Goal: Task Accomplishment & Management: Use online tool/utility

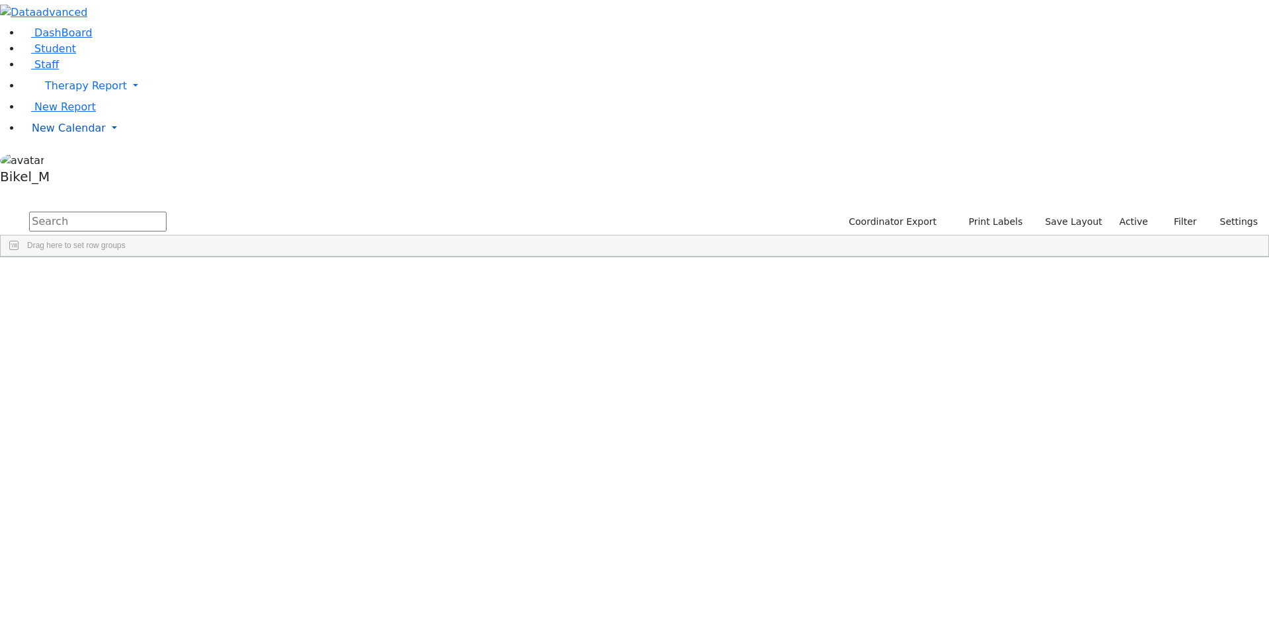
click at [61, 99] on link "New Calendar" at bounding box center [645, 86] width 1248 height 26
click at [61, 161] on span "Calendar" at bounding box center [52, 154] width 48 height 13
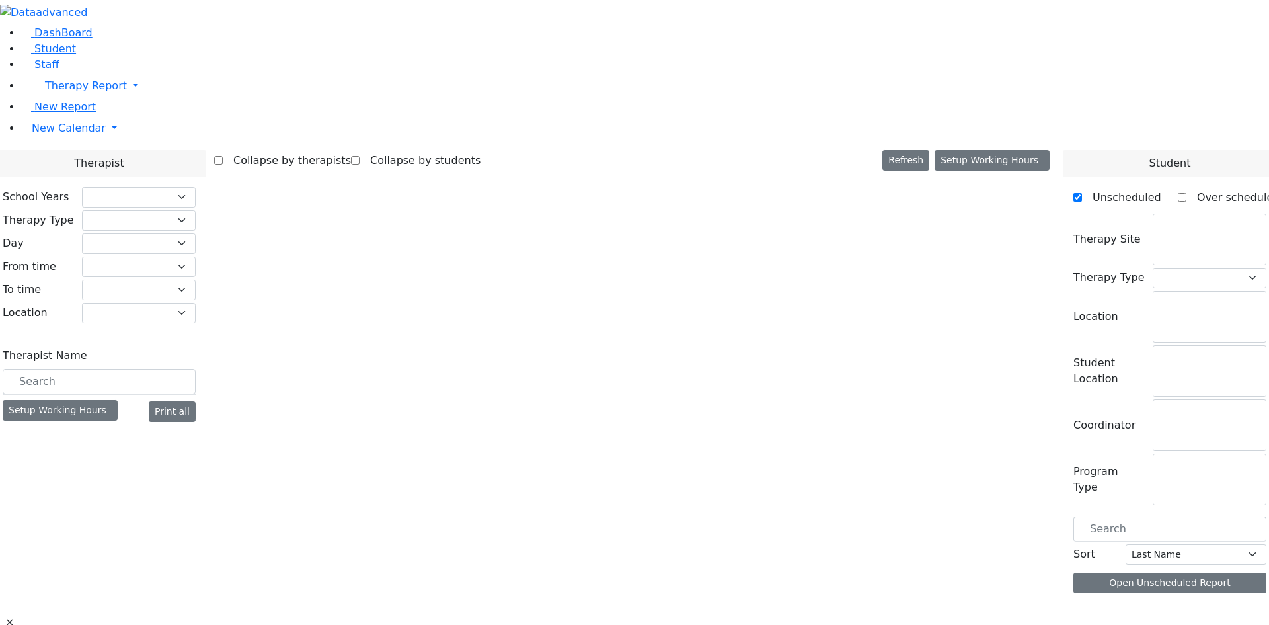
checkbox input "false"
select select "212"
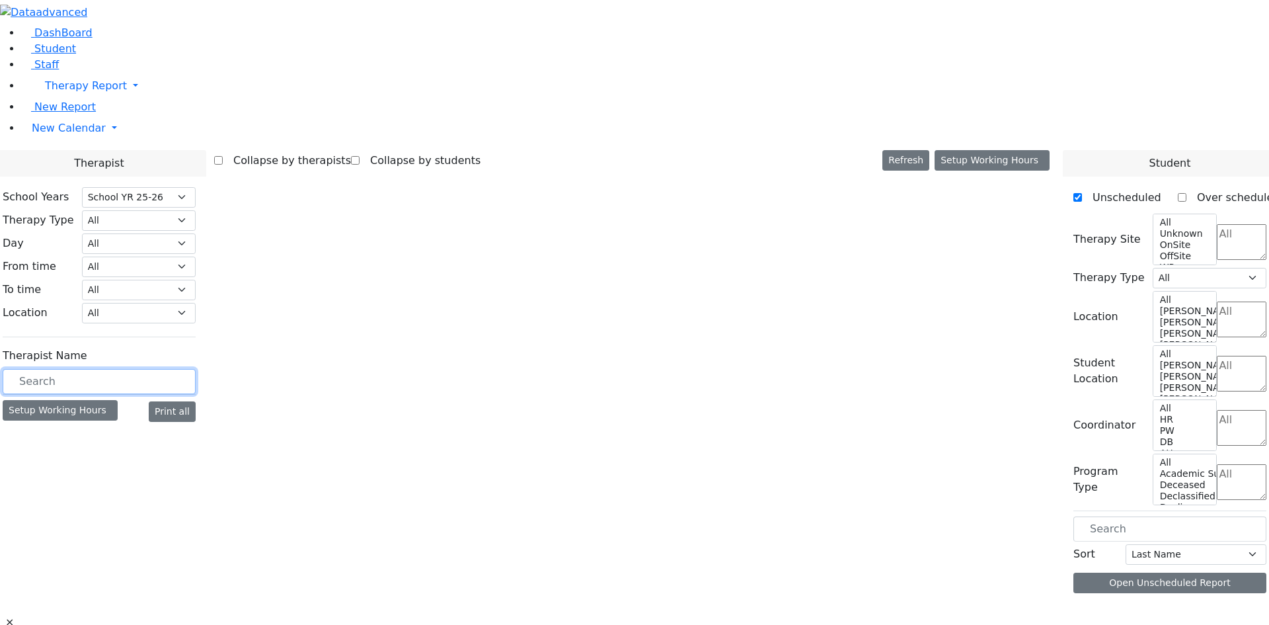
click at [196, 369] on input "text" at bounding box center [99, 381] width 193 height 25
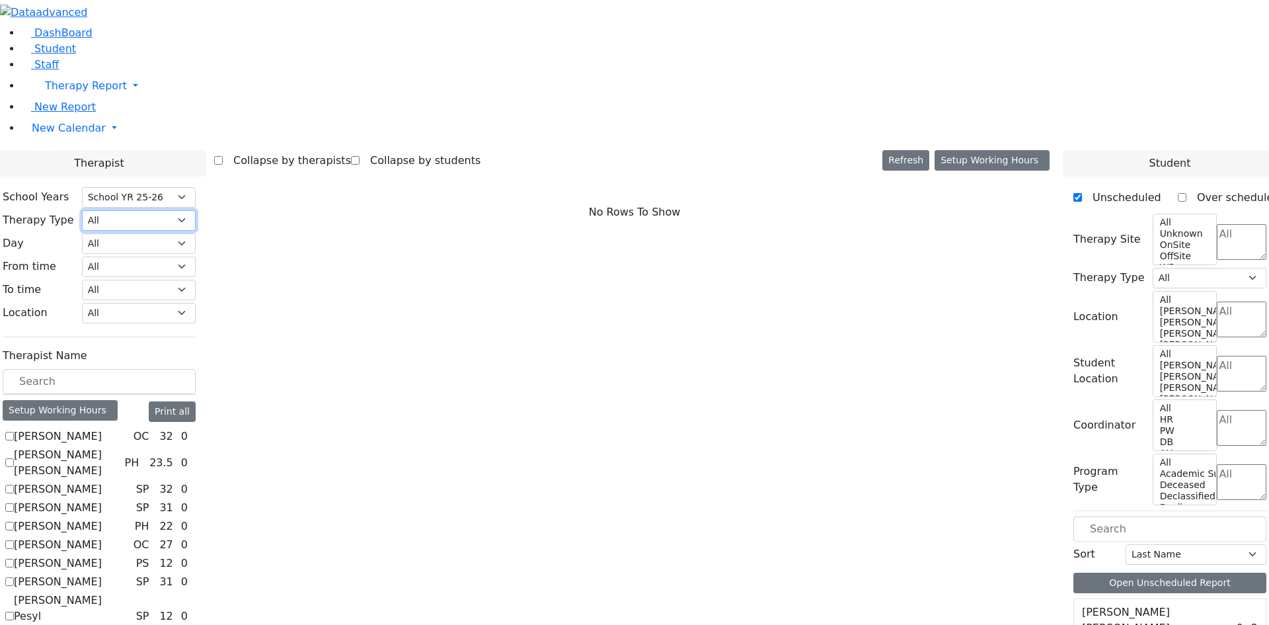
click at [196, 210] on select "All Psych Hearing Vision Speech Physical Occupational" at bounding box center [139, 220] width 114 height 20
select select "1"
click at [196, 210] on select "All Psych Hearing Vision Speech Physical Occupational" at bounding box center [139, 220] width 114 height 20
select select "1"
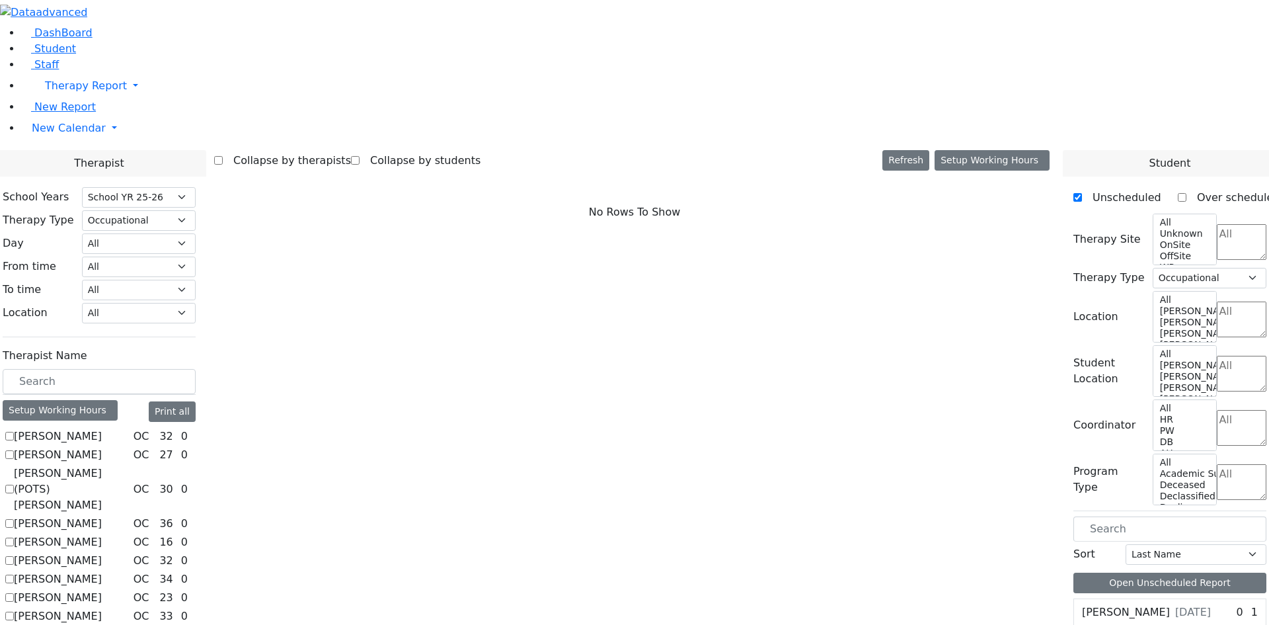
checkbox input "true"
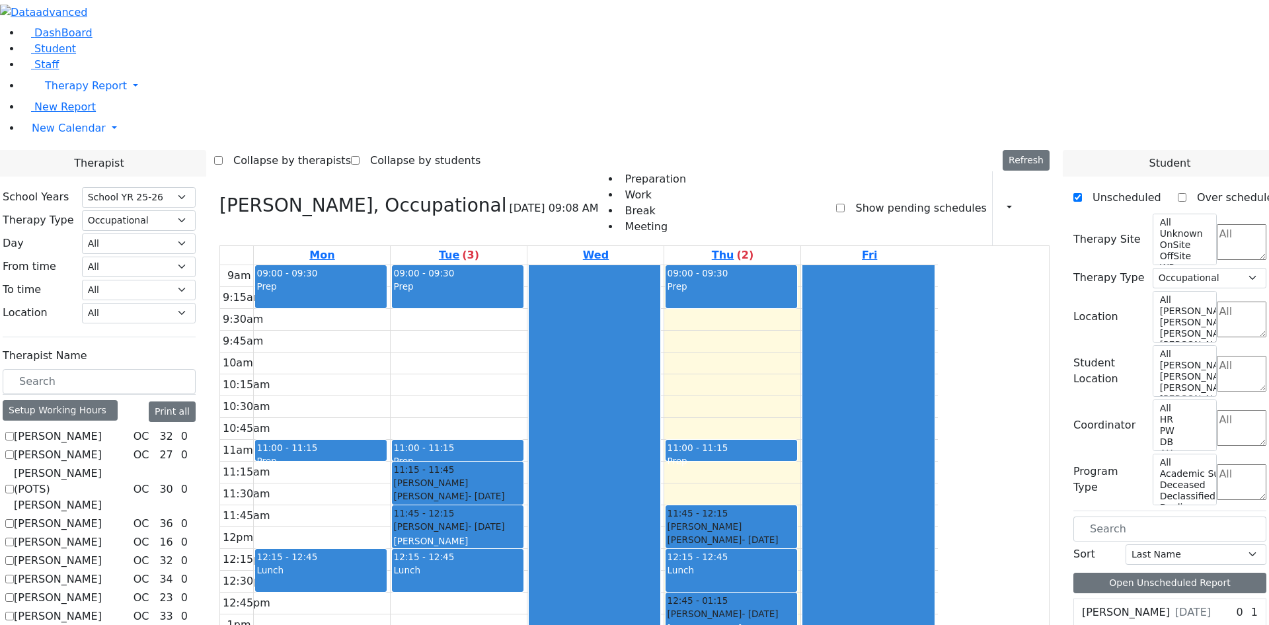
click at [486, 336] on div "9am 9:15am 9:30am 9:45am 10am 10:15am 10:30am 10:45am 11am 11:15am 11:30am 11:4…" at bounding box center [579, 527] width 718 height 524
click at [562, 416] on div "9am 9:15am 9:30am 9:45am 10am 10:15am 10:30am 10:45am 11am 11:15am 11:30am 11:4…" at bounding box center [579, 527] width 718 height 524
click at [522, 563] on div "Lunch" at bounding box center [457, 577] width 129 height 28
click at [385, 563] on div "Lunch" at bounding box center [320, 577] width 129 height 28
click at [478, 333] on div "9am 9:15am 9:30am 9:45am 10am 10:15am 10:30am 10:45am 11am 11:15am 11:30am 11:4…" at bounding box center [579, 527] width 718 height 524
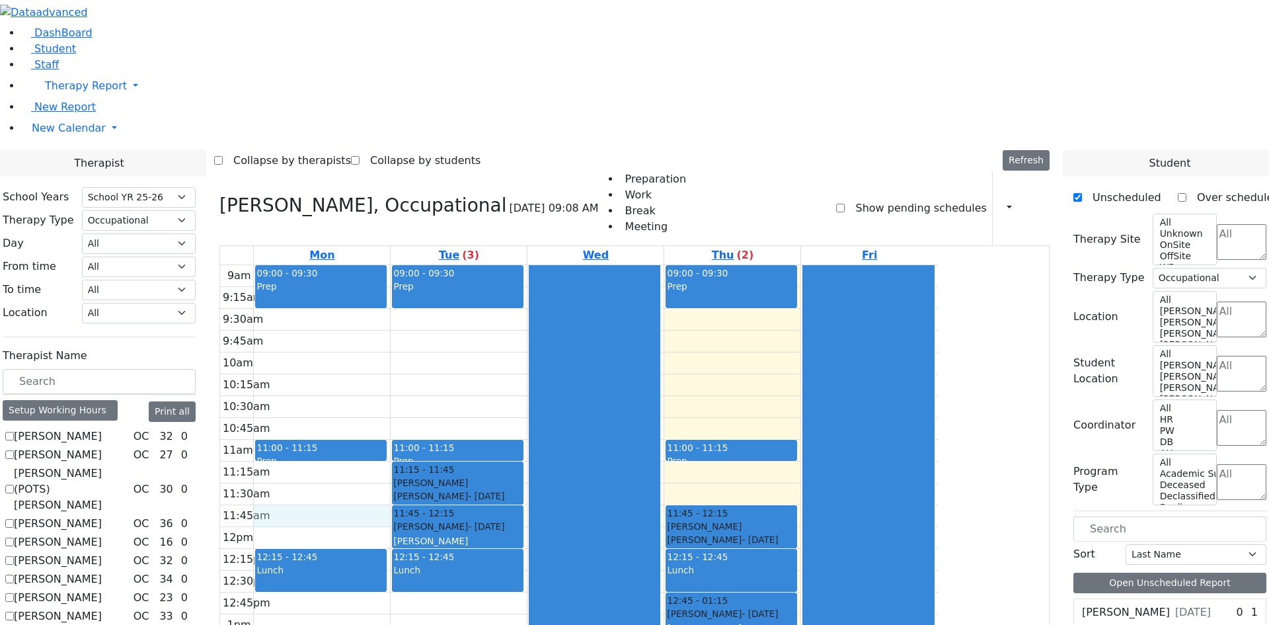
drag, startPoint x: 577, startPoint y: 366, endPoint x: 577, endPoint y: 339, distance: 26.4
click at [523, 545] on div at bounding box center [458, 547] width 130 height 5
click at [522, 476] on div "[PERSON_NAME] Reitzy - [DATE] [PERSON_NAME]" at bounding box center [457, 497] width 129 height 42
drag, startPoint x: 578, startPoint y: 282, endPoint x: 581, endPoint y: 227, distance: 54.9
click at [581, 265] on div "9am 9:15am 9:30am 9:45am 10am 10:15am 10:30am 10:45am 11am 11:15am 11:30am 11:4…" at bounding box center [579, 527] width 718 height 524
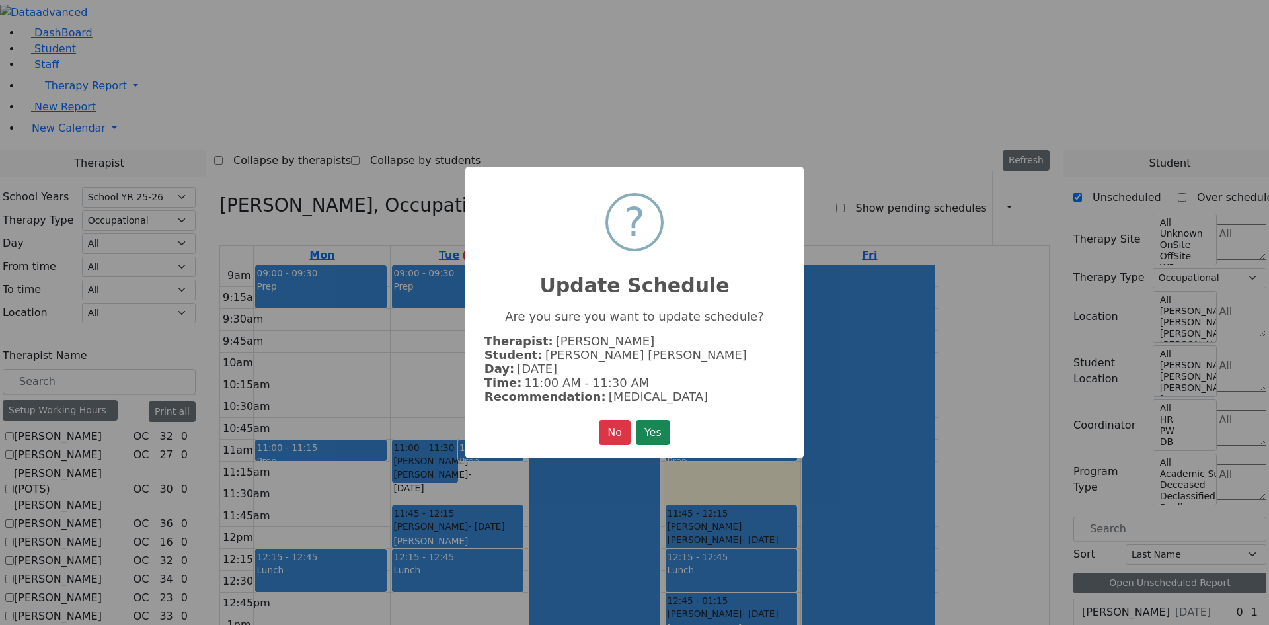
click at [581, 197] on div "× ? Update Schedule Are you sure you want to update schedule? Therapist: [PERSO…" at bounding box center [634, 312] width 338 height 291
click at [603, 431] on button "No" at bounding box center [615, 432] width 32 height 25
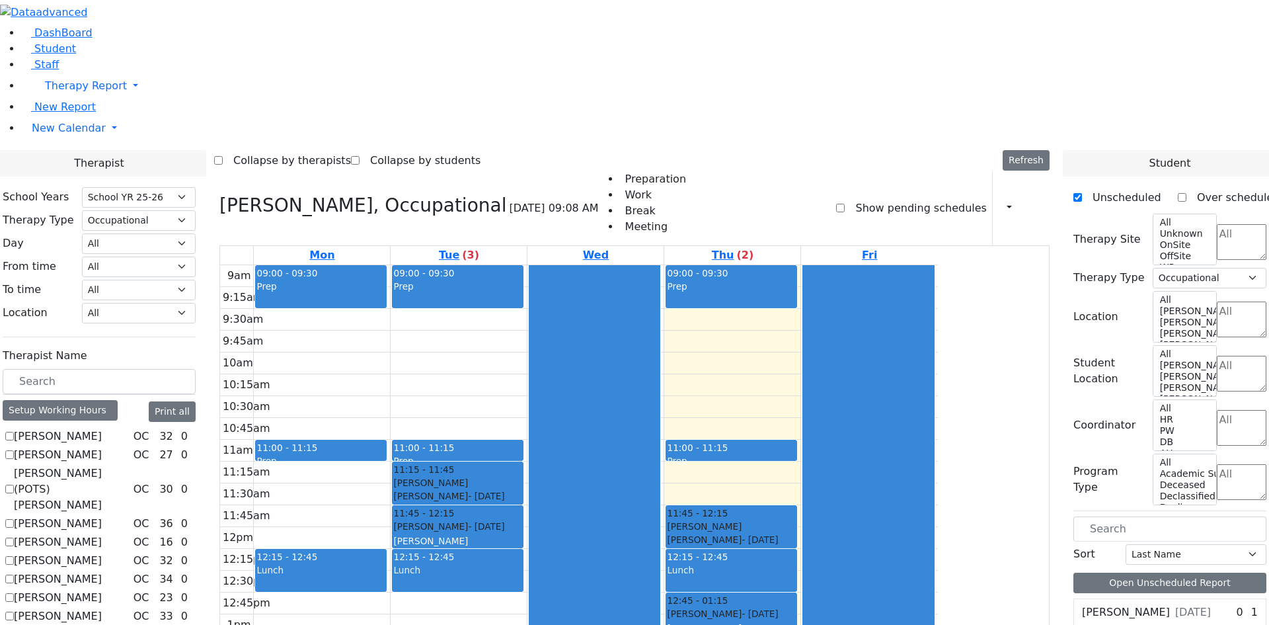
click at [603, 431] on div "9am 9:15am 9:30am 9:45am 10am 10:15am 10:30am 10:45am 11am 11:15am 11:30am 11:4…" at bounding box center [579, 527] width 718 height 524
drag, startPoint x: 697, startPoint y: 411, endPoint x: 685, endPoint y: 449, distance: 39.3
click at [660, 449] on div at bounding box center [594, 526] width 130 height 522
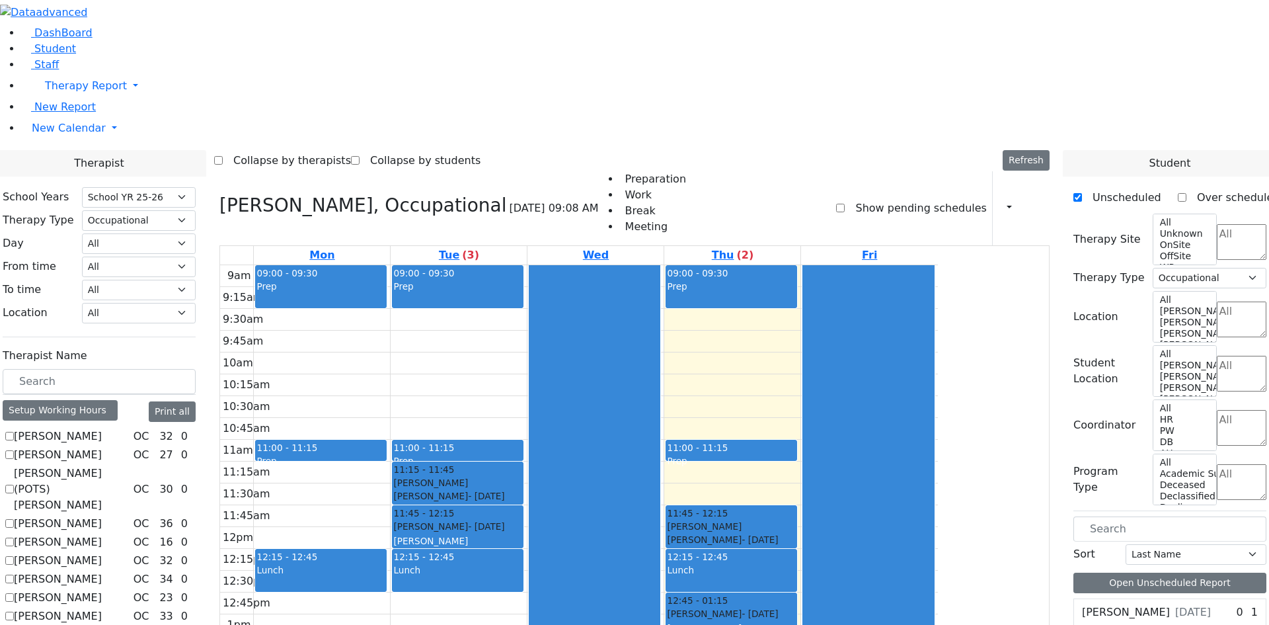
click at [385, 563] on div "Lunch" at bounding box center [320, 577] width 129 height 28
click at [522, 563] on div "Lunch" at bounding box center [457, 569] width 129 height 13
click at [796, 563] on div "Lunch" at bounding box center [731, 577] width 129 height 28
click at [522, 563] on div "Lunch" at bounding box center [457, 577] width 129 height 28
click at [385, 563] on div "Lunch" at bounding box center [320, 577] width 129 height 28
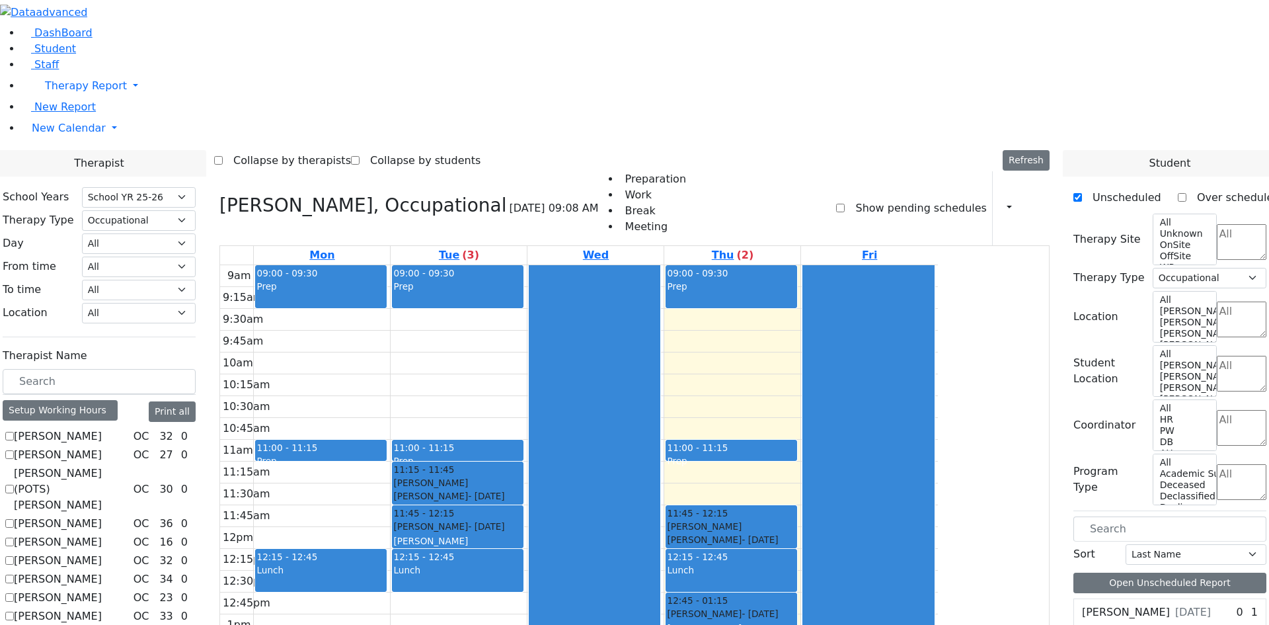
click at [522, 563] on div "Lunch" at bounding box center [457, 577] width 129 height 28
click at [385, 563] on div "Lunch" at bounding box center [320, 577] width 129 height 28
click at [527, 392] on div "09:00 - 09:30 Prep 11:00 - 11:15 Prep 11:15 - 11:45 [PERSON_NAME] Reitzy - [DAT…" at bounding box center [459, 527] width 136 height 524
click at [796, 563] on div "Lunch" at bounding box center [731, 577] width 129 height 28
click at [793, 476] on div "9am 9:15am 9:30am 9:45am 10am 10:15am 10:30am 10:45am 11am 11:15am 11:30am 11:4…" at bounding box center [579, 527] width 718 height 524
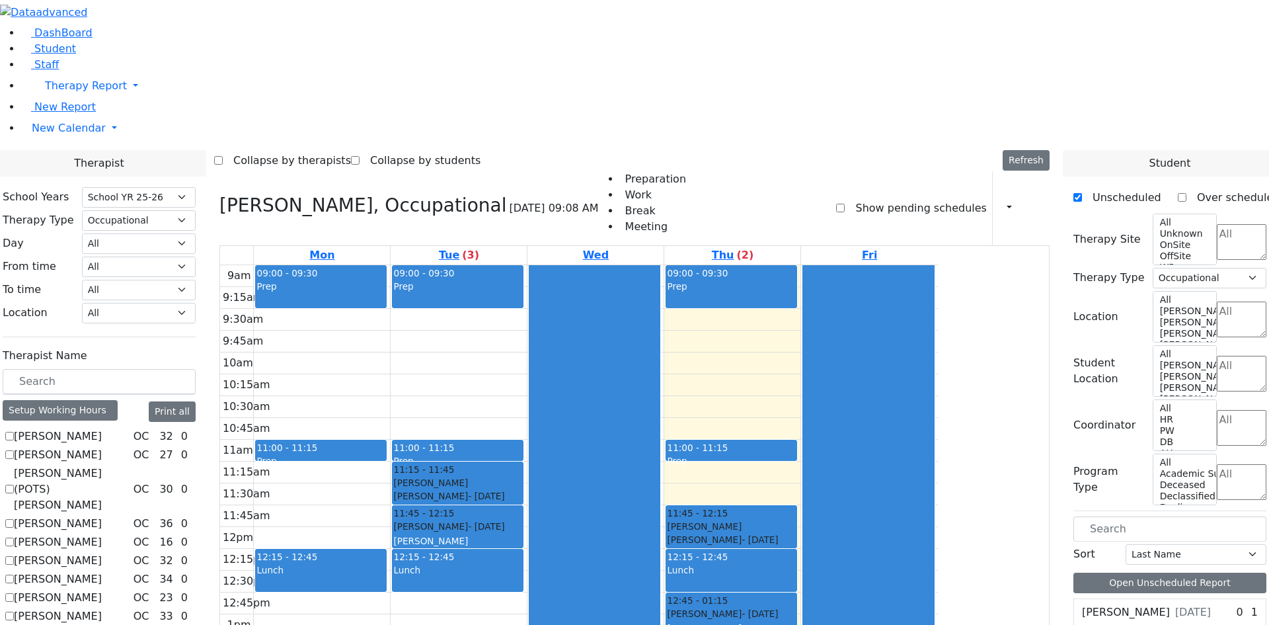
drag, startPoint x: 832, startPoint y: 476, endPoint x: 845, endPoint y: 563, distance: 88.2
click at [845, 575] on div "9am 9:15am 9:30am 9:45am 10am 10:15am 10:30am 10:45am 11am 11:15am 11:30am 11:4…" at bounding box center [579, 527] width 718 height 524
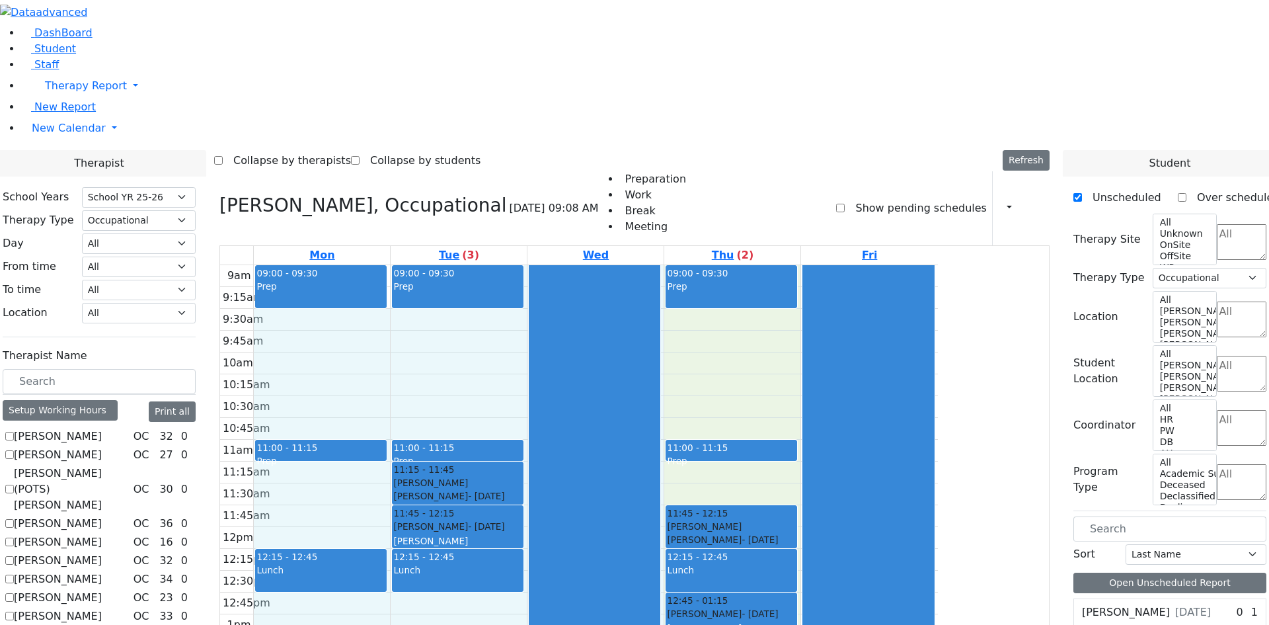
drag, startPoint x: 845, startPoint y: 575, endPoint x: 396, endPoint y: 130, distance: 632.4
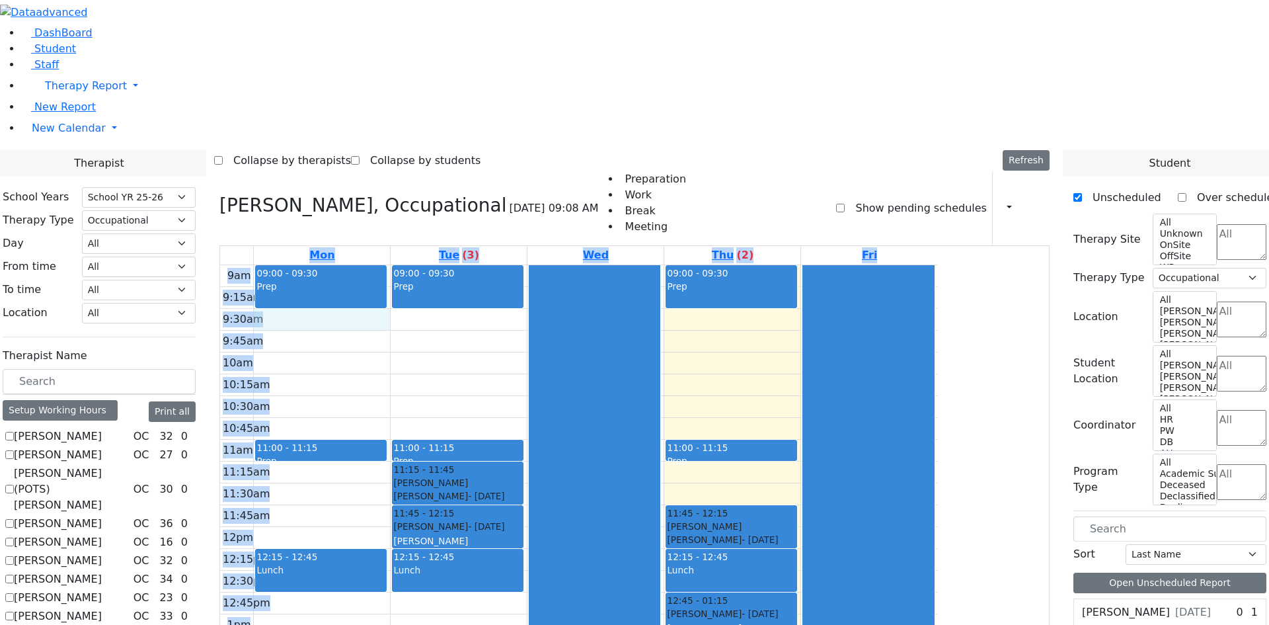
drag, startPoint x: 407, startPoint y: 63, endPoint x: 865, endPoint y: 532, distance: 655.3
click at [860, 531] on table "Mon Tue (3) Wed Thu (2) Fri 9am 9:15am 9:30am 9:45am 10am 10:15am 10:30am 10:45…" at bounding box center [634, 517] width 830 height 544
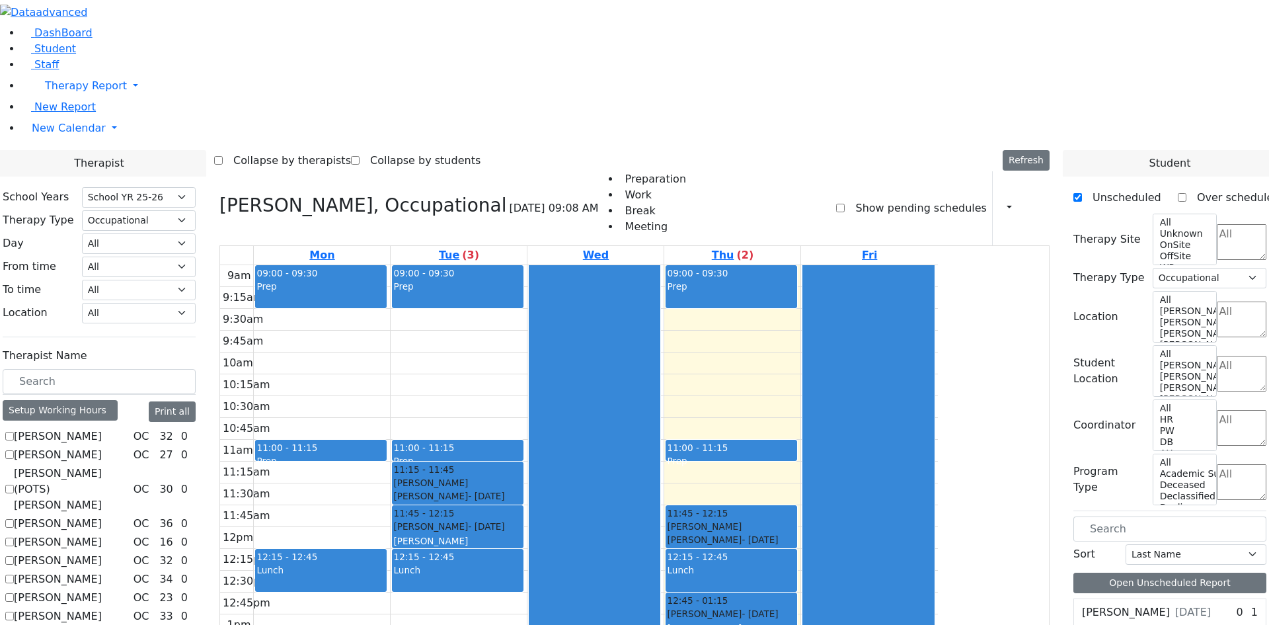
drag, startPoint x: 865, startPoint y: 532, endPoint x: 903, endPoint y: 557, distance: 44.9
click at [866, 532] on div "9am 9:15am 9:30am 9:45am 10am 10:15am 10:30am 10:45am 11am 11:15am 11:30am 11:4…" at bounding box center [579, 527] width 718 height 524
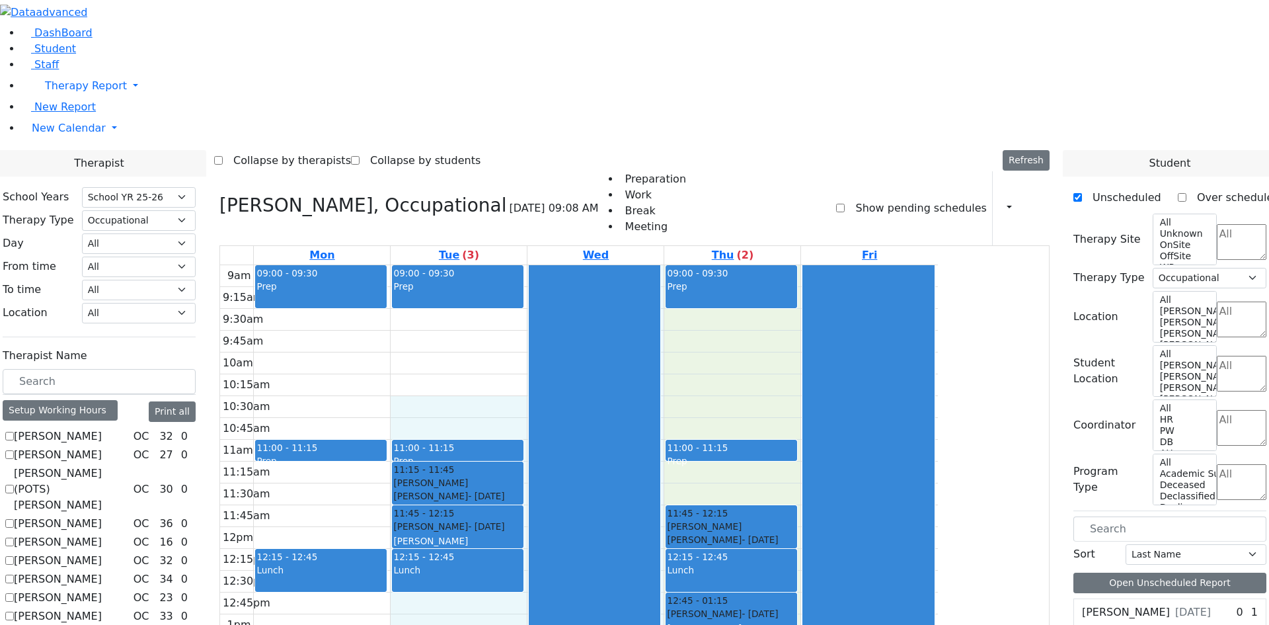
click at [604, 265] on div "9am 9:15am 9:30am 9:45am 10am 10:15am 10:30am 10:45am 11am 11:15am 11:30am 11:4…" at bounding box center [579, 527] width 718 height 524
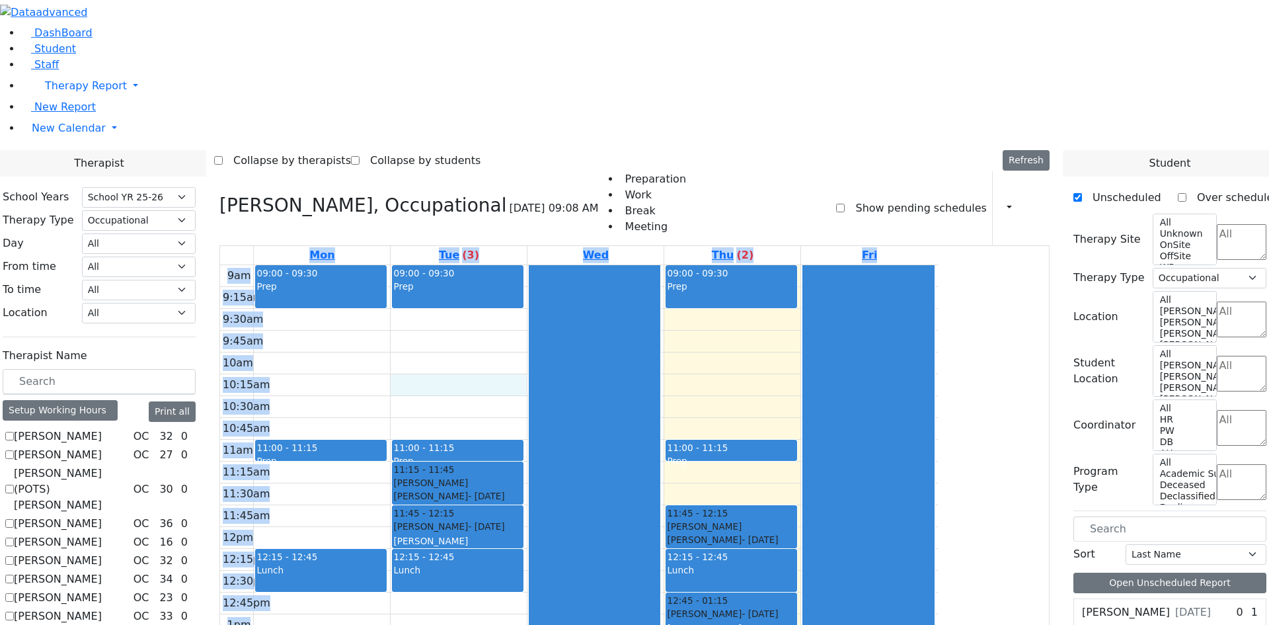
click at [527, 265] on div "9am 9:15am 9:30am 9:45am 10am 10:15am 10:30am 10:45am 11am 11:15am 11:30am 11:4…" at bounding box center [579, 527] width 718 height 524
click at [499, 265] on div "9am 9:15am 9:30am 9:45am 10am 10:15am 10:30am 10:45am 11am 11:15am 11:30am 11:4…" at bounding box center [579, 527] width 718 height 524
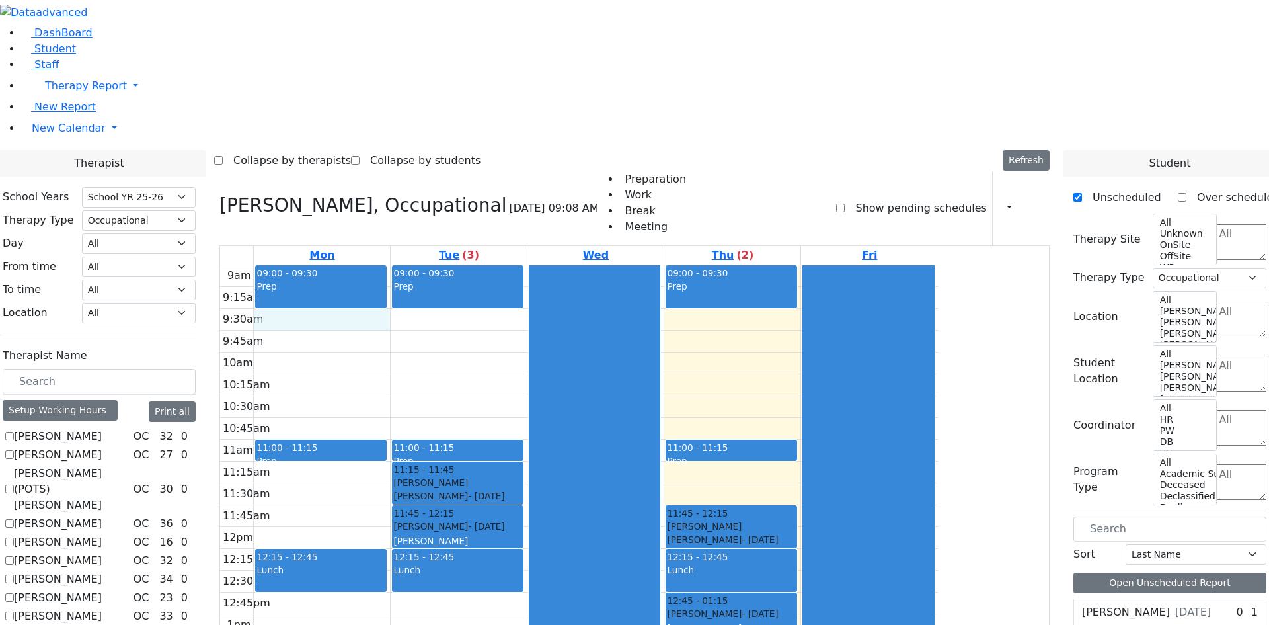
click at [102, 516] on label "[PERSON_NAME]" at bounding box center [58, 524] width 88 height 16
click at [14, 519] on input "[PERSON_NAME]" at bounding box center [9, 523] width 9 height 9
checkbox input "true"
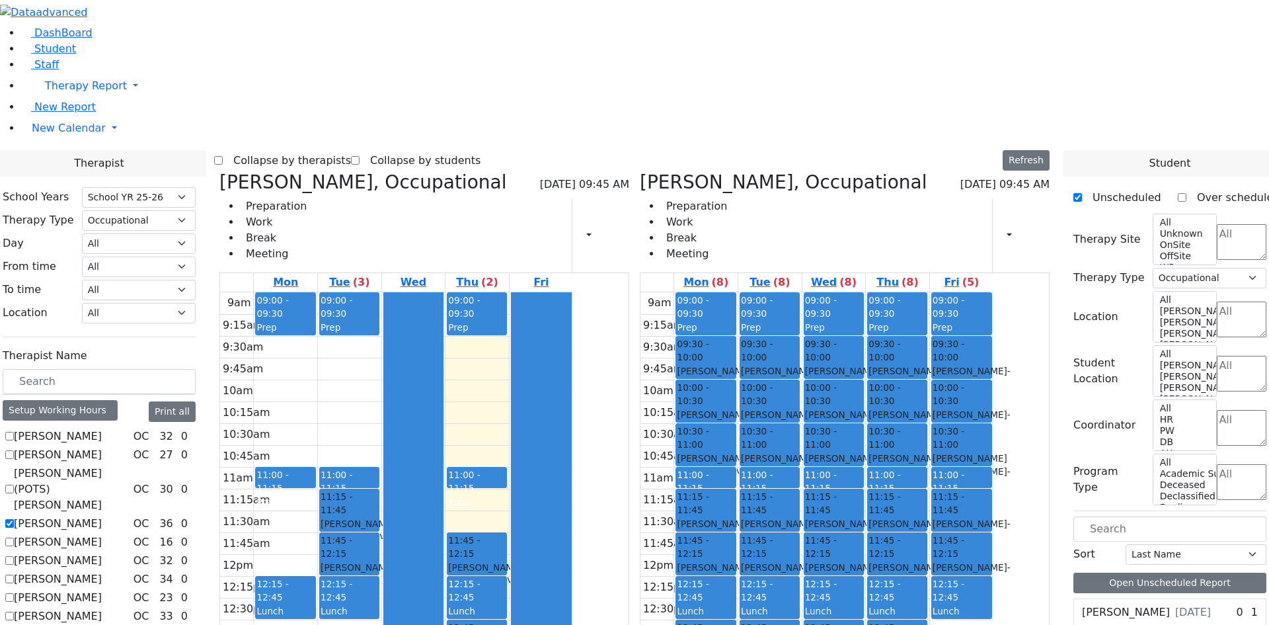
scroll to position [132, 0]
checkbox input "true"
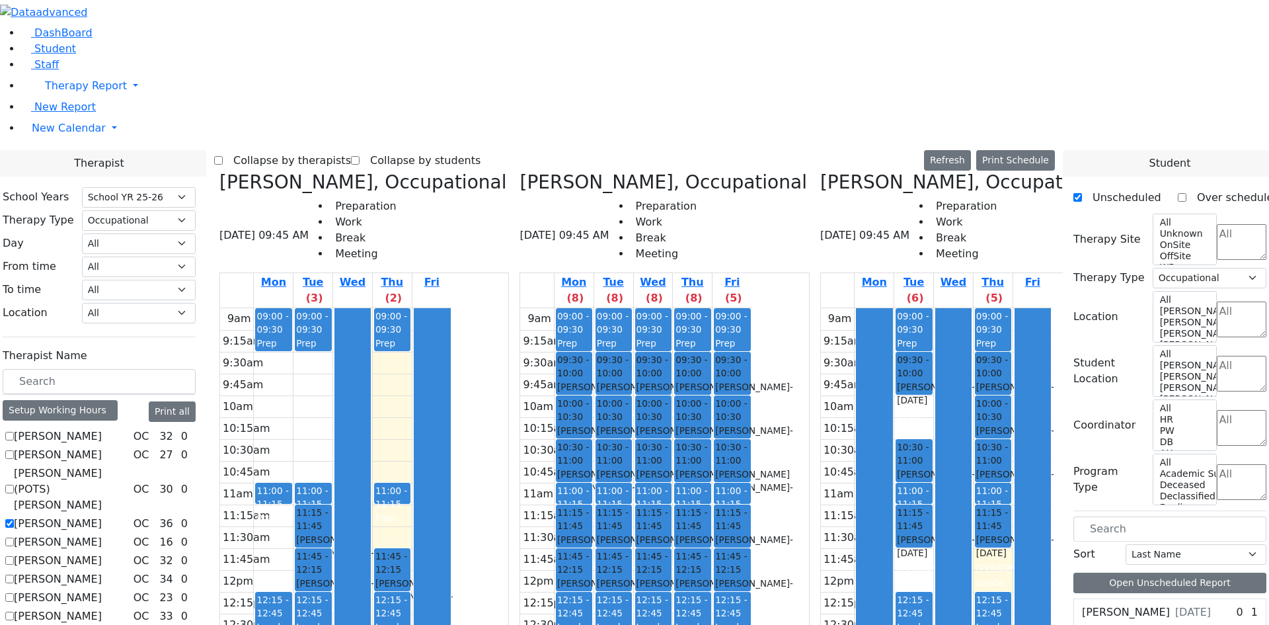
scroll to position [0, 0]
click at [102, 608] on label "[PERSON_NAME]" at bounding box center [58, 616] width 88 height 16
click at [14, 611] on input "[PERSON_NAME]" at bounding box center [9, 615] width 9 height 9
checkbox input "true"
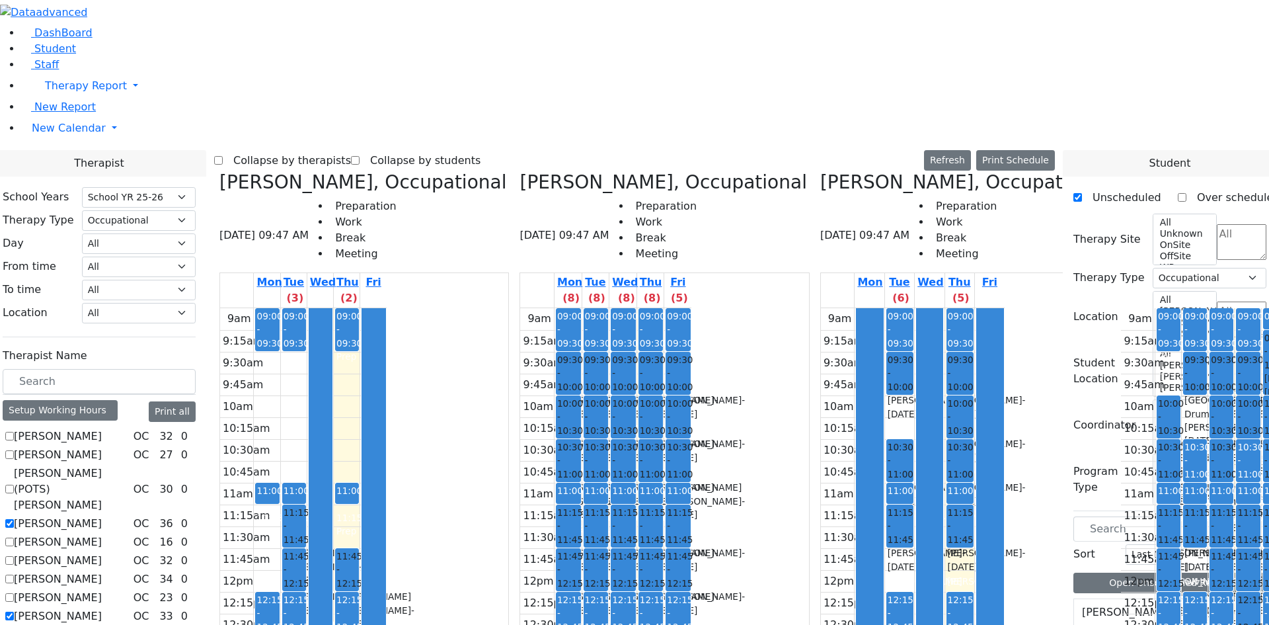
click at [102, 516] on label "[PERSON_NAME]" at bounding box center [58, 524] width 88 height 16
click at [14, 519] on input "[PERSON_NAME]" at bounding box center [9, 523] width 9 height 9
checkbox input "false"
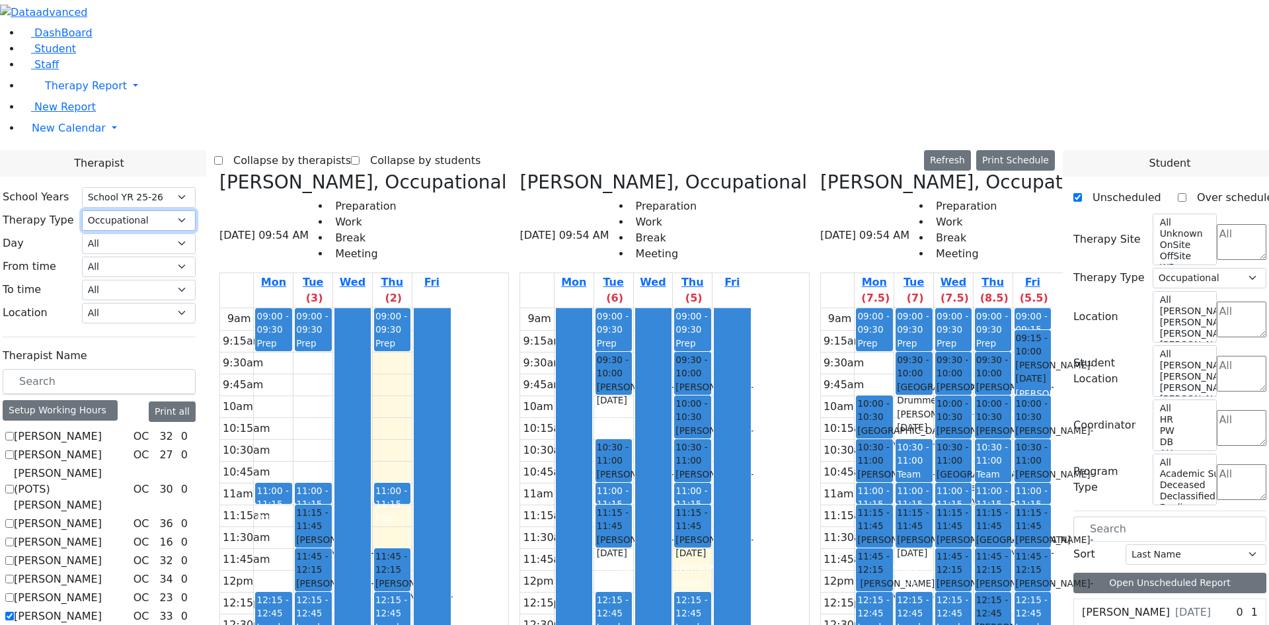
click at [196, 210] on select "All Psych Hearing Vision Speech Physical Occupational" at bounding box center [139, 220] width 114 height 20
select select "3"
click at [196, 210] on select "All Psych Hearing Vision Speech Physical Occupational" at bounding box center [139, 220] width 114 height 20
select select "3"
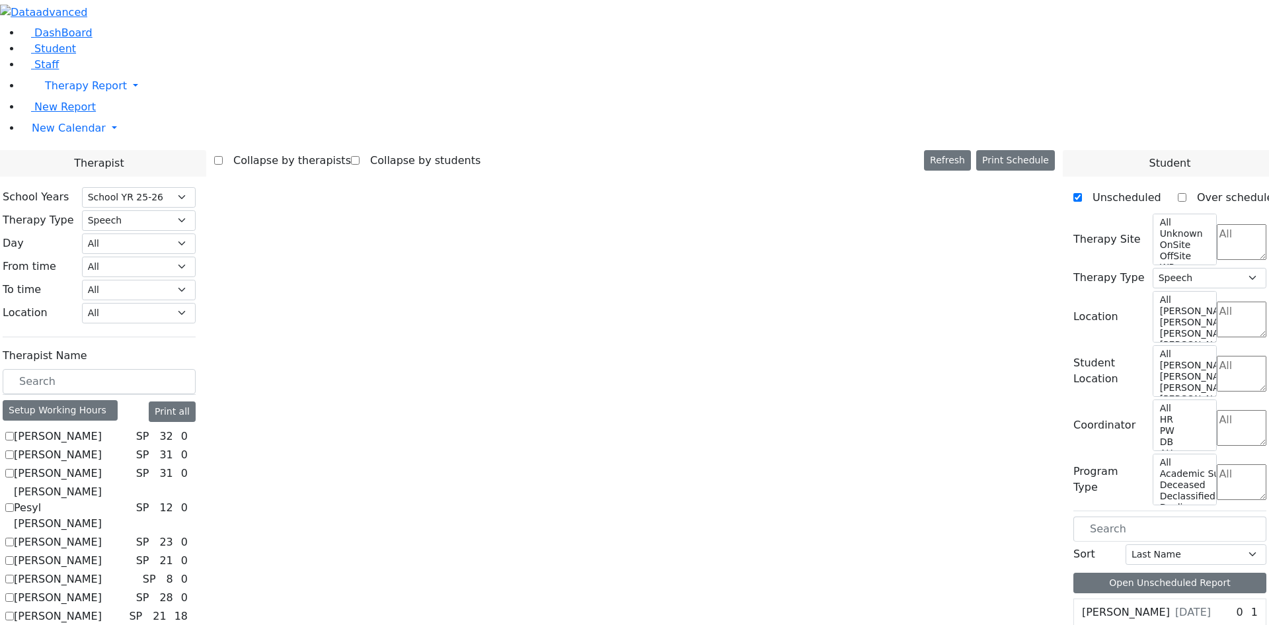
click at [102, 534] on label "[PERSON_NAME]" at bounding box center [58, 542] width 88 height 16
click at [14, 537] on input "[PERSON_NAME]" at bounding box center [9, 541] width 9 height 9
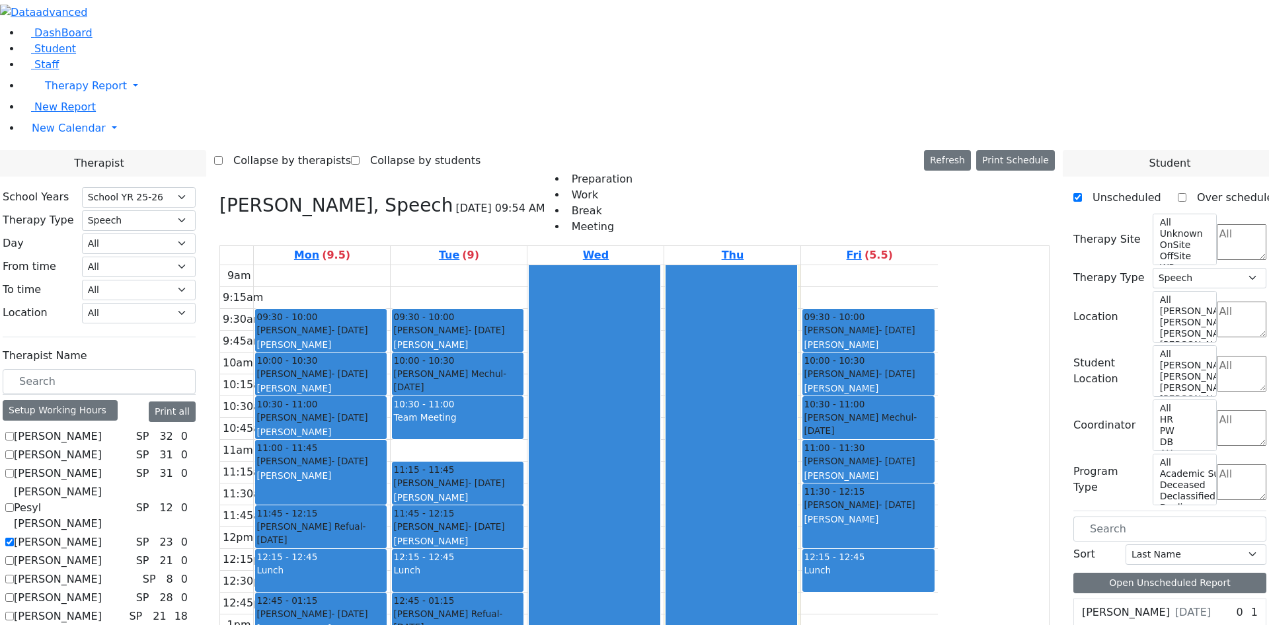
click at [660, 344] on div at bounding box center [594, 526] width 130 height 522
drag, startPoint x: 812, startPoint y: 345, endPoint x: 841, endPoint y: 356, distance: 31.6
click at [796, 348] on div at bounding box center [731, 526] width 130 height 522
click at [796, 418] on div at bounding box center [731, 526] width 130 height 522
drag, startPoint x: 984, startPoint y: 465, endPoint x: 947, endPoint y: 487, distance: 43.9
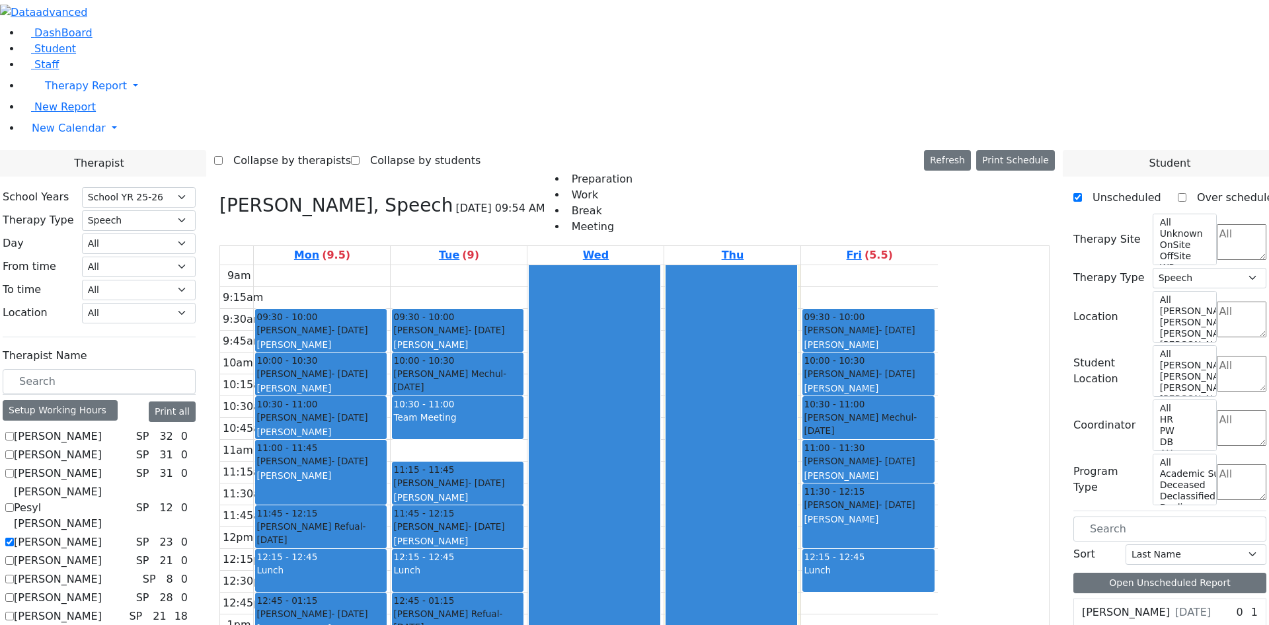
click at [938, 487] on div "9am 9:15am 9:30am 9:45am 10am 10:15am 10:30am 10:45am 11am 11:15am 11:30am 11:4…" at bounding box center [579, 527] width 718 height 524
click at [938, 488] on div "9am 9:15am 9:30am 9:45am 10am 10:15am 10:30am 10:45am 11am 11:15am 11:30am 11:4…" at bounding box center [579, 527] width 718 height 524
click at [796, 490] on div at bounding box center [731, 526] width 130 height 522
click at [796, 516] on div at bounding box center [731, 526] width 130 height 522
click at [524, 461] on link "11:15 - 11:45 [PERSON_NAME] - [DATE] [PERSON_NAME][GEOGRAPHIC_DATA]" at bounding box center [458, 482] width 132 height 43
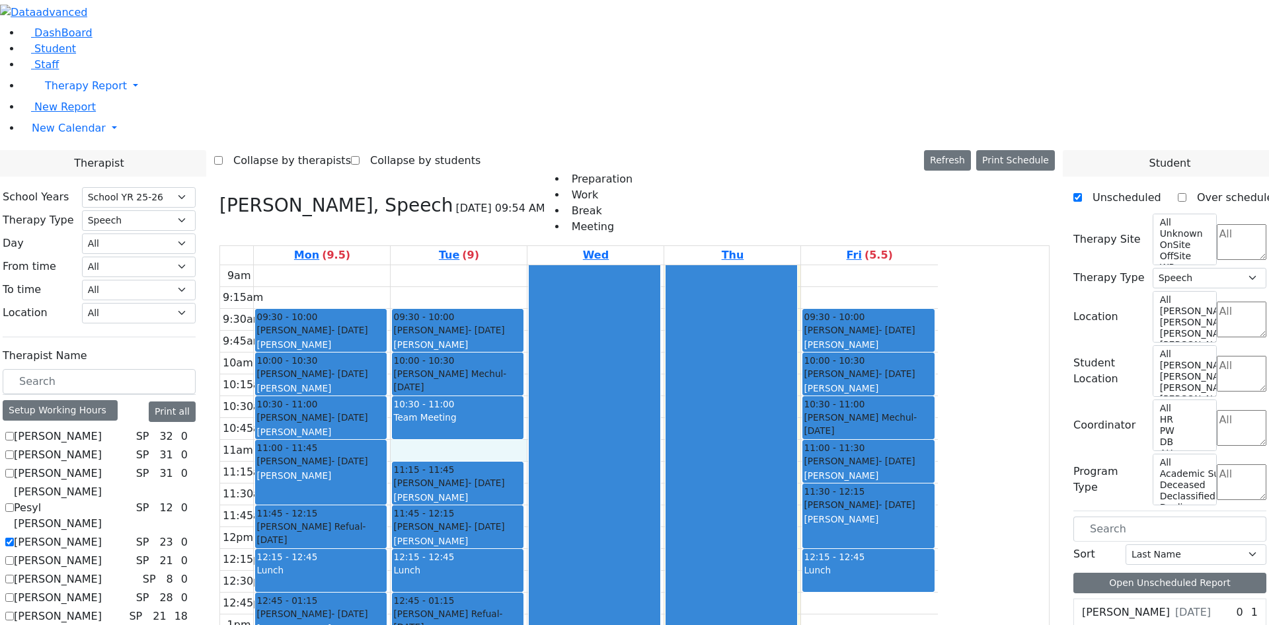
click at [601, 265] on div "9am 9:15am 9:30am 9:45am 10am 10:15am 10:30am 10:45am 11am 11:15am 11:30am 11:4…" at bounding box center [579, 527] width 718 height 524
click at [618, 265] on div "9am 9:15am 9:30am 9:45am 10am 10:15am 10:30am 10:45am 11am 11:15am 11:30am 11:4…" at bounding box center [579, 527] width 718 height 524
click at [615, 265] on div "9am 9:15am 9:30am 9:45am 10am 10:15am 10:30am 10:45am 11am 11:15am 11:30am 11:4…" at bounding box center [579, 527] width 718 height 524
click at [610, 265] on div "9am 9:15am 9:30am 9:45am 10am 10:15am 10:30am 10:45am 11am 11:15am 11:30am 11:4…" at bounding box center [579, 527] width 718 height 524
click at [489, 265] on div "9am 9:15am 9:30am 9:45am 10am 10:15am 10:30am 10:45am 11am 11:15am 11:30am 11:4…" at bounding box center [579, 527] width 718 height 524
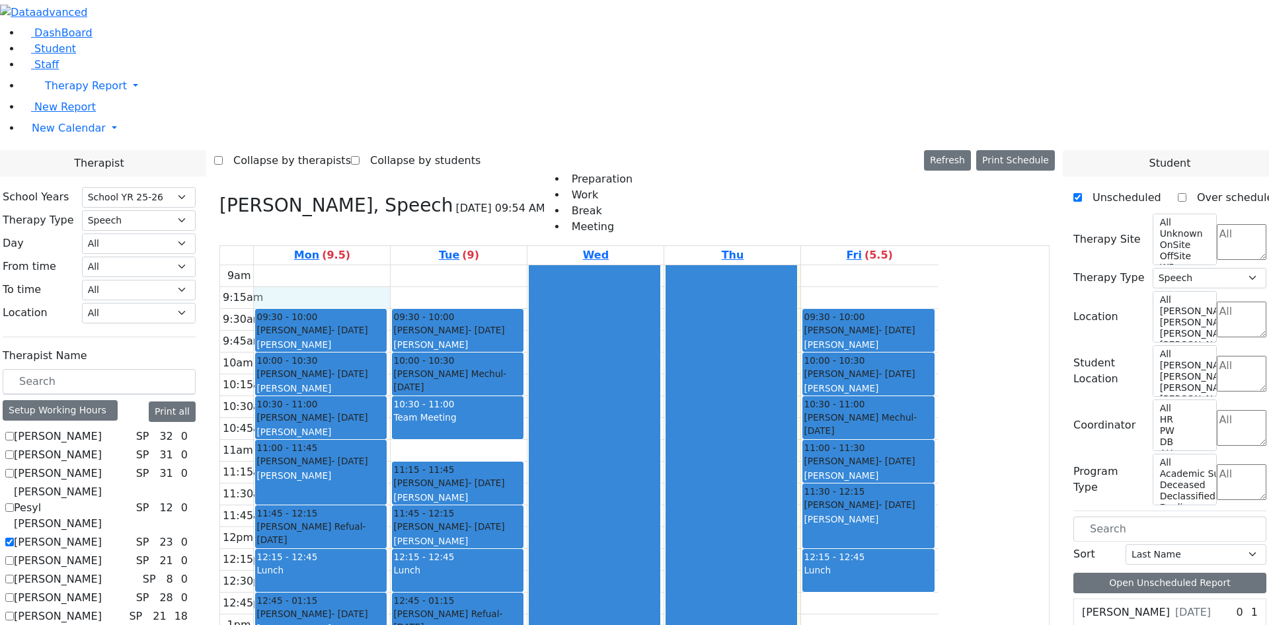
click at [102, 534] on label "[PERSON_NAME]" at bounding box center [58, 542] width 88 height 16
click at [14, 537] on input "[PERSON_NAME]" at bounding box center [9, 541] width 9 height 9
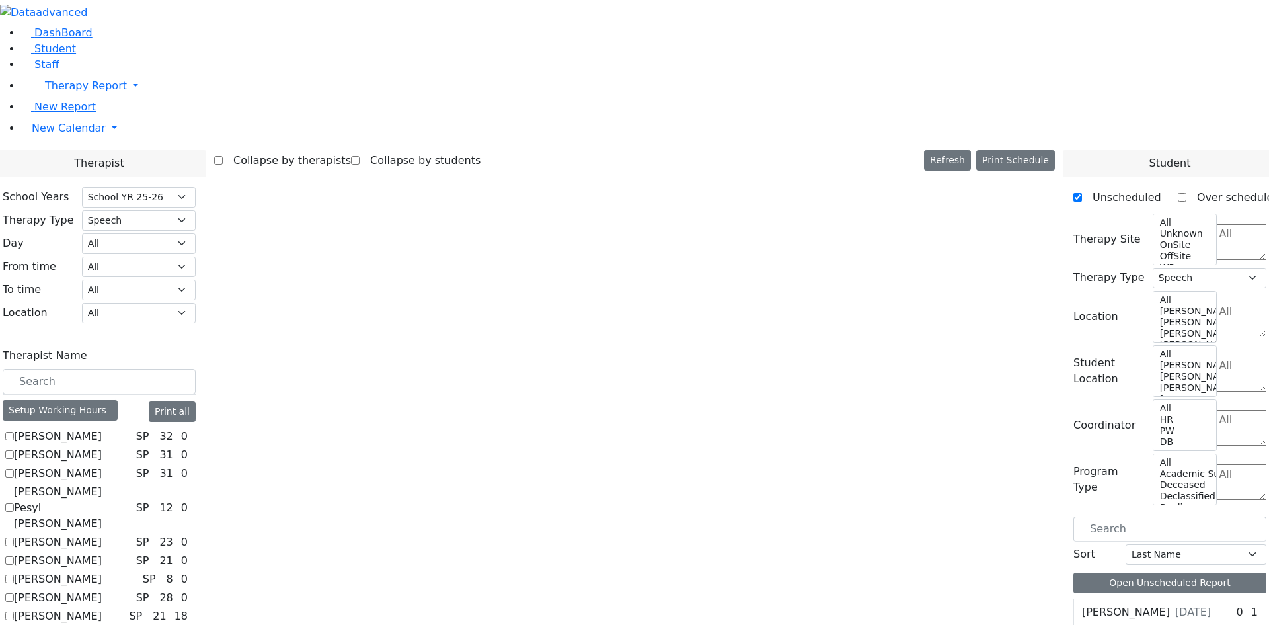
click at [102, 534] on label "[PERSON_NAME]" at bounding box center [58, 542] width 88 height 16
click at [14, 537] on input "[PERSON_NAME]" at bounding box center [9, 541] width 9 height 9
checkbox input "true"
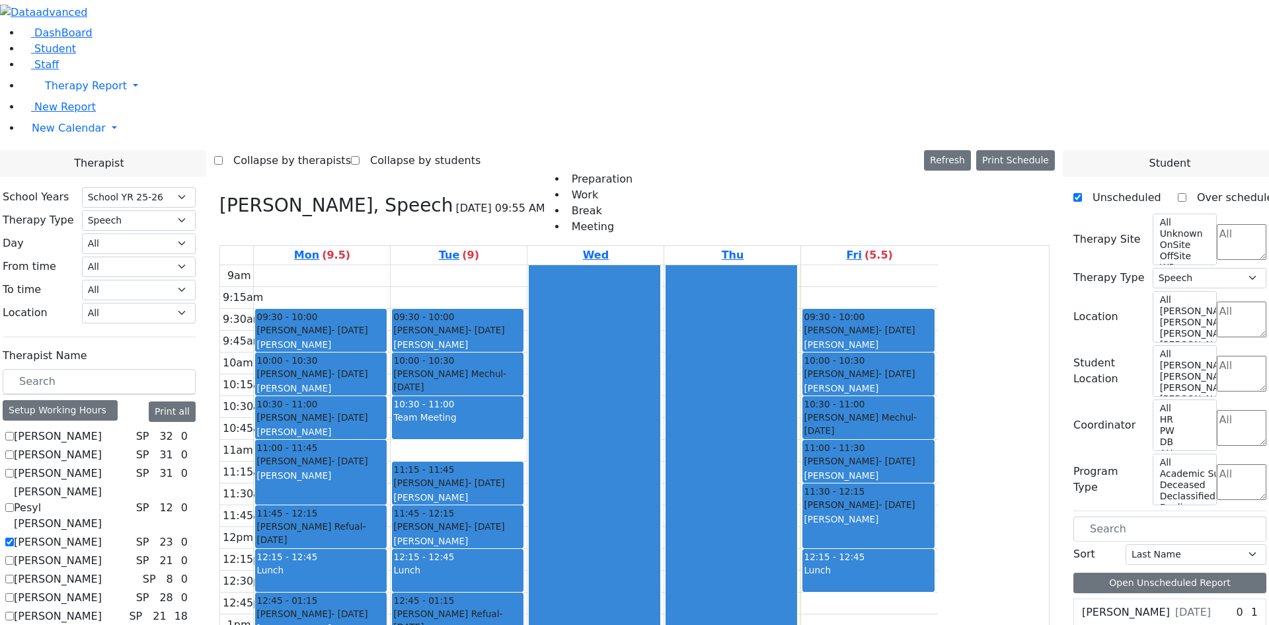
scroll to position [299, 0]
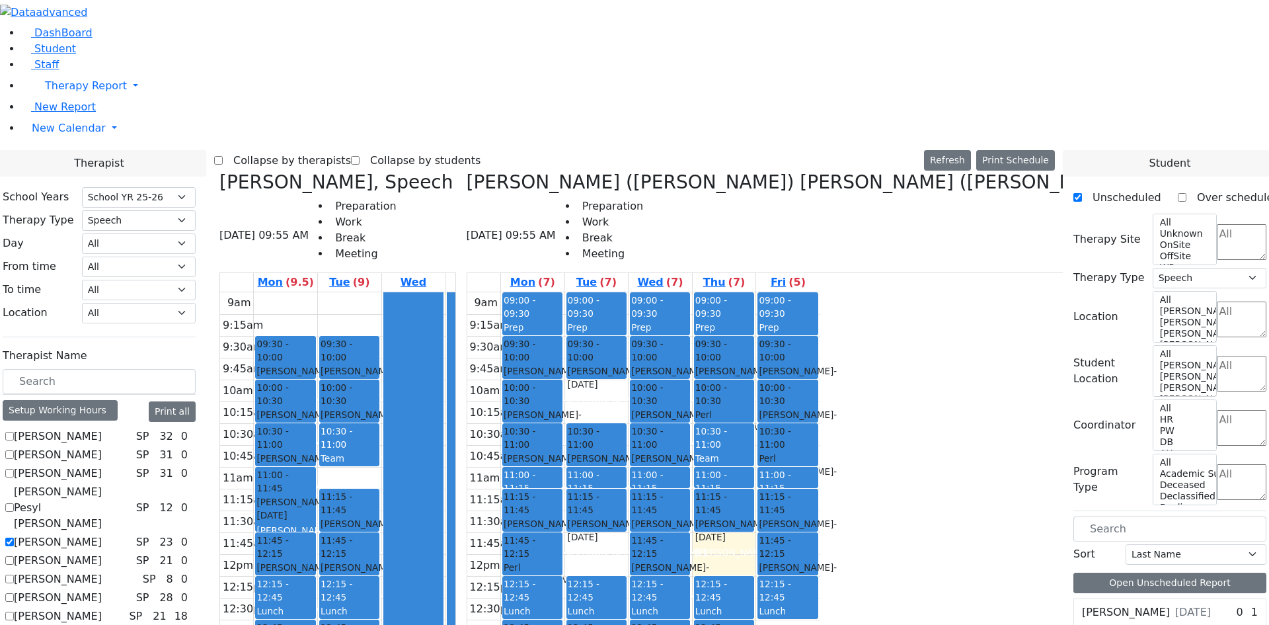
checkbox input "false"
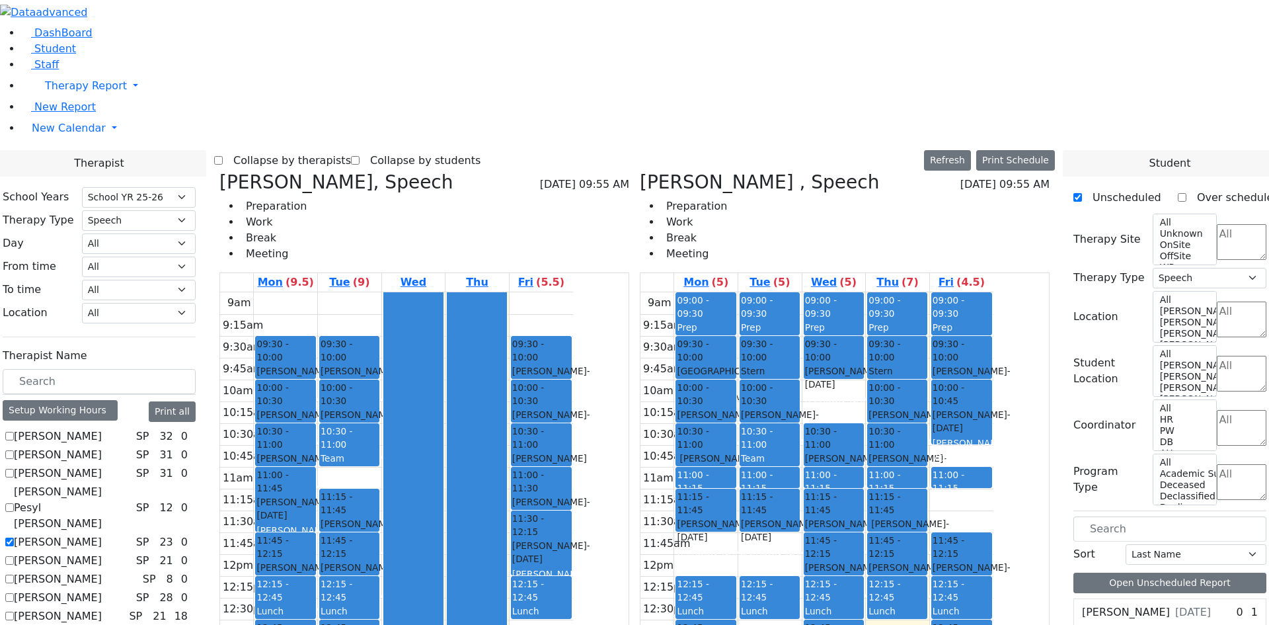
checkbox input "false"
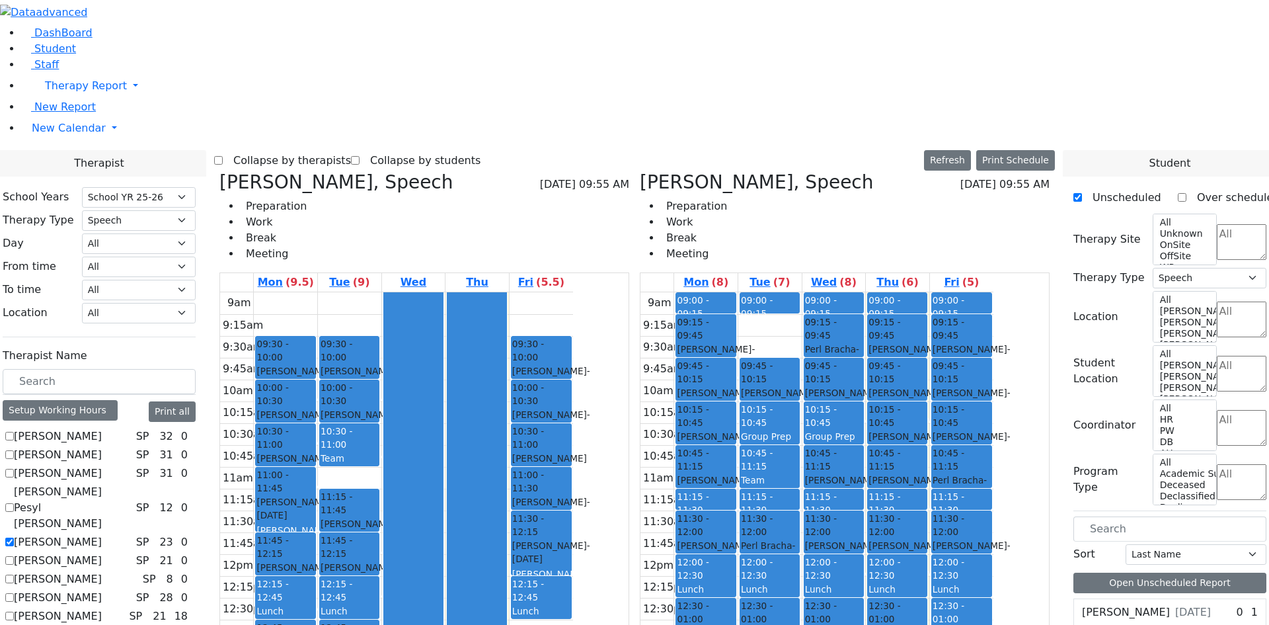
checkbox input "false"
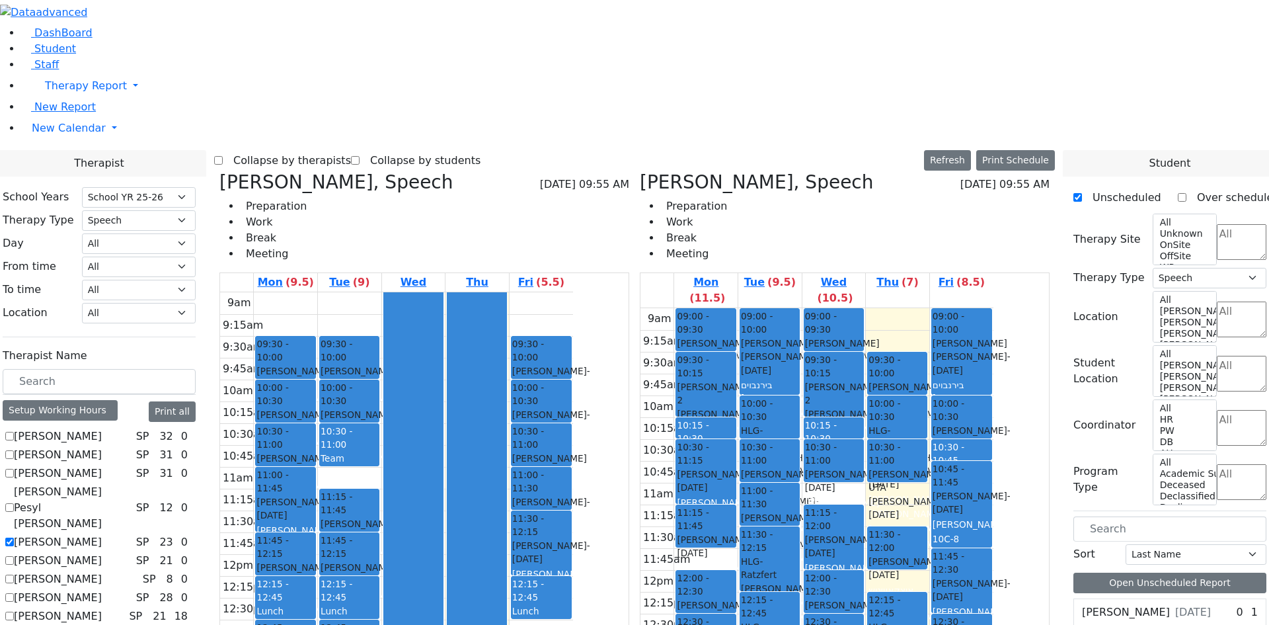
checkbox input "false"
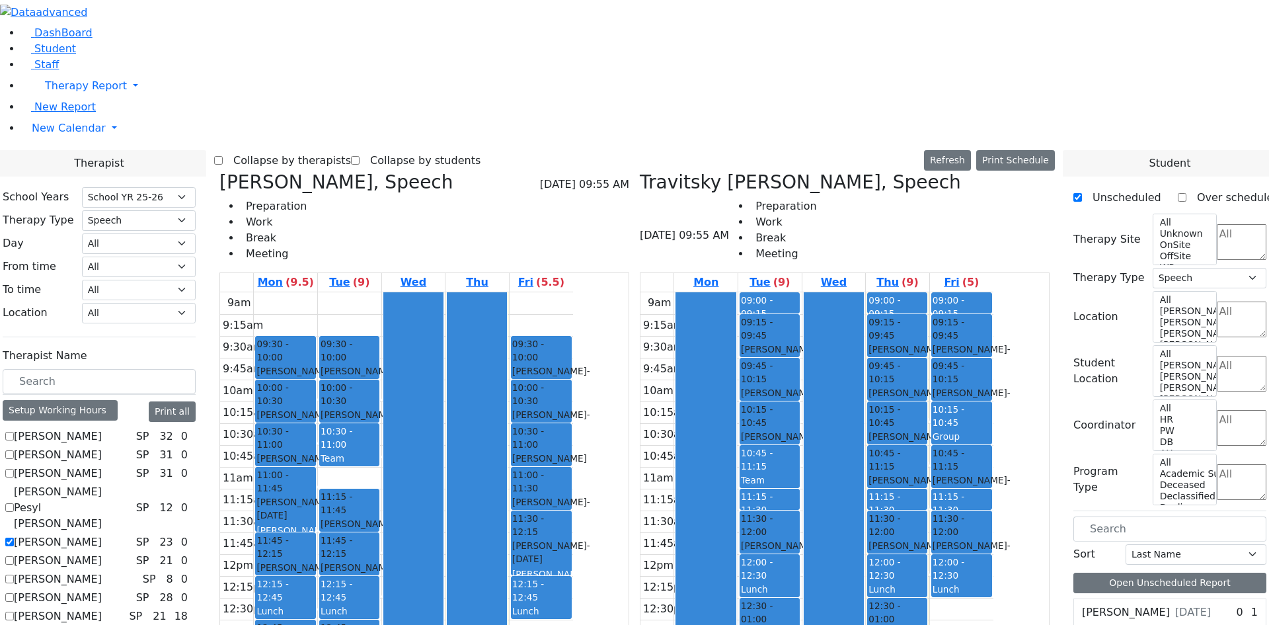
checkbox input "false"
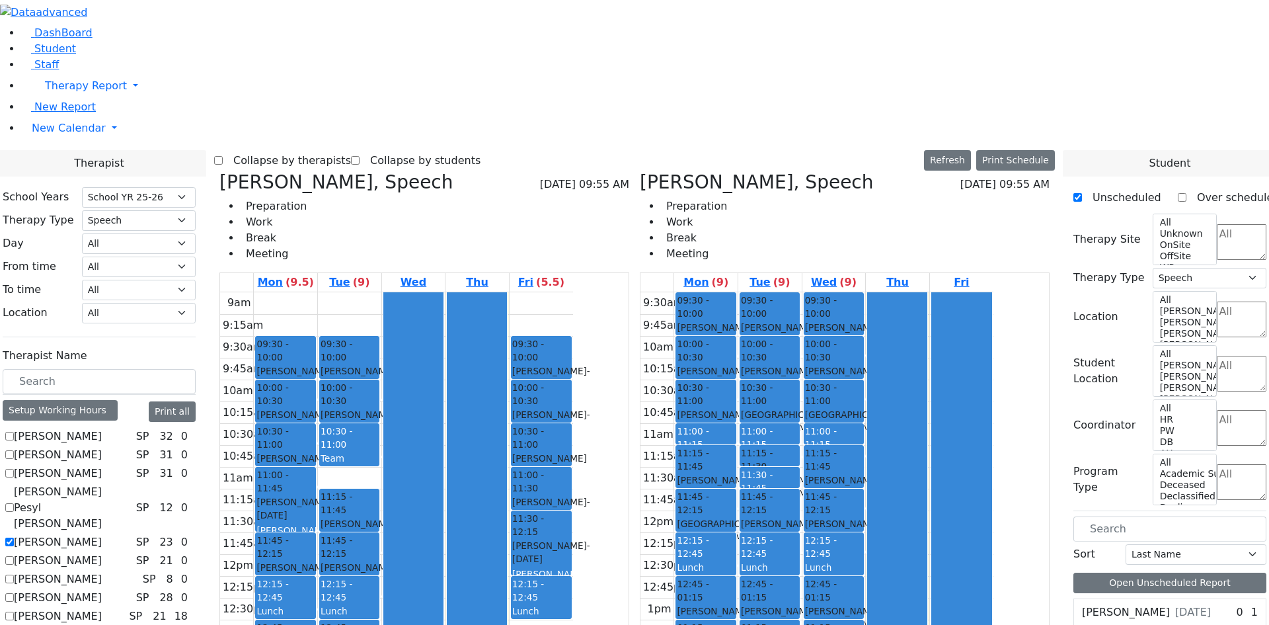
checkbox input "false"
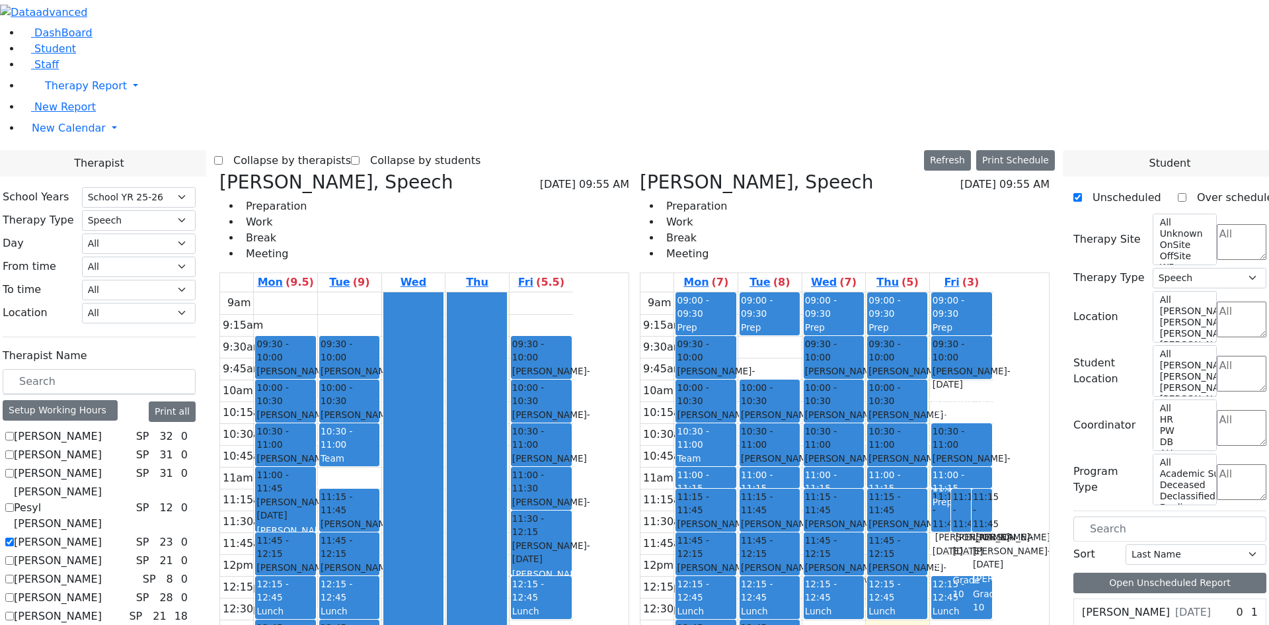
checkbox input "false"
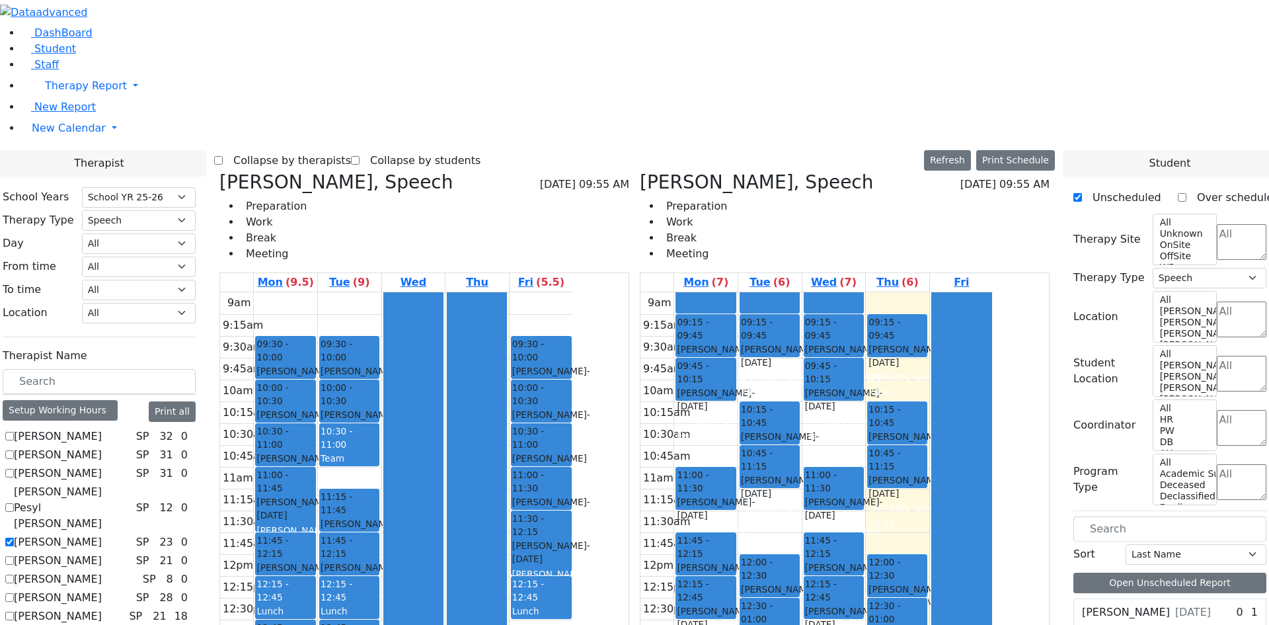
checkbox input "false"
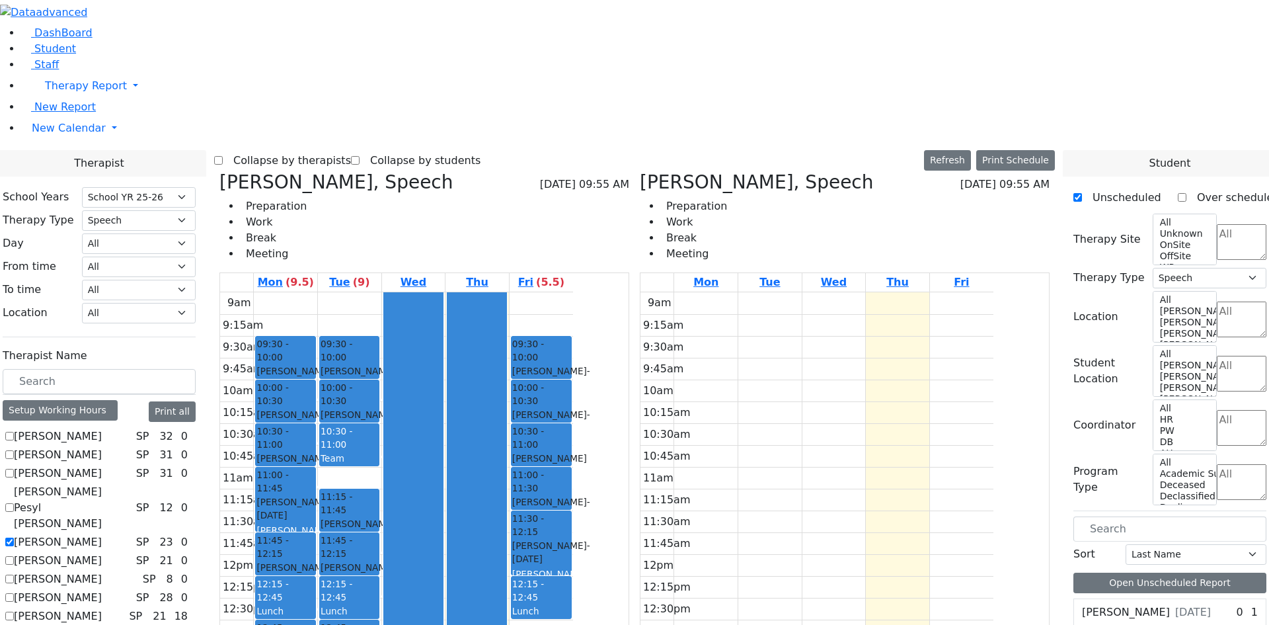
checkbox input "false"
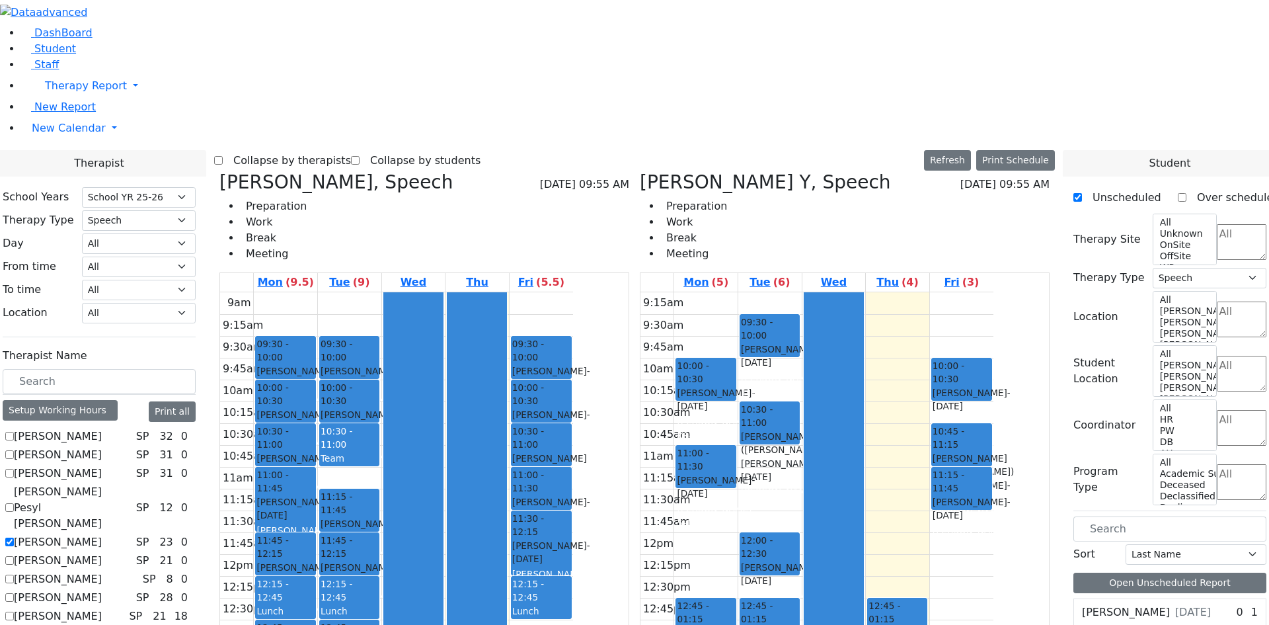
checkbox input "false"
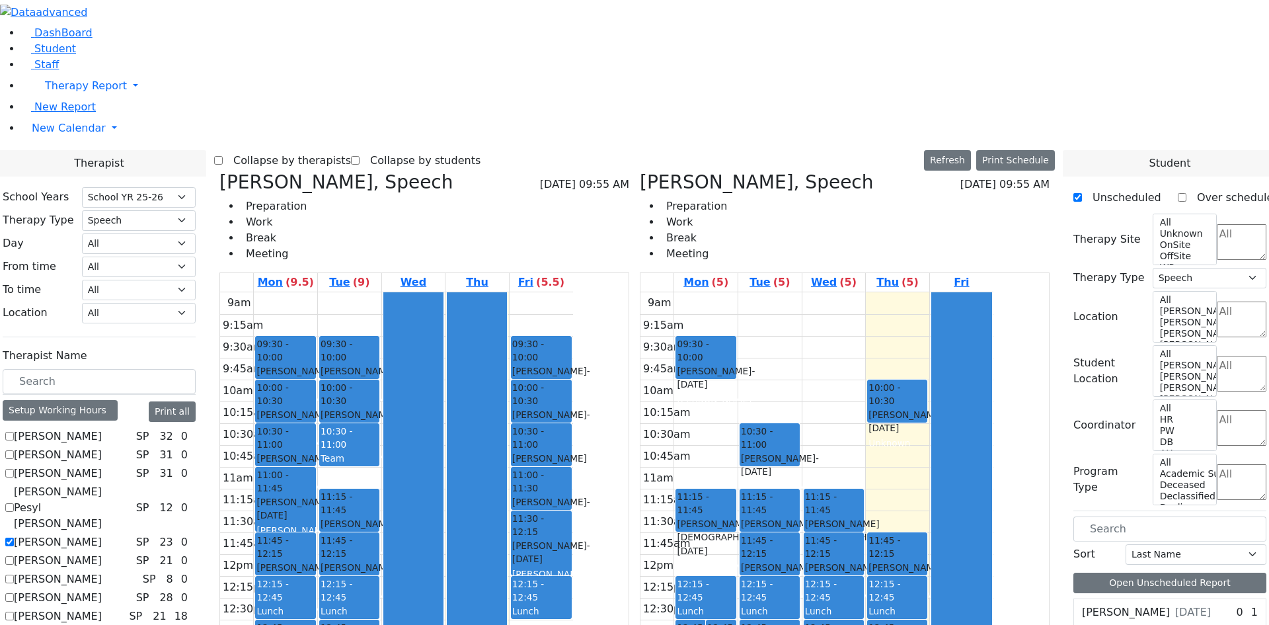
checkbox input "false"
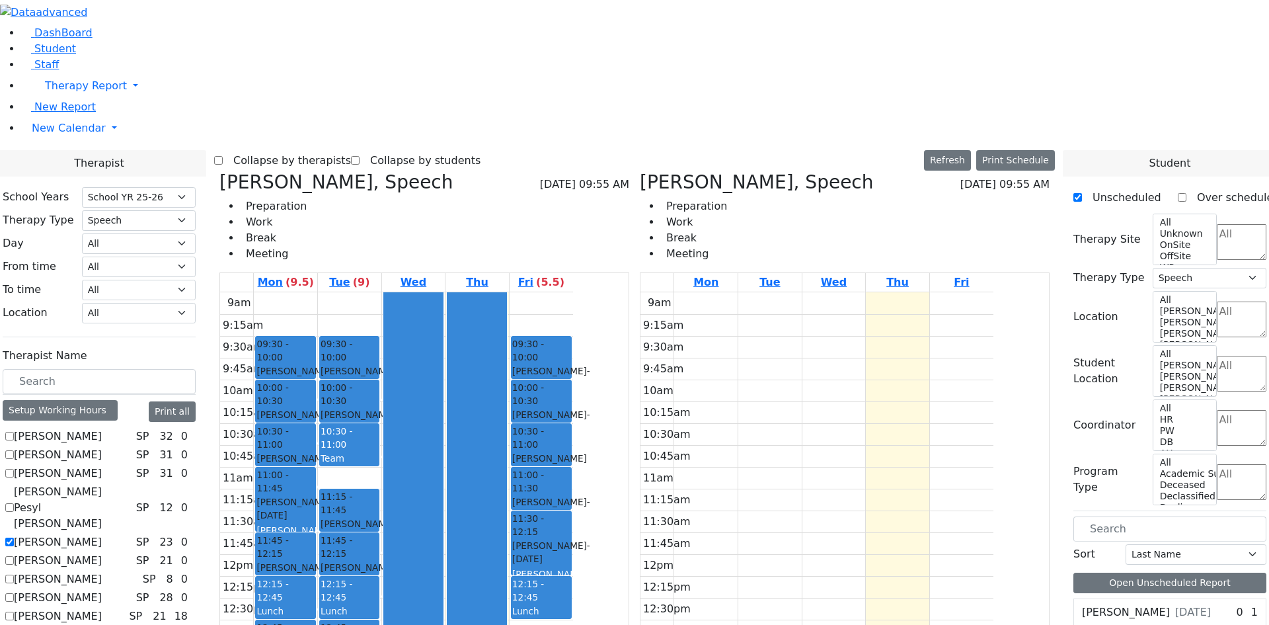
checkbox input "false"
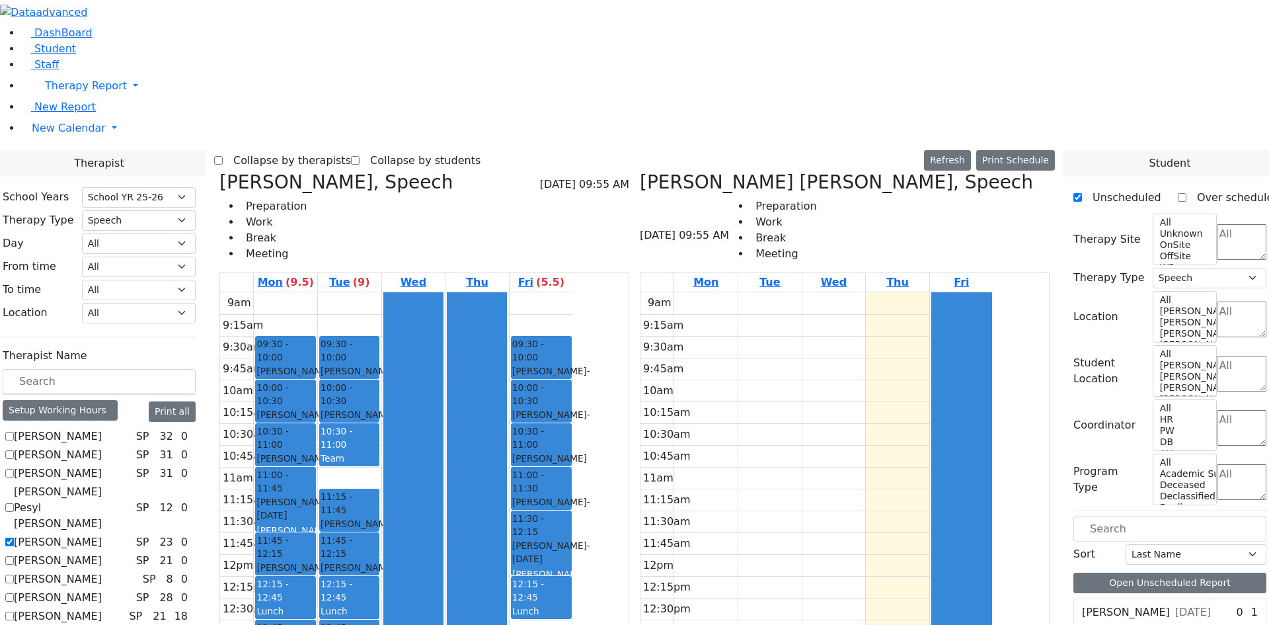
scroll to position [167, 0]
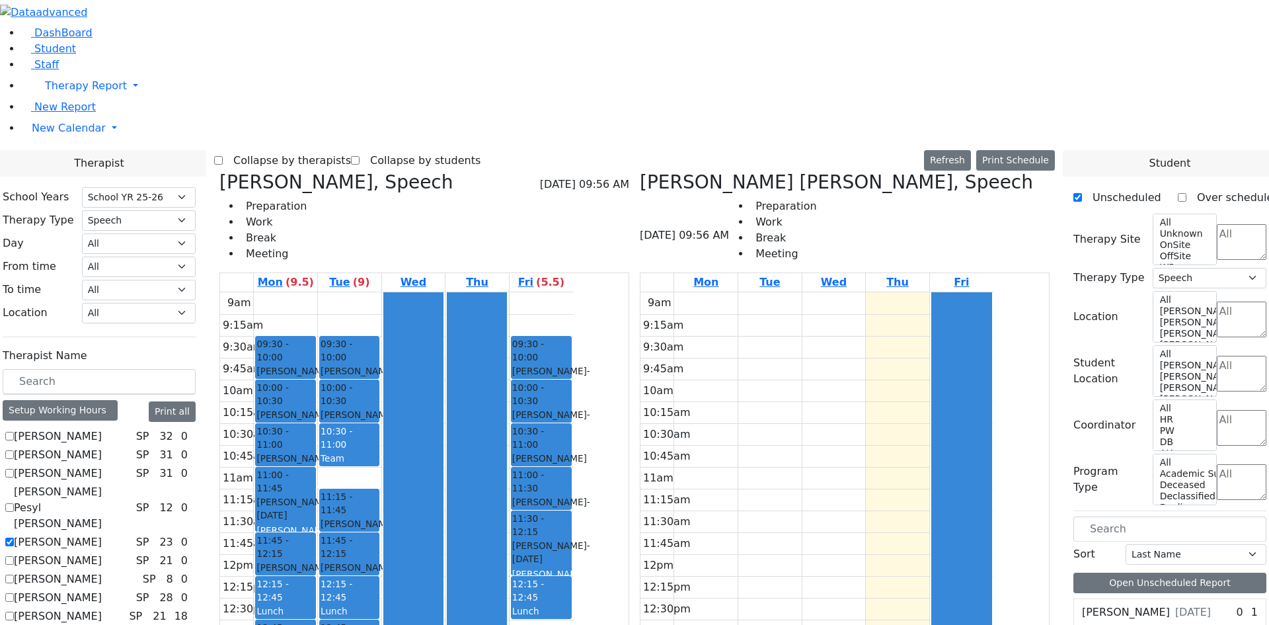
checkbox input "false"
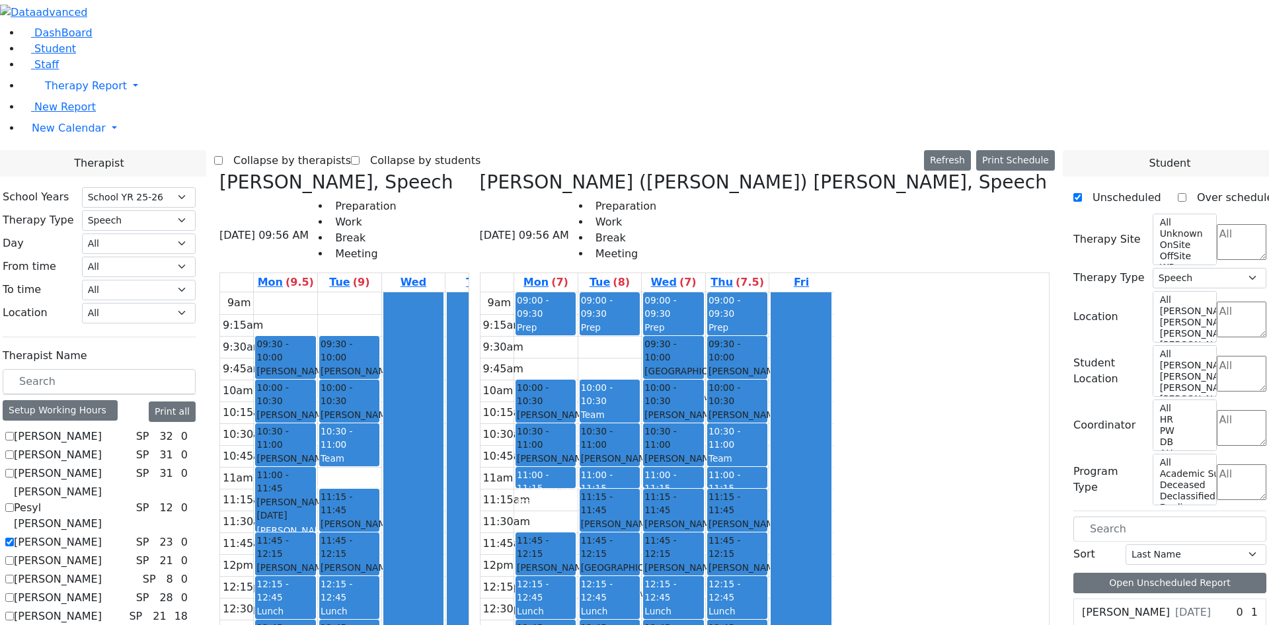
checkbox input "false"
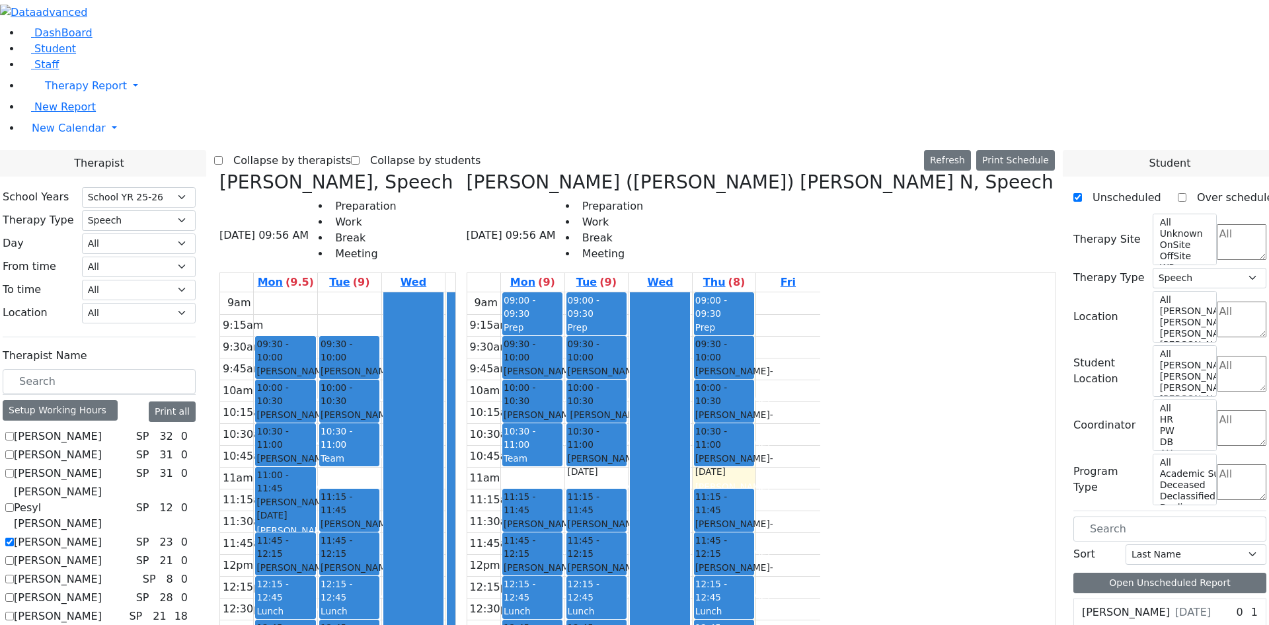
checkbox input "false"
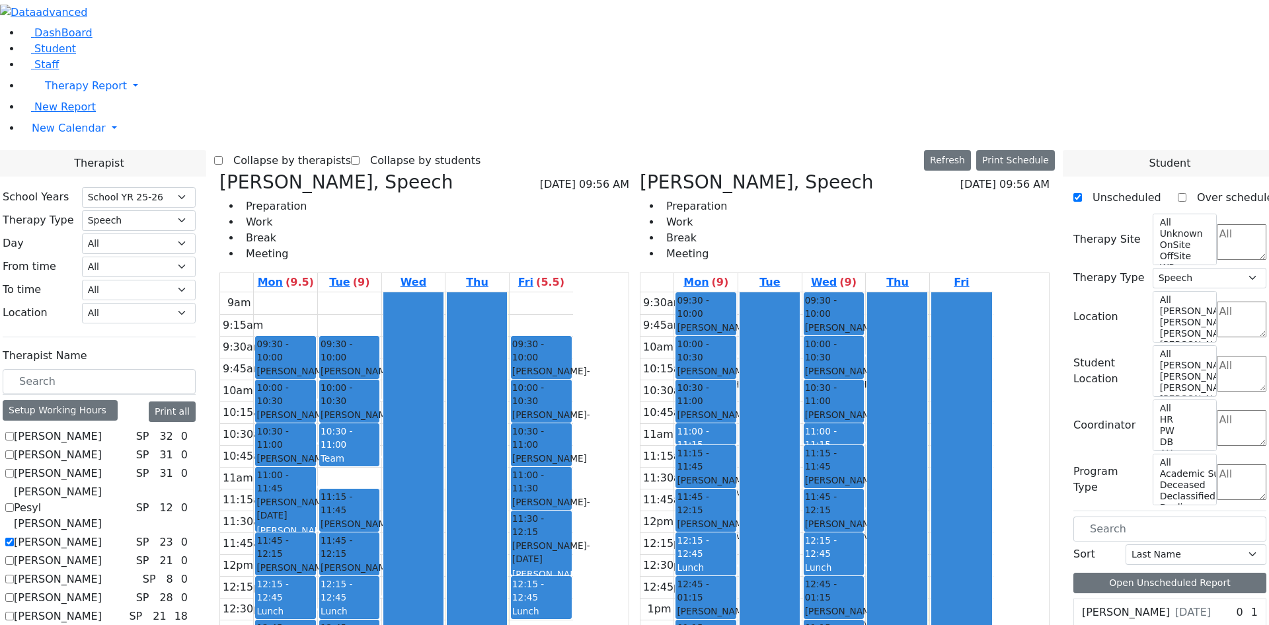
checkbox input "false"
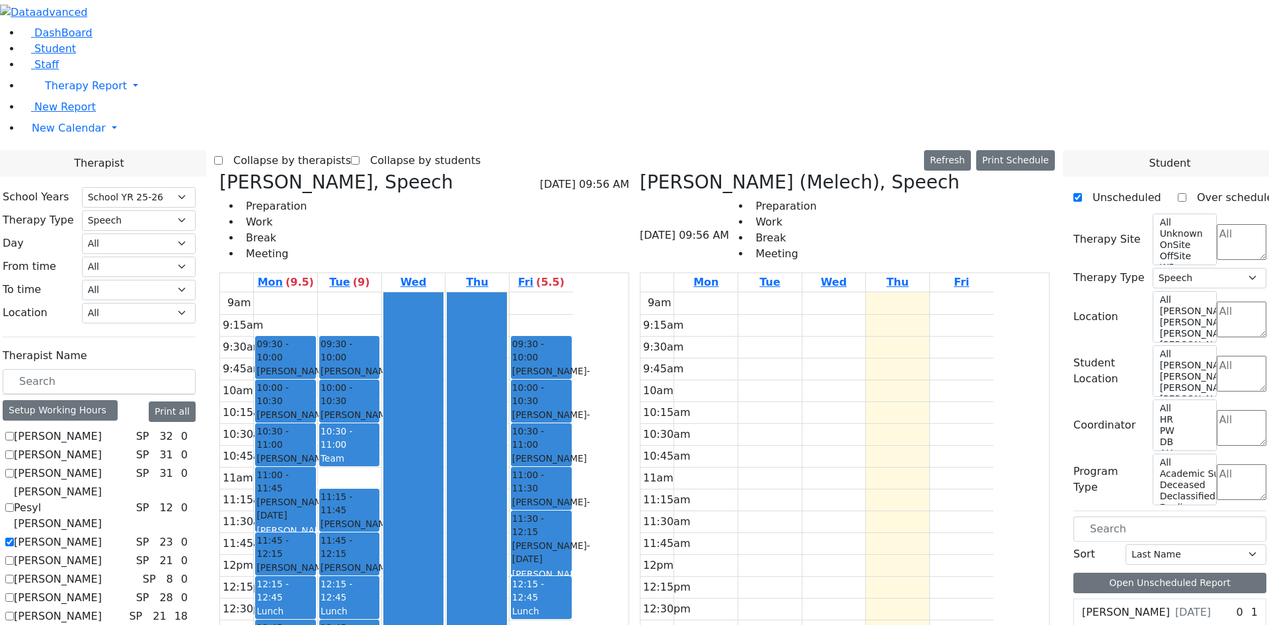
checkbox input "false"
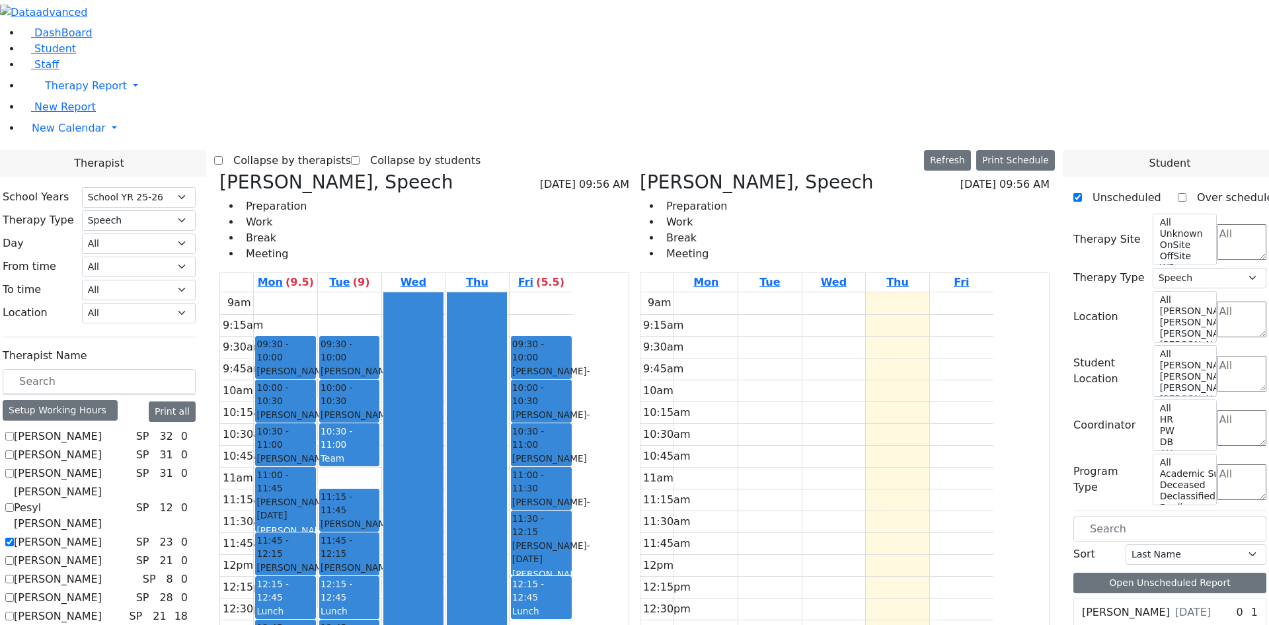
checkbox input "false"
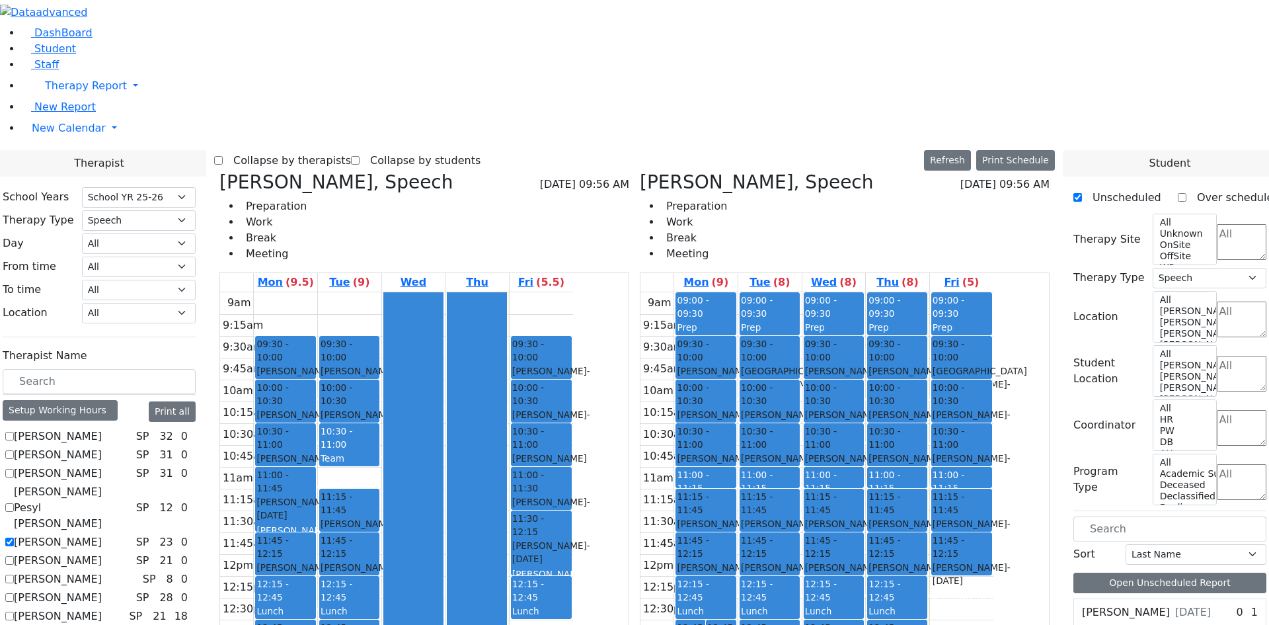
checkbox input "false"
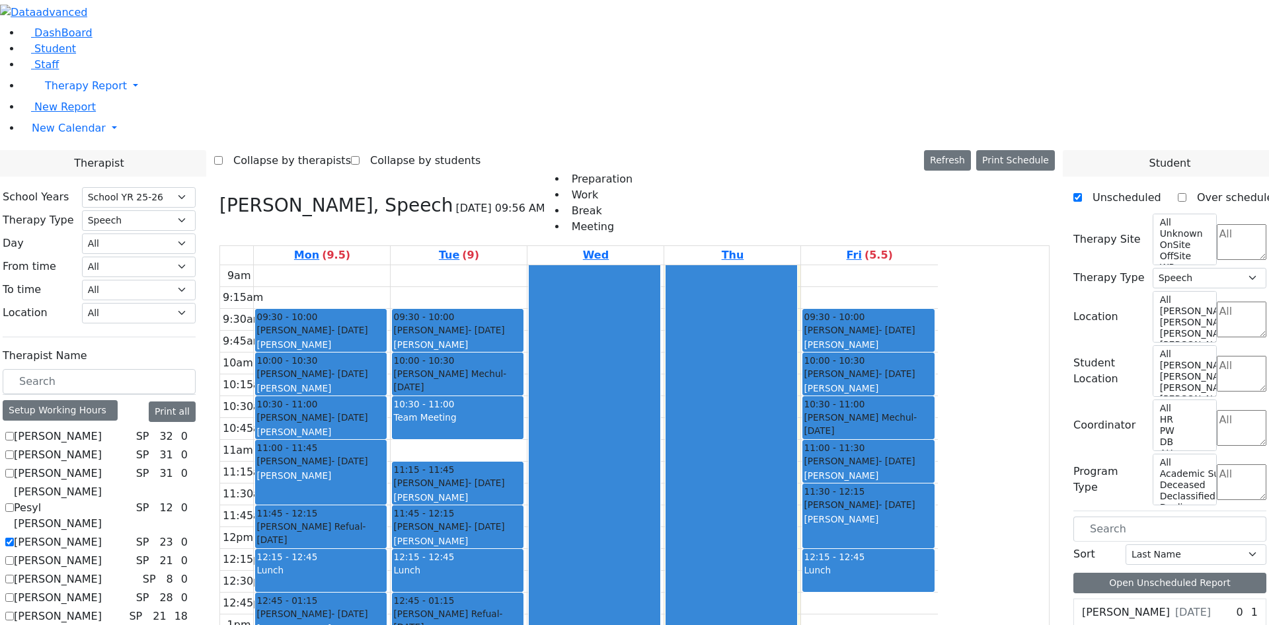
click at [102, 624] on label "[PERSON_NAME]" at bounding box center [58, 635] width 88 height 16
click at [14, 624] on input "[PERSON_NAME]" at bounding box center [9, 634] width 9 height 9
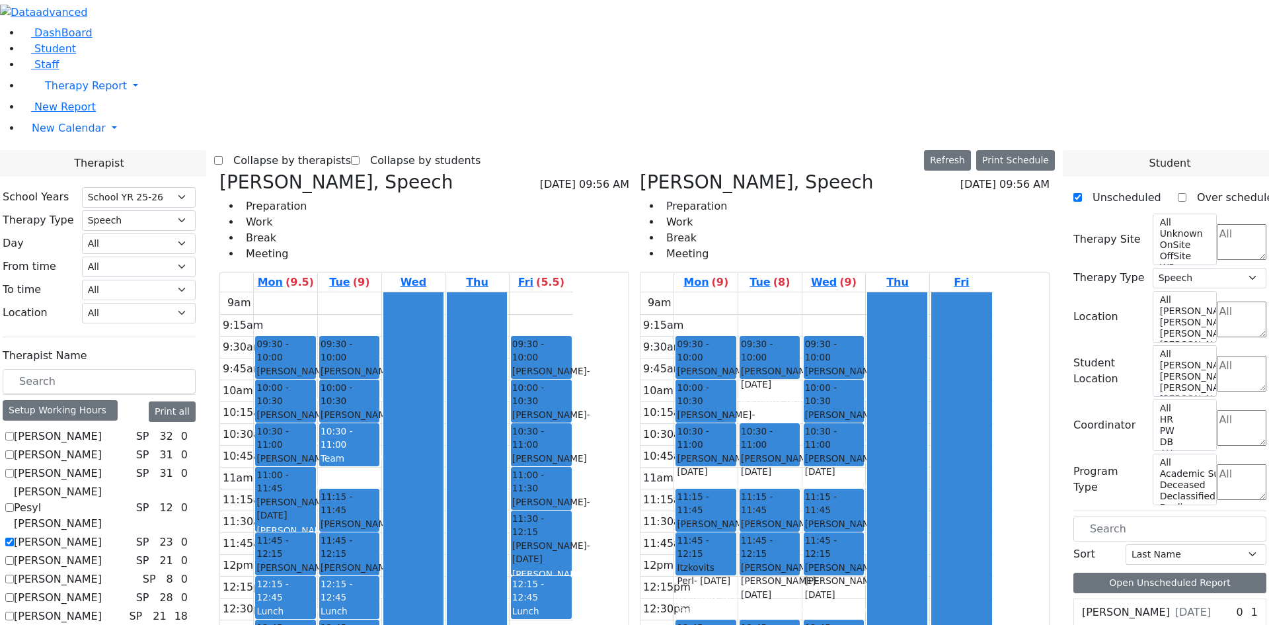
click at [102, 624] on label "[PERSON_NAME]" at bounding box center [58, 635] width 88 height 16
click at [14, 624] on input "[PERSON_NAME]" at bounding box center [9, 634] width 9 height 9
checkbox input "false"
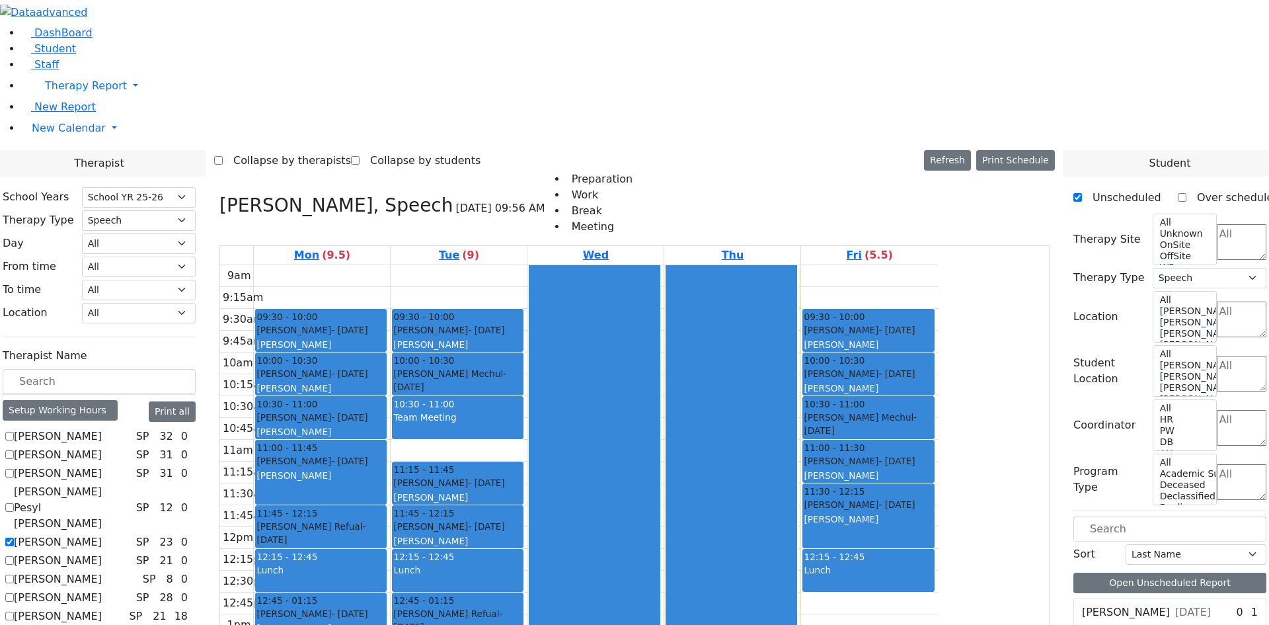
click at [102, 608] on label "[PERSON_NAME]" at bounding box center [58, 616] width 88 height 16
click at [14, 611] on input "[PERSON_NAME]" at bounding box center [9, 615] width 9 height 9
checkbox input "true"
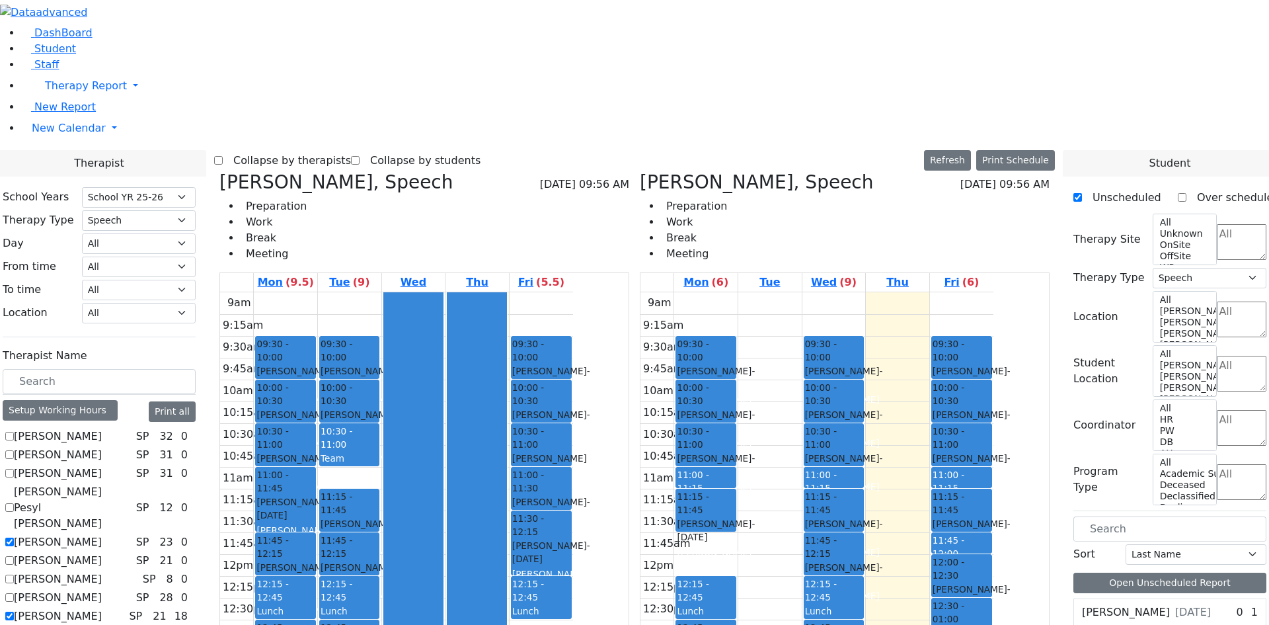
scroll to position [0, 0]
click at [102, 534] on label "[PERSON_NAME]" at bounding box center [58, 542] width 88 height 16
click at [14, 537] on input "[PERSON_NAME]" at bounding box center [9, 541] width 9 height 9
checkbox input "false"
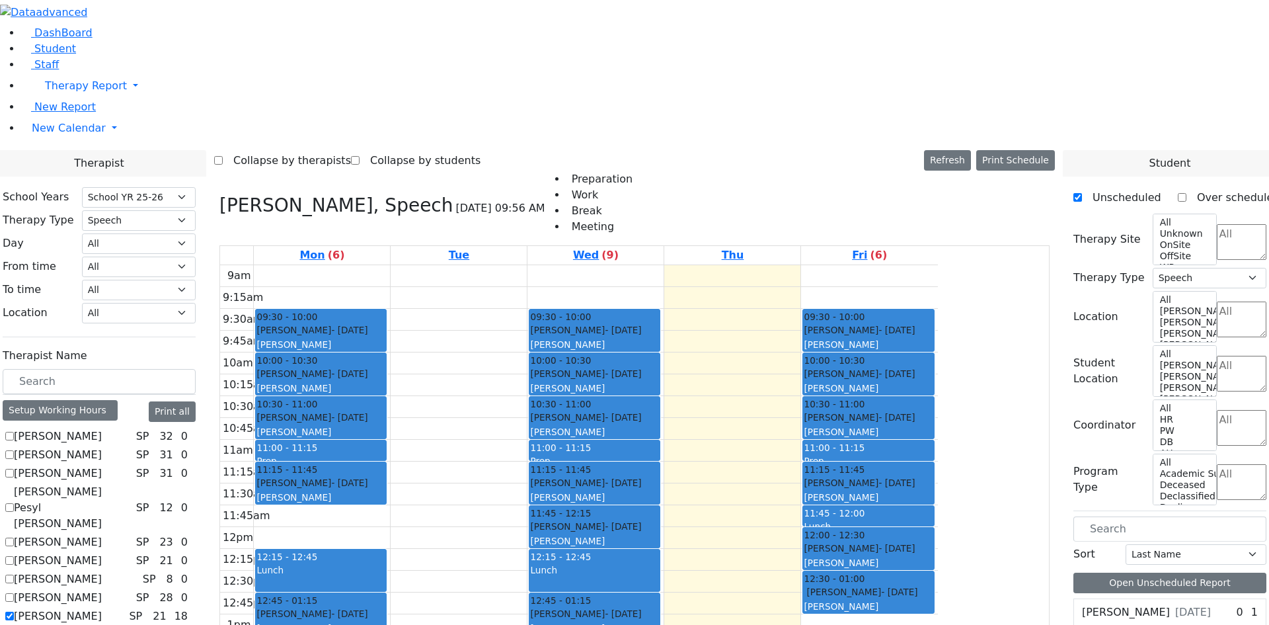
click at [102, 553] on label "[PERSON_NAME]" at bounding box center [58, 561] width 88 height 16
click at [14, 556] on input "[PERSON_NAME]" at bounding box center [9, 560] width 9 height 9
checkbox input "true"
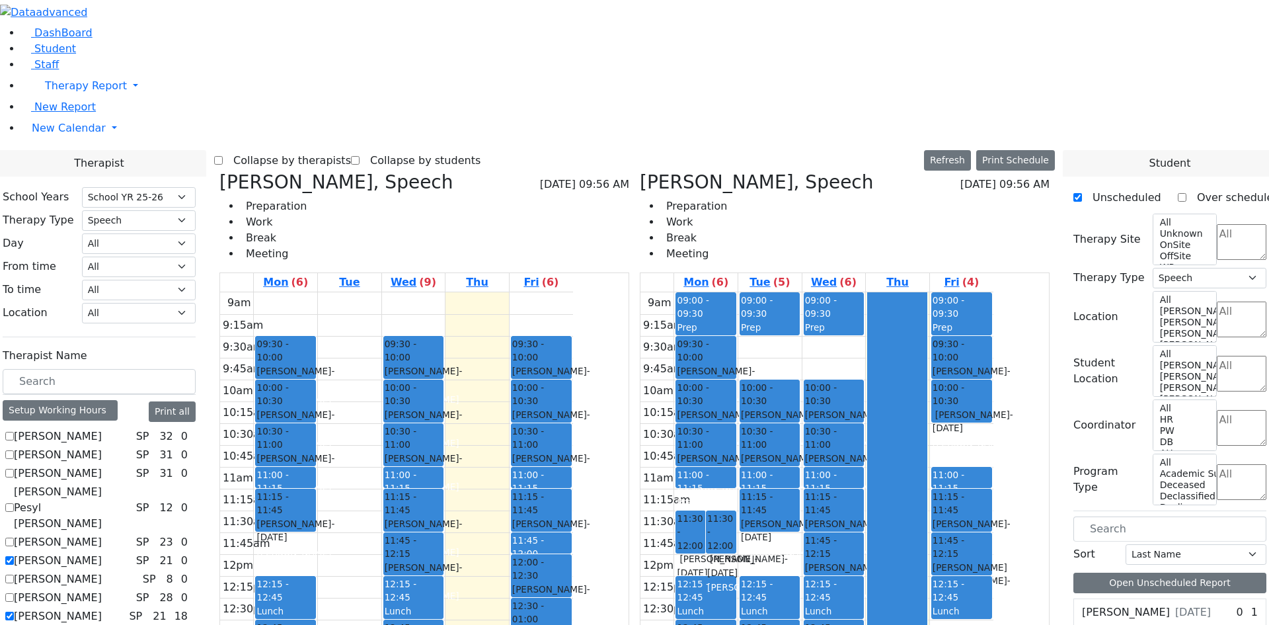
click at [219, 171] on icon at bounding box center [219, 182] width 0 height 22
checkbox input "false"
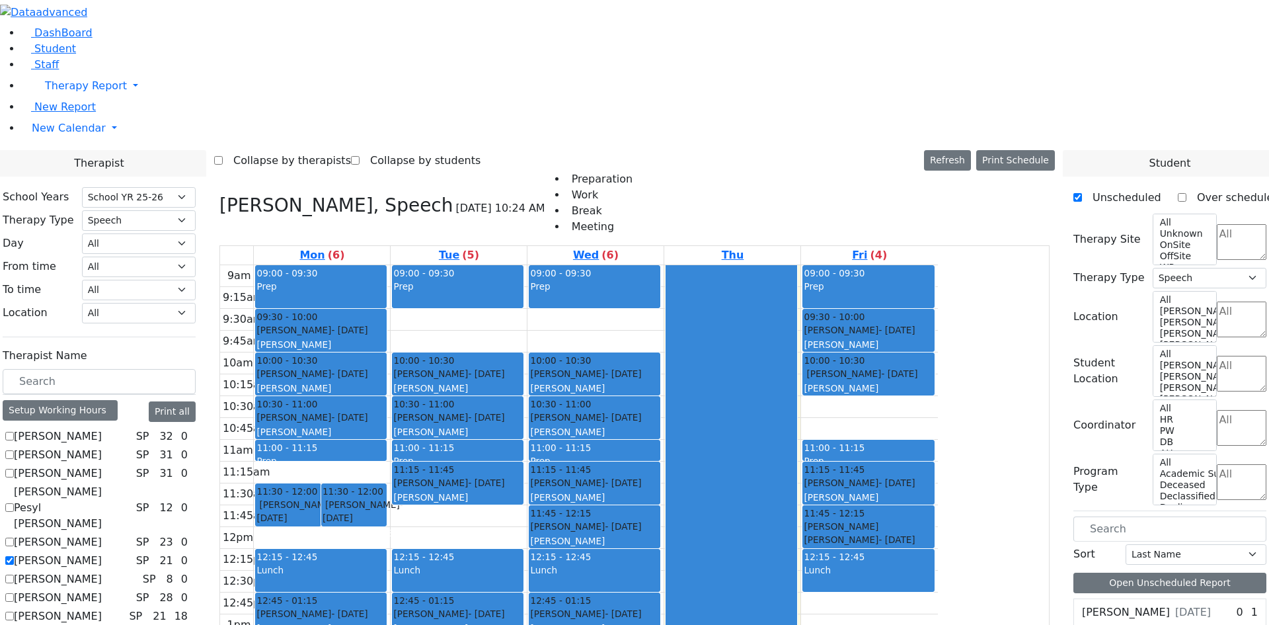
click at [102, 553] on label "[PERSON_NAME]" at bounding box center [58, 561] width 88 height 16
click at [14, 556] on input "[PERSON_NAME]" at bounding box center [9, 560] width 9 height 9
checkbox input "false"
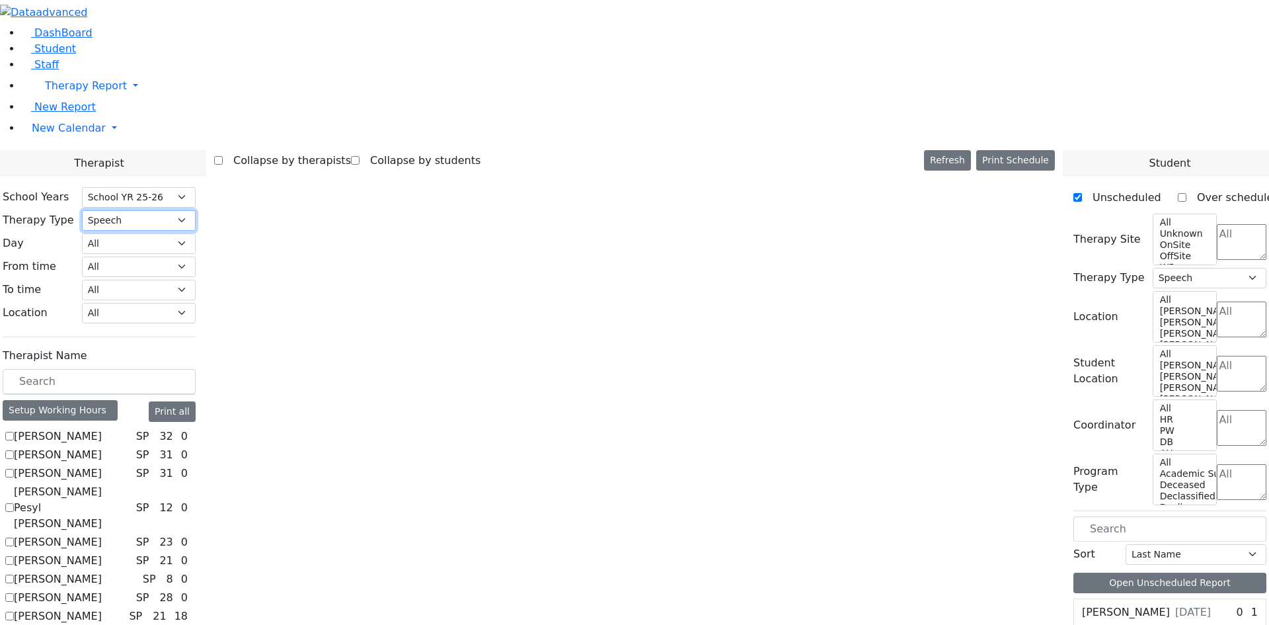
click at [196, 210] on select "All Psych Hearing Vision Speech Physical Occupational" at bounding box center [139, 220] width 114 height 20
select select
click at [196, 210] on select "All Psych Hearing Vision Speech Physical Occupational" at bounding box center [139, 220] width 114 height 20
select select "1"
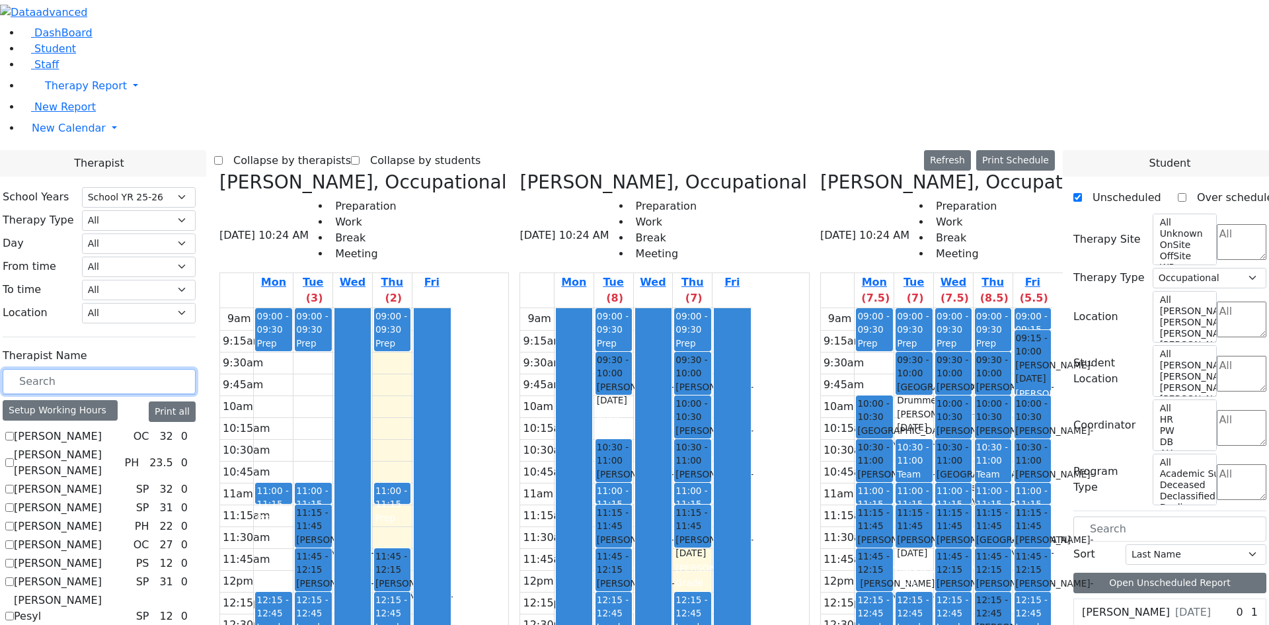
click at [196, 369] on input "text" at bounding box center [99, 381] width 193 height 25
drag, startPoint x: 646, startPoint y: 405, endPoint x: 630, endPoint y: 311, distance: 94.5
click at [592, 319] on div at bounding box center [574, 569] width 35 height 522
click at [592, 311] on div at bounding box center [574, 569] width 35 height 522
drag, startPoint x: 739, startPoint y: 336, endPoint x: 752, endPoint y: 333, distance: 13.5
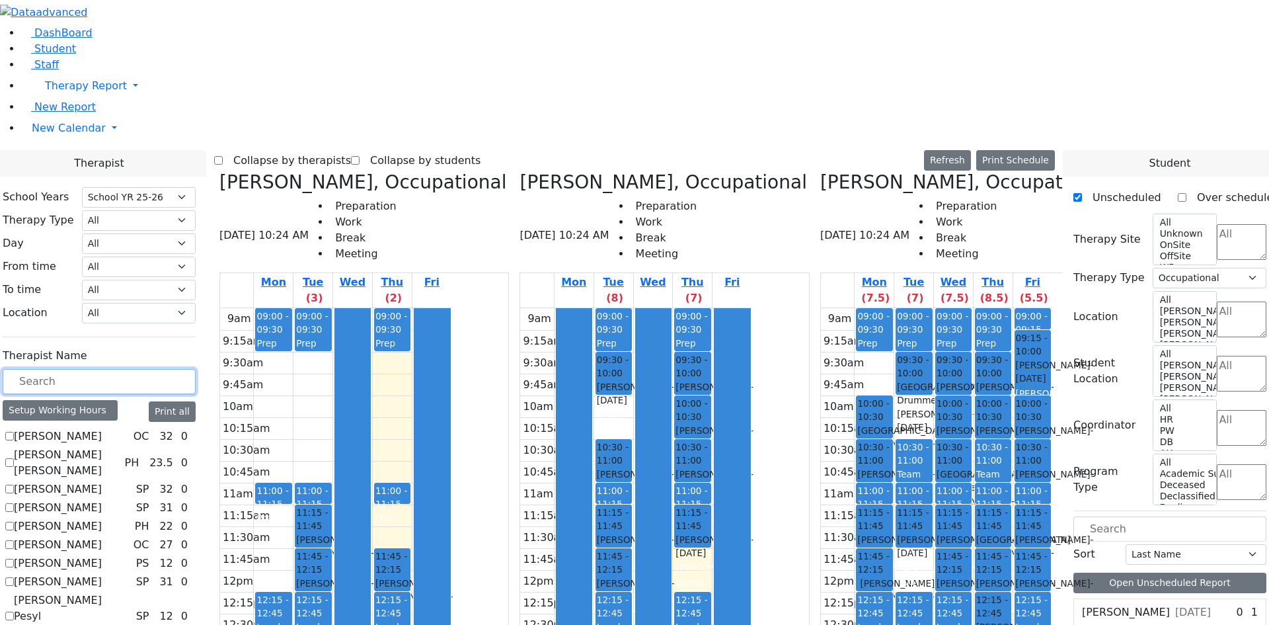
click at [671, 335] on div at bounding box center [653, 569] width 35 height 522
drag, startPoint x: 761, startPoint y: 332, endPoint x: 763, endPoint y: 341, distance: 8.7
click at [752, 341] on div "9am 9:15am 9:30am 9:45am 10am 10:15am 10:30am 10:45am 11am 11:15am 11:30am 11:4…" at bounding box center [635, 570] width 231 height 524
drag, startPoint x: 673, startPoint y: 163, endPoint x: 740, endPoint y: 226, distance: 92.1
click at [740, 308] on div "9am 9:15am 9:30am 9:45am 10am 10:15am 10:30am 10:45am 11am 11:15am 11:30am 11:4…" at bounding box center [635, 570] width 231 height 524
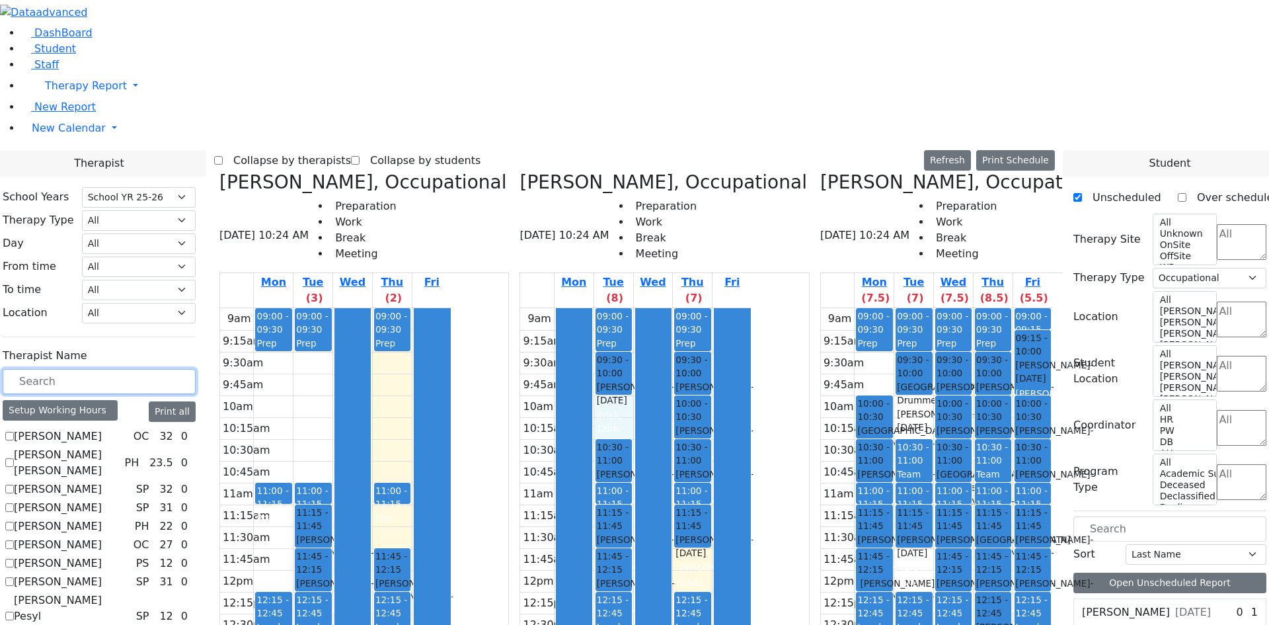
click at [671, 308] on div at bounding box center [653, 569] width 35 height 522
drag, startPoint x: 693, startPoint y: 172, endPoint x: 705, endPoint y: 185, distance: 18.2
click at [697, 308] on div "9am 9:15am 9:30am 9:45am 10am 10:15am 10:30am 10:45am 11am 11:15am 11:30am 11:4…" at bounding box center [635, 570] width 231 height 524
click at [690, 308] on div "9am 9:15am 9:30am 9:45am 10am 10:15am 10:30am 10:45am 11am 11:15am 11:30am 11:4…" at bounding box center [635, 570] width 231 height 524
drag, startPoint x: 690, startPoint y: 174, endPoint x: 764, endPoint y: 568, distance: 401.5
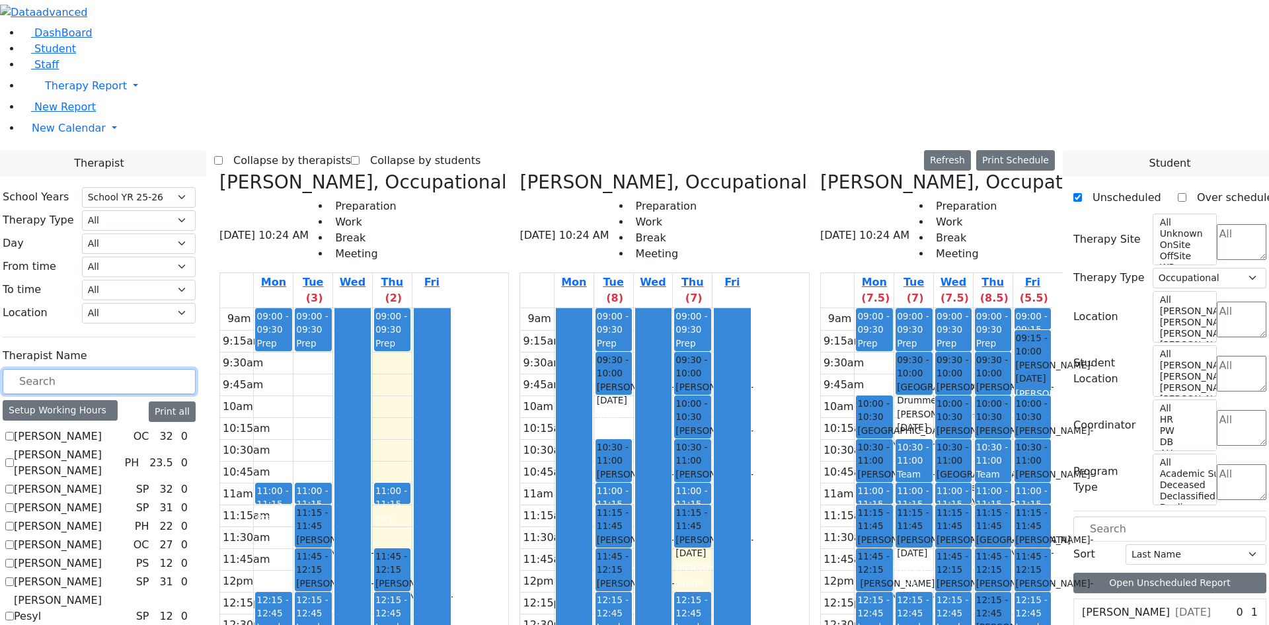
drag, startPoint x: 764, startPoint y: 568, endPoint x: 627, endPoint y: 48, distance: 537.9
click at [627, 171] on h3 "[PERSON_NAME], Occupational" at bounding box center [663, 182] width 287 height 22
click at [694, 308] on div "9am 9:15am 9:30am 9:45am 10am 10:15am 10:30am 10:45am 11am 11:15am 11:30am 11:4…" at bounding box center [635, 570] width 231 height 524
click at [691, 308] on div "9am 9:15am 9:30am 9:45am 10am 10:15am 10:30am 10:45am 11am 11:15am 11:30am 11:4…" at bounding box center [635, 570] width 231 height 524
click at [693, 308] on div "9am 9:15am 9:30am 9:45am 10am 10:15am 10:30am 10:45am 11am 11:15am 11:30am 11:4…" at bounding box center [635, 570] width 231 height 524
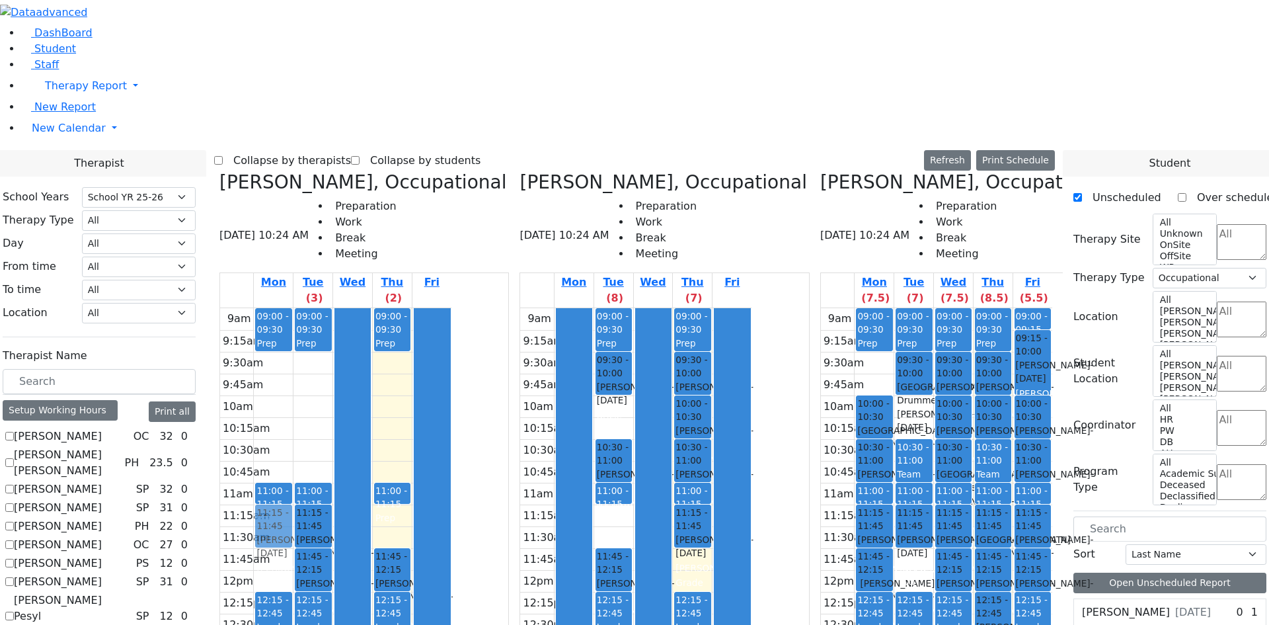
drag, startPoint x: 687, startPoint y: 297, endPoint x: 420, endPoint y: 297, distance: 267.7
click at [420, 297] on div "[PERSON_NAME], Occupational [DATE] 10:24 AM Preparation Work Break Meeting Mon …" at bounding box center [634, 502] width 841 height 662
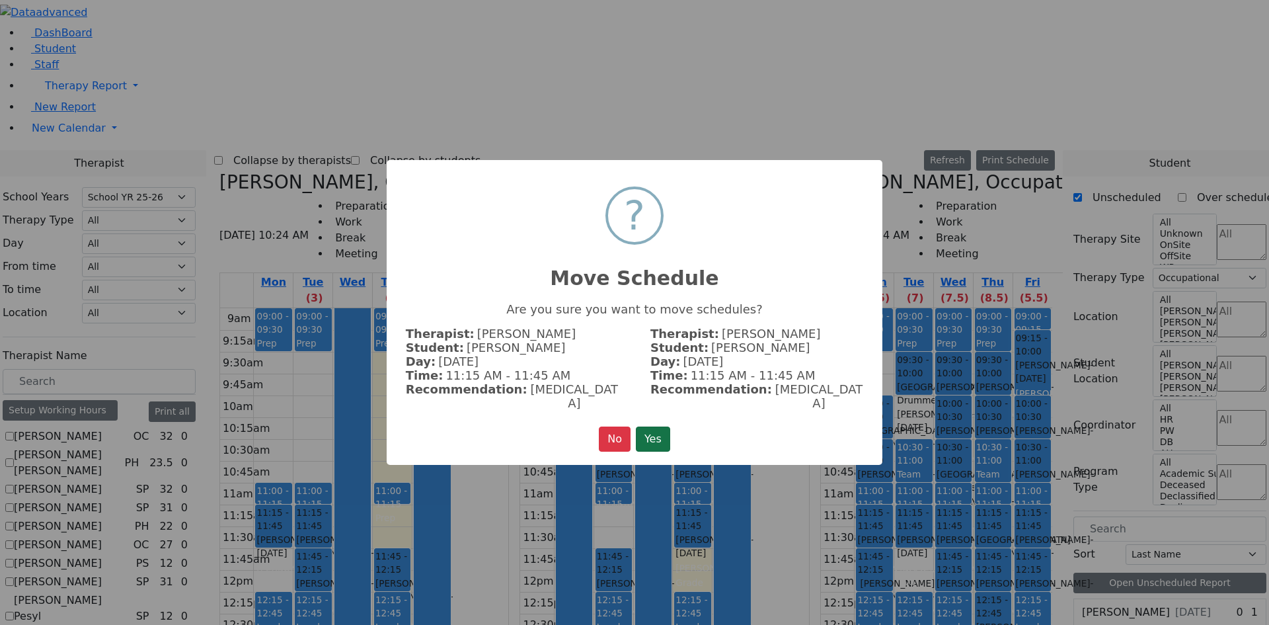
click at [660, 436] on button "Yes" at bounding box center [653, 438] width 34 height 25
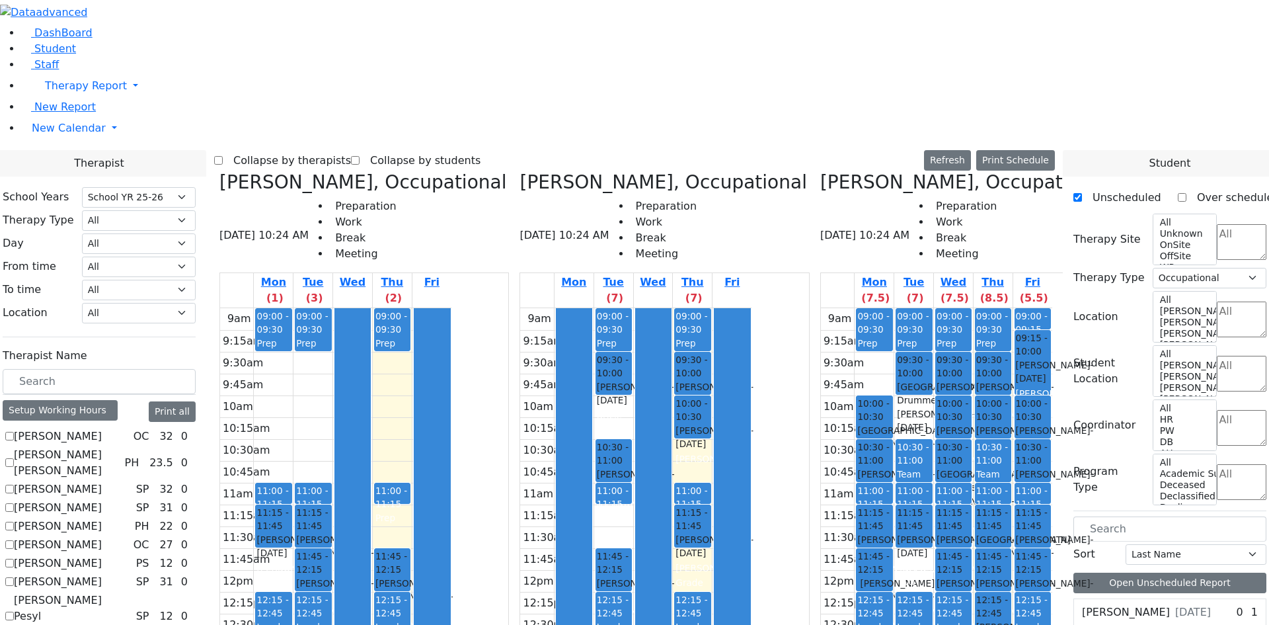
drag, startPoint x: 765, startPoint y: 232, endPoint x: 448, endPoint y: 426, distance: 371.1
click at [448, 426] on div "[PERSON_NAME], Occupational [DATE] 10:24 AM Preparation Work Break Meeting Mon …" at bounding box center [634, 502] width 841 height 662
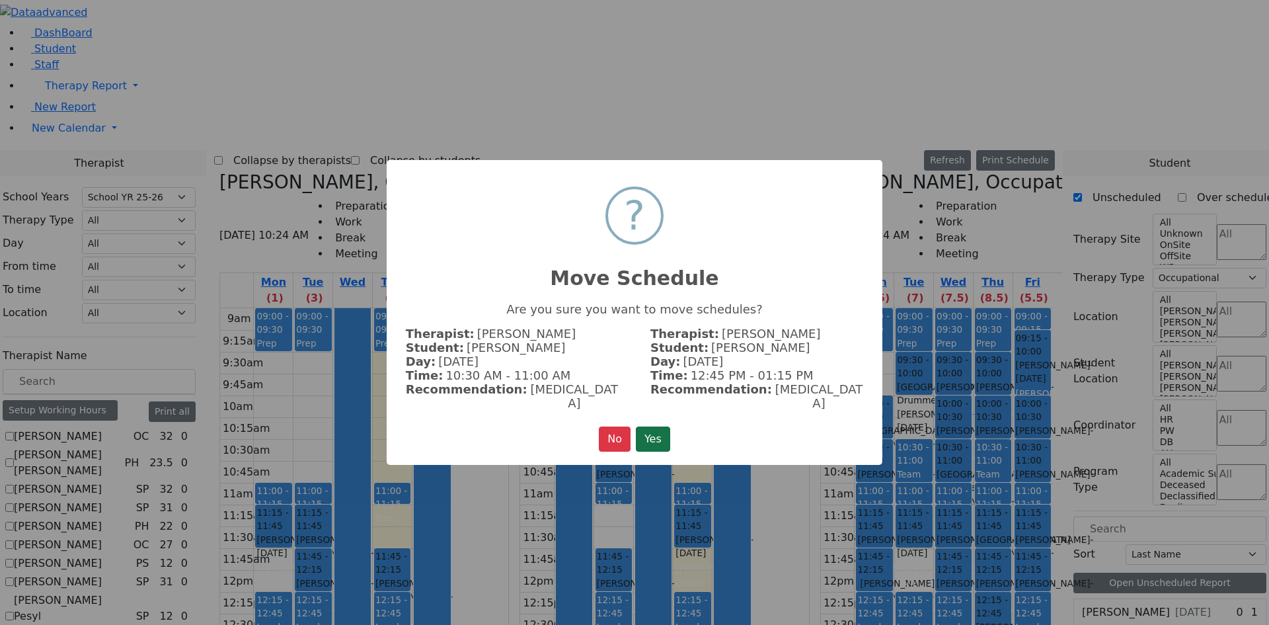
click at [642, 428] on button "Yes" at bounding box center [653, 438] width 34 height 25
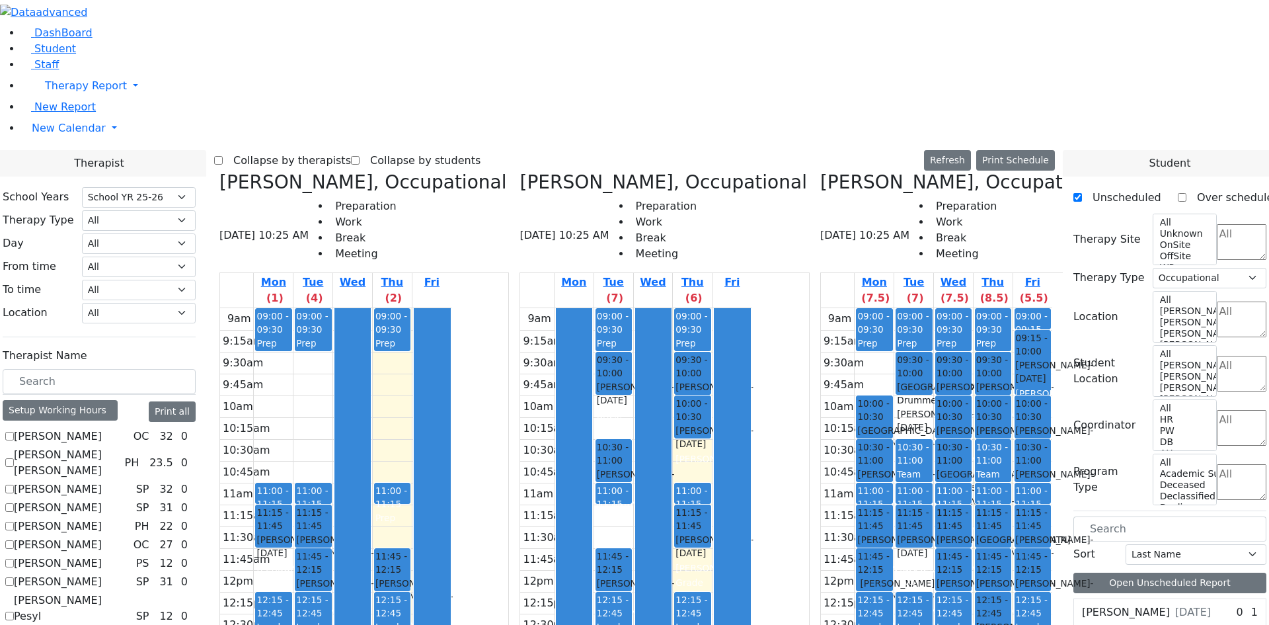
click at [675, 578] on span "- [DATE]" at bounding box center [636, 590] width 78 height 24
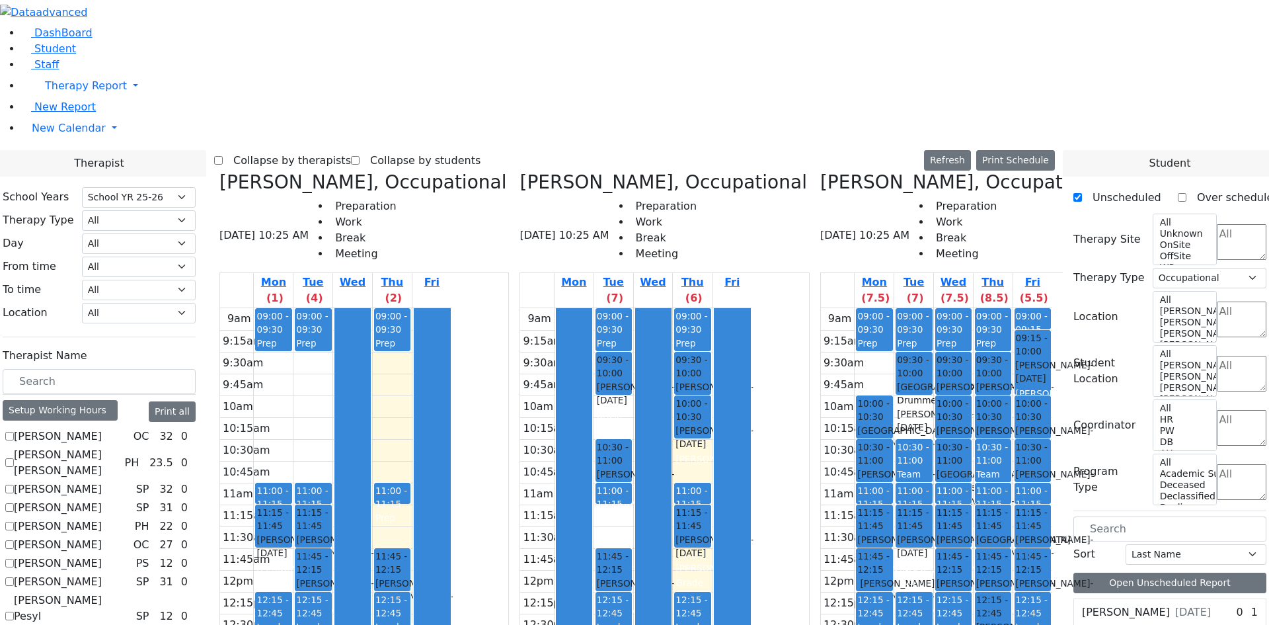
drag, startPoint x: 696, startPoint y: 468, endPoint x: 418, endPoint y: 427, distance: 281.3
click at [418, 427] on div "[PERSON_NAME], Occupational [DATE] 10:25 AM Preparation Work Break Meeting Mon …" at bounding box center [634, 502] width 841 height 662
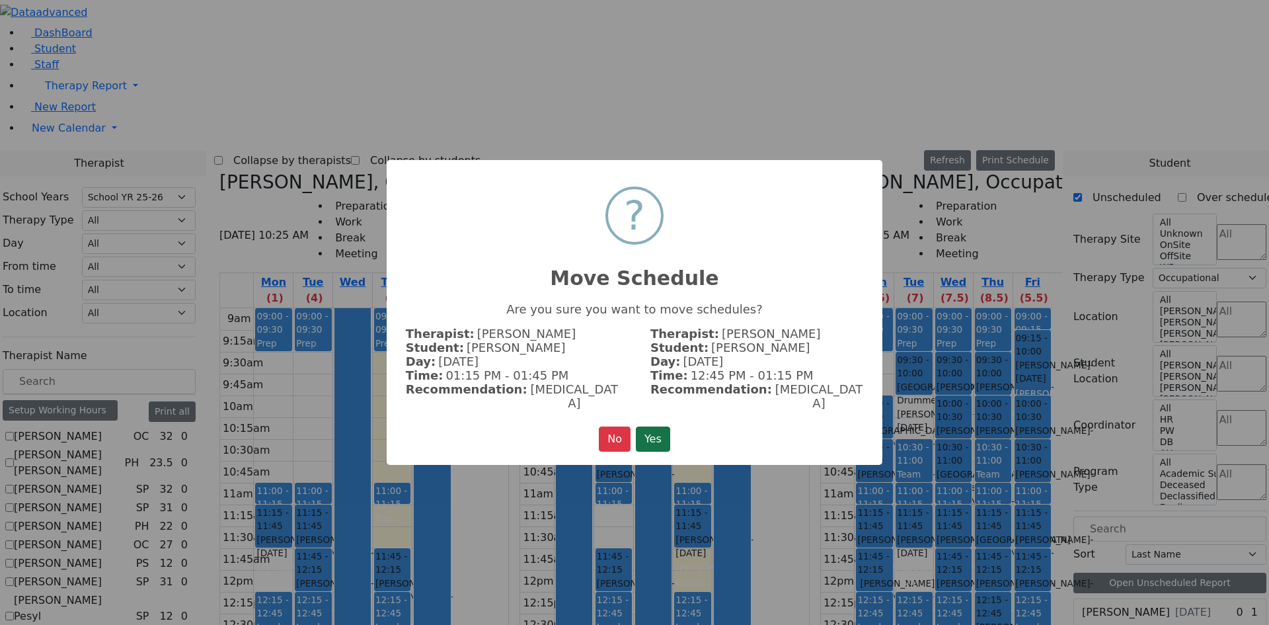
click at [656, 431] on button "Yes" at bounding box center [653, 438] width 34 height 25
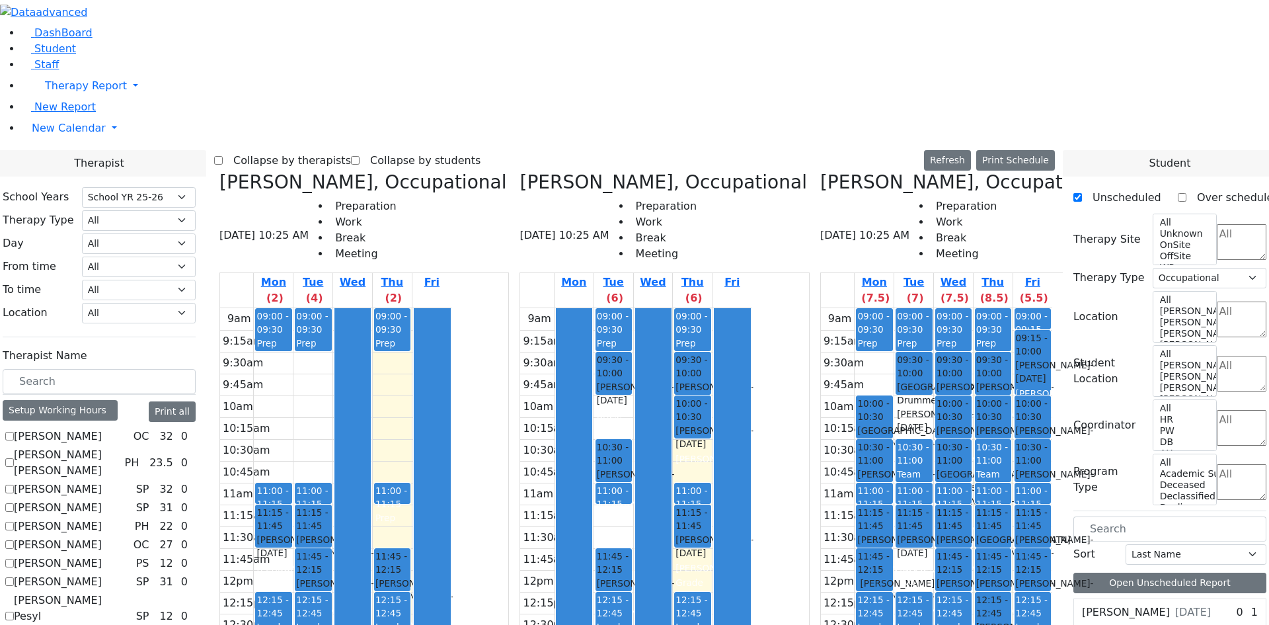
drag, startPoint x: 754, startPoint y: 521, endPoint x: 496, endPoint y: 237, distance: 382.8
click at [496, 237] on div "[PERSON_NAME], Occupational [DATE] 10:25 AM Preparation Work Break Meeting Mon …" at bounding box center [634, 502] width 841 height 662
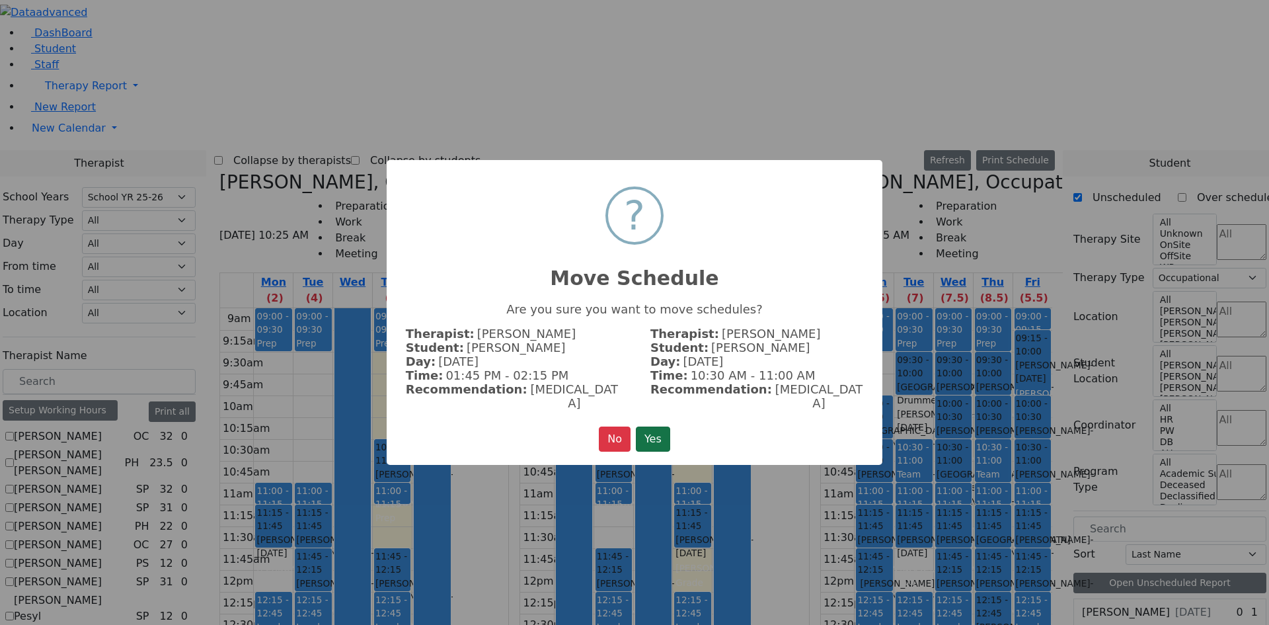
click at [649, 434] on button "Yes" at bounding box center [653, 438] width 34 height 25
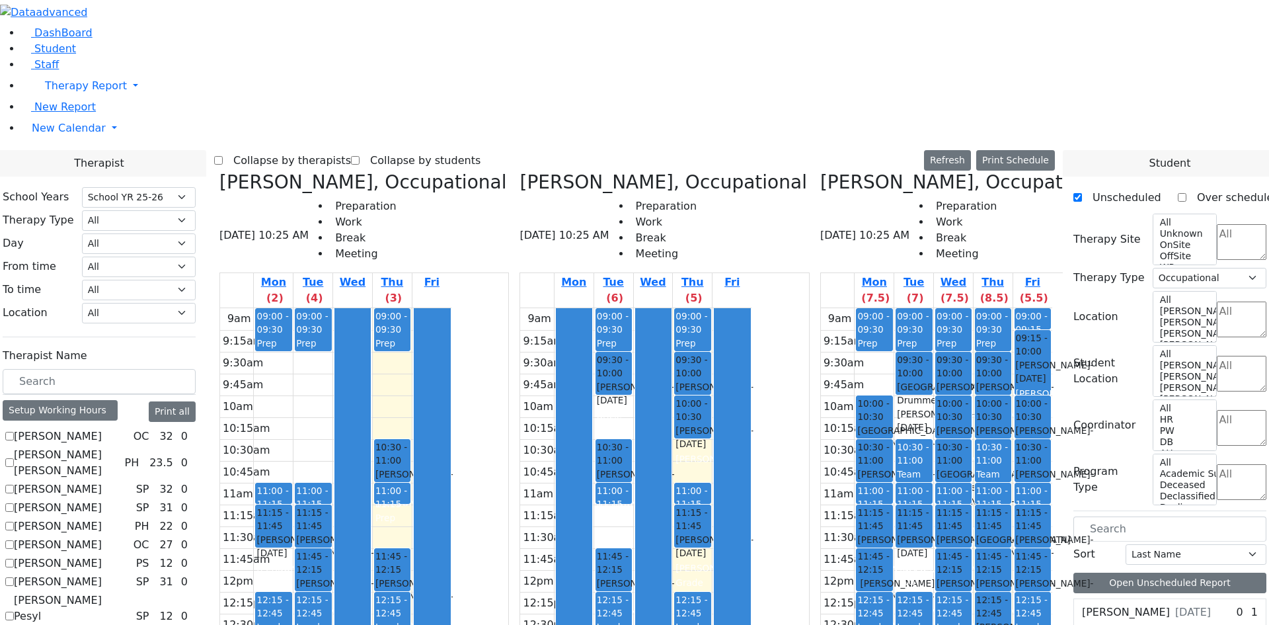
drag, startPoint x: 506, startPoint y: 224, endPoint x: 506, endPoint y: 189, distance: 35.0
click at [412, 308] on div "09:00 - 09:30 Prep 10:30 - 11:00 [PERSON_NAME] - [DATE] [PERSON_NAME] 11:00 - 1…" at bounding box center [392, 570] width 39 height 524
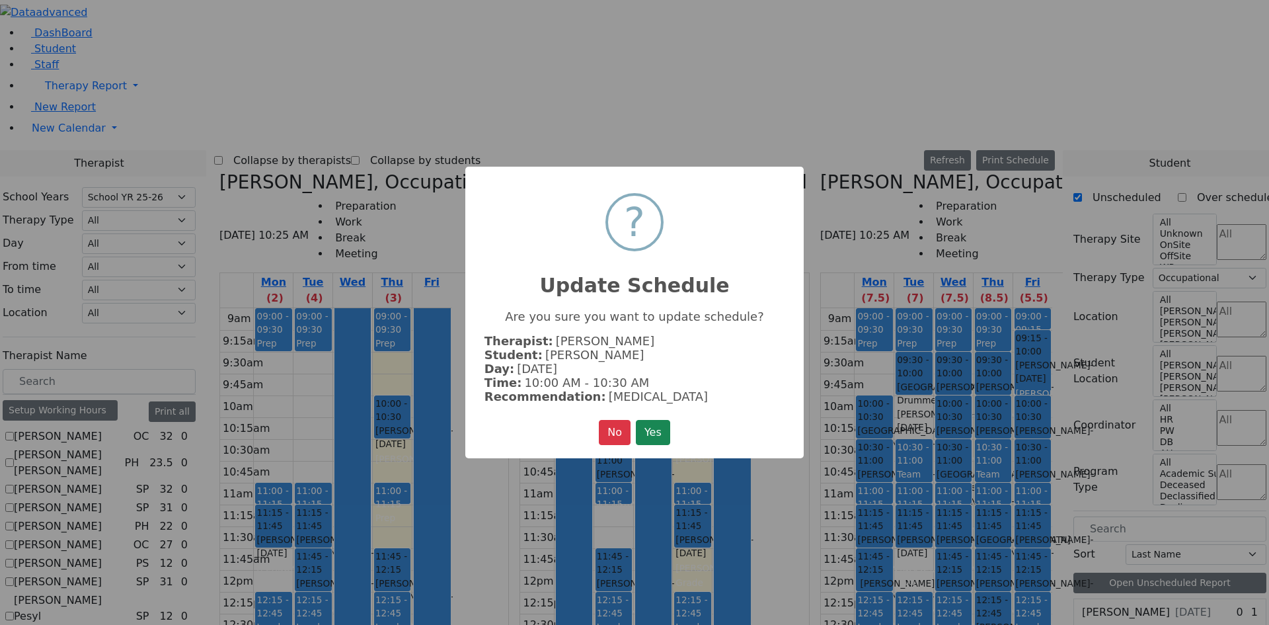
click at [658, 431] on button "Yes" at bounding box center [653, 432] width 34 height 25
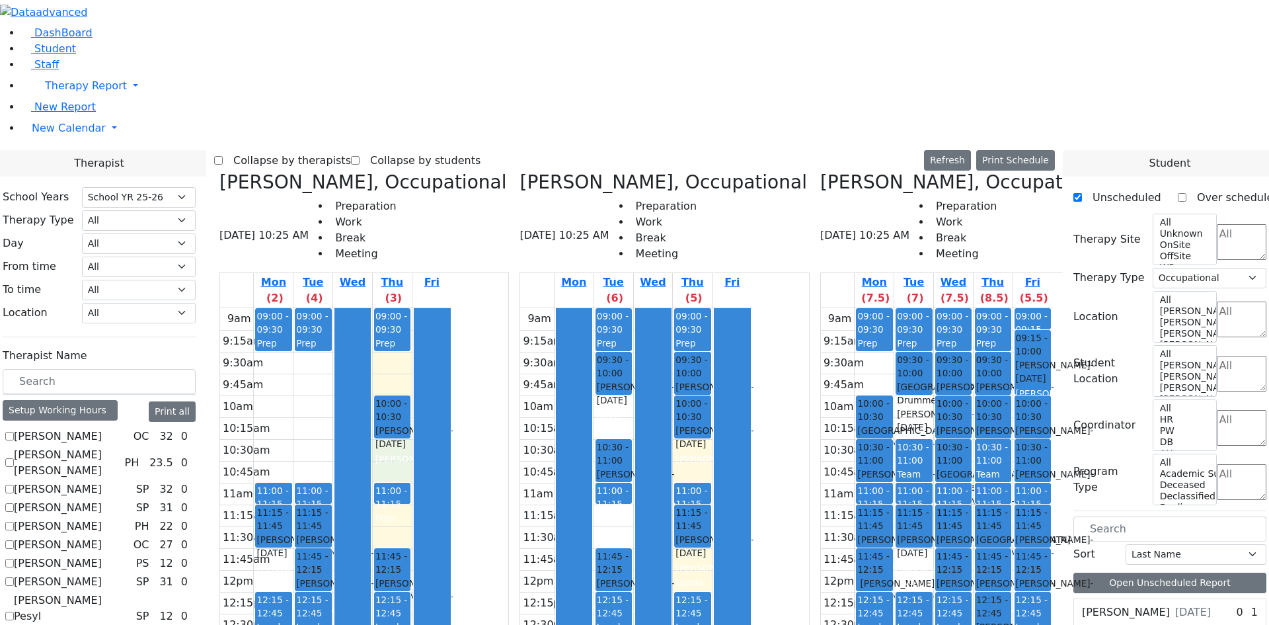
drag, startPoint x: 518, startPoint y: 221, endPoint x: 517, endPoint y: 236, distance: 15.2
click at [451, 308] on div "9am 9:15am 9:30am 9:45am 10am 10:15am 10:30am 10:45am 11am 11:15am 11:30am 11:4…" at bounding box center [335, 570] width 231 height 524
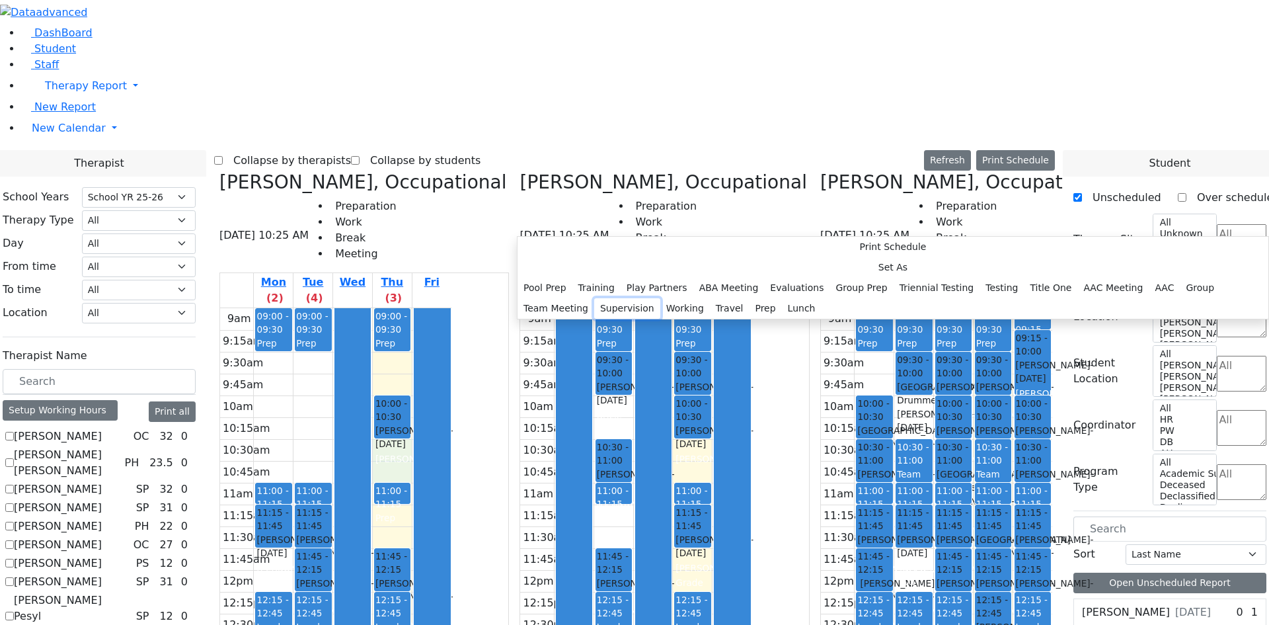
click at [660, 319] on button "Supervision" at bounding box center [627, 308] width 66 height 20
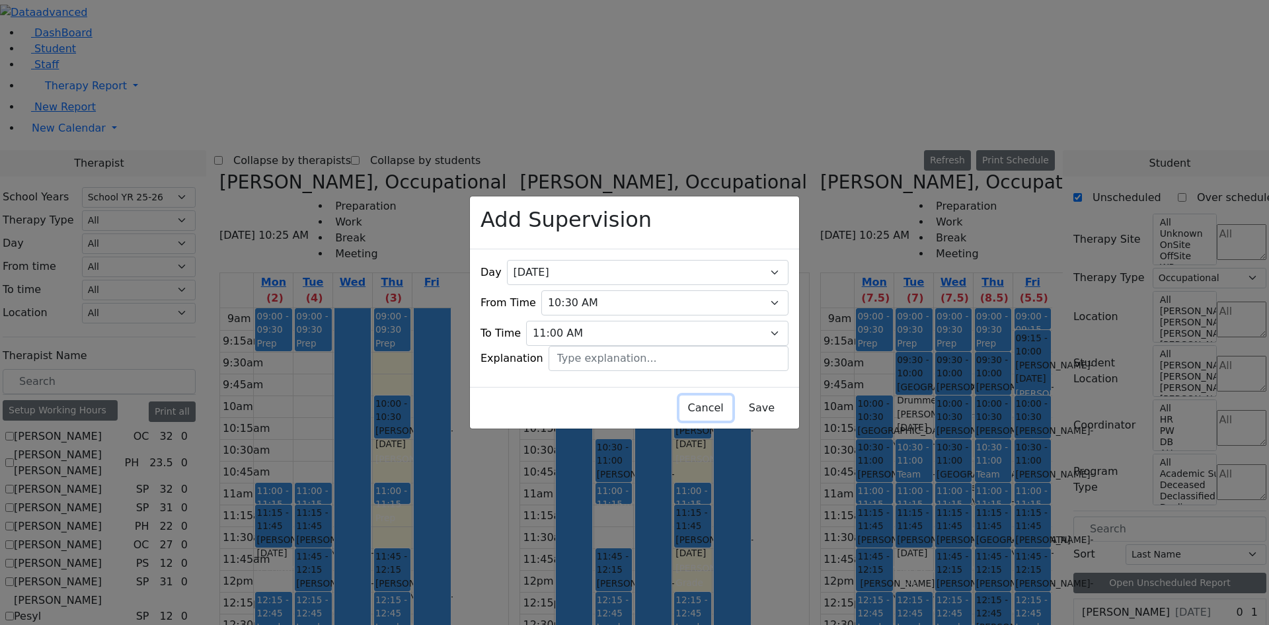
click at [679, 399] on button "Cancel" at bounding box center [705, 407] width 53 height 25
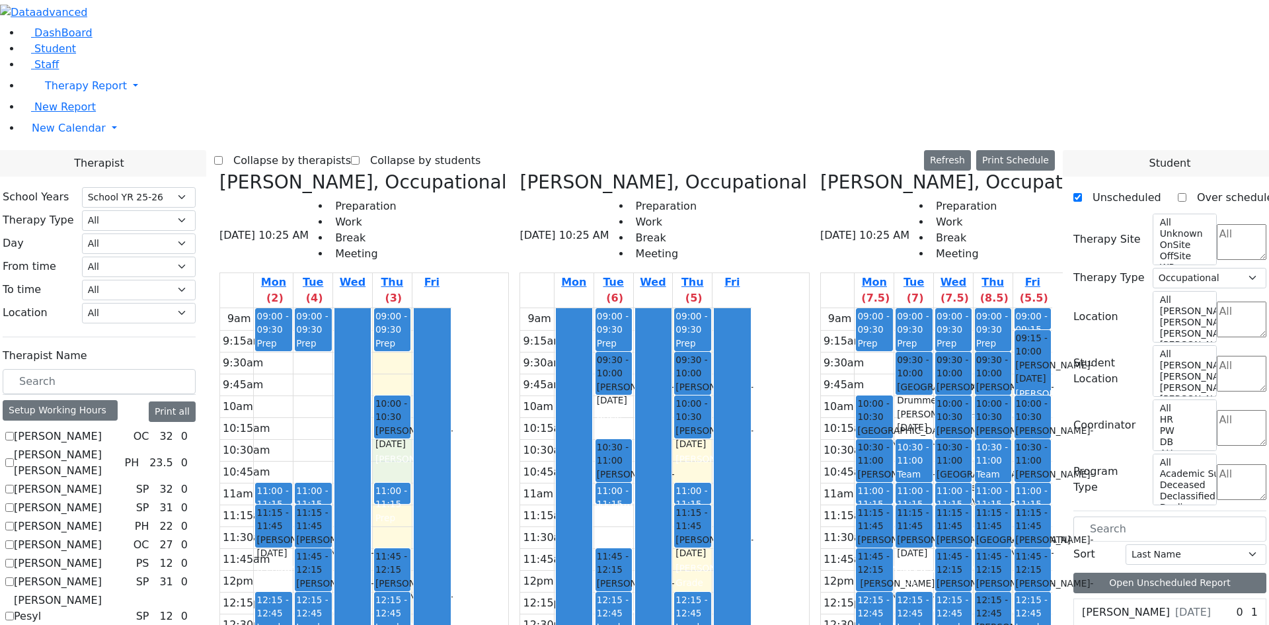
drag, startPoint x: 521, startPoint y: 216, endPoint x: 520, endPoint y: 228, distance: 12.0
click at [451, 308] on div "9am 9:15am 9:30am 9:45am 10am 10:15am 10:30am 10:45am 11am 11:15am 11:30am 11:4…" at bounding box center [335, 570] width 231 height 524
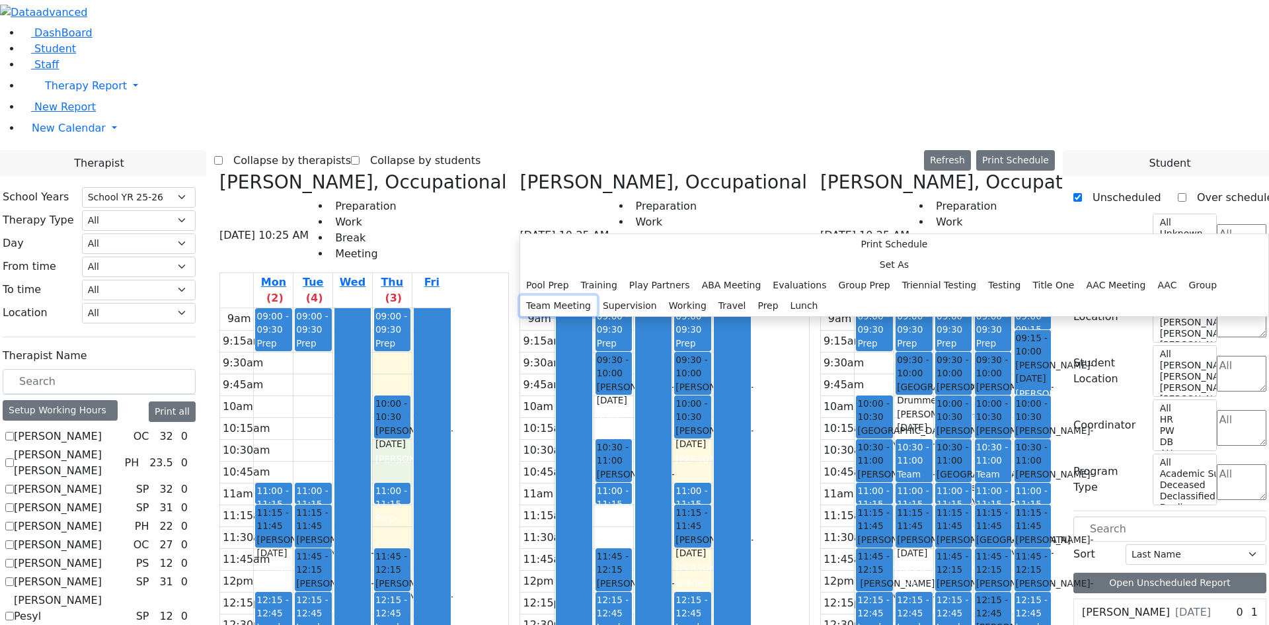
click at [597, 316] on button "Team Meeting" at bounding box center [558, 305] width 77 height 20
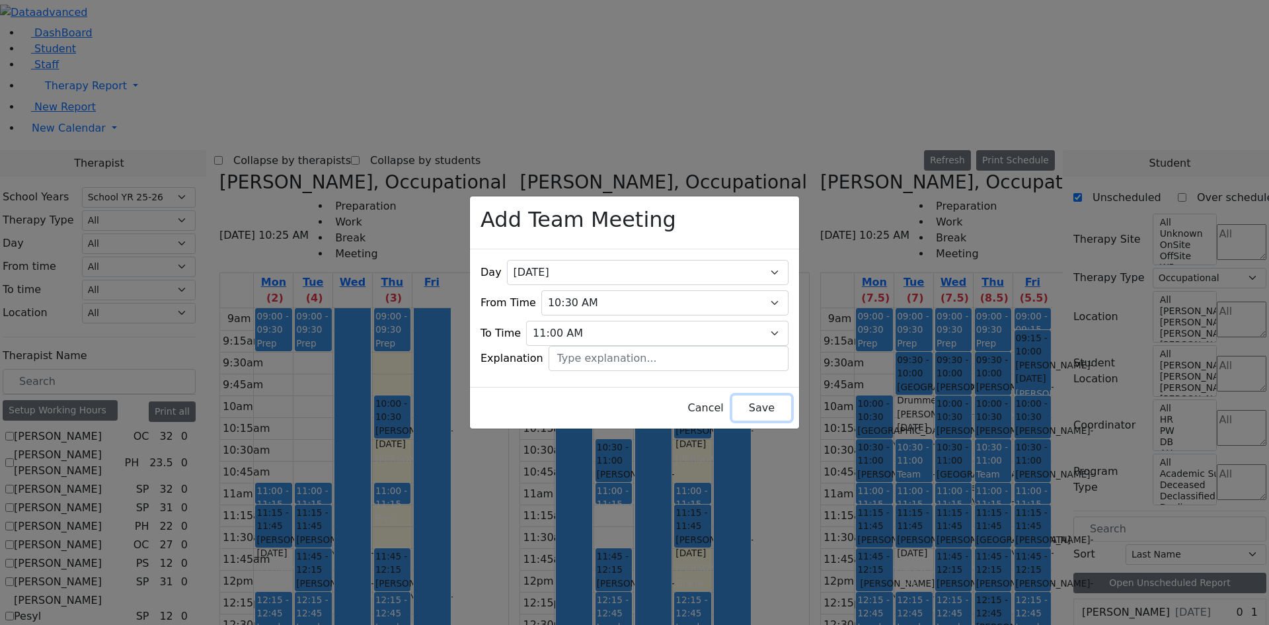
click at [732, 402] on button "Save" at bounding box center [761, 407] width 59 height 25
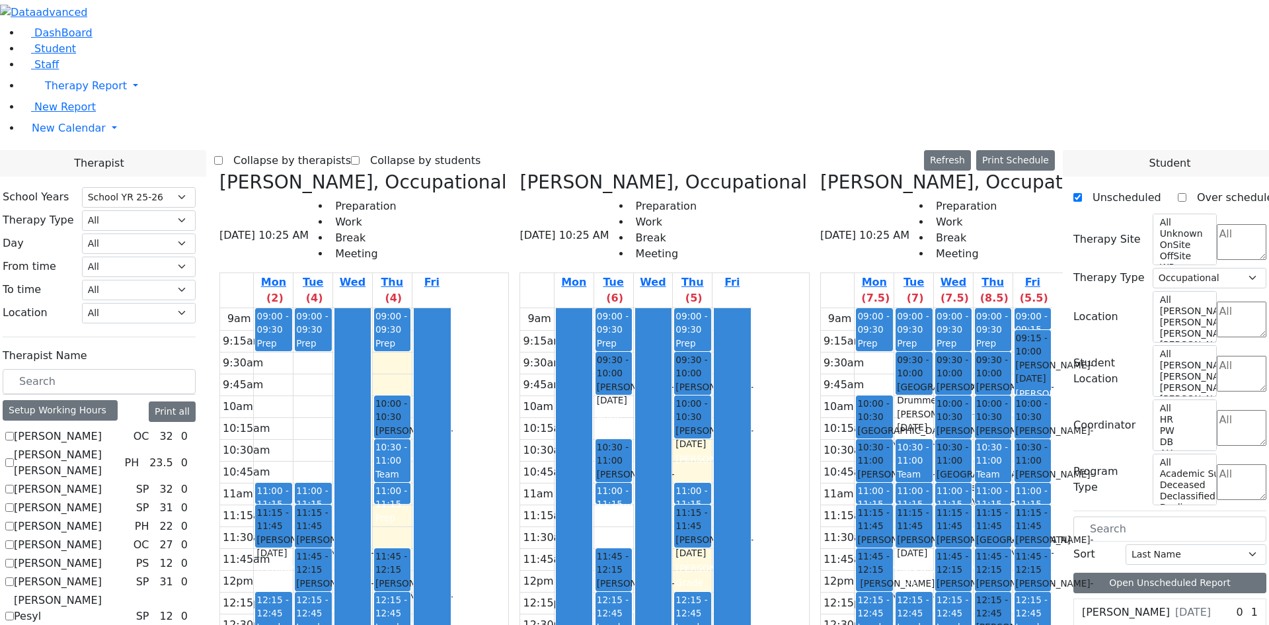
click at [631, 353] on span "09:30 - 10:00" at bounding box center [614, 366] width 34 height 27
click at [693, 308] on div "9am 9:15am 9:30am 9:45am 10am 10:15am 10:30am 10:45am 11am 11:15am 11:30am 11:4…" at bounding box center [635, 570] width 231 height 524
click at [683, 308] on div "9am 9:15am 9:30am 9:45am 10am 10:15am 10:30am 10:45am 11am 11:15am 11:30am 11:4…" at bounding box center [635, 570] width 231 height 524
click at [752, 308] on div "9am 9:15am 9:30am 9:45am 10am 10:15am 10:30am 10:45am 11am 11:15am 11:30am 11:4…" at bounding box center [635, 570] width 231 height 524
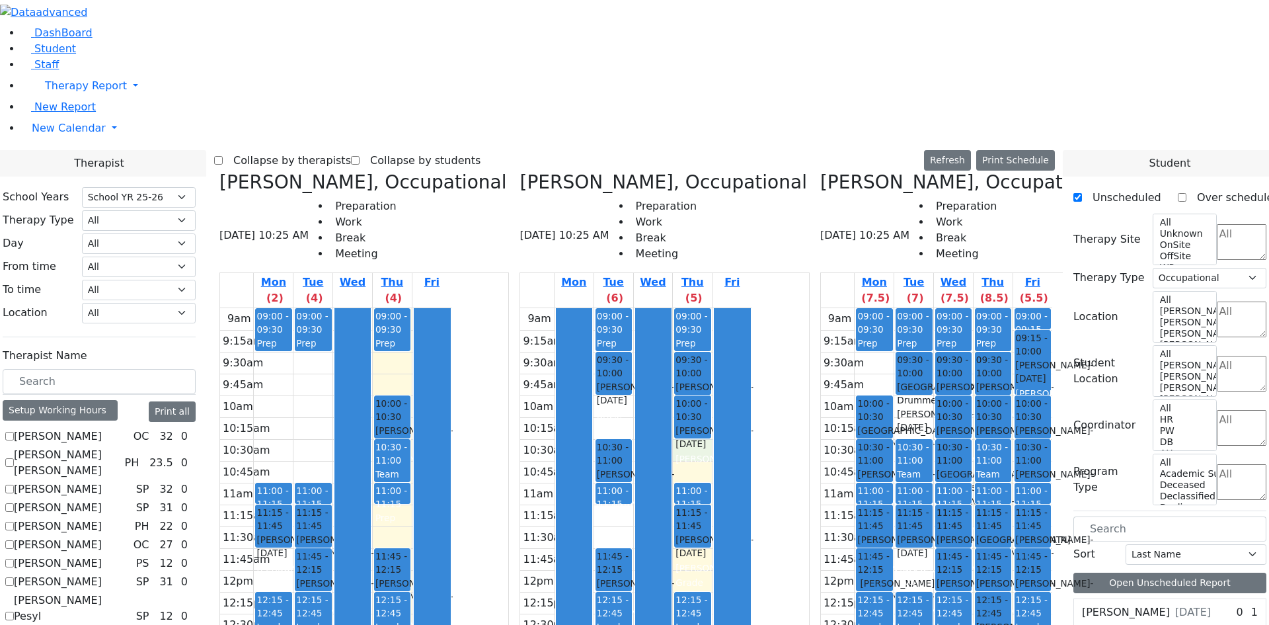
click at [752, 308] on div "9am 9:15am 9:30am 9:45am 10am 10:15am 10:30am 10:45am 11am 11:15am 11:30am 11:4…" at bounding box center [635, 570] width 231 height 524
click at [707, 485] on span "11:00 - 11:15" at bounding box center [692, 497] width 32 height 24
click at [629, 485] on span "11:00 - 11:15" at bounding box center [613, 497] width 32 height 24
click at [681, 308] on div "9am 9:15am 9:30am 9:45am 10am 10:15am 10:30am 10:45am 11am 11:15am 11:30am 11:4…" at bounding box center [635, 570] width 231 height 524
click at [687, 308] on div "9am 9:15am 9:30am 9:45am 10am 10:15am 10:30am 10:45am 11am 11:15am 11:30am 11:4…" at bounding box center [635, 570] width 231 height 524
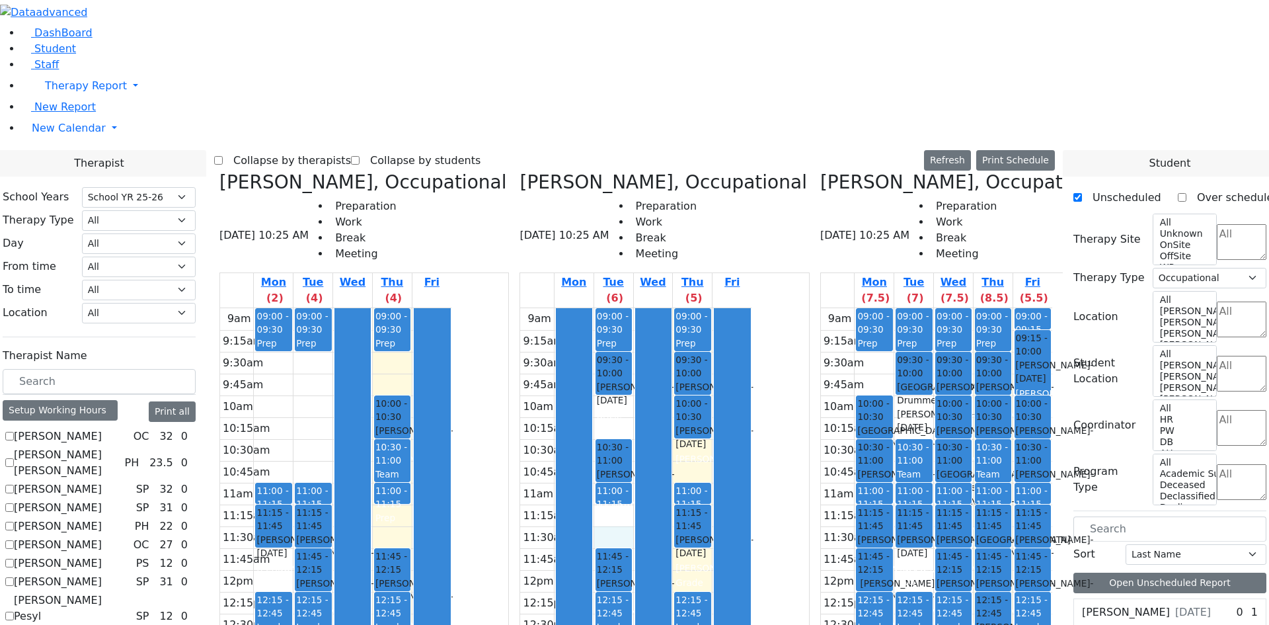
click at [692, 308] on div "9am 9:15am 9:30am 9:45am 10am 10:15am 10:30am 10:45am 11am 11:15am 11:30am 11:4…" at bounding box center [635, 570] width 231 height 524
click at [752, 344] on div "9am 9:15am 9:30am 9:45am 10am 10:15am 10:30am 10:45am 11am 11:15am 11:30am 11:4…" at bounding box center [635, 570] width 231 height 524
click at [752, 325] on div "9am 9:15am 9:30am 9:45am 10am 10:15am 10:30am 10:45am 11am 11:15am 11:30am 11:4…" at bounding box center [635, 570] width 231 height 524
click at [709, 620] on div "Lunch" at bounding box center [693, 627] width 34 height 14
click at [752, 345] on div "9am 9:15am 9:30am 9:45am 10am 10:15am 10:30am 10:45am 11am 11:15am 11:30am 11:4…" at bounding box center [635, 570] width 231 height 524
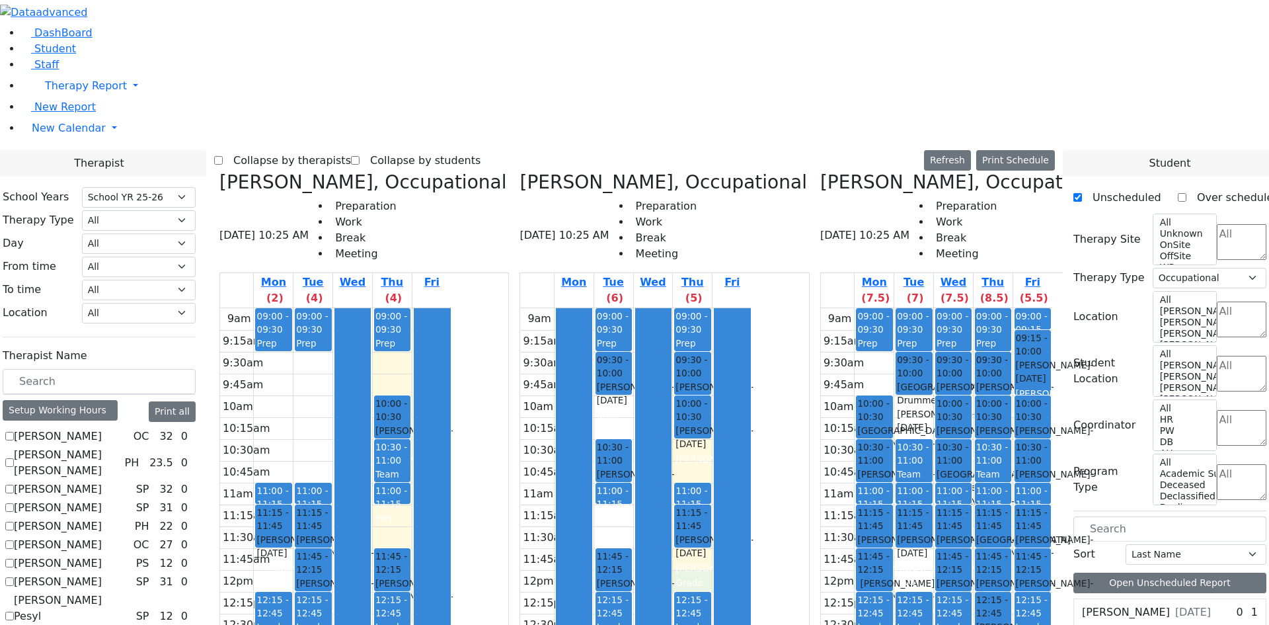
click at [754, 534] on span "- [DATE]" at bounding box center [715, 546] width 78 height 24
click at [752, 320] on div "9am 9:15am 9:30am 9:45am 10am 10:15am 10:30am 10:45am 11am 11:15am 11:30am 11:4…" at bounding box center [635, 570] width 231 height 524
click at [752, 342] on div "9am 9:15am 9:30am 9:45am 10am 10:15am 10:30am 10:45am 11am 11:15am 11:30am 11:4…" at bounding box center [635, 570] width 231 height 524
click at [752, 327] on div "9am 9:15am 9:30am 9:45am 10am 10:15am 10:30am 10:45am 11am 11:15am 11:30am 11:4…" at bounding box center [635, 570] width 231 height 524
click at [689, 308] on div "9am 9:15am 9:30am 9:45am 10am 10:15am 10:30am 10:45am 11am 11:15am 11:30am 11:4…" at bounding box center [635, 570] width 231 height 524
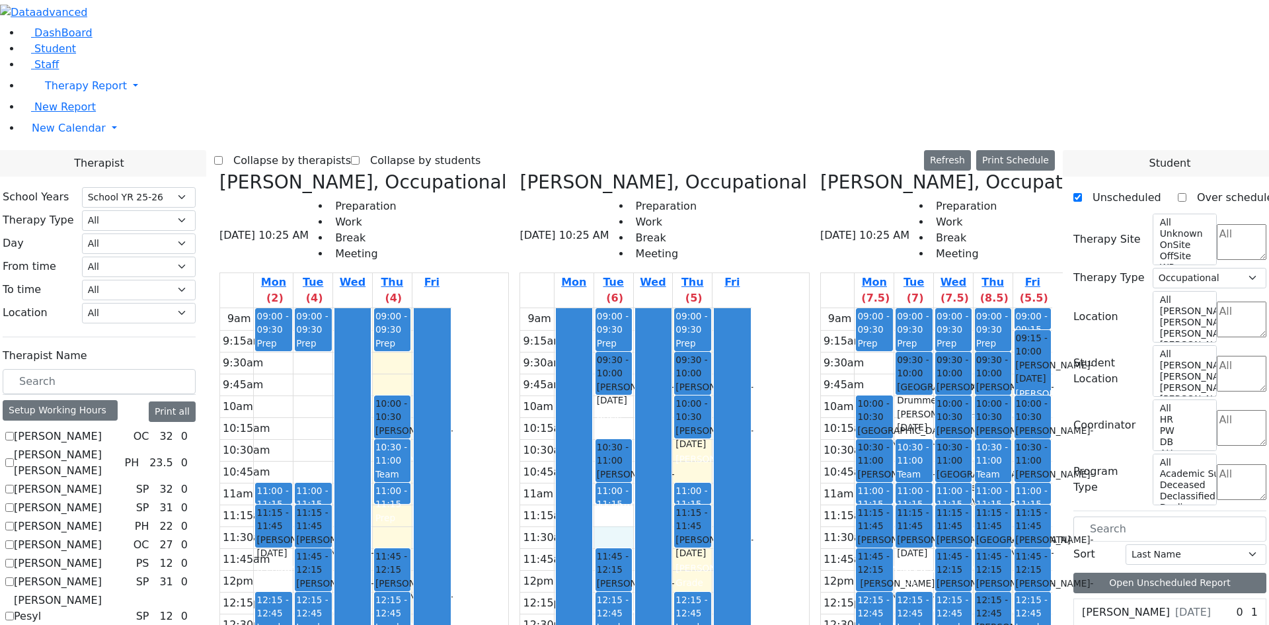
click at [689, 308] on div "9am 9:15am 9:30am 9:45am 10am 10:15am 10:30am 10:45am 11am 11:15am 11:30am 11:4…" at bounding box center [635, 570] width 231 height 524
click at [676, 308] on div "9am 9:15am 9:30am 9:45am 10am 10:15am 10:30am 10:45am 11am 11:15am 11:30am 11:4…" at bounding box center [635, 570] width 231 height 524
click at [752, 308] on div "9am 9:15am 9:30am 9:45am 10am 10:15am 10:30am 10:45am 11am 11:15am 11:30am 11:4…" at bounding box center [635, 570] width 231 height 524
click at [711, 483] on link "11:00 - 11:15 Prep" at bounding box center [692, 493] width 36 height 21
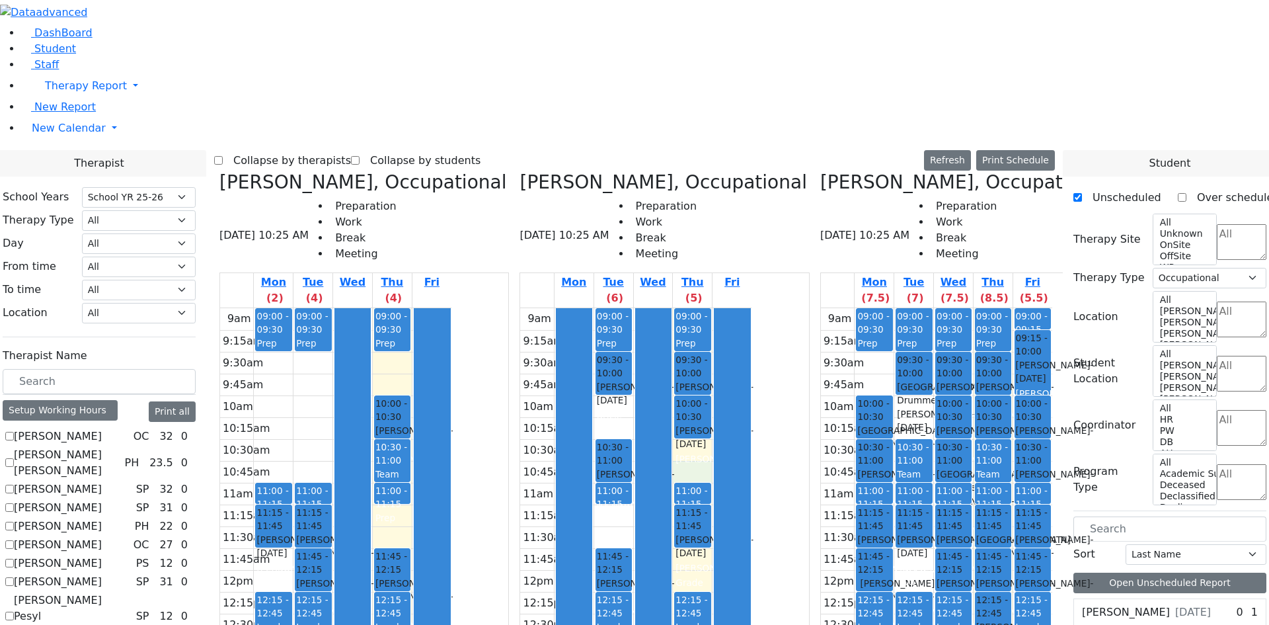
click at [752, 308] on div "9am 9:15am 9:30am 9:45am 10am 10:15am 10:30am 10:45am 11am 11:15am 11:30am 11:4…" at bounding box center [635, 570] width 231 height 524
click at [632, 483] on link "11:00 - 11:15 Prep" at bounding box center [614, 493] width 36 height 21
click at [631, 467] on div "[PERSON_NAME] - [DATE]" at bounding box center [614, 480] width 34 height 27
click at [676, 308] on div "9am 9:15am 9:30am 9:45am 10am 10:15am 10:30am 10:45am 11am 11:15am 11:30am 11:4…" at bounding box center [635, 570] width 231 height 524
click at [681, 308] on div "9am 9:15am 9:30am 9:45am 10am 10:15am 10:30am 10:45am 11am 11:15am 11:30am 11:4…" at bounding box center [635, 570] width 231 height 524
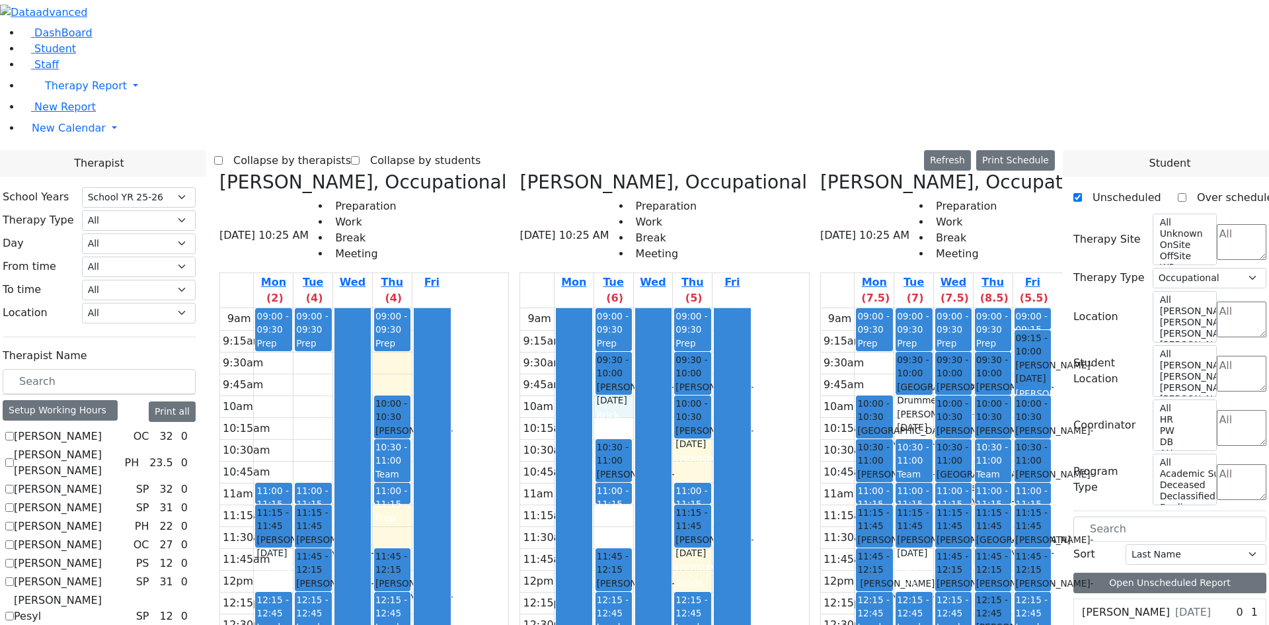
click at [683, 308] on div "9am 9:15am 9:30am 9:45am 10am 10:15am 10:30am 10:45am 11am 11:15am 11:30am 11:4…" at bounding box center [635, 570] width 231 height 524
click at [684, 308] on div "9am 9:15am 9:30am 9:45am 10am 10:15am 10:30am 10:45am 11am 11:15am 11:30am 11:4…" at bounding box center [635, 570] width 231 height 524
click at [679, 308] on div "9am 9:15am 9:30am 9:45am 10am 10:15am 10:30am 10:45am 11am 11:15am 11:30am 11:4…" at bounding box center [635, 570] width 231 height 524
click at [682, 308] on div "9am 9:15am 9:30am 9:45am 10am 10:15am 10:30am 10:45am 11am 11:15am 11:30am 11:4…" at bounding box center [635, 570] width 231 height 524
drag, startPoint x: 718, startPoint y: 187, endPoint x: 718, endPoint y: 234, distance: 46.9
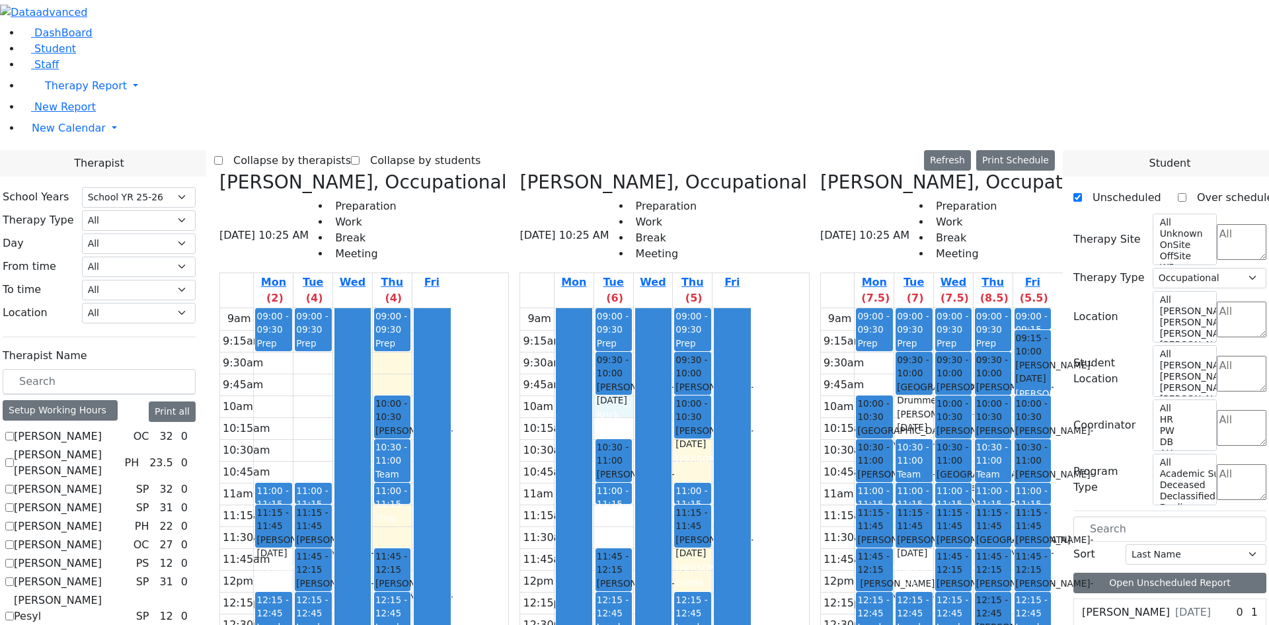
click at [671, 308] on div at bounding box center [653, 569] width 35 height 522
drag, startPoint x: 759, startPoint y: 570, endPoint x: 755, endPoint y: 508, distance: 61.6
click at [752, 508] on div "9am 9:15am 9:30am 9:45am 10am 10:15am 10:30am 10:45am 11am 11:15am 11:30am 11:4…" at bounding box center [635, 570] width 231 height 524
drag, startPoint x: 754, startPoint y: 505, endPoint x: 756, endPoint y: 553, distance: 48.3
drag, startPoint x: 759, startPoint y: 568, endPoint x: 759, endPoint y: 510, distance: 58.2
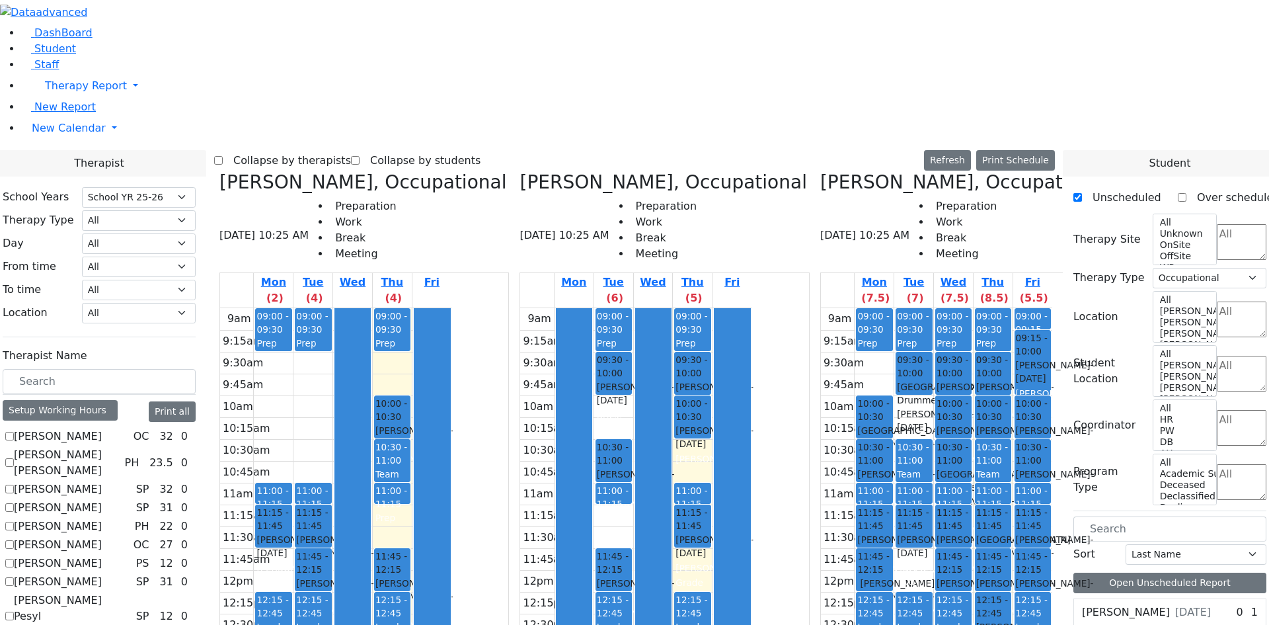
click at [752, 506] on div "9am 9:15am 9:30am 9:45am 10am 10:15am 10:30am 10:45am 11am 11:15am 11:30am 11:4…" at bounding box center [635, 570] width 231 height 524
click at [671, 516] on div at bounding box center [653, 569] width 35 height 522
click at [752, 567] on div "9am 9:15am 9:30am 9:45am 10am 10:15am 10:30am 10:45am 11am 11:15am 11:30am 11:4…" at bounding box center [635, 570] width 231 height 524
click at [689, 481] on div "9am 9:15am 9:30am 9:45am 10am 10:15am 10:30am 10:45am 11am 11:15am 11:30am 11:4…" at bounding box center [635, 570] width 231 height 524
click at [689, 465] on div "9am 9:15am 9:30am 9:45am 10am 10:15am 10:30am 10:45am 11am 11:15am 11:30am 11:4…" at bounding box center [635, 570] width 231 height 524
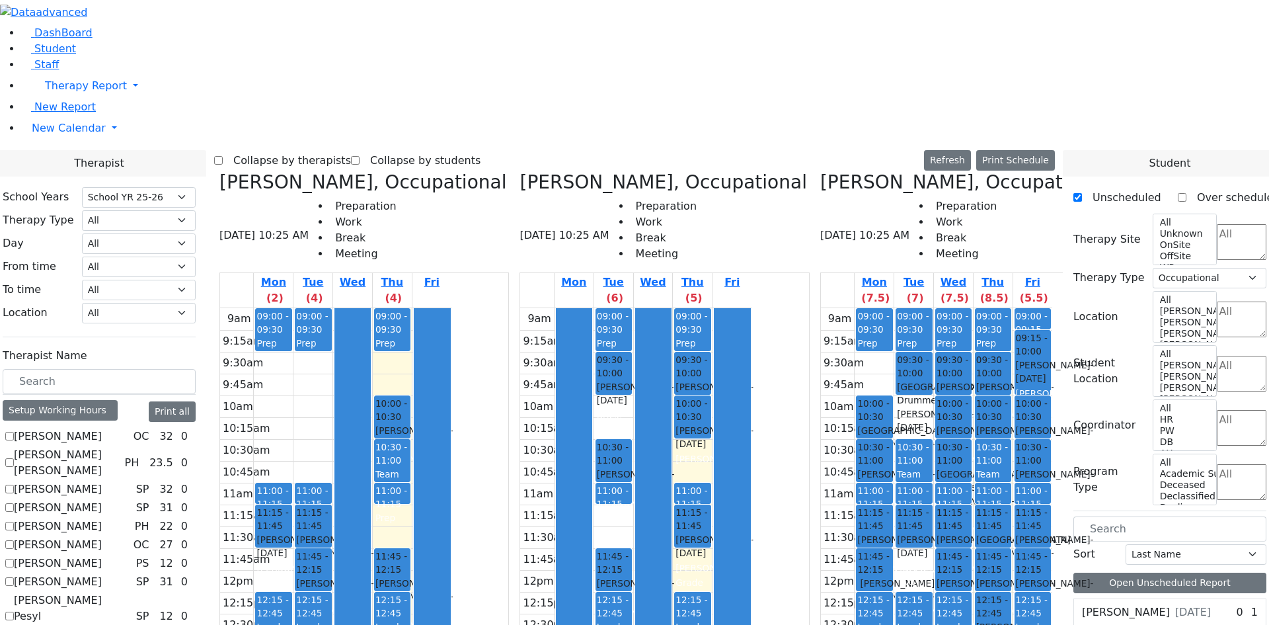
click at [686, 473] on div "9am 9:15am 9:30am 9:45am 10am 10:15am 10:30am 10:45am 11am 11:15am 11:30am 11:4…" at bounding box center [635, 570] width 231 height 524
click at [686, 461] on div "9am 9:15am 9:30am 9:45am 10am 10:15am 10:30am 10:45am 11am 11:15am 11:30am 11:4…" at bounding box center [635, 570] width 231 height 524
click at [752, 348] on div "9am 9:15am 9:30am 9:45am 10am 10:15am 10:30am 10:45am 11am 11:15am 11:30am 11:4…" at bounding box center [635, 570] width 231 height 524
click at [752, 328] on div "9am 9:15am 9:30am 9:45am 10am 10:15am 10:30am 10:45am 11am 11:15am 11:30am 11:4…" at bounding box center [635, 570] width 231 height 524
click at [707, 594] on span "12:15 - 12:45" at bounding box center [692, 606] width 32 height 24
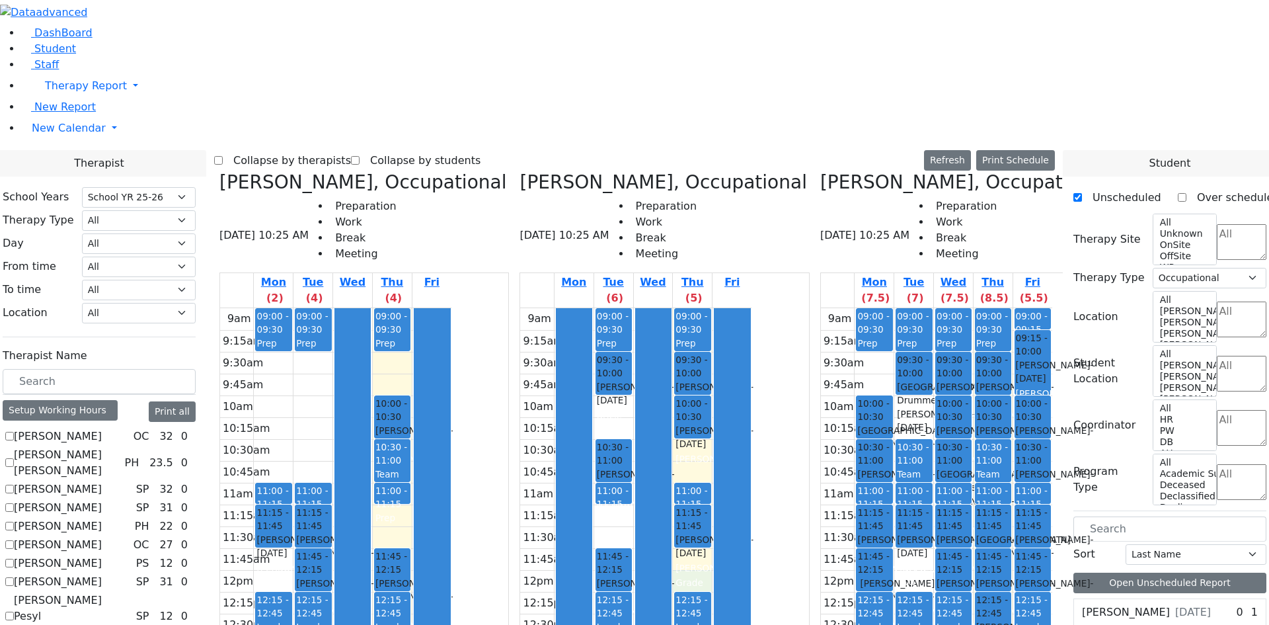
click at [752, 340] on div "9am 9:15am 9:30am 9:45am 10am 10:15am 10:30am 10:45am 11am 11:15am 11:30am 11:4…" at bounding box center [635, 570] width 231 height 524
click at [851, 592] on td "12:15pm" at bounding box center [838, 603] width 34 height 22
checkbox input "true"
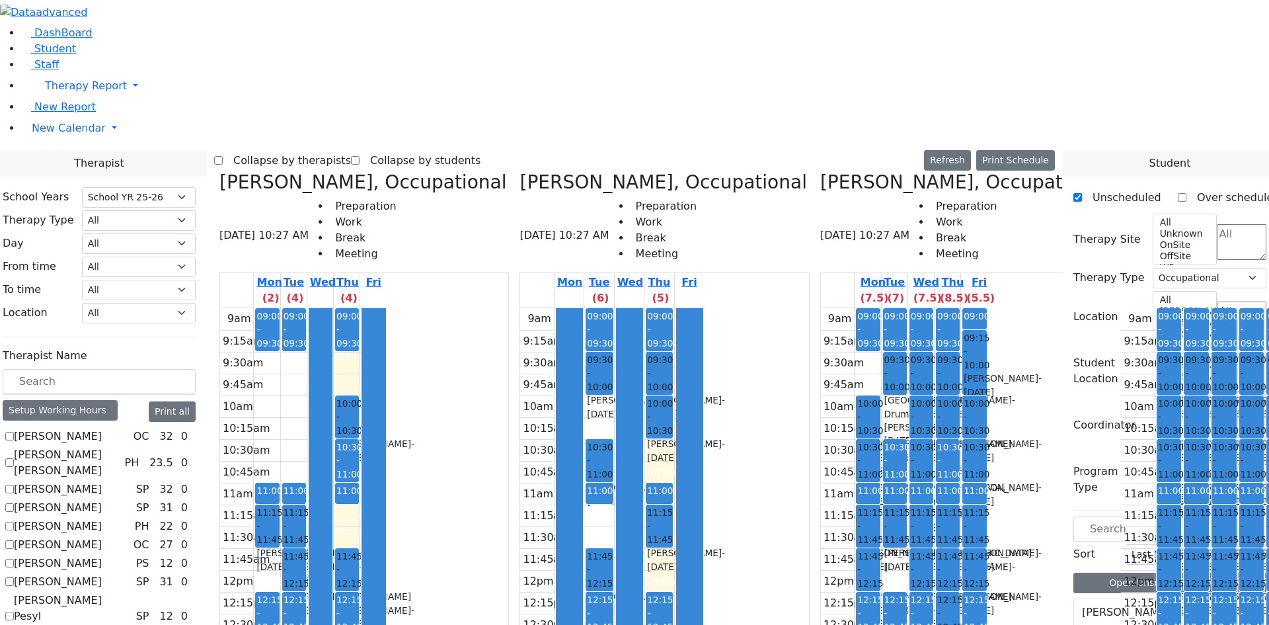
click at [534, 171] on h3 "[PERSON_NAME], Occupational" at bounding box center [663, 182] width 287 height 22
click at [520, 171] on icon at bounding box center [520, 182] width 0 height 22
checkbox input "false"
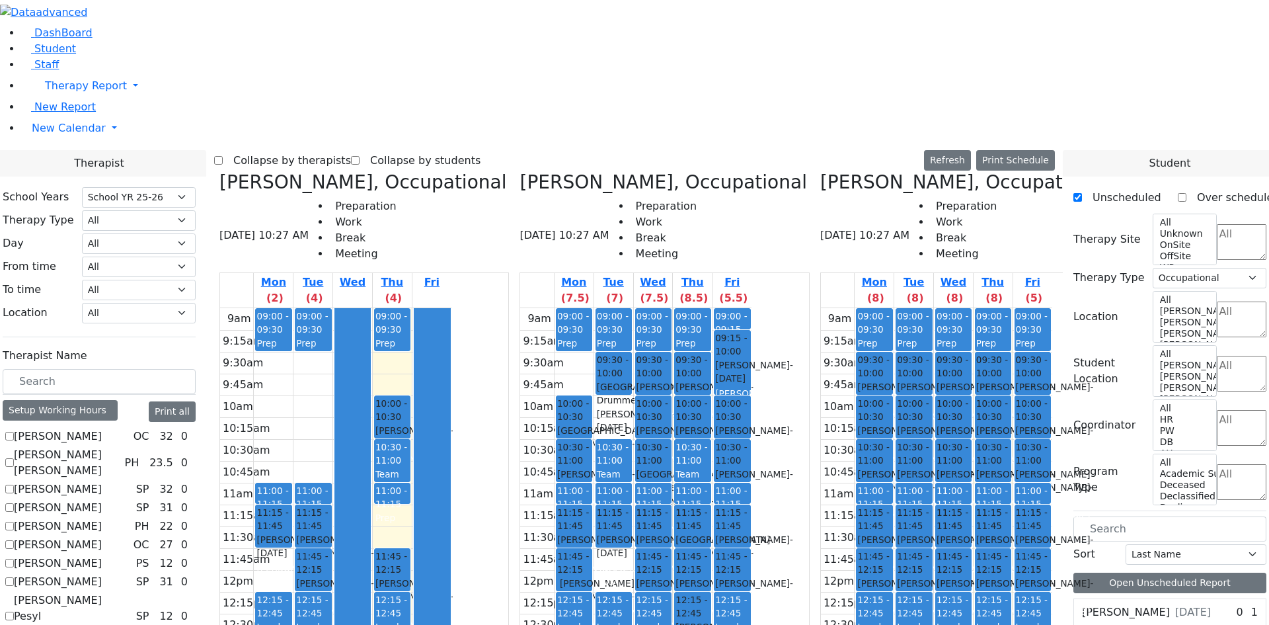
click at [520, 171] on icon at bounding box center [520, 182] width 0 height 22
checkbox input "false"
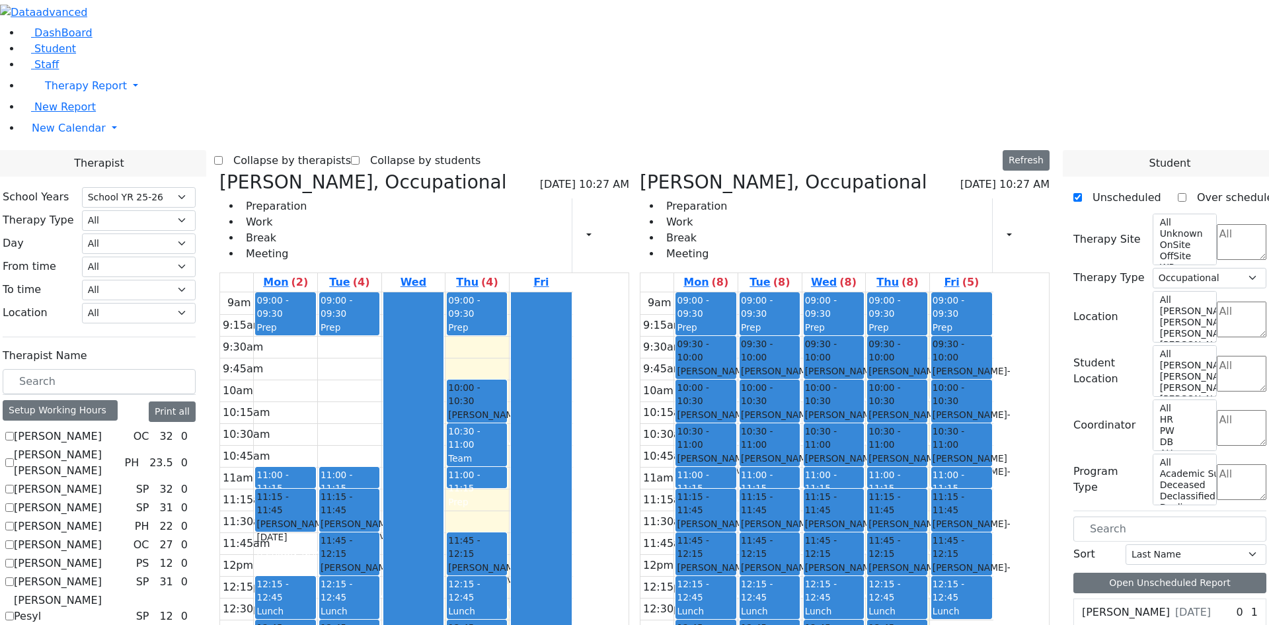
click at [712, 327] on div "[PERSON_NAME], Occupational [DATE] 10:27 AM Preparation Work Break Meeting Prin…" at bounding box center [845, 496] width 420 height 650
click at [693, 535] on div "11:45am" at bounding box center [666, 543] width 53 height 16
click at [676, 557] on div "12pm" at bounding box center [658, 565] width 36 height 16
drag, startPoint x: 724, startPoint y: 382, endPoint x: 729, endPoint y: 402, distance: 20.4
click at [729, 402] on tbody "9am 9:15am 9:30am 9:45am 10am 10:15am 10:30am 10:45am 11am 11:15am 11:30am 11:4…" at bounding box center [816, 554] width 353 height 524
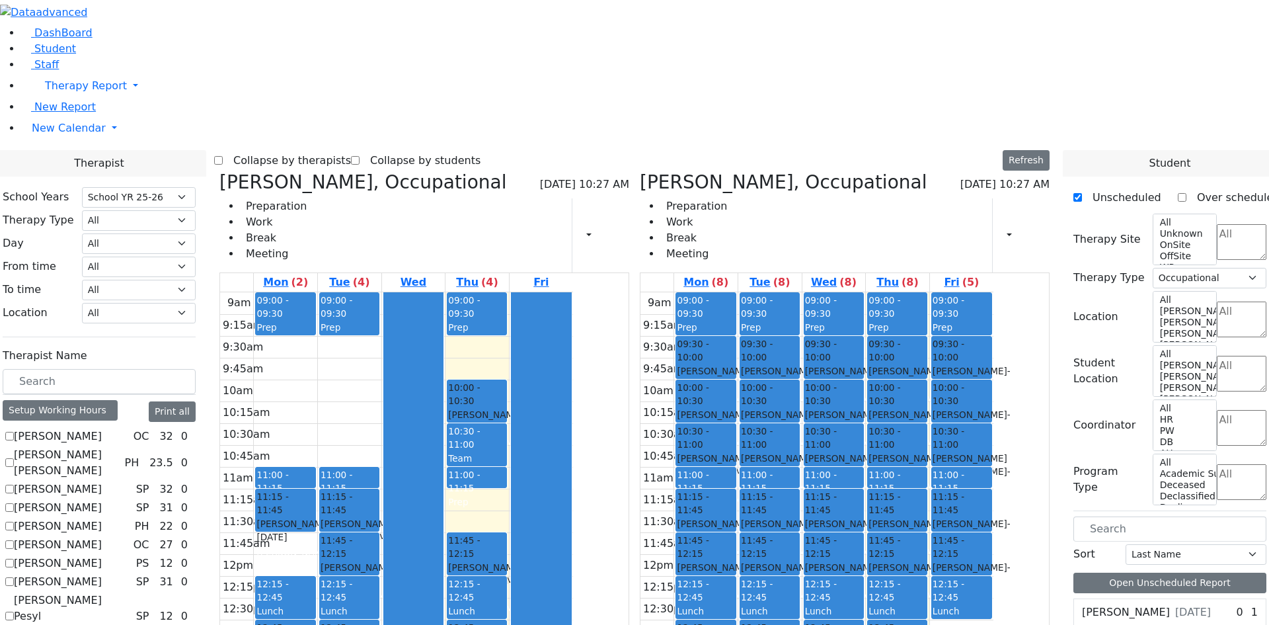
click at [993, 495] on div "9am 9:15am 9:30am 9:45am 10am 10:15am 10:30am 10:45am 11am 11:15am 11:30am 11:4…" at bounding box center [816, 554] width 353 height 524
click at [993, 549] on div "9am 9:15am 9:30am 9:45am 10am 10:15am 10:30am 10:45am 11am 11:15am 11:30am 11:4…" at bounding box center [816, 554] width 353 height 524
click at [993, 600] on div "9am 9:15am 9:30am 9:45am 10am 10:15am 10:30am 10:45am 11am 11:15am 11:30am 11:4…" at bounding box center [816, 554] width 353 height 524
drag, startPoint x: 1033, startPoint y: 576, endPoint x: 1033, endPoint y: 608, distance: 32.4
click at [993, 608] on div "9am 9:15am 9:30am 9:45am 10am 10:15am 10:30am 10:45am 11am 11:15am 11:30am 11:4…" at bounding box center [816, 554] width 353 height 524
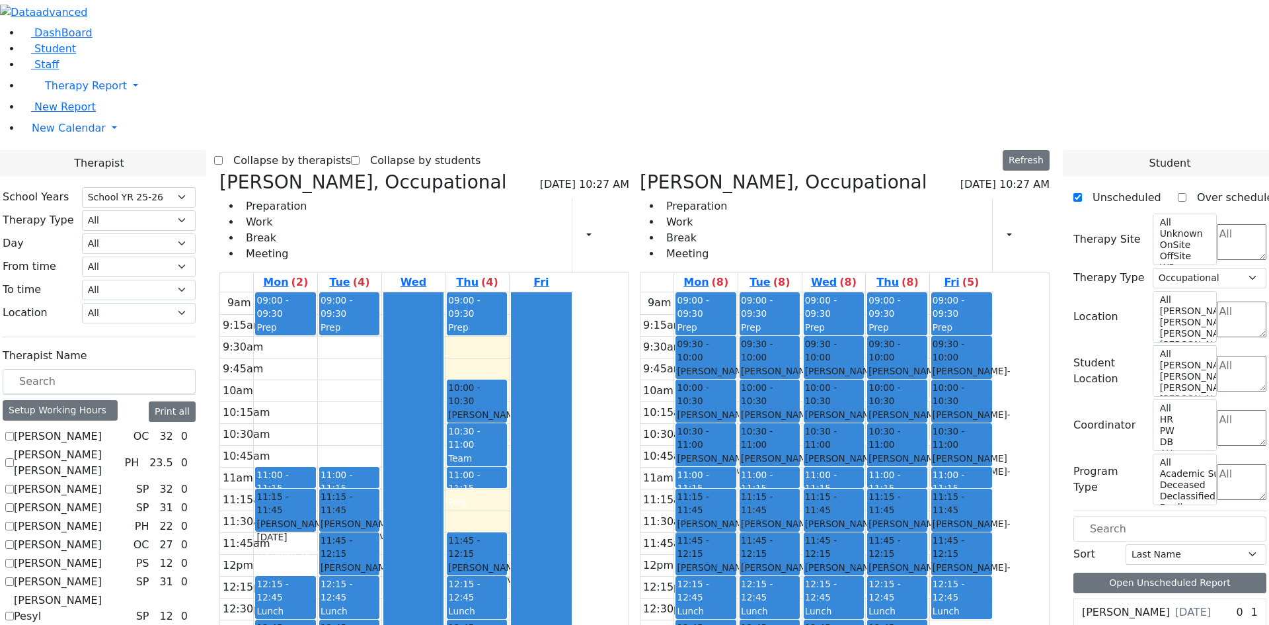
drag, startPoint x: 1025, startPoint y: 585, endPoint x: 1028, endPoint y: 603, distance: 18.3
click at [993, 603] on div "9am 9:15am 9:30am 9:45am 10am 10:15am 10:30am 10:45am 11am 11:15am 11:30am 11:4…" at bounding box center [816, 554] width 353 height 524
drag, startPoint x: 1023, startPoint y: 543, endPoint x: 1026, endPoint y: 602, distance: 58.9
click at [993, 602] on div "9am 9:15am 9:30am 9:45am 10am 10:15am 10:30am 10:45am 11am 11:15am 11:30am 11:4…" at bounding box center [816, 554] width 353 height 524
drag, startPoint x: 1020, startPoint y: 513, endPoint x: 1032, endPoint y: 608, distance: 95.9
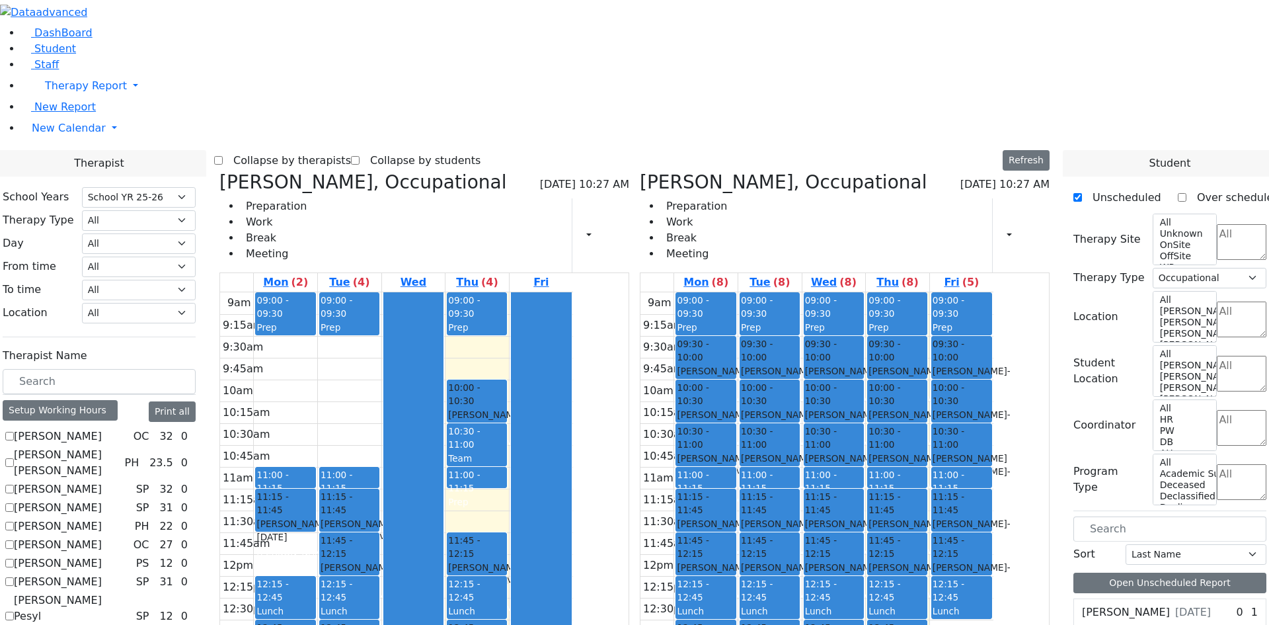
click at [993, 608] on div "9am 9:15am 9:30am 9:45am 10am 10:15am 10:30am 10:45am 11am 11:15am 11:30am 11:4…" at bounding box center [816, 554] width 353 height 524
drag, startPoint x: 1030, startPoint y: 607, endPoint x: 1028, endPoint y: 550, distance: 56.9
drag, startPoint x: 1028, startPoint y: 550, endPoint x: 1027, endPoint y: 598, distance: 47.6
drag, startPoint x: 1028, startPoint y: 525, endPoint x: 1027, endPoint y: 533, distance: 8.0
click at [993, 542] on div "9am 9:15am 9:30am 9:45am 10am 10:15am 10:30am 10:45am 11am 11:15am 11:30am 11:4…" at bounding box center [816, 554] width 353 height 524
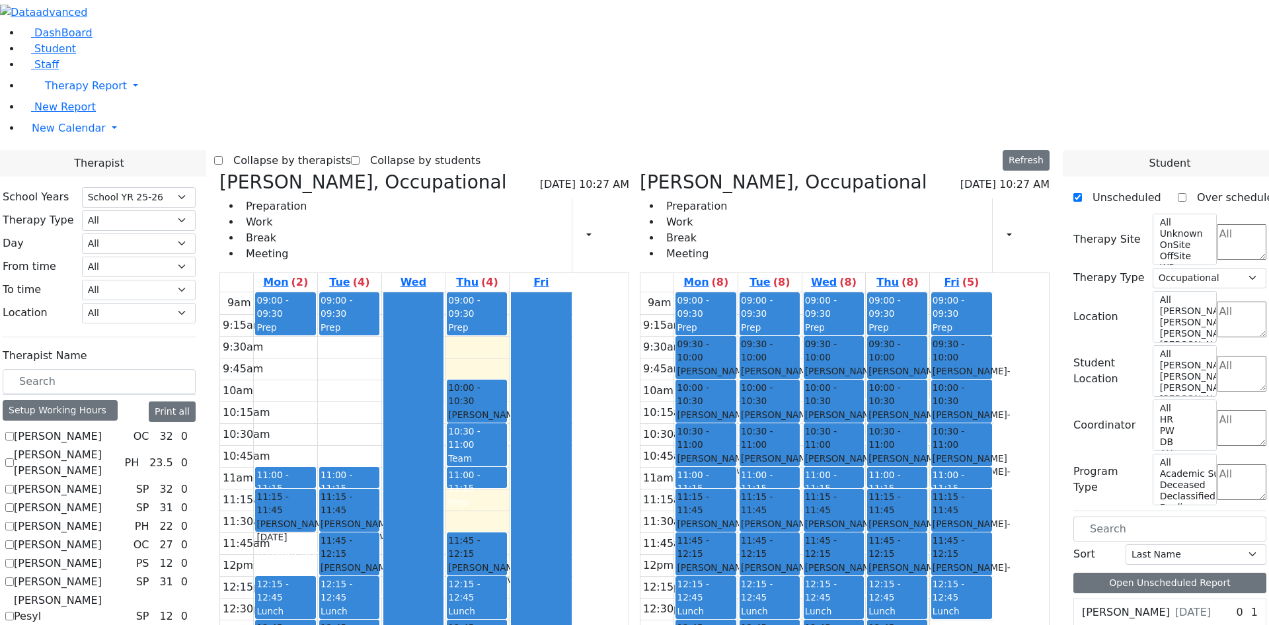
click at [993, 561] on div "9am 9:15am 9:30am 9:45am 10am 10:15am 10:30am 10:45am 11am 11:15am 11:30am 11:4…" at bounding box center [816, 554] width 353 height 524
click at [993, 588] on div "9am 9:15am 9:30am 9:45am 10am 10:15am 10:30am 10:45am 11am 11:15am 11:30am 11:4…" at bounding box center [816, 554] width 353 height 524
click at [993, 607] on div "9am 9:15am 9:30am 9:45am 10am 10:15am 10:30am 10:45am 11am 11:15am 11:30am 11:4…" at bounding box center [816, 554] width 353 height 524
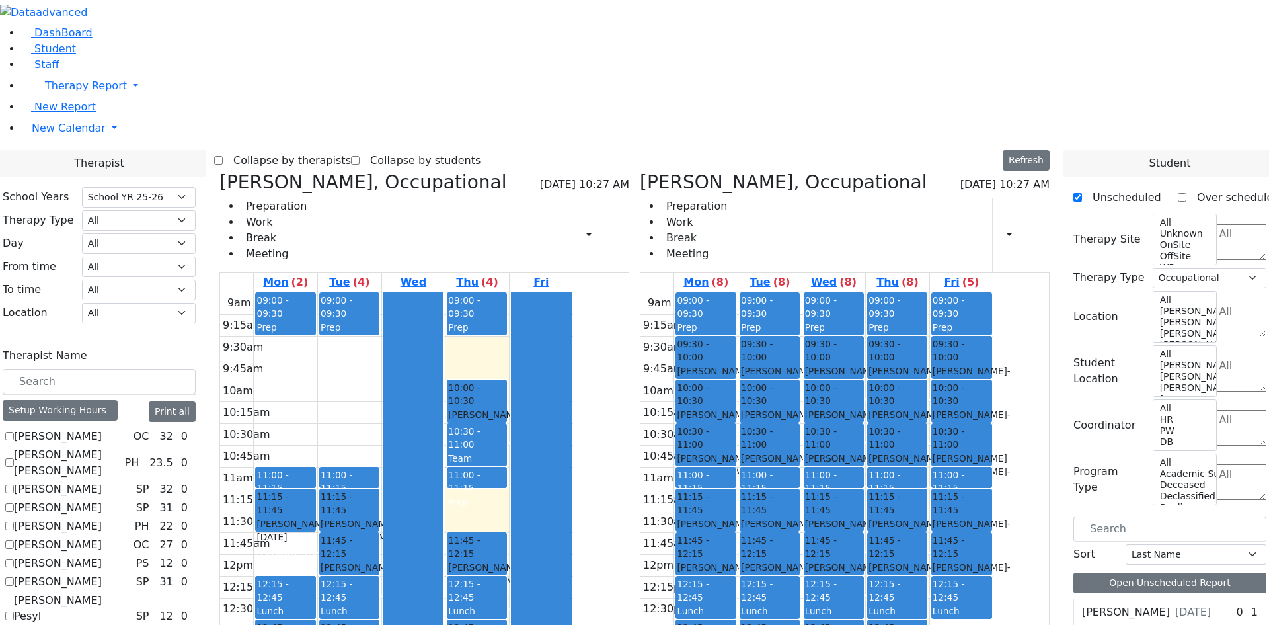
click at [802, 603] on div "09:00 - 09:30 Prep 09:30 - 10:00 [PERSON_NAME] - [DATE] [PERSON_NAME] 10:00 - 1…" at bounding box center [769, 554] width 63 height 524
click at [866, 616] on div "09:00 - 09:30 Prep 09:30 - 10:00 [PERSON_NAME] - [DATE] [PERSON_NAME] 10:00 - 1…" at bounding box center [833, 554] width 63 height 524
click at [974, 619] on div "[PERSON_NAME], Occupational [DATE] 10:27 AM Preparation Work Break Meeting Prin…" at bounding box center [845, 496] width 420 height 650
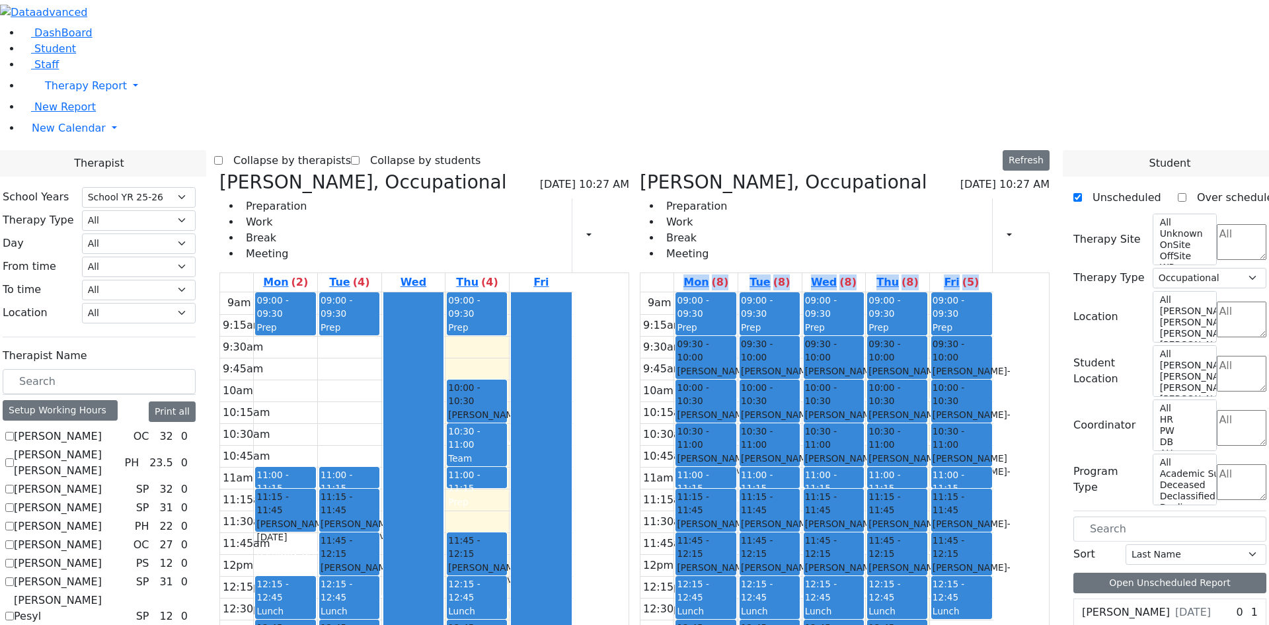
click at [993, 598] on div "9am 9:15am 9:30am 9:45am 10am 10:15am 10:30am 10:45am 11am 11:15am 11:30am 11:4…" at bounding box center [816, 554] width 353 height 524
click at [993, 568] on div "9am 9:15am 9:30am 9:45am 10am 10:15am 10:30am 10:45am 11am 11:15am 11:30am 11:4…" at bounding box center [816, 554] width 353 height 524
click at [993, 597] on div "9am 9:15am 9:30am 9:45am 10am 10:15am 10:30am 10:45am 11am 11:15am 11:30am 11:4…" at bounding box center [816, 554] width 353 height 524
click at [993, 550] on div "9am 9:15am 9:30am 9:45am 10am 10:15am 10:30am 10:45am 11am 11:15am 11:30am 11:4…" at bounding box center [816, 554] width 353 height 524
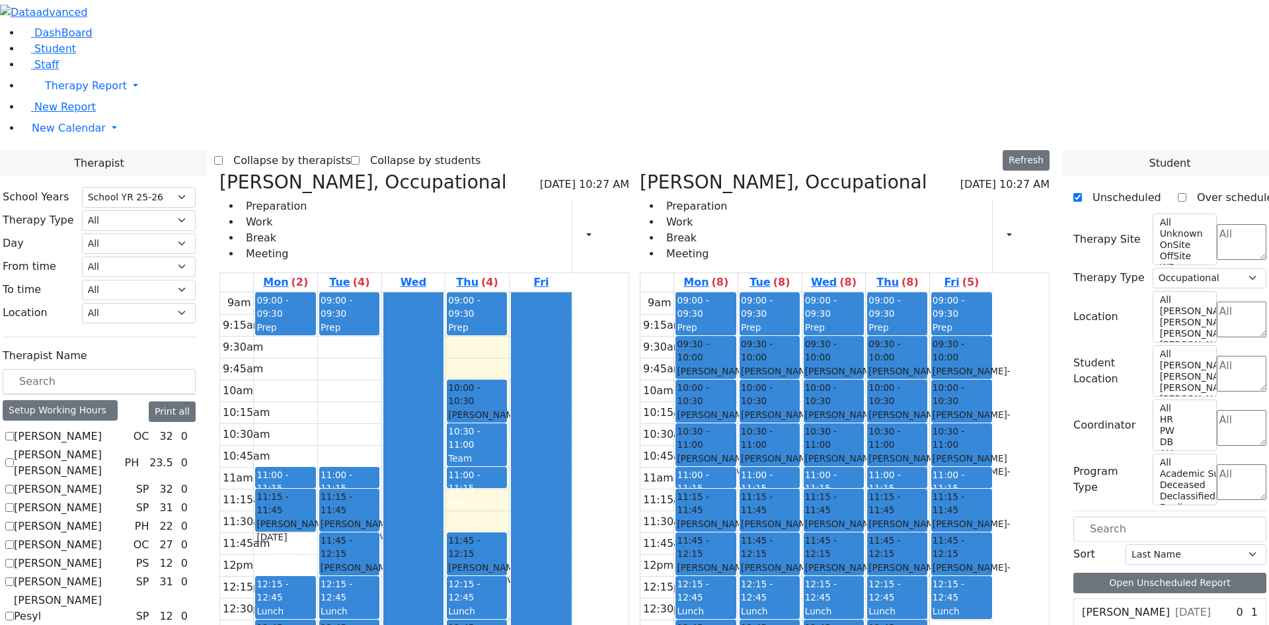
click at [993, 559] on div "9am 9:15am 9:30am 9:45am 10am 10:15am 10:30am 10:45am 11am 11:15am 11:30am 11:4…" at bounding box center [816, 554] width 353 height 524
drag, startPoint x: 1034, startPoint y: 577, endPoint x: 1034, endPoint y: 596, distance: 18.5
click at [993, 596] on div "9am 9:15am 9:30am 9:45am 10am 10:15am 10:30am 10:45am 11am 11:15am 11:30am 11:4…" at bounding box center [816, 554] width 353 height 524
click at [993, 601] on div "9am 9:15am 9:30am 9:45am 10am 10:15am 10:30am 10:45am 11am 11:15am 11:30am 11:4…" at bounding box center [816, 554] width 353 height 524
drag, startPoint x: 1034, startPoint y: 609, endPoint x: 1028, endPoint y: 577, distance: 32.8
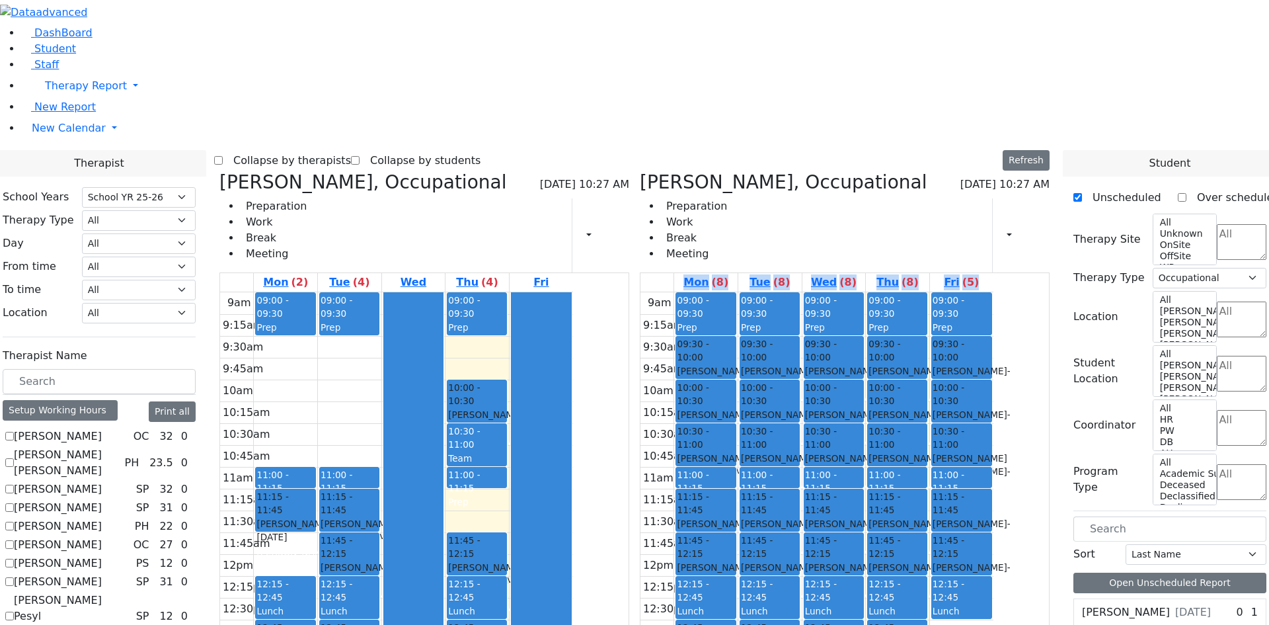
click at [993, 568] on div "9am 9:15am 9:30am 9:45am 10am 10:15am 10:30am 10:45am 11am 11:15am 11:30am 11:4…" at bounding box center [816, 554] width 353 height 524
click at [993, 578] on div "9am 9:15am 9:30am 9:45am 10am 10:15am 10:30am 10:45am 11am 11:15am 11:30am 11:4…" at bounding box center [816, 554] width 353 height 524
click at [993, 603] on div "9am 9:15am 9:30am 9:45am 10am 10:15am 10:30am 10:45am 11am 11:15am 11:30am 11:4…" at bounding box center [816, 554] width 353 height 524
click at [571, 432] on div at bounding box center [541, 553] width 59 height 522
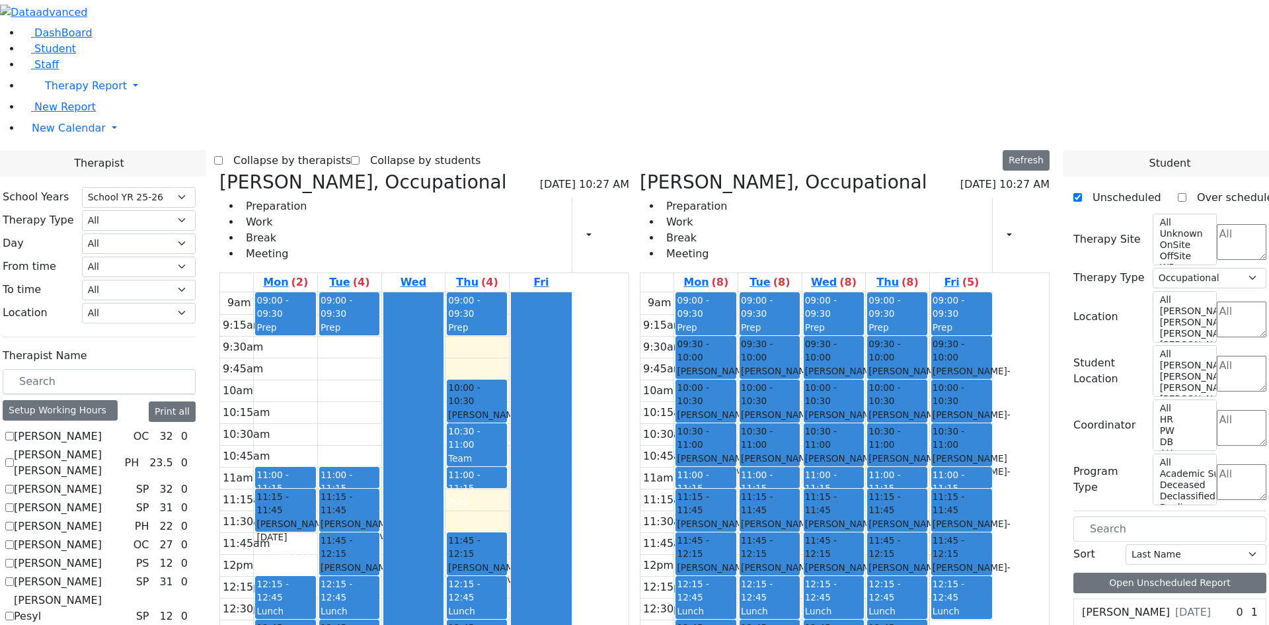
click at [571, 432] on div at bounding box center [541, 553] width 59 height 522
click at [993, 494] on div "9am 9:15am 9:30am 9:45am 10am 10:15am 10:30am 10:45am 11am 11:15am 11:30am 11:4…" at bounding box center [816, 554] width 353 height 524
click at [571, 292] on div at bounding box center [541, 553] width 59 height 522
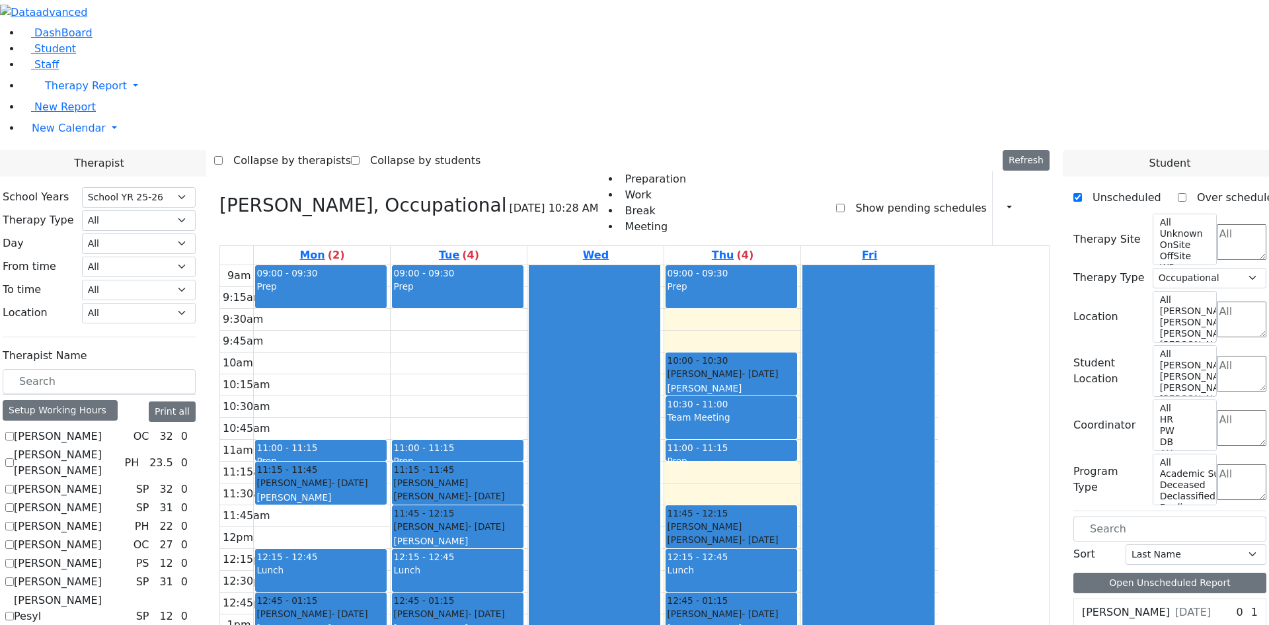
checkbox input "true"
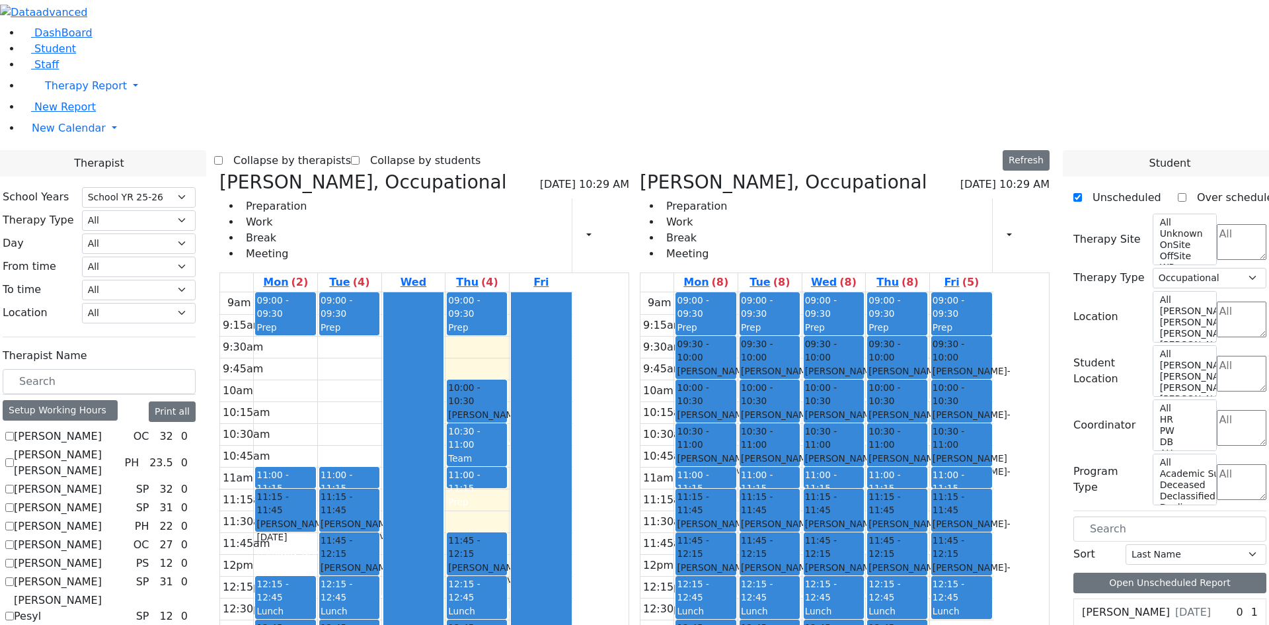
scroll to position [0, 0]
checkbox input "true"
select select
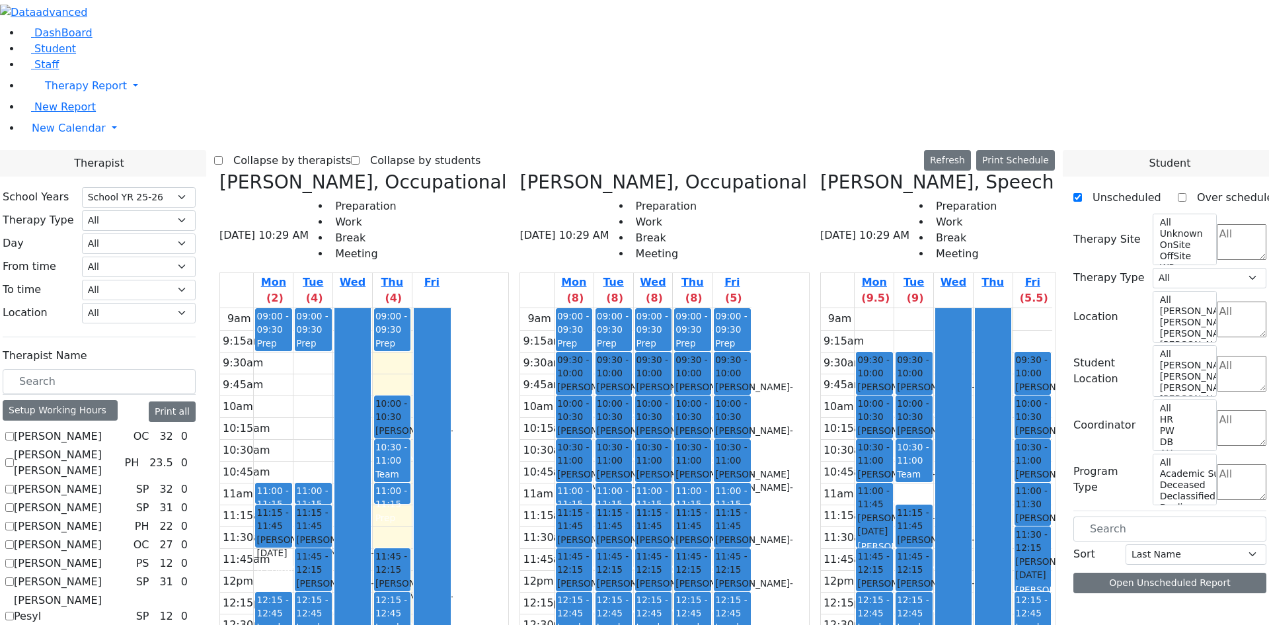
scroll to position [205, 0]
checkbox input "false"
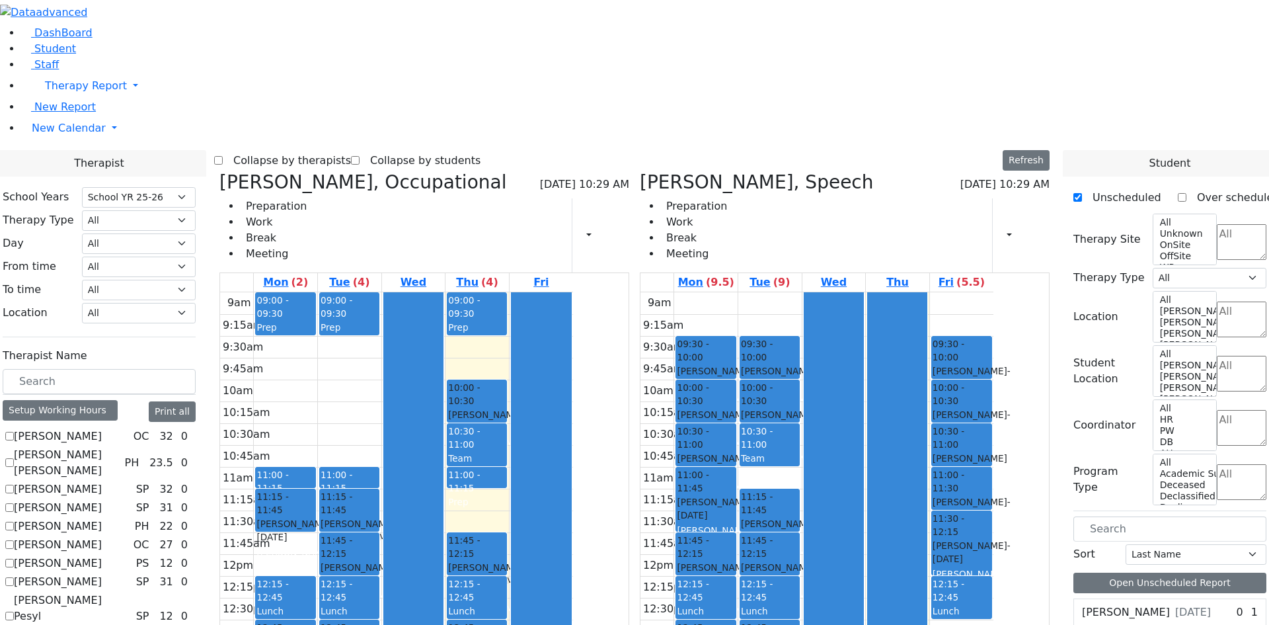
checkbox input "false"
select select "1"
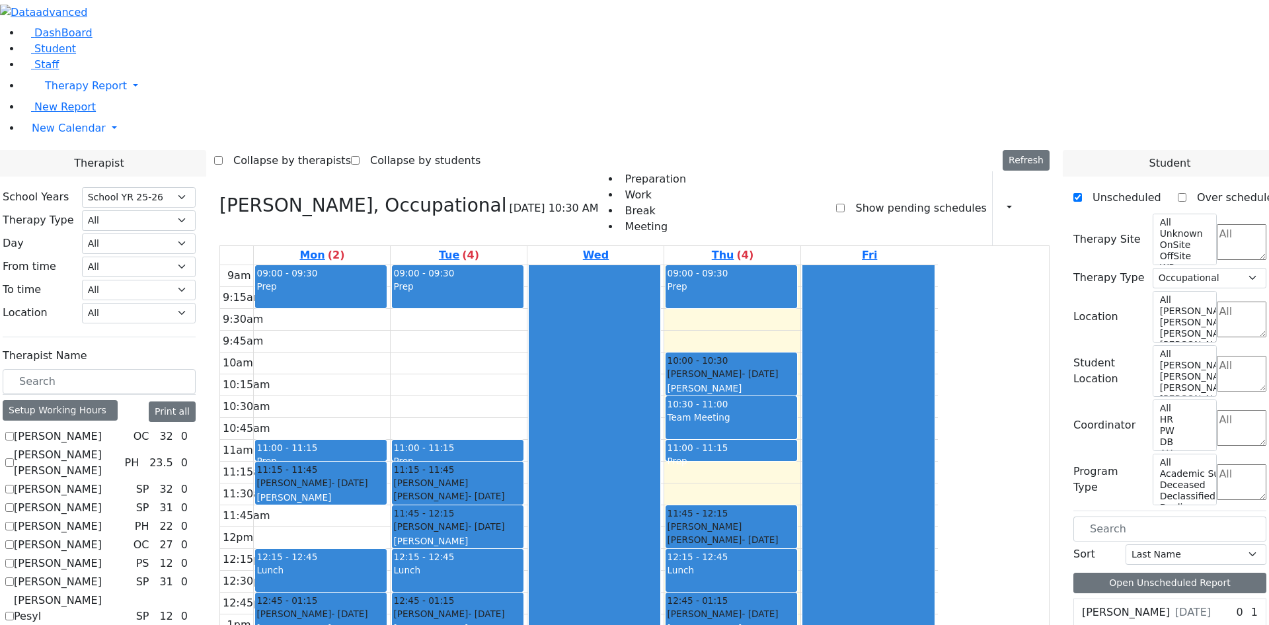
scroll to position [0, 0]
click at [219, 194] on icon at bounding box center [219, 205] width 0 height 22
select select
checkbox input "false"
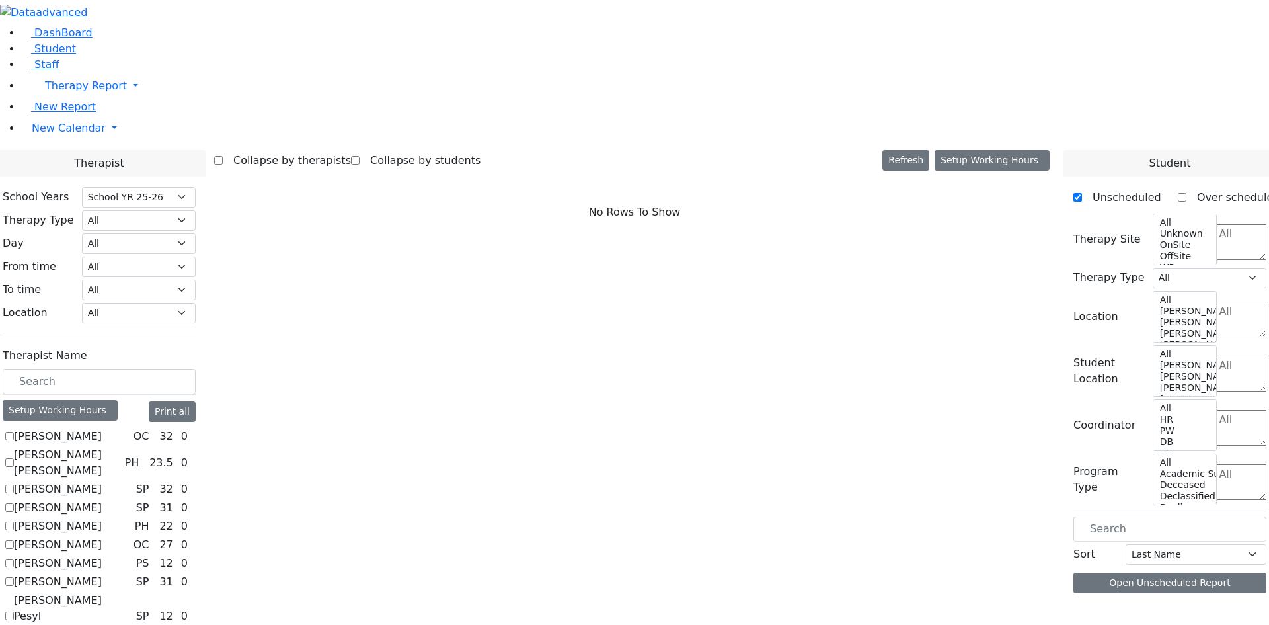
scroll to position [205, 0]
click at [196, 369] on input "text" at bounding box center [99, 381] width 193 height 25
click at [196, 210] on select "All Psych Hearing Vision Speech Physical Occupational" at bounding box center [139, 220] width 114 height 20
select select "3"
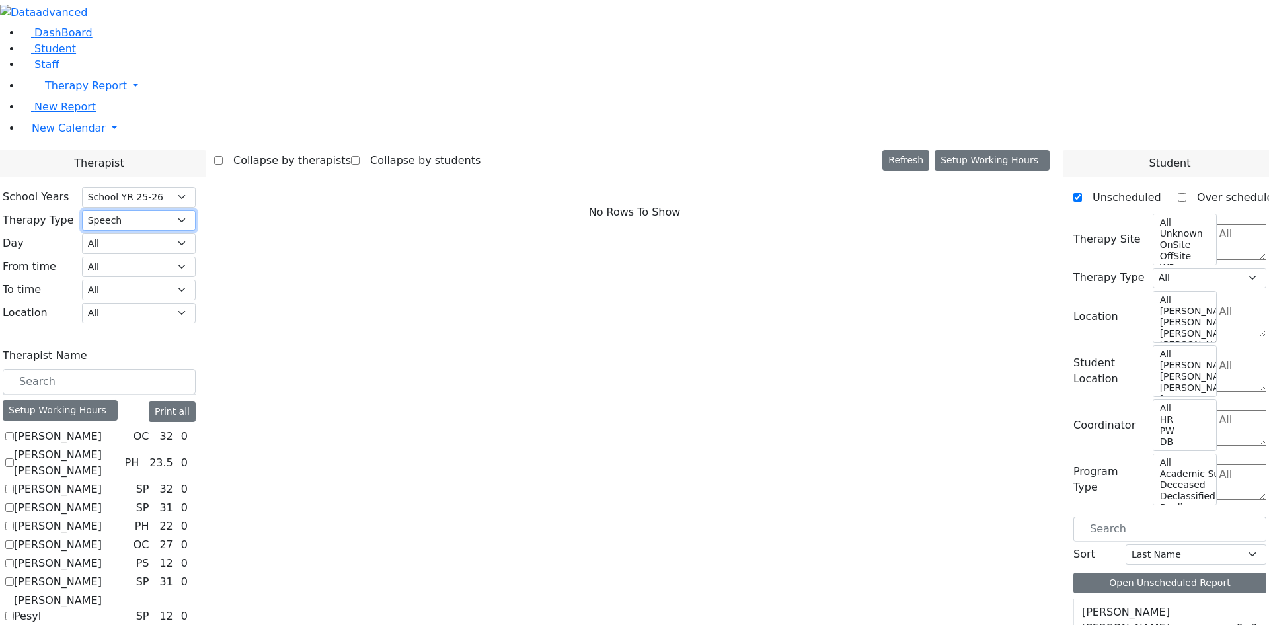
click at [196, 210] on select "All Psych Hearing Vision Speech Physical Occupational" at bounding box center [139, 220] width 114 height 20
select select "3"
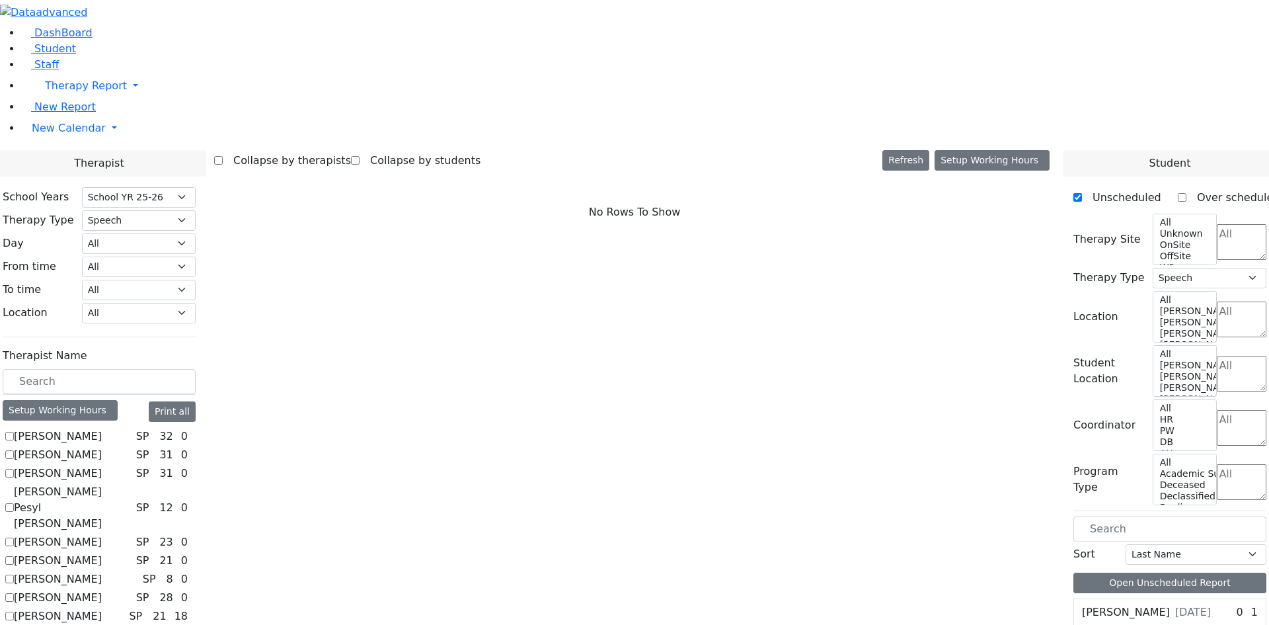
click at [102, 534] on label "[PERSON_NAME]" at bounding box center [58, 542] width 88 height 16
click at [14, 537] on input "[PERSON_NAME]" at bounding box center [9, 541] width 9 height 9
checkbox input "true"
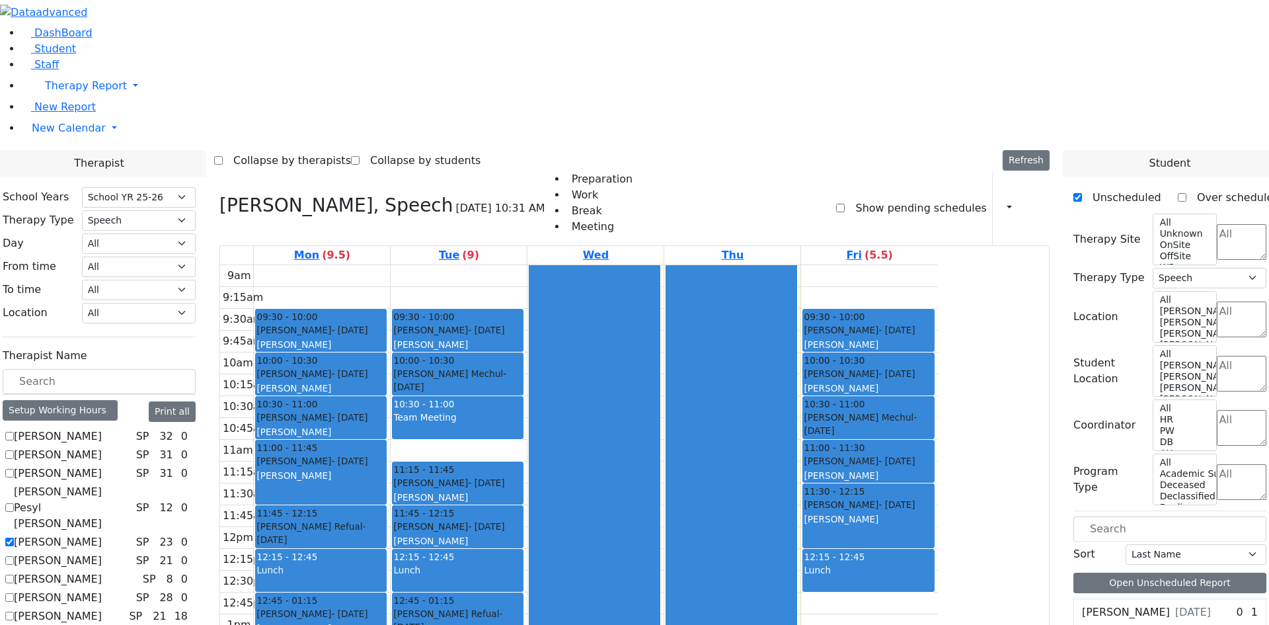
click at [102, 553] on label "[PERSON_NAME]" at bounding box center [58, 561] width 88 height 16
click at [14, 556] on input "[PERSON_NAME]" at bounding box center [9, 560] width 9 height 9
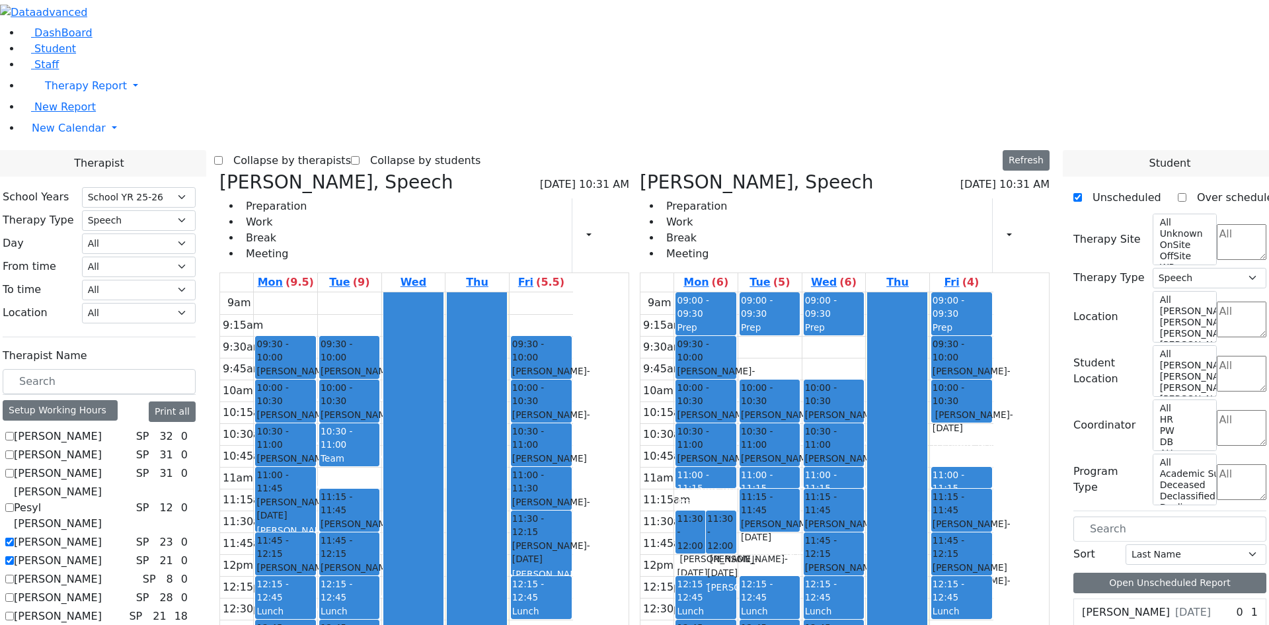
click at [102, 553] on label "[PERSON_NAME]" at bounding box center [58, 561] width 88 height 16
click at [14, 556] on input "[PERSON_NAME]" at bounding box center [9, 560] width 9 height 9
checkbox input "false"
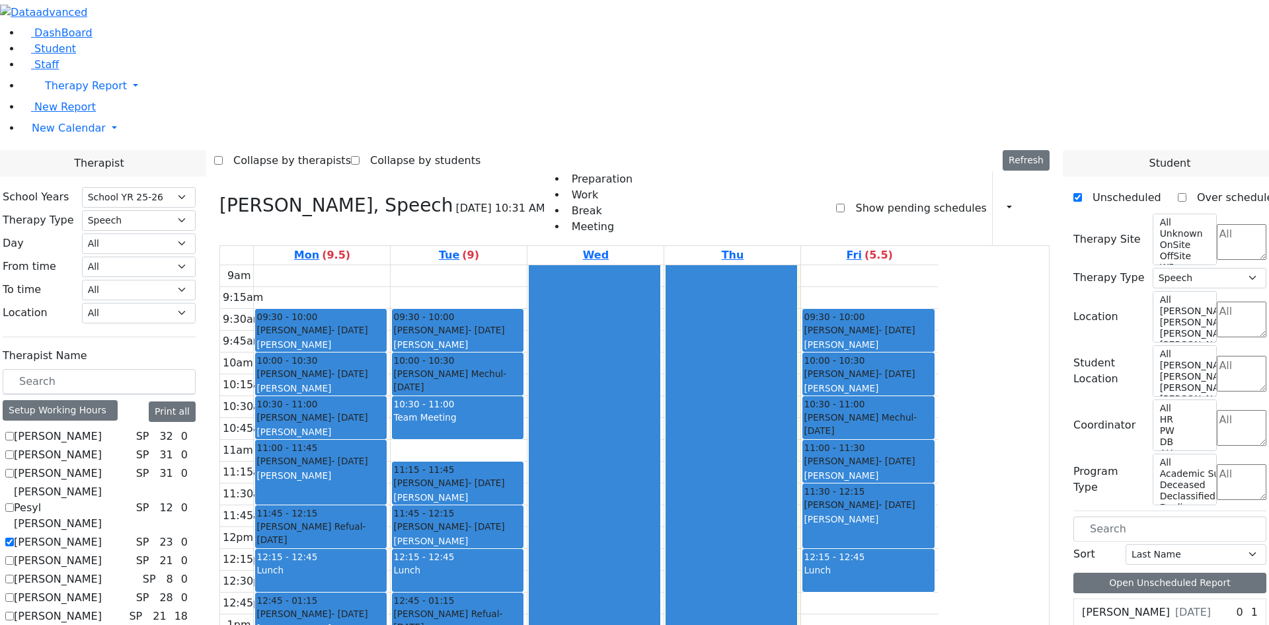
scroll to position [317, 0]
checkbox input "true"
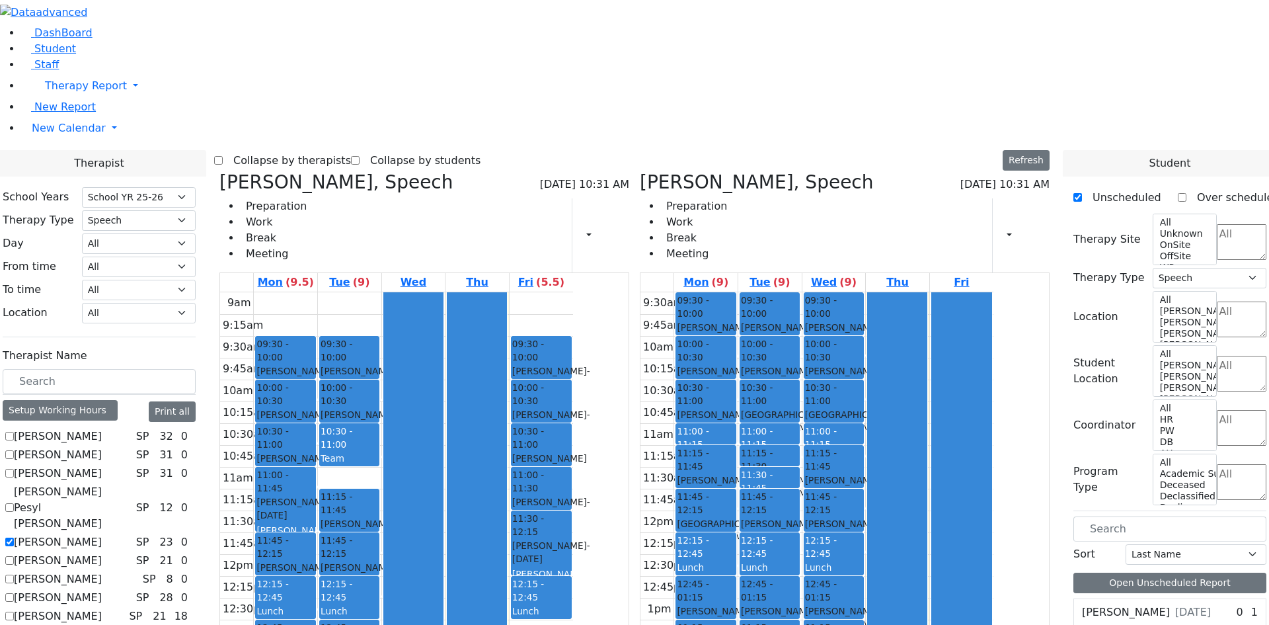
scroll to position [0, 0]
click at [102, 553] on label "[PERSON_NAME]" at bounding box center [58, 561] width 88 height 16
click at [14, 556] on input "[PERSON_NAME]" at bounding box center [9, 560] width 9 height 9
checkbox input "true"
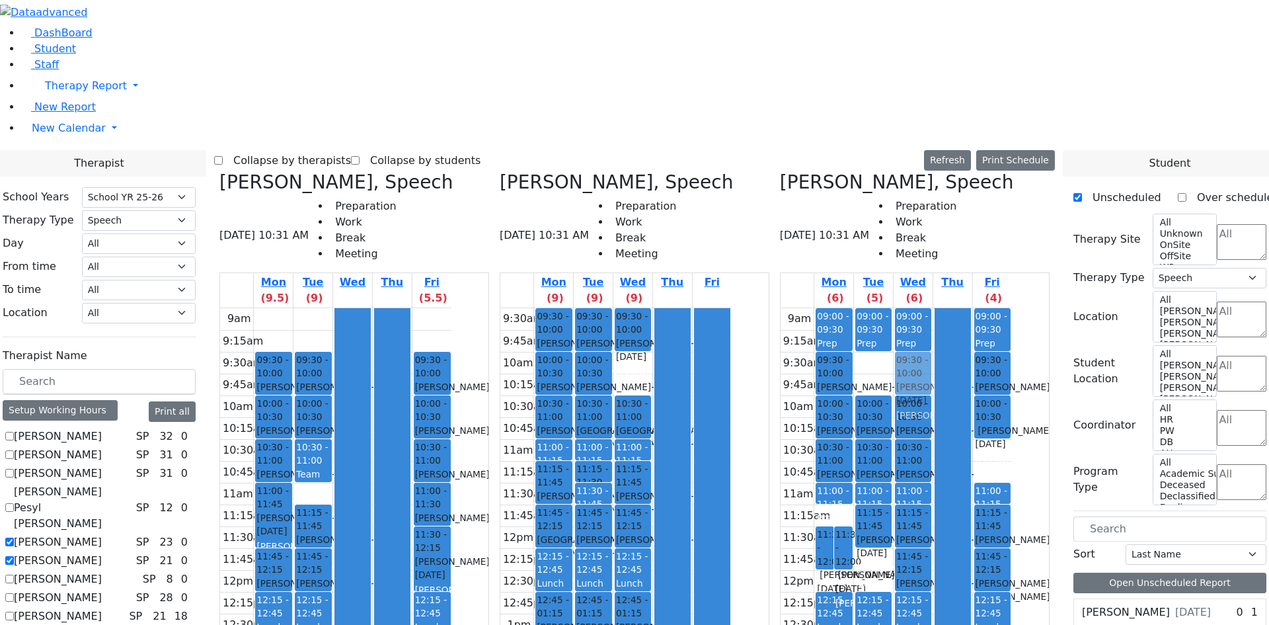
drag, startPoint x: 722, startPoint y: 150, endPoint x: 948, endPoint y: 151, distance: 225.4
click at [953, 171] on div "[PERSON_NAME], Speech [DATE] 10:31 AM Preparation Work Break Meeting Mon (9.5) …" at bounding box center [634, 502] width 841 height 662
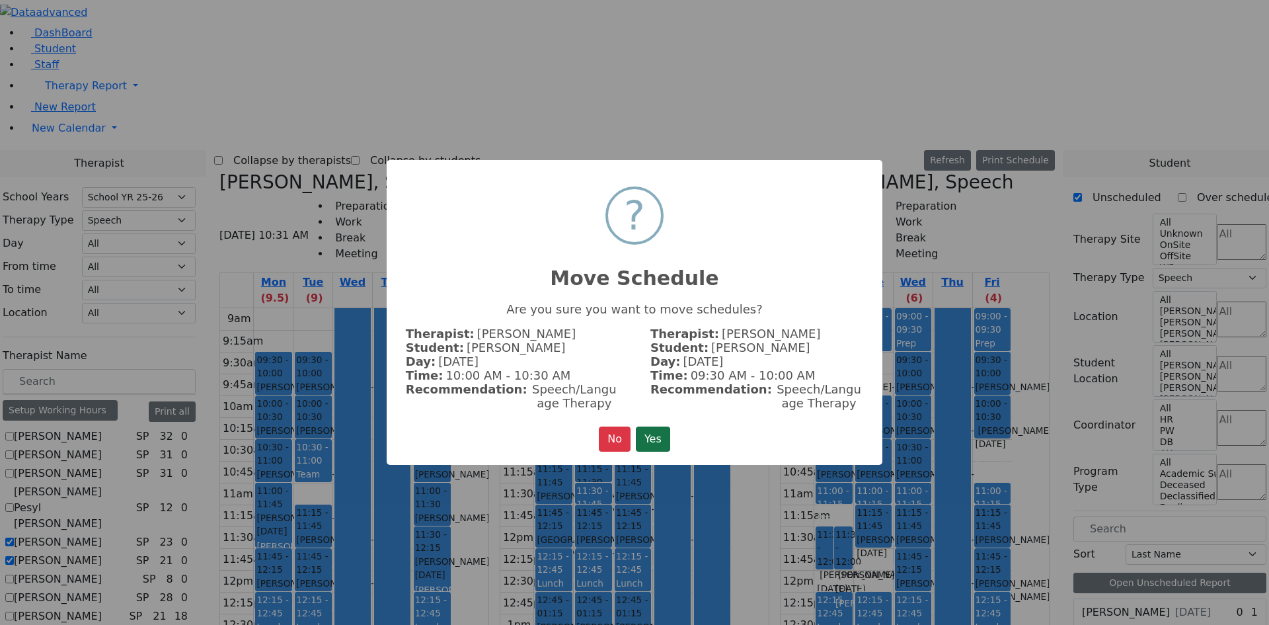
click at [661, 440] on button "Yes" at bounding box center [653, 438] width 34 height 25
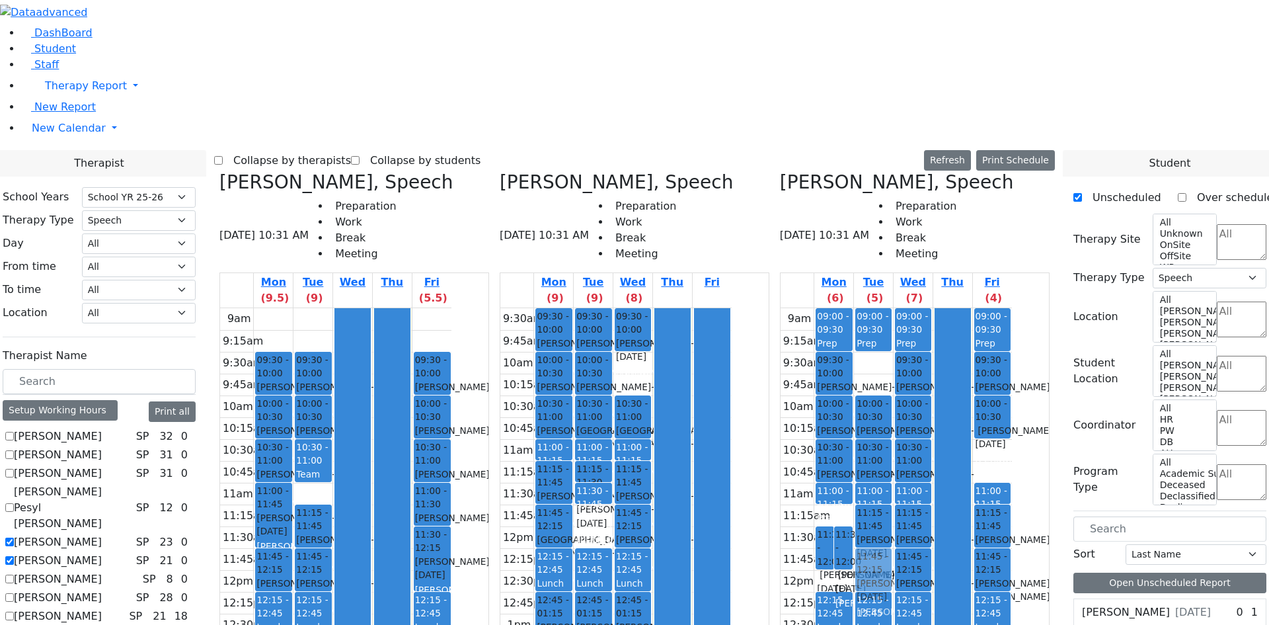
drag, startPoint x: 679, startPoint y: 301, endPoint x: 923, endPoint y: 351, distance: 249.5
click at [923, 351] on div "[PERSON_NAME], Speech [DATE] 10:31 AM Preparation Work Break Meeting Mon (9.5) …" at bounding box center [634, 502] width 841 height 662
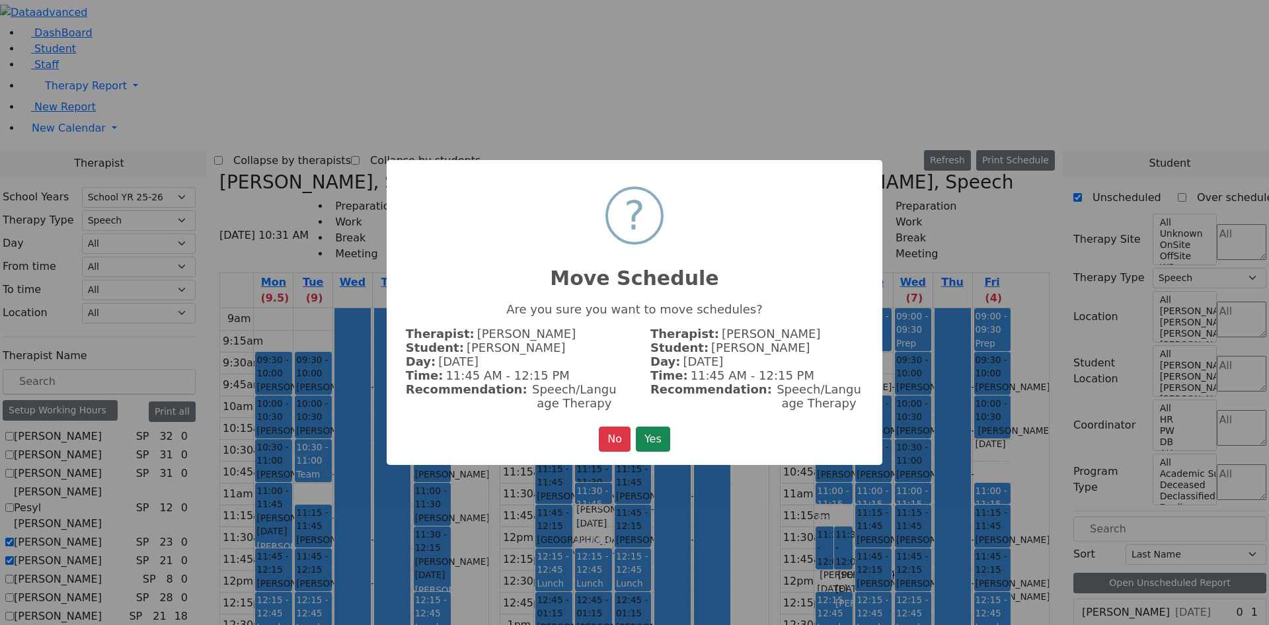
click at [658, 441] on button "Yes" at bounding box center [653, 438] width 34 height 25
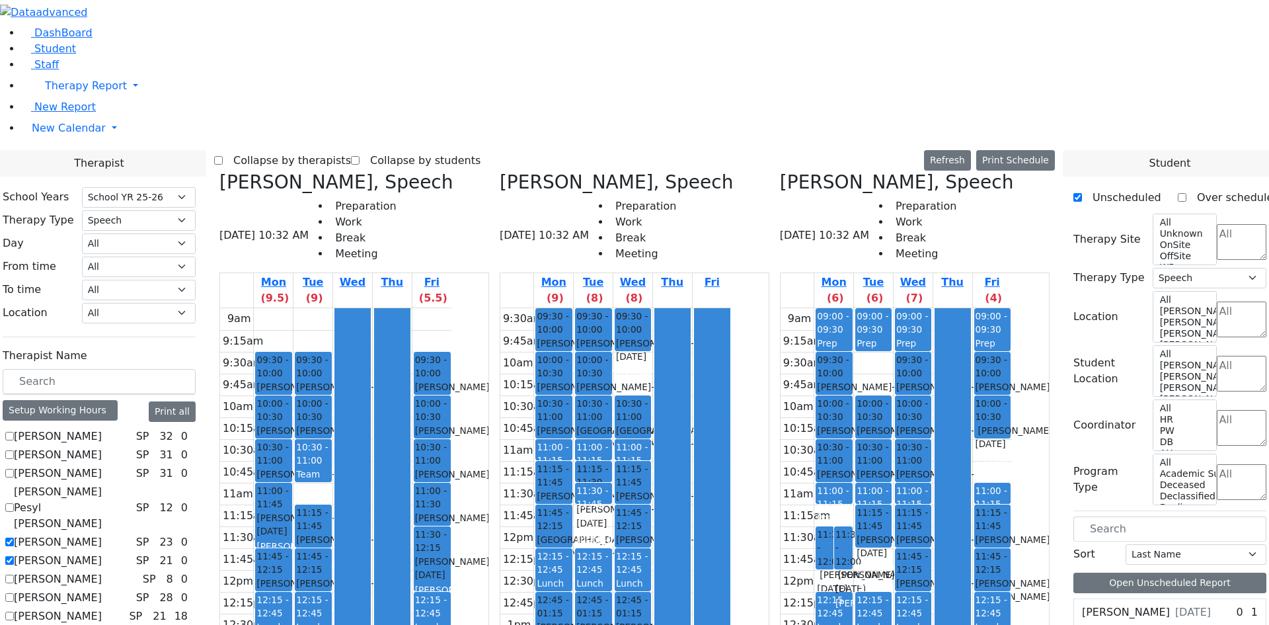
drag, startPoint x: 928, startPoint y: 338, endPoint x: 926, endPoint y: 483, distance: 144.8
click at [893, 518] on div "09:00 - 09:30 Prep 10:00 - 10:30 [PERSON_NAME] - [DATE] [PERSON_NAME] 10:30 - 1…" at bounding box center [873, 570] width 39 height 524
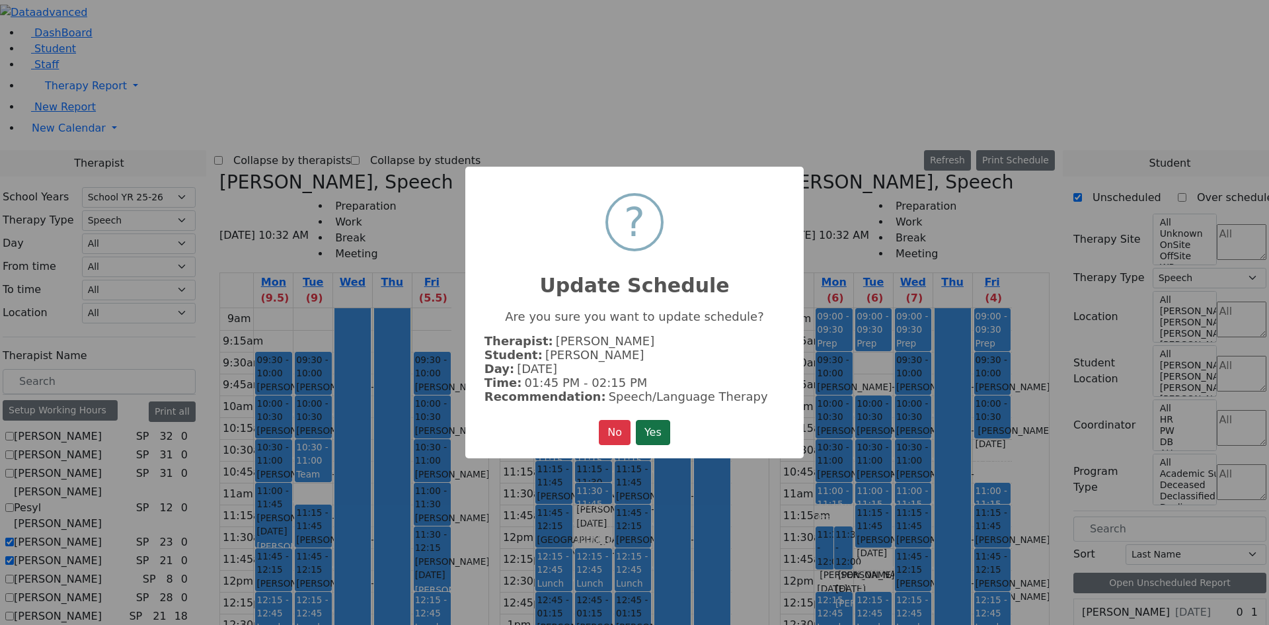
click at [661, 440] on button "Yes" at bounding box center [653, 432] width 34 height 25
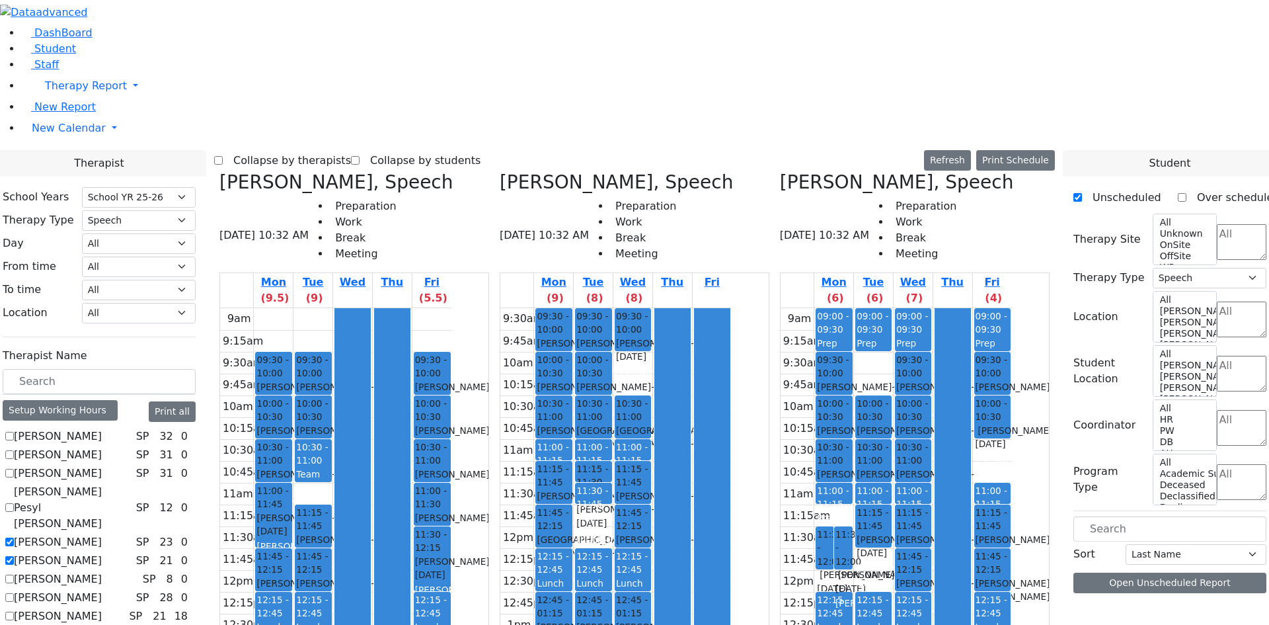
scroll to position [205, 0]
drag, startPoint x: 685, startPoint y: 134, endPoint x: 883, endPoint y: 533, distance: 444.9
click at [886, 539] on div "[PERSON_NAME], Speech [DATE] 10:32 AM Preparation Work Break Meeting Mon (9.5) …" at bounding box center [634, 502] width 841 height 662
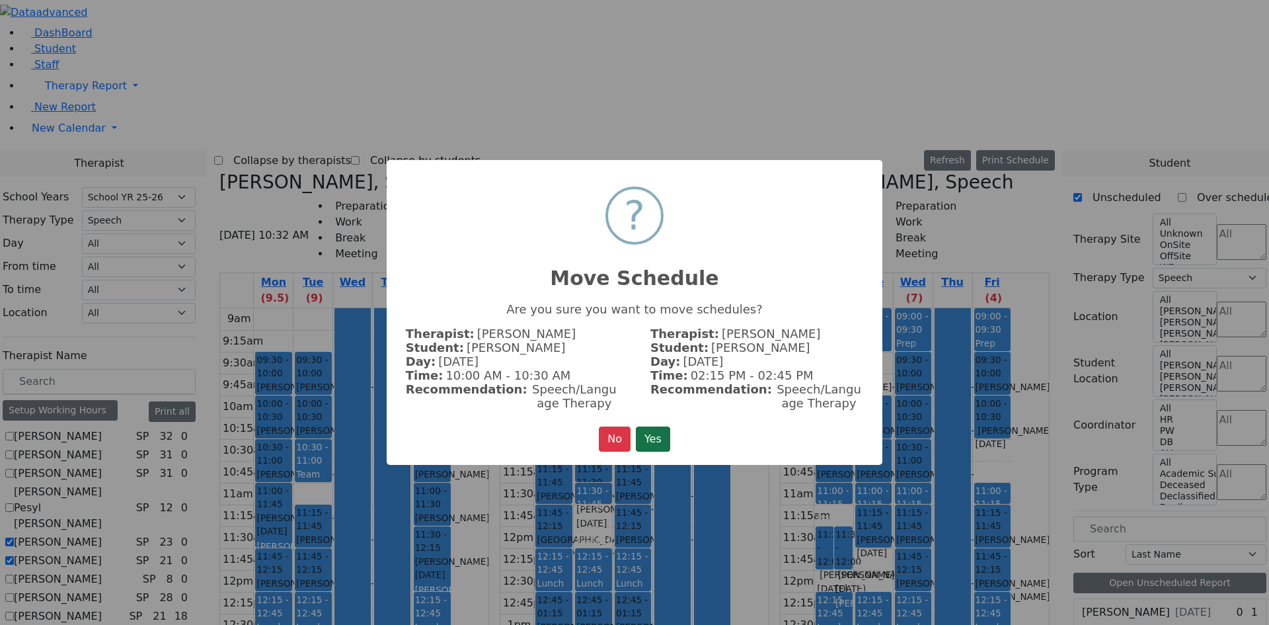
click at [661, 436] on button "Yes" at bounding box center [653, 438] width 34 height 25
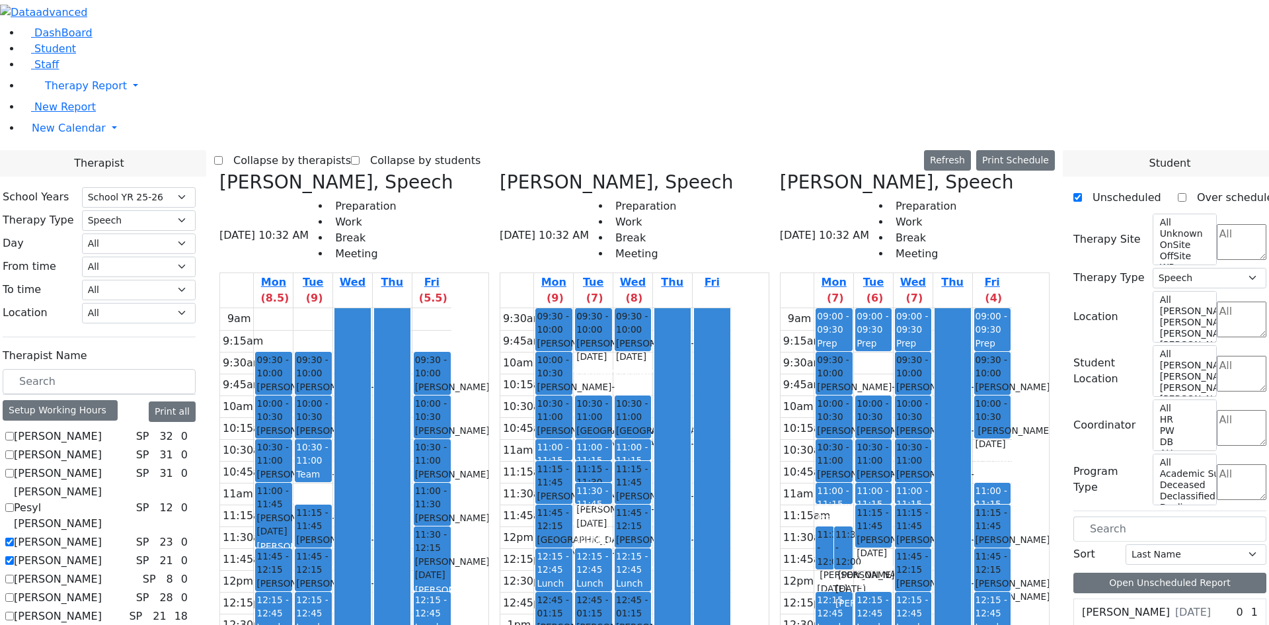
click at [930, 308] on div "9am 9:15am 9:30am 9:45am 10am 10:15am 10:30am 10:45am 11am 11:15am 11:30am 11:4…" at bounding box center [896, 570] width 231 height 524
click at [929, 308] on div "9am 9:15am 9:30am 9:45am 10am 10:15am 10:30am 10:45am 11am 11:15am 11:30am 11:4…" at bounding box center [896, 570] width 231 height 524
click at [932, 308] on div "9am 9:15am 9:30am 9:45am 10am 10:15am 10:30am 10:45am 11am 11:15am 11:30am 11:4…" at bounding box center [896, 570] width 231 height 524
click at [650, 489] on div "[PERSON_NAME] - [DATE]" at bounding box center [633, 502] width 34 height 27
drag, startPoint x: 730, startPoint y: 194, endPoint x: 715, endPoint y: 192, distance: 16.0
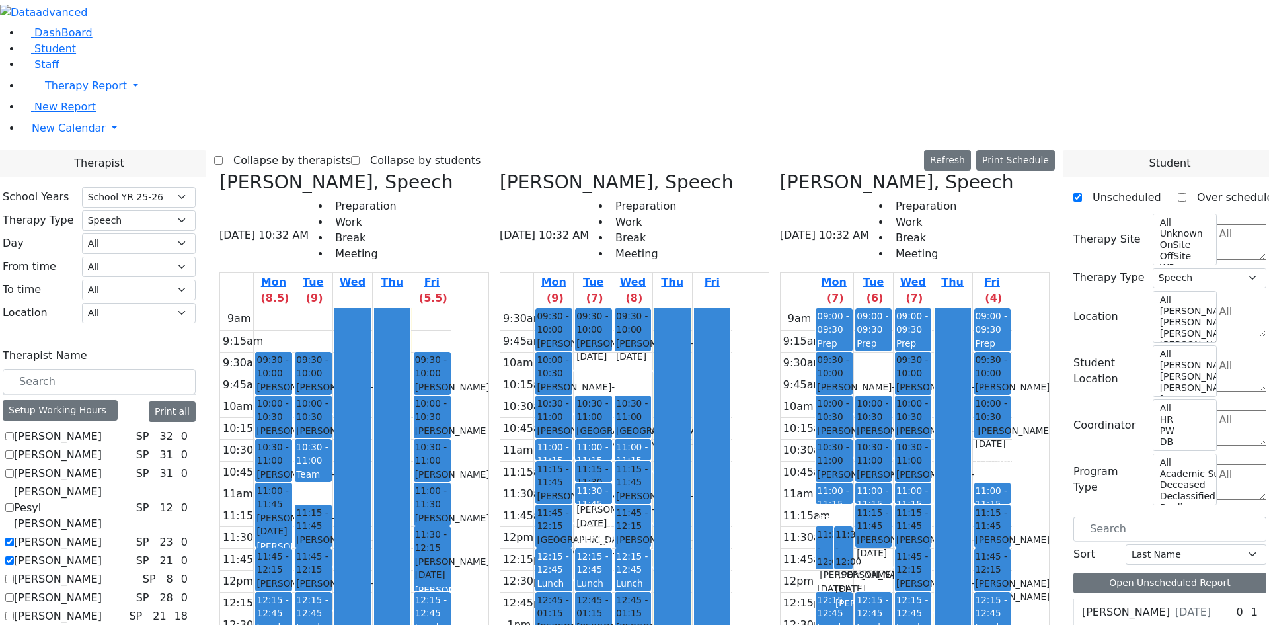
click at [650, 437] on div "[PERSON_NAME] - [DATE]" at bounding box center [633, 450] width 34 height 27
click at [570, 380] on div "[PERSON_NAME] - [DATE]" at bounding box center [554, 393] width 34 height 27
click at [615, 425] on span "- [DATE]" at bounding box center [576, 437] width 78 height 24
click at [570, 489] on div "[PERSON_NAME] - [DATE]" at bounding box center [554, 502] width 34 height 27
click at [631, 533] on span "[GEOGRAPHIC_DATA]" at bounding box center [584, 539] width 95 height 13
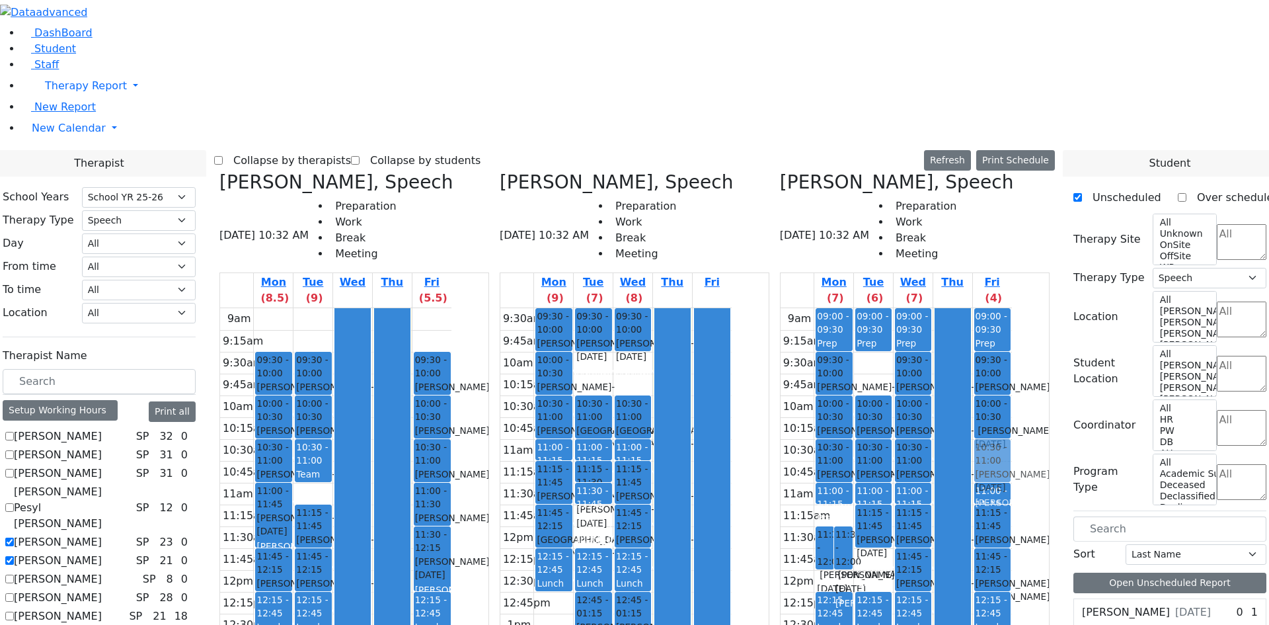
drag, startPoint x: 643, startPoint y: 385, endPoint x: 1035, endPoint y: 231, distance: 421.4
click at [1035, 231] on div "[PERSON_NAME], Speech [DATE] 10:32 AM Preparation Work Break Meeting Mon (8.5) …" at bounding box center [634, 502] width 841 height 662
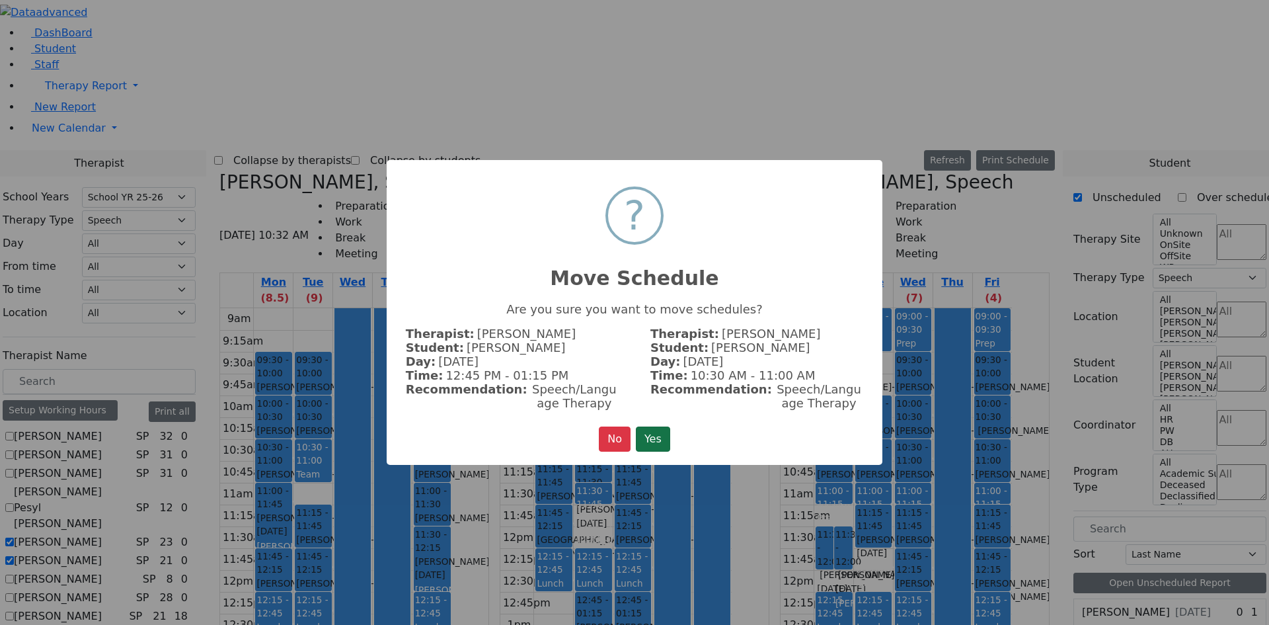
click at [656, 434] on button "Yes" at bounding box center [653, 438] width 34 height 25
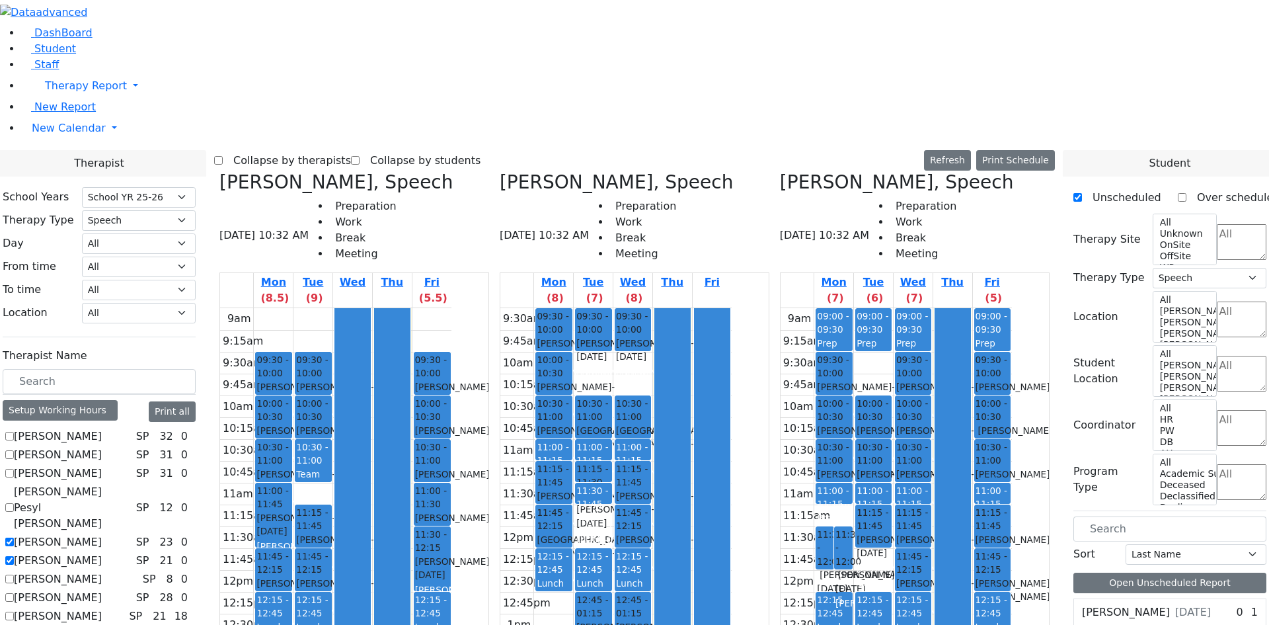
click at [654, 621] on span "- [DATE]" at bounding box center [615, 633] width 78 height 24
drag, startPoint x: 719, startPoint y: 430, endPoint x: 925, endPoint y: 347, distance: 221.5
click at [925, 347] on div "[PERSON_NAME], Speech [DATE] 10:32 AM Preparation Work Break Meeting Mon (8.5) …" at bounding box center [634, 502] width 841 height 662
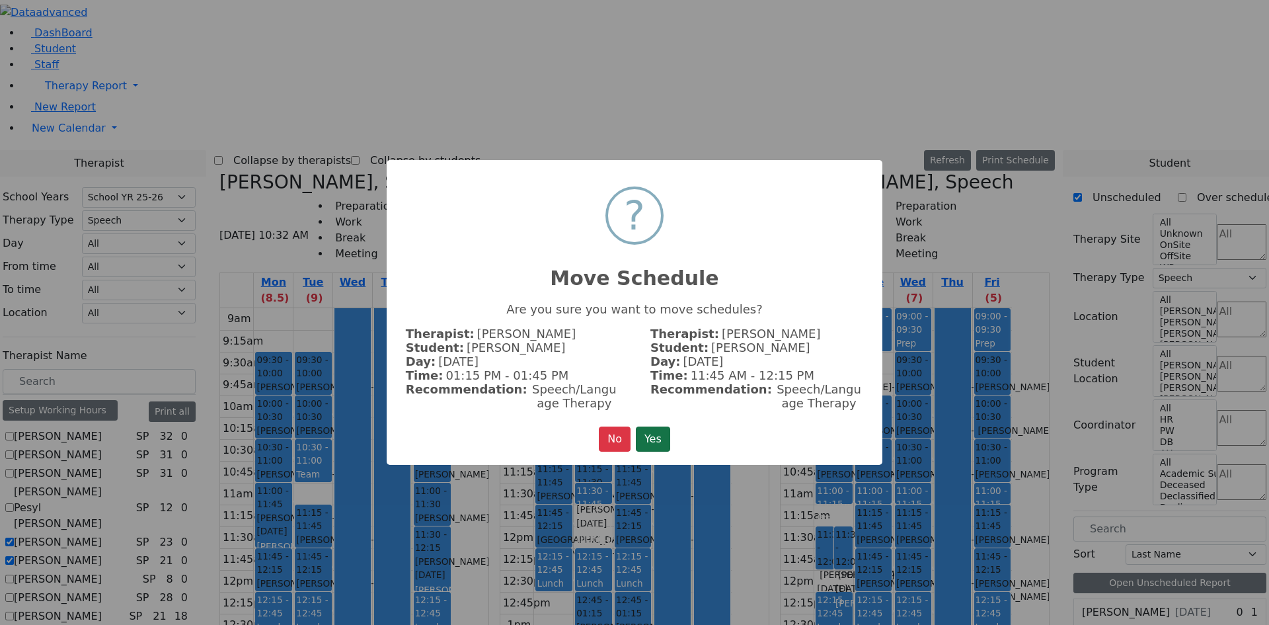
click at [658, 434] on button "Yes" at bounding box center [653, 438] width 34 height 25
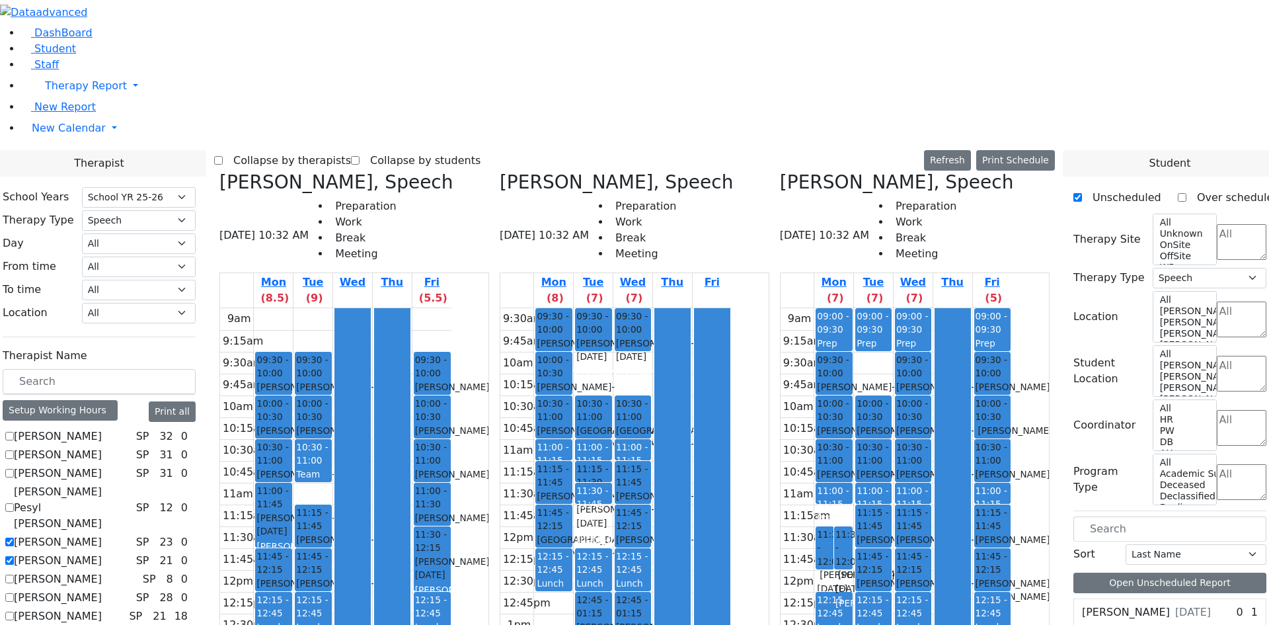
drag, startPoint x: 128, startPoint y: 332, endPoint x: 518, endPoint y: 420, distance: 399.6
click at [410, 420] on div at bounding box center [392, 569] width 35 height 522
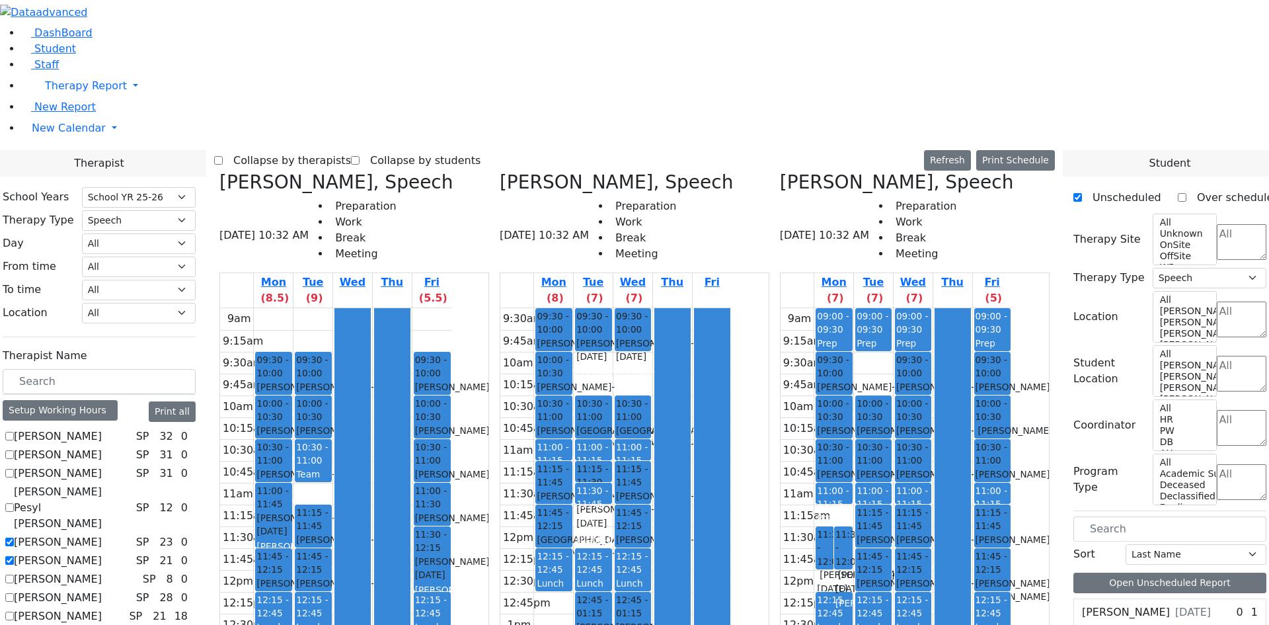
drag, startPoint x: 514, startPoint y: 445, endPoint x: 522, endPoint y: 457, distance: 14.9
click at [410, 457] on div at bounding box center [392, 569] width 35 height 522
drag, startPoint x: 561, startPoint y: 454, endPoint x: 559, endPoint y: 469, distance: 15.3
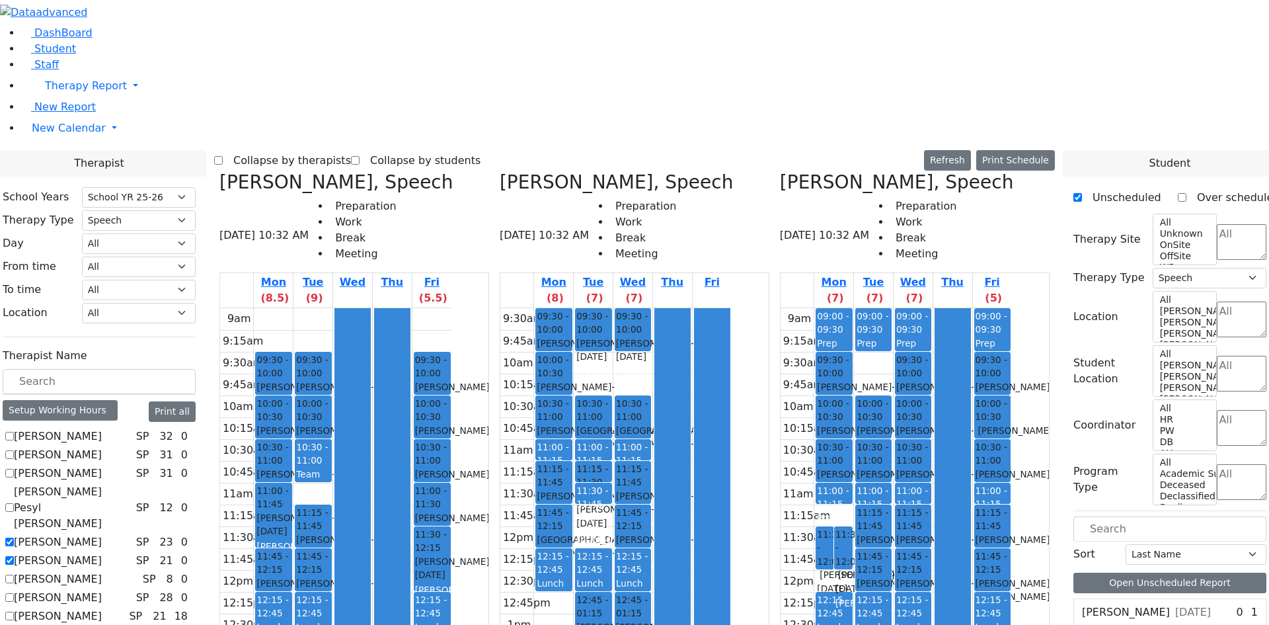
click at [451, 482] on div "9am 9:15am 9:30am 9:45am 10am 10:15am 10:30am 10:45am 11am 11:15am 11:30am 11:4…" at bounding box center [335, 570] width 231 height 524
drag, startPoint x: 560, startPoint y: 412, endPoint x: 559, endPoint y: 580, distance: 168.6
click at [451, 580] on div "9am 9:15am 9:30am 9:45am 10am 10:15am 10:30am 10:45am 11am 11:15am 11:30am 11:4…" at bounding box center [335, 570] width 231 height 524
drag, startPoint x: 556, startPoint y: 579, endPoint x: 556, endPoint y: 530, distance: 48.9
drag, startPoint x: 553, startPoint y: 500, endPoint x: 553, endPoint y: 441, distance: 58.8
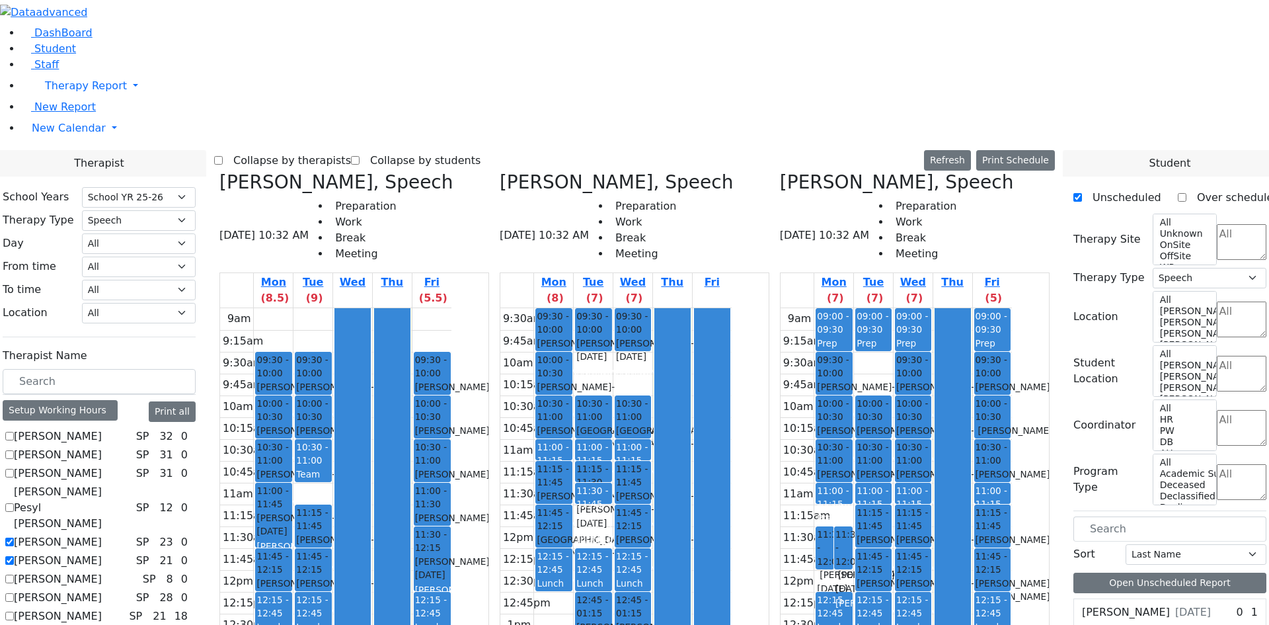
click at [451, 438] on div "9am 9:15am 9:30am 9:45am 10am 10:15am 10:30am 10:45am 11am 11:15am 11:30am 11:4…" at bounding box center [335, 570] width 231 height 524
drag, startPoint x: 556, startPoint y: 447, endPoint x: 574, endPoint y: 500, distance: 56.0
click at [451, 516] on div "9am 9:15am 9:30am 9:45am 10am 10:15am 10:30am 10:45am 11am 11:15am 11:30am 11:4…" at bounding box center [335, 570] width 231 height 524
drag, startPoint x: 549, startPoint y: 518, endPoint x: 553, endPoint y: 580, distance: 62.3
drag, startPoint x: 554, startPoint y: 584, endPoint x: 549, endPoint y: 531, distance: 52.5
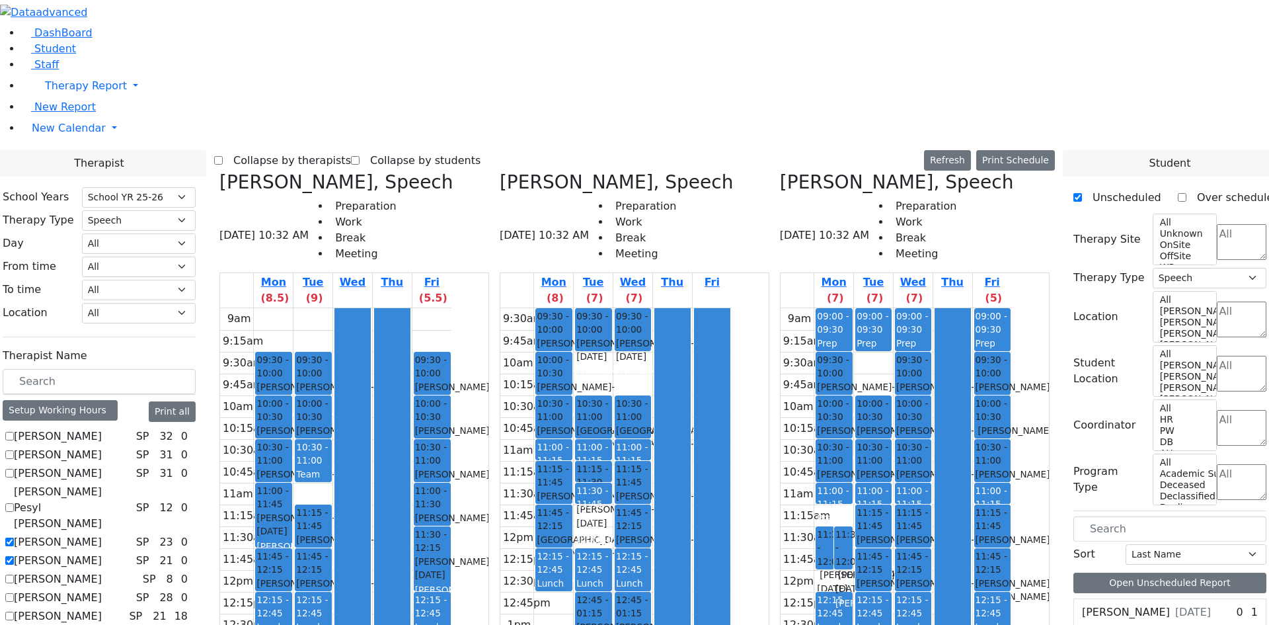
drag, startPoint x: 557, startPoint y: 440, endPoint x: 563, endPoint y: 494, distance: 53.9
click at [451, 500] on div "9am 9:15am 9:30am 9:45am 10am 10:15am 10:30am 10:45am 11am 11:15am 11:30am 11:4…" at bounding box center [335, 570] width 231 height 524
click at [451, 525] on div "9am 9:15am 9:30am 9:45am 10am 10:15am 10:30am 10:45am 11am 11:15am 11:30am 11:4…" at bounding box center [335, 570] width 231 height 524
drag, startPoint x: 564, startPoint y: 525, endPoint x: 535, endPoint y: 555, distance: 41.1
click at [451, 416] on div "9am 9:15am 9:30am 9:45am 10am 10:15am 10:30am 10:45am 11am 11:15am 11:30am 11:4…" at bounding box center [335, 570] width 231 height 524
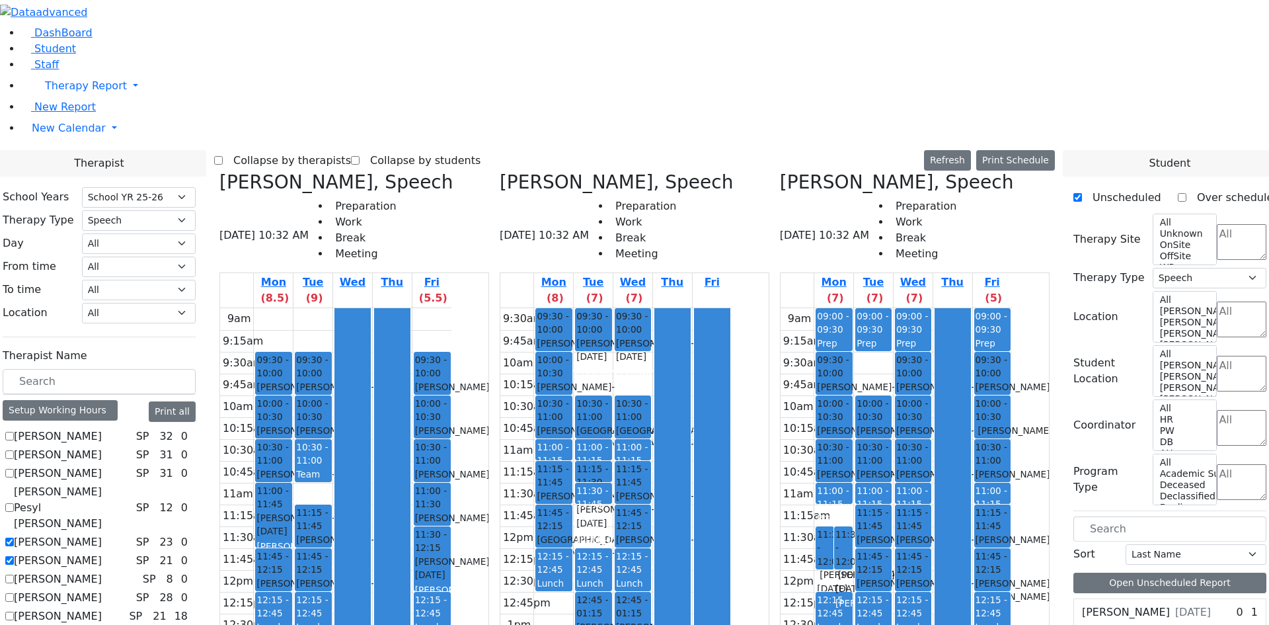
click at [451, 434] on div "9am 9:15am 9:30am 9:45am 10am 10:15am 10:30am 10:45am 11am 11:15am 11:30am 11:4…" at bounding box center [335, 570] width 231 height 524
drag, startPoint x: 554, startPoint y: 434, endPoint x: 556, endPoint y: 498, distance: 64.1
click at [451, 527] on div "9am 9:15am 9:30am 9:45am 10am 10:15am 10:30am 10:45am 11am 11:15am 11:30am 11:4…" at bounding box center [335, 570] width 231 height 524
drag, startPoint x: 568, startPoint y: 527, endPoint x: 570, endPoint y: 582, distance: 54.2
drag, startPoint x: 559, startPoint y: 500, endPoint x: 559, endPoint y: 438, distance: 61.5
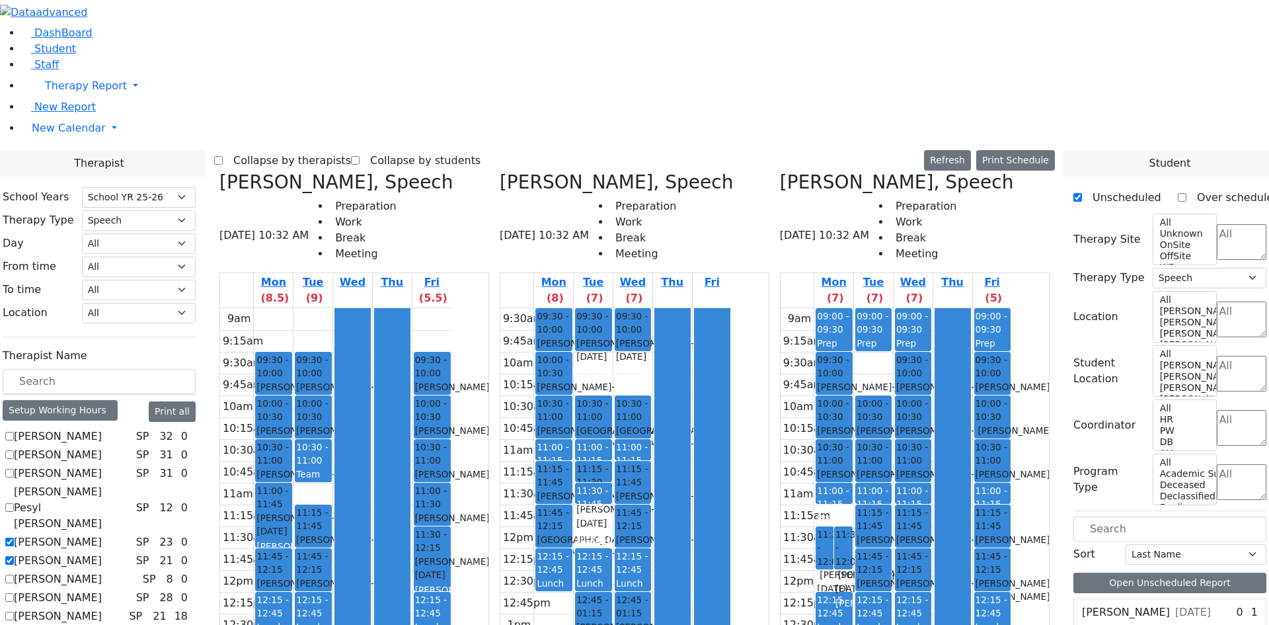
click at [451, 438] on div "9am 9:15am 9:30am 9:45am 10am 10:15am 10:30am 10:45am 11am 11:15am 11:30am 11:4…" at bounding box center [335, 570] width 231 height 524
click at [451, 417] on div "9am 9:15am 9:30am 9:45am 10am 10:15am 10:30am 10:45am 11am 11:15am 11:30am 11:4…" at bounding box center [335, 570] width 231 height 524
click at [451, 433] on div "9am 9:15am 9:30am 9:45am 10am 10:15am 10:30am 10:45am 11am 11:15am 11:30am 11:4…" at bounding box center [335, 570] width 231 height 524
drag, startPoint x: 558, startPoint y: 433, endPoint x: 565, endPoint y: 489, distance: 56.7
click at [451, 526] on div "9am 9:15am 9:30am 9:45am 10am 10:15am 10:30am 10:45am 11am 11:15am 11:30am 11:4…" at bounding box center [335, 570] width 231 height 524
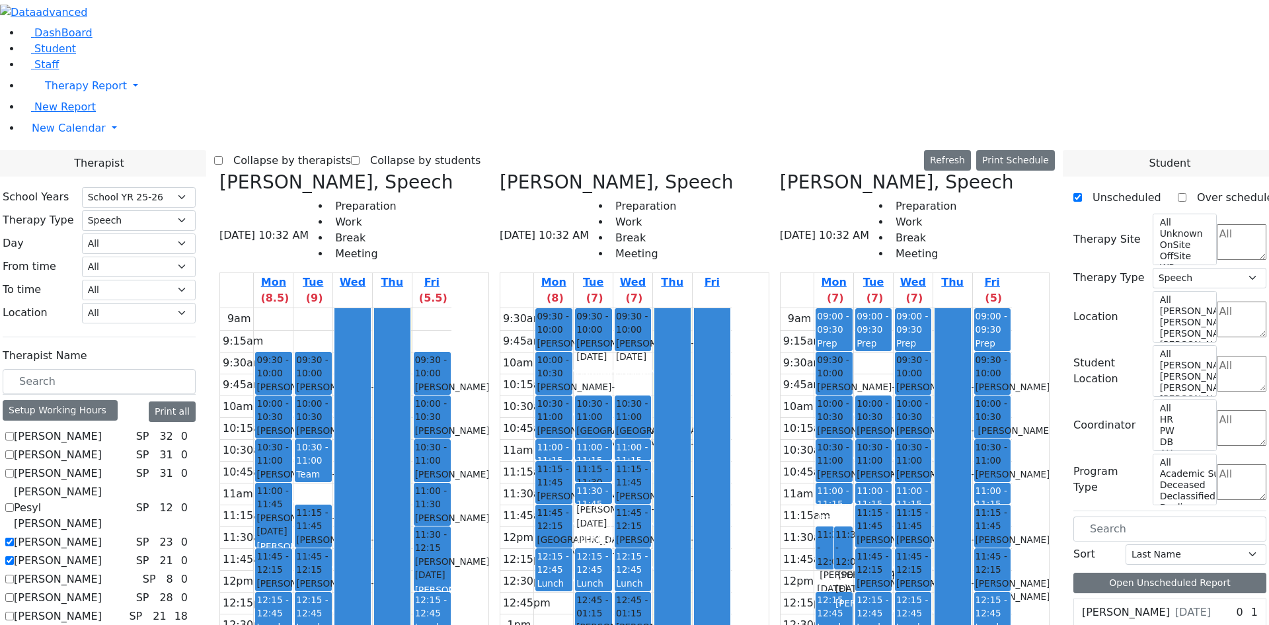
drag, startPoint x: 553, startPoint y: 526, endPoint x: 567, endPoint y: 601, distance: 76.6
click at [451, 580] on div "9am 9:15am 9:30am 9:45am 10am 10:15am 10:30am 10:45am 11am 11:15am 11:30am 11:4…" at bounding box center [335, 570] width 231 height 524
drag, startPoint x: 553, startPoint y: 582, endPoint x: 561, endPoint y: 531, distance: 51.5
click at [451, 490] on div "9am 9:15am 9:30am 9:45am 10am 10:15am 10:30am 10:45am 11am 11:15am 11:30am 11:4…" at bounding box center [335, 570] width 231 height 524
drag, startPoint x: 553, startPoint y: 488, endPoint x: 553, endPoint y: 442, distance: 46.9
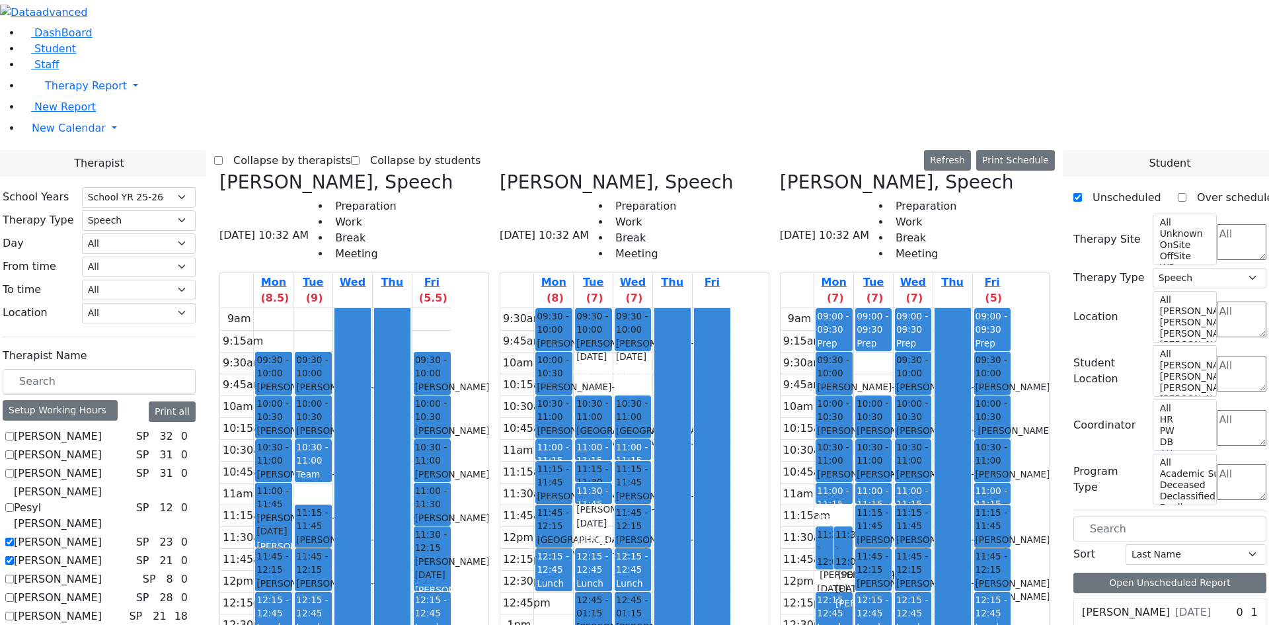
click at [451, 410] on div "9am 9:15am 9:30am 9:45am 10am 10:15am 10:30am 10:45am 11am 11:15am 11:30am 11:4…" at bounding box center [335, 570] width 231 height 524
click at [451, 432] on div "9am 9:15am 9:30am 9:45am 10am 10:15am 10:30am 10:45am 11am 11:15am 11:30am 11:4…" at bounding box center [335, 570] width 231 height 524
drag, startPoint x: 554, startPoint y: 438, endPoint x: 565, endPoint y: 495, distance: 57.9
click at [410, 487] on div at bounding box center [392, 569] width 35 height 522
drag, startPoint x: 509, startPoint y: 445, endPoint x: 539, endPoint y: 458, distance: 32.5
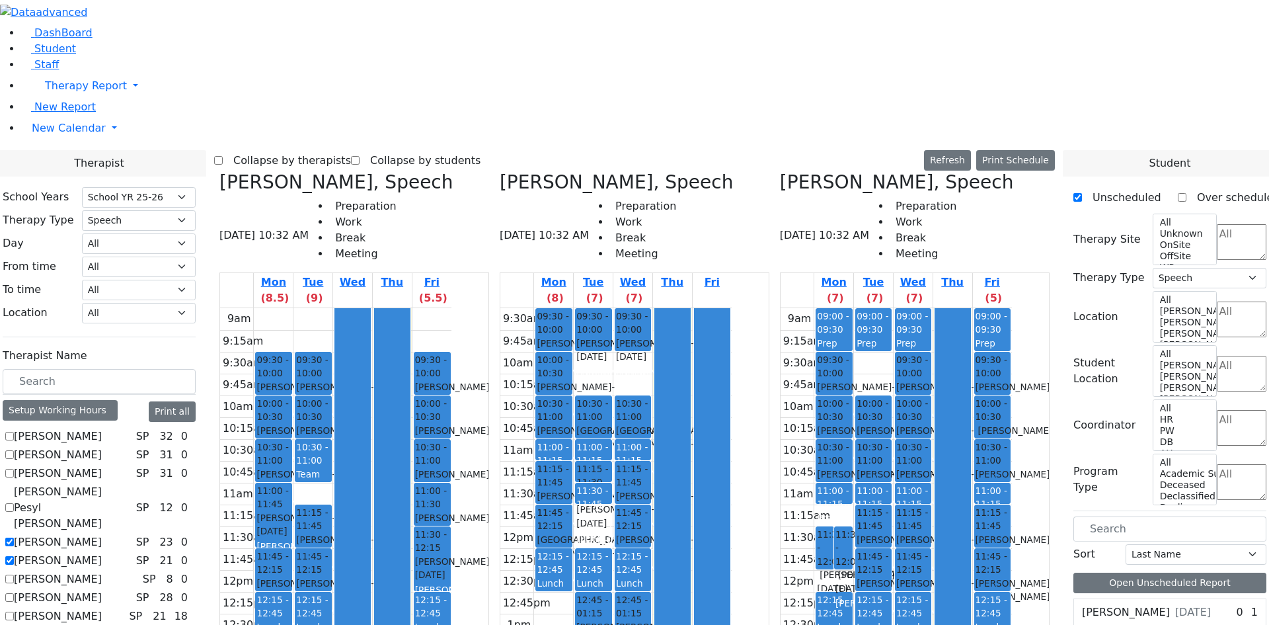
click at [410, 458] on div at bounding box center [392, 569] width 35 height 522
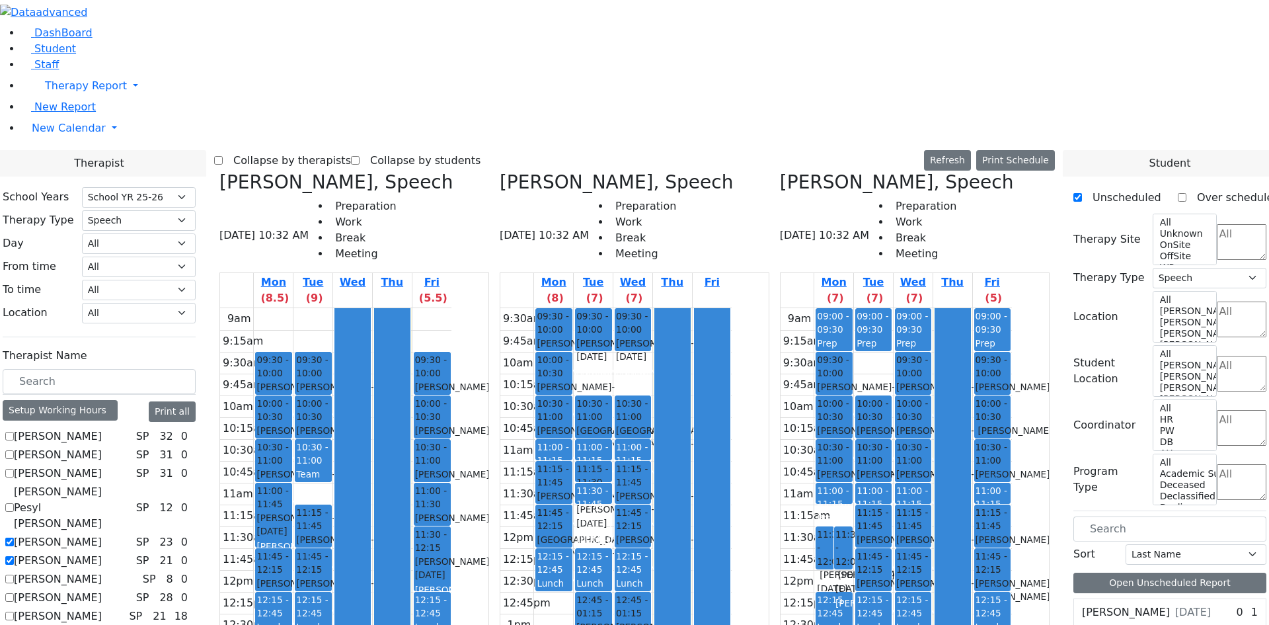
drag, startPoint x: 436, startPoint y: 348, endPoint x: 430, endPoint y: 303, distance: 44.7
click at [330, 576] on div "[PERSON_NAME] - [DATE]" at bounding box center [313, 589] width 34 height 27
click at [330, 533] on div "[PERSON_NAME] - [DATE]" at bounding box center [313, 546] width 34 height 27
click at [330, 424] on div "[PERSON_NAME] Mechul - [DATE]" at bounding box center [313, 444] width 34 height 40
click at [330, 380] on div "[PERSON_NAME] - [DATE]" at bounding box center [313, 393] width 34 height 27
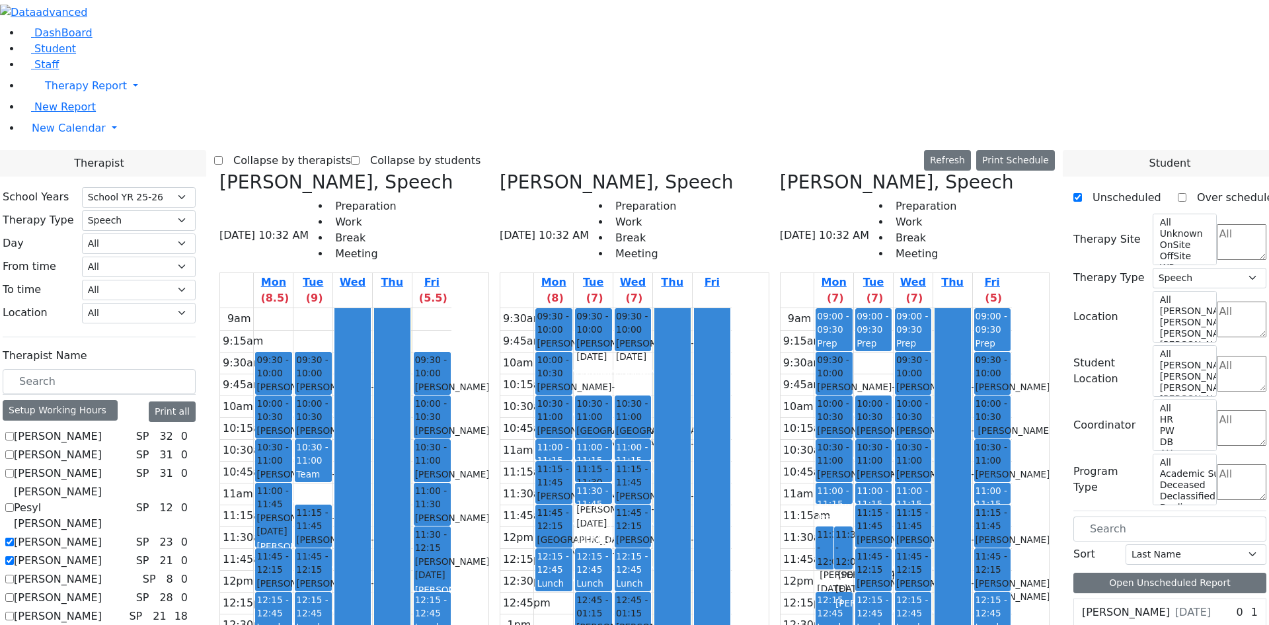
click at [290, 467] on div "[PERSON_NAME] - [DATE]" at bounding box center [273, 480] width 34 height 27
click at [290, 511] on div "[PERSON_NAME] - [DATE]" at bounding box center [273, 524] width 34 height 27
click at [288, 594] on span "12:15 - 12:45" at bounding box center [272, 606] width 32 height 24
click at [290, 576] on div "[PERSON_NAME] Refual - [DATE]" at bounding box center [273, 596] width 34 height 40
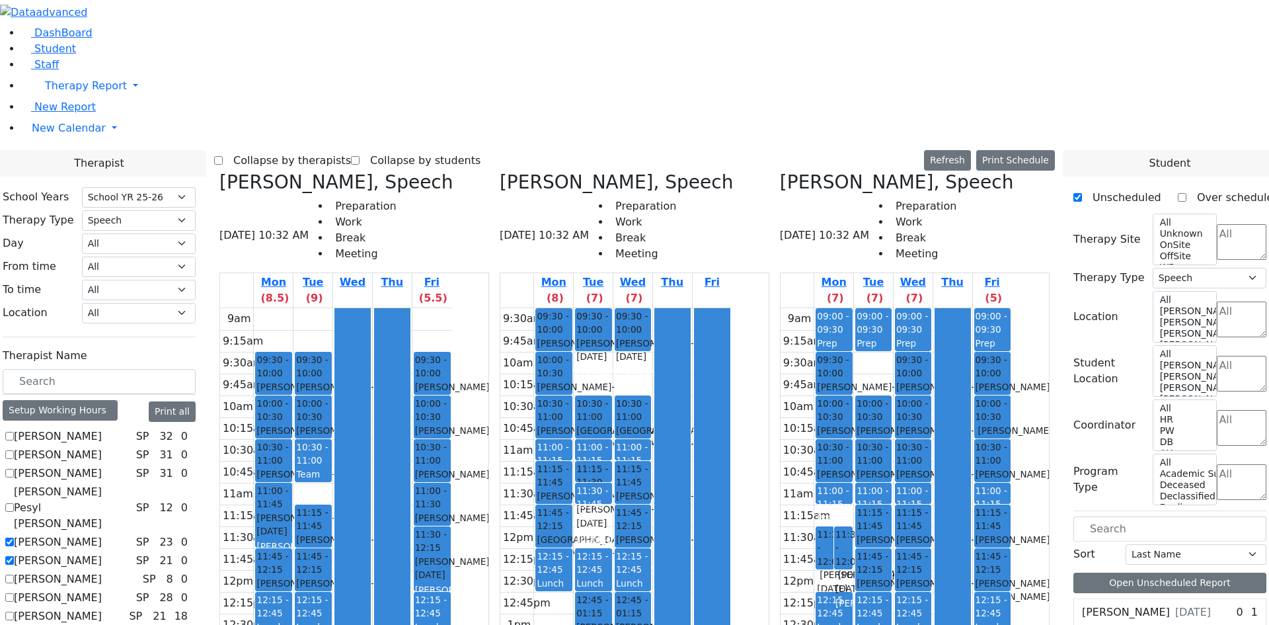
drag, startPoint x: 399, startPoint y: 478, endPoint x: 399, endPoint y: 496, distance: 18.5
click at [449, 583] on div "[PERSON_NAME]" at bounding box center [432, 589] width 34 height 13
click at [449, 511] on div "[PERSON_NAME] - [DATE]" at bounding box center [432, 524] width 34 height 27
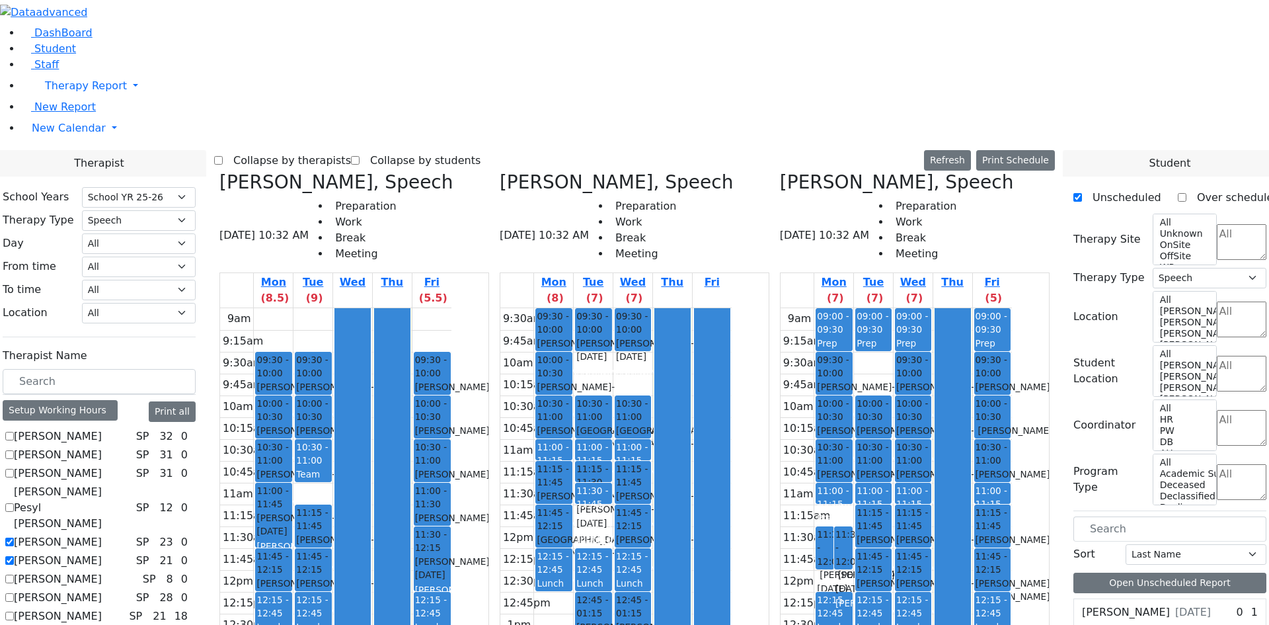
drag, startPoint x: 565, startPoint y: 229, endPoint x: 559, endPoint y: 216, distance: 14.5
click at [449, 467] on div "[PERSON_NAME] Mechul - [DATE]" at bounding box center [432, 487] width 34 height 40
click at [449, 424] on div "[PERSON_NAME] - [DATE]" at bounding box center [432, 437] width 34 height 27
click at [449, 380] on div "[PERSON_NAME] - [DATE]" at bounding box center [432, 393] width 34 height 27
click at [419, 308] on div "9am 9:15am 9:30am 9:45am 10am 10:15am 10:30am 10:45am 11am 11:15am 11:30am 11:4…" at bounding box center [335, 570] width 231 height 524
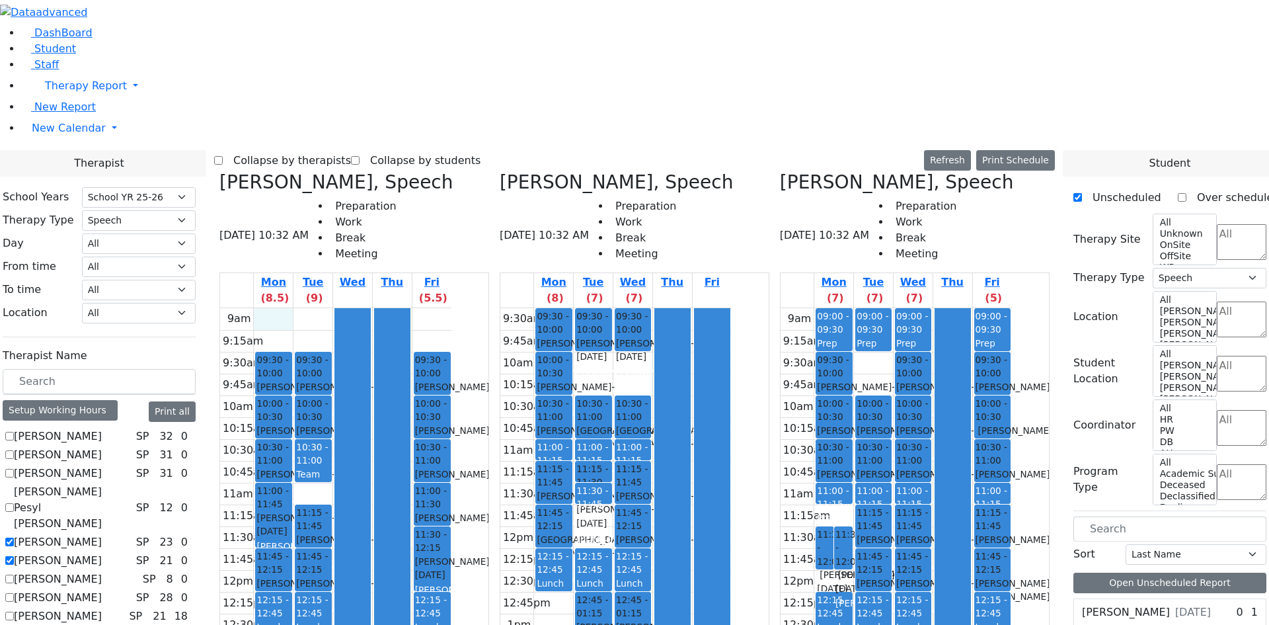
click at [687, 308] on div "9:30am 9:45am 10am 10:15am 10:30am 10:45am 11am 11:15am 11:30am 11:45am 12pm 12…" at bounding box center [615, 548] width 231 height 480
click at [676, 311] on div "9:30am 9:45am 10am 10:15am 10:30am 10:45am 11am 11:15am 11:30am 11:45am 12pm 12…" at bounding box center [615, 548] width 231 height 480
click at [682, 308] on div "9:30am 9:45am 10am 10:15am 10:30am 10:45am 11am 11:15am 11:30am 11:45am 12pm 12…" at bounding box center [615, 548] width 231 height 480
drag, startPoint x: 787, startPoint y: 290, endPoint x: 787, endPoint y: 320, distance: 30.4
click at [730, 320] on div at bounding box center [713, 547] width 36 height 479
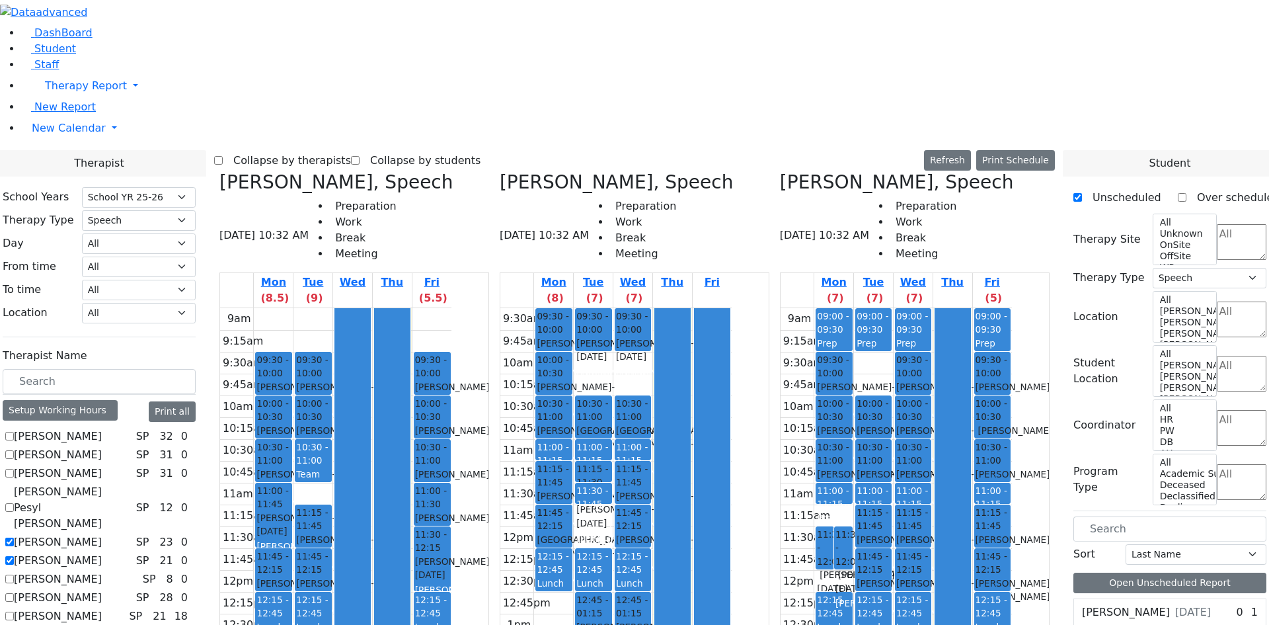
drag, startPoint x: 769, startPoint y: 551, endPoint x: 736, endPoint y: 226, distance: 326.9
click at [732, 308] on tr "09:30 - 10:00 [PERSON_NAME] - [DATE] [PERSON_NAME] 10:00 - 10:30 [PERSON_NAME] …" at bounding box center [615, 548] width 231 height 480
drag, startPoint x: 733, startPoint y: 123, endPoint x: 738, endPoint y: 157, distance: 34.1
click at [732, 308] on div "9:30am 9:45am 10am 10:15am 10:30am 10:45am 11am 11:15am 11:30am 11:45am 12pm 12…" at bounding box center [615, 548] width 231 height 480
drag, startPoint x: 694, startPoint y: 120, endPoint x: 695, endPoint y: 149, distance: 29.1
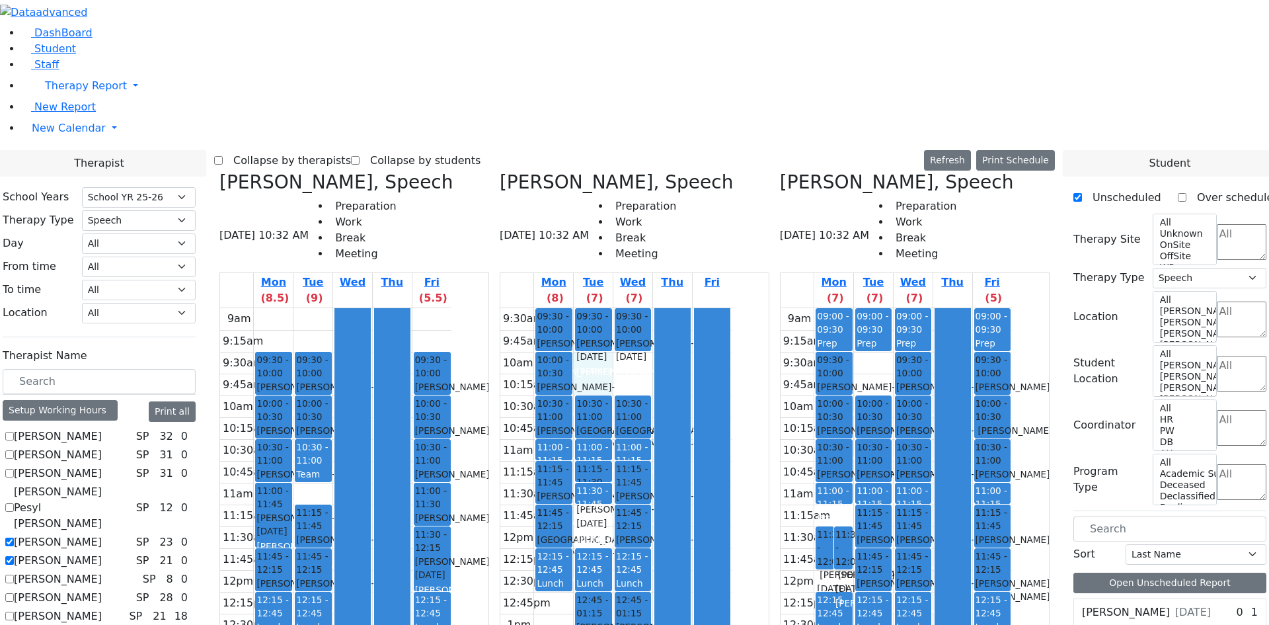
click at [695, 308] on div "9:30am 9:45am 10am 10:15am 10:30am 10:45am 11am 11:15am 11:30am 11:45am 12pm 12…" at bounding box center [615, 548] width 231 height 480
drag, startPoint x: 721, startPoint y: 155, endPoint x: 701, endPoint y: 130, distance: 32.5
click at [696, 308] on div "9:30am 9:45am 10am 10:15am 10:30am 10:45am 11am 11:15am 11:30am 11:45am 12pm 12…" at bounding box center [615, 548] width 231 height 480
drag, startPoint x: 700, startPoint y: 134, endPoint x: 705, endPoint y: 140, distance: 8.5
drag, startPoint x: 727, startPoint y: 155, endPoint x: 689, endPoint y: 127, distance: 47.3
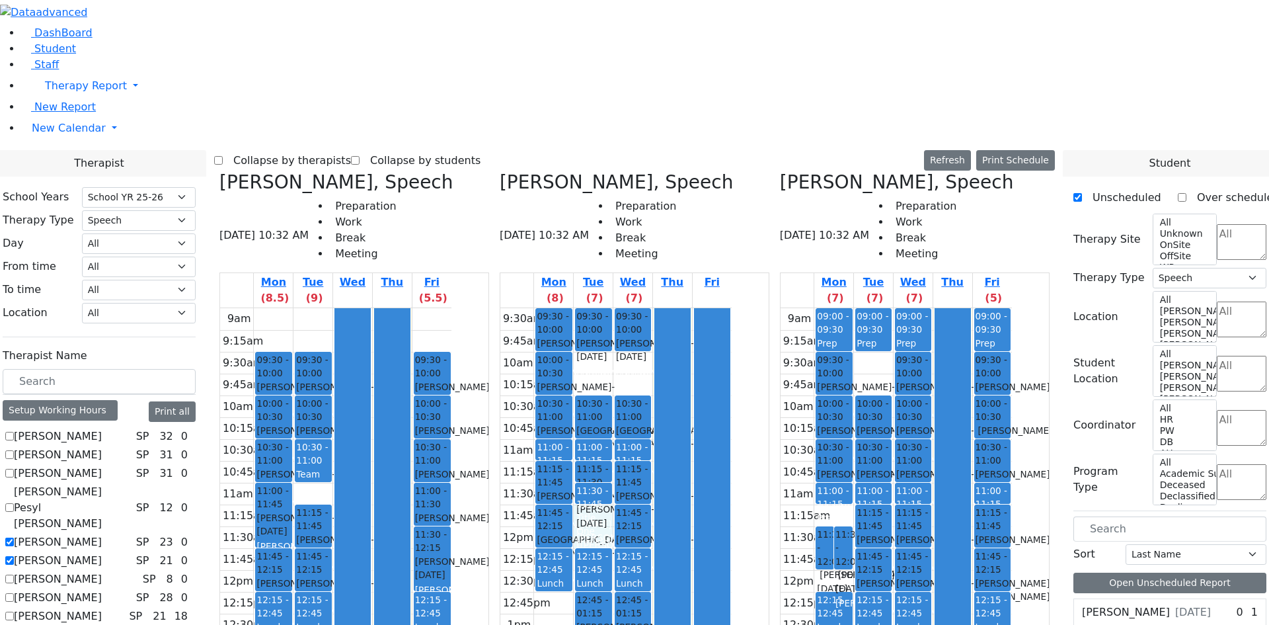
drag, startPoint x: 673, startPoint y: 277, endPoint x: 679, endPoint y: 304, distance: 27.9
click at [679, 308] on div "9:30am 9:45am 10am 10:15am 10:30am 10:45am 11am 11:15am 11:30am 11:45am 12pm 12…" at bounding box center [615, 548] width 231 height 480
click at [732, 414] on div "9:30am 9:45am 10am 10:15am 10:30am 10:45am 11am 11:15am 11:30am 11:45am 12pm 12…" at bounding box center [615, 548] width 231 height 480
click at [731, 435] on div "9:30am 9:45am 10am 10:15am 10:30am 10:45am 11am 11:15am 11:30am 11:45am 12pm 12…" at bounding box center [615, 548] width 231 height 480
click at [726, 416] on div "9:30am 9:45am 10am 10:15am 10:30am 10:45am 11am 11:15am 11:30am 11:45am 12pm 12…" at bounding box center [615, 548] width 231 height 480
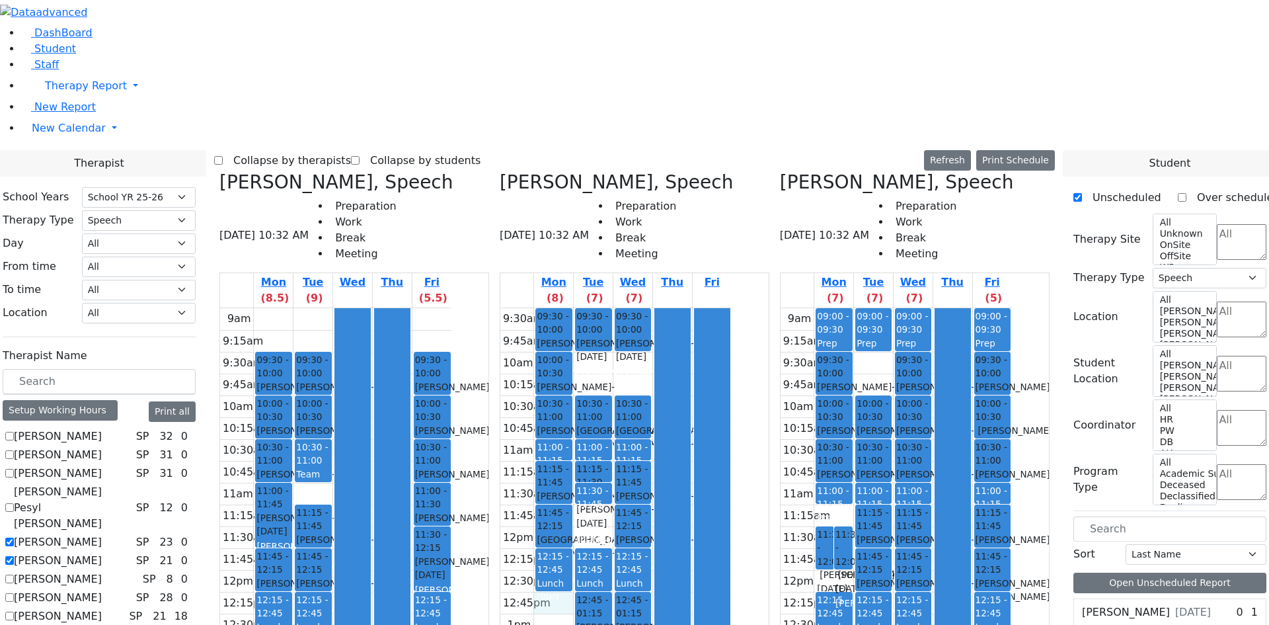
drag, startPoint x: 643, startPoint y: 364, endPoint x: 637, endPoint y: 379, distance: 16.3
click at [642, 364] on div "9:30am 9:45am 10am 10:15am 10:30am 10:45am 11am 11:15am 11:30am 11:45am 12pm 12…" at bounding box center [615, 548] width 231 height 480
click at [637, 379] on div "9:30am 9:45am 10am 10:15am 10:30am 10:45am 11am 11:15am 11:30am 11:45am 12pm 12…" at bounding box center [615, 548] width 231 height 480
click at [637, 374] on div "9:30am 9:45am 10am 10:15am 10:30am 10:45am 11am 11:15am 11:30am 11:45am 12pm 12…" at bounding box center [615, 548] width 231 height 480
drag, startPoint x: 623, startPoint y: 373, endPoint x: 620, endPoint y: 380, distance: 7.4
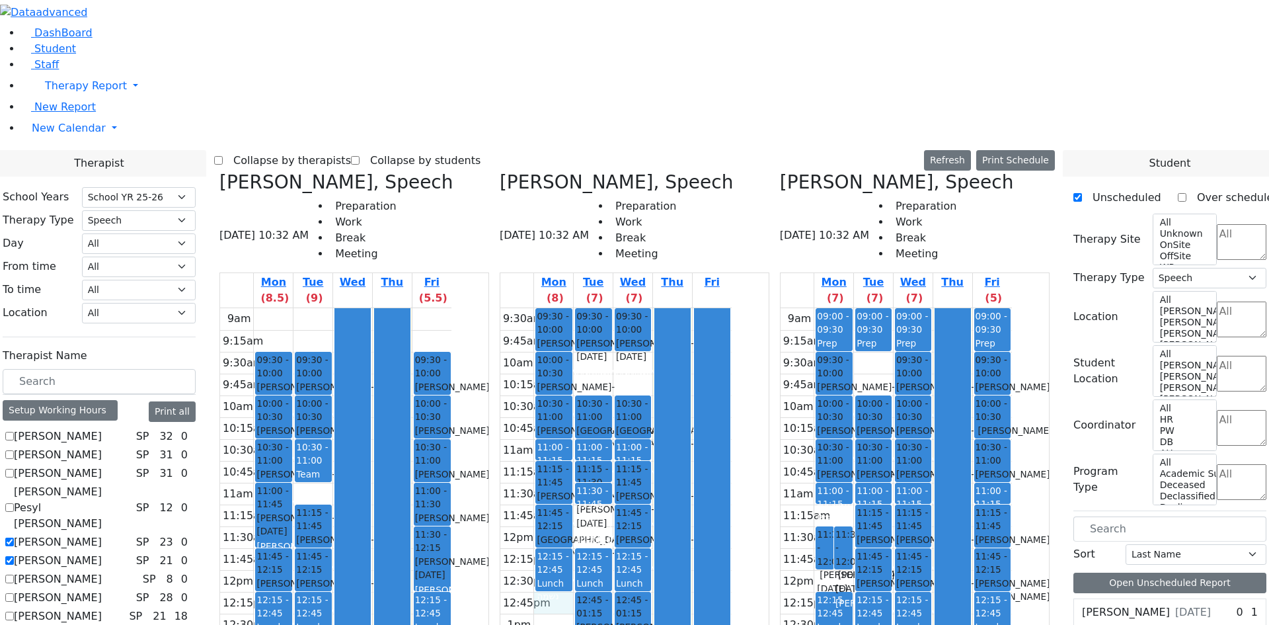
click at [620, 380] on tbody "9:30am 9:45am 10am 10:15am 10:30am 10:45am 11am 11:15am 11:30am 11:45am 12pm 12…" at bounding box center [615, 548] width 231 height 480
drag, startPoint x: 1044, startPoint y: 428, endPoint x: 1044, endPoint y: 504, distance: 75.4
click at [1012, 504] on div "9am 9:15am 9:30am 9:45am 10am 10:15am 10:30am 10:45am 11am 11:15am 11:30am 11:4…" at bounding box center [896, 570] width 231 height 524
drag, startPoint x: 1044, startPoint y: 504, endPoint x: 1032, endPoint y: 416, distance: 89.3
click at [1012, 441] on div "9am 9:15am 9:30am 9:45am 10am 10:15am 10:30am 10:45am 11am 11:15am 11:30am 11:4…" at bounding box center [896, 570] width 231 height 524
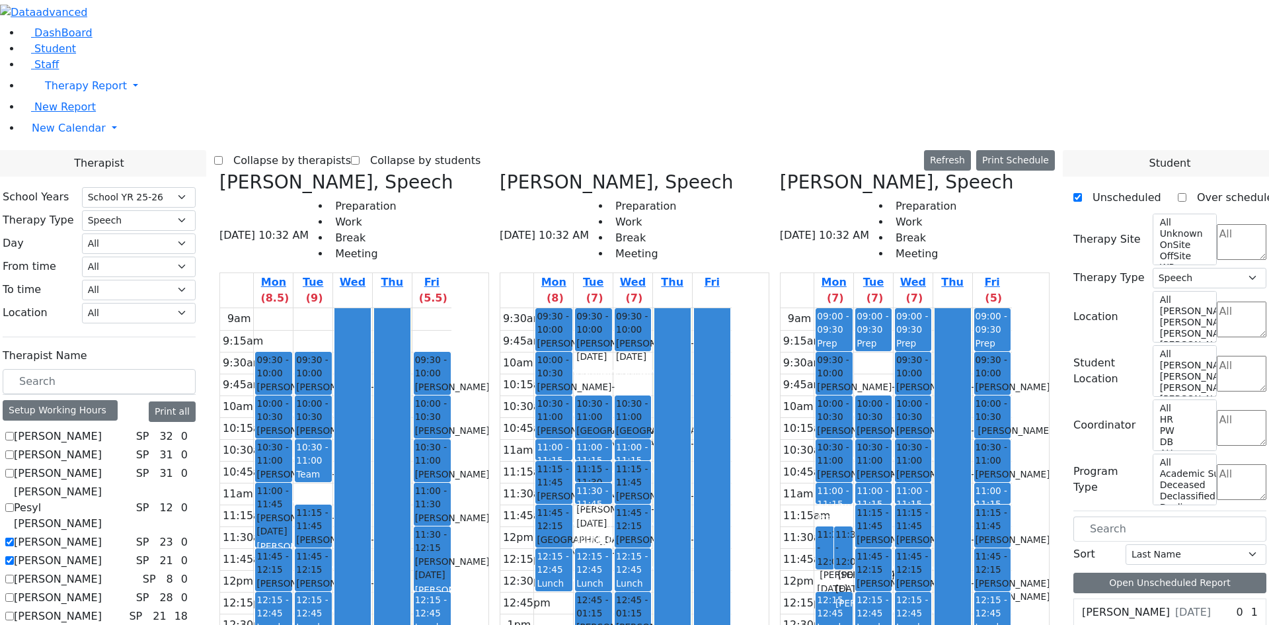
drag, startPoint x: 1041, startPoint y: 442, endPoint x: 1044, endPoint y: 503, distance: 61.6
drag, startPoint x: 1043, startPoint y: 501, endPoint x: 1041, endPoint y: 463, distance: 37.7
click at [1012, 413] on div "9am 9:15am 9:30am 9:45am 10am 10:15am 10:30am 10:45am 11am 11:15am 11:30am 11:4…" at bounding box center [896, 570] width 231 height 524
drag, startPoint x: 1036, startPoint y: 436, endPoint x: 1046, endPoint y: 500, distance: 64.3
click at [1012, 500] on div "9am 9:15am 9:30am 9:45am 10am 10:15am 10:30am 10:45am 11am 11:15am 11:30am 11:4…" at bounding box center [896, 570] width 231 height 524
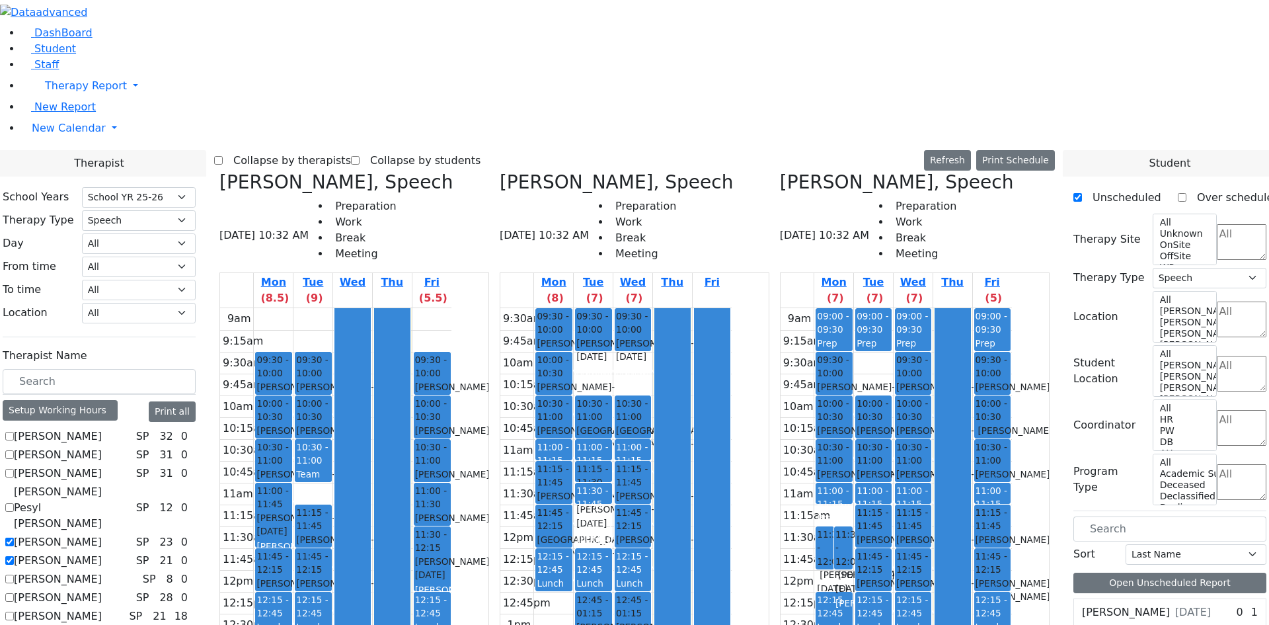
click at [962, 459] on div "9am 9:15am 9:30am 9:45am 10am 10:15am 10:30am 10:45am 11am 11:15am 11:30am 11:4…" at bounding box center [896, 570] width 231 height 524
drag, startPoint x: 941, startPoint y: 457, endPoint x: 939, endPoint y: 477, distance: 19.9
click at [939, 476] on div "9am 9:15am 9:30am 9:45am 10am 10:15am 10:30am 10:45am 11am 11:15am 11:30am 11:4…" at bounding box center [896, 570] width 231 height 524
drag, startPoint x: 891, startPoint y: 477, endPoint x: 890, endPoint y: 466, distance: 11.3
click at [890, 464] on div "9am 9:15am 9:30am 9:45am 10am 10:15am 10:30am 10:45am 11am 11:15am 11:30am 11:4…" at bounding box center [896, 570] width 231 height 524
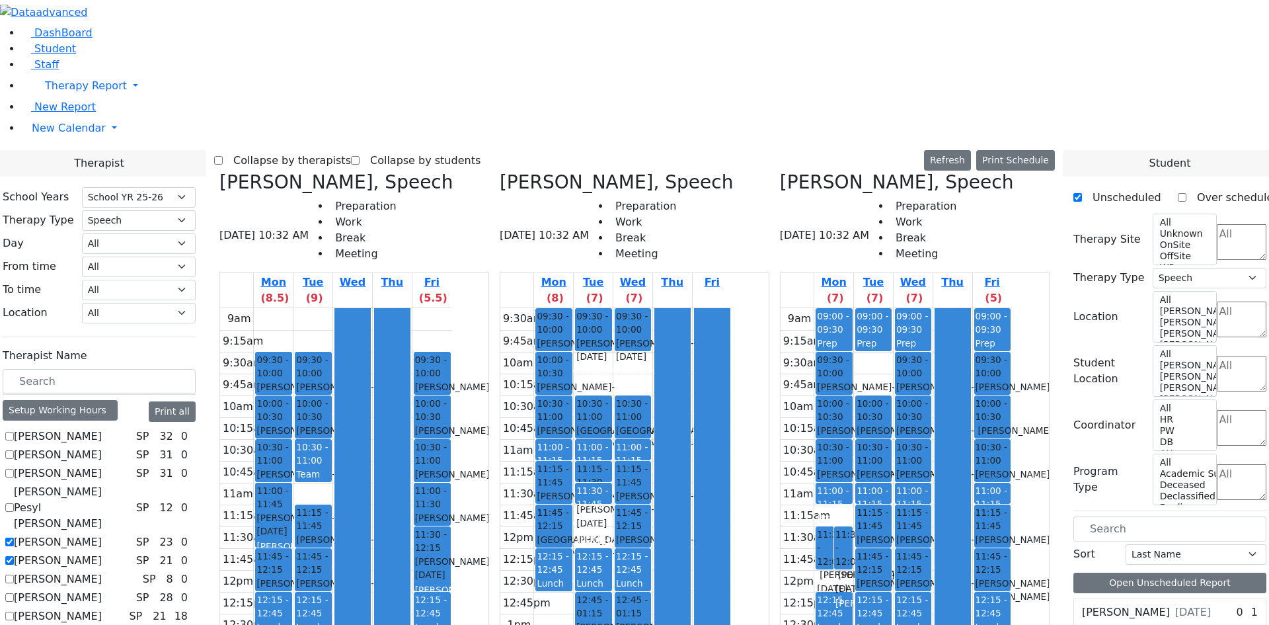
drag, startPoint x: 928, startPoint y: 461, endPoint x: 930, endPoint y: 468, distance: 6.9
click at [932, 473] on div "9am 9:15am 9:30am 9:45am 10am 10:15am 10:30am 10:45am 11am 11:15am 11:30am 11:4…" at bounding box center [896, 570] width 231 height 524
drag, startPoint x: 977, startPoint y: 457, endPoint x: 976, endPoint y: 467, distance: 10.0
click at [976, 472] on div "9am 9:15am 9:30am 9:45am 10am 10:15am 10:30am 10:45am 11am 11:15am 11:30am 11:4…" at bounding box center [896, 570] width 231 height 524
drag, startPoint x: 1053, startPoint y: 412, endPoint x: 1050, endPoint y: 515, distance: 102.5
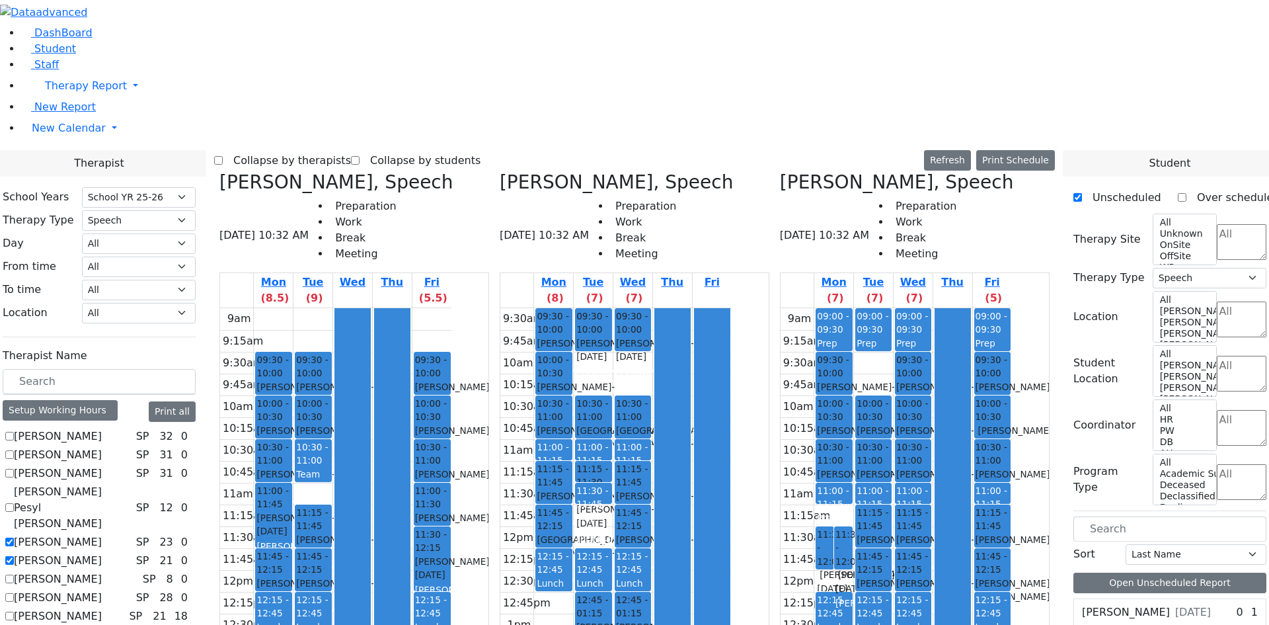
click at [1012, 515] on div "9am 9:15am 9:30am 9:45am 10am 10:15am 10:30am 10:45am 11am 11:15am 11:30am 11:4…" at bounding box center [896, 570] width 231 height 524
drag, startPoint x: 1041, startPoint y: 502, endPoint x: 1043, endPoint y: 422, distance: 80.7
drag, startPoint x: 1034, startPoint y: 413, endPoint x: 1038, endPoint y: 505, distance: 91.9
drag, startPoint x: 1035, startPoint y: 497, endPoint x: 1034, endPoint y: 422, distance: 75.4
drag, startPoint x: 1034, startPoint y: 420, endPoint x: 1034, endPoint y: 488, distance: 68.7
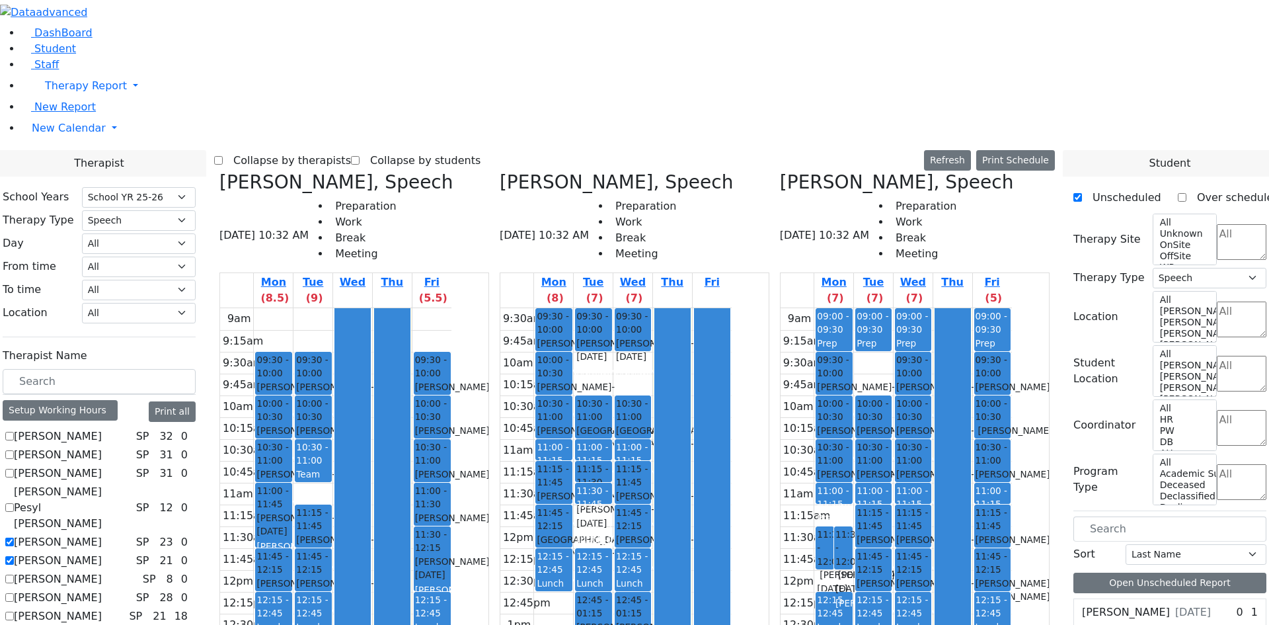
drag, startPoint x: 1034, startPoint y: 494, endPoint x: 1045, endPoint y: 420, distance: 74.1
drag, startPoint x: 1045, startPoint y: 408, endPoint x: 1044, endPoint y: 500, distance: 91.2
drag, startPoint x: 1045, startPoint y: 486, endPoint x: 1050, endPoint y: 422, distance: 64.3
click at [1012, 437] on div "9am 9:15am 9:30am 9:45am 10am 10:15am 10:30am 10:45am 11am 11:15am 11:30am 11:4…" at bounding box center [896, 570] width 231 height 524
click at [1012, 467] on div "9am 9:15am 9:30am 9:45am 10am 10:15am 10:30am 10:45am 11am 11:15am 11:30am 11:4…" at bounding box center [896, 570] width 231 height 524
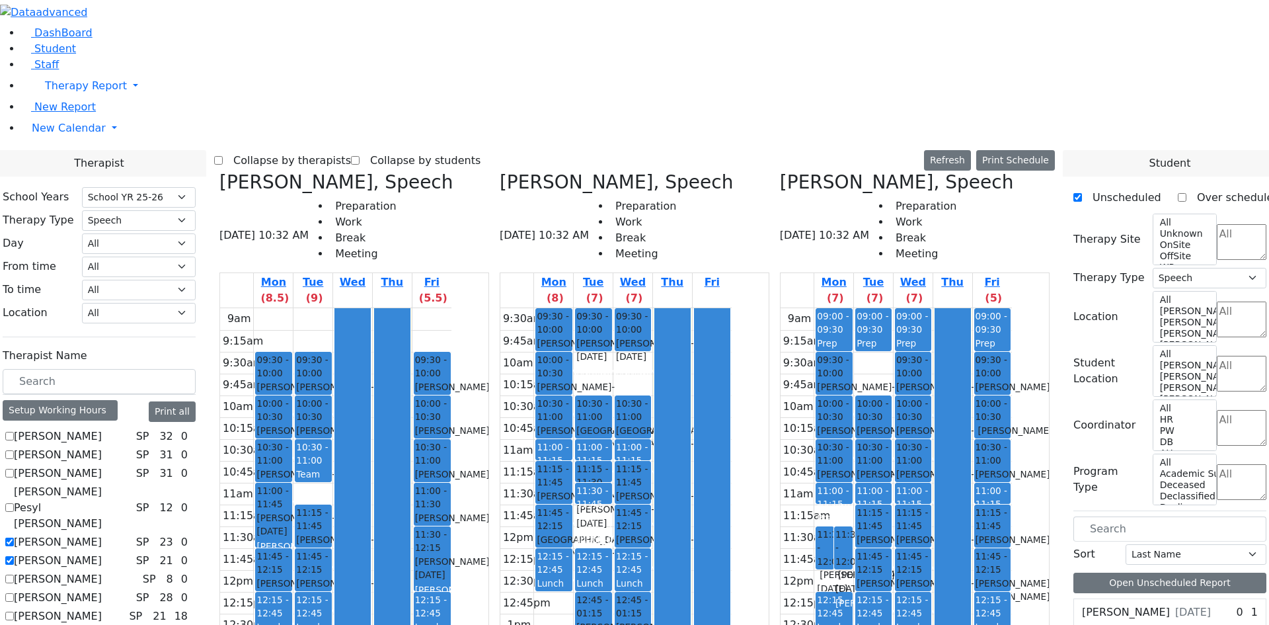
click at [1012, 496] on div "9am 9:15am 9:30am 9:45am 10am 10:15am 10:30am 10:45am 11am 11:15am 11:30am 11:4…" at bounding box center [896, 570] width 231 height 524
drag, startPoint x: 1052, startPoint y: 496, endPoint x: 1026, endPoint y: 419, distance: 81.5
drag
click at [1010, 620] on div "Lunch" at bounding box center [993, 626] width 34 height 13
click at [1010, 576] on div "[PERSON_NAME] [PERSON_NAME] - [DATE]" at bounding box center [993, 596] width 34 height 40
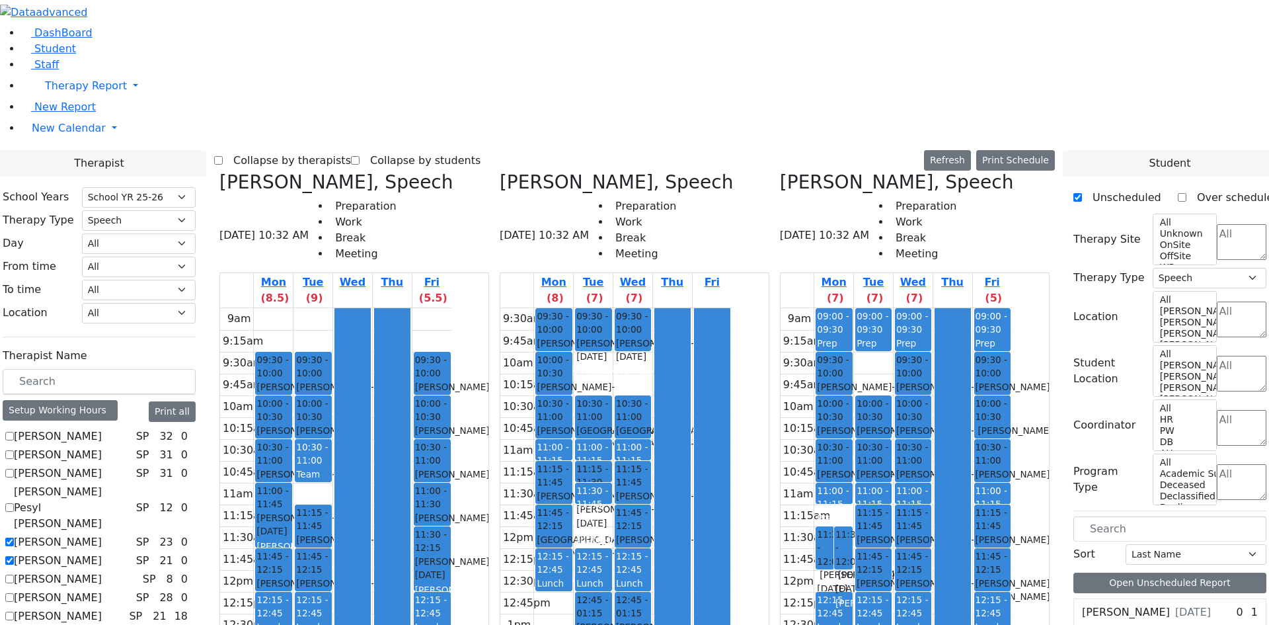
click at [1032, 534] on span "- [DATE]" at bounding box center [1015, 546] width 78 height 24
click at [1010, 620] on div "Lunch" at bounding box center [993, 626] width 34 height 13
click at [1012, 428] on div "9am 9:15am 9:30am 9:45am 10am 10:15am 10:30am 10:45am 11am 11:15am 11:30am 11:4…" at bounding box center [896, 570] width 231 height 524
click at [1012, 408] on div "9am 9:15am 9:30am 9:45am 10am 10:15am 10:30am 10:45am 11am 11:15am 11:30am 11:4…" at bounding box center [896, 570] width 231 height 524
click at [1012, 439] on div "9am 9:15am 9:30am 9:45am 10am 10:15am 10:30am 10:45am 11am 11:15am 11:30am 11:4…" at bounding box center [896, 570] width 231 height 524
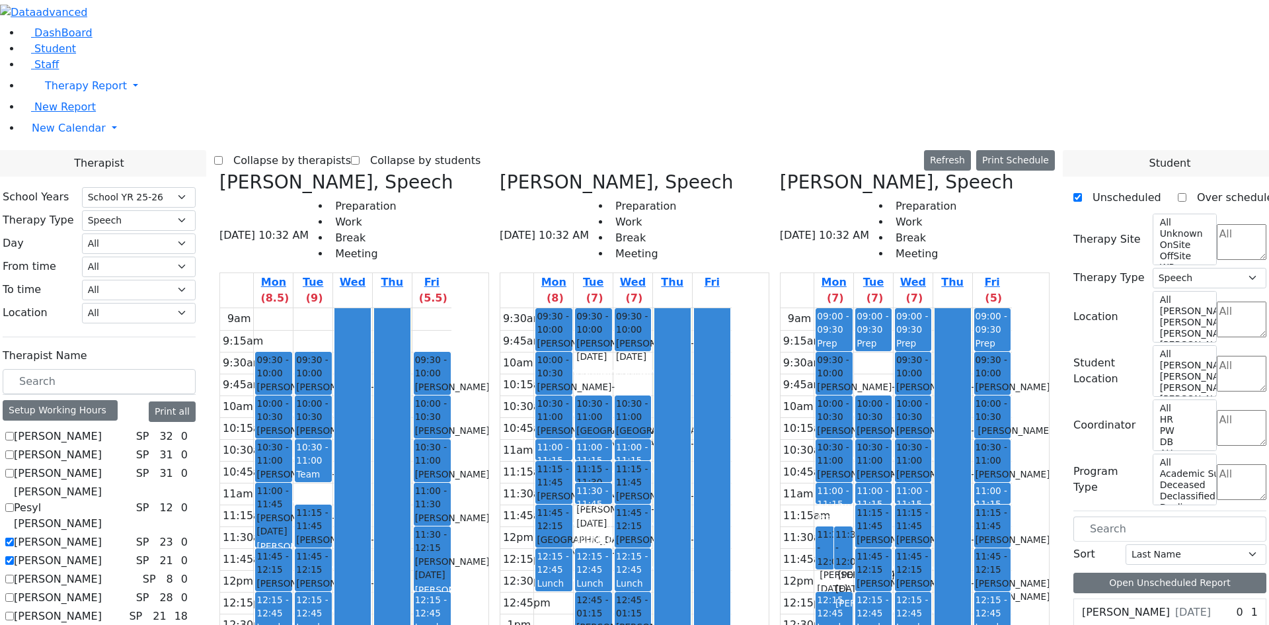
click at [1012, 457] on div "9am 9:15am 9:30am 9:45am 10am 10:15am 10:30am 10:45am 11am 11:15am 11:30am 11:4…" at bounding box center [896, 570] width 231 height 524
click at [1012, 479] on div "9am 9:15am 9:30am 9:45am 10am 10:15am 10:30am 10:45am 11am 11:15am 11:30am 11:4…" at bounding box center [896, 570] width 231 height 524
click at [1012, 500] on div "9am 9:15am 9:30am 9:45am 10am 10:15am 10:30am 10:45am 11am 11:15am 11:30am 11:4…" at bounding box center [896, 570] width 231 height 524
click at [945, 470] on div "9am 9:15am 9:30am 9:45am 10am 10:15am 10:30am 10:45am 11am 11:15am 11:30am 11:4…" at bounding box center [896, 570] width 231 height 524
click at [970, 461] on div "9am 9:15am 9:30am 9:45am 10am 10:15am 10:30am 10:45am 11am 11:15am 11:30am 11:4…" at bounding box center [896, 570] width 231 height 524
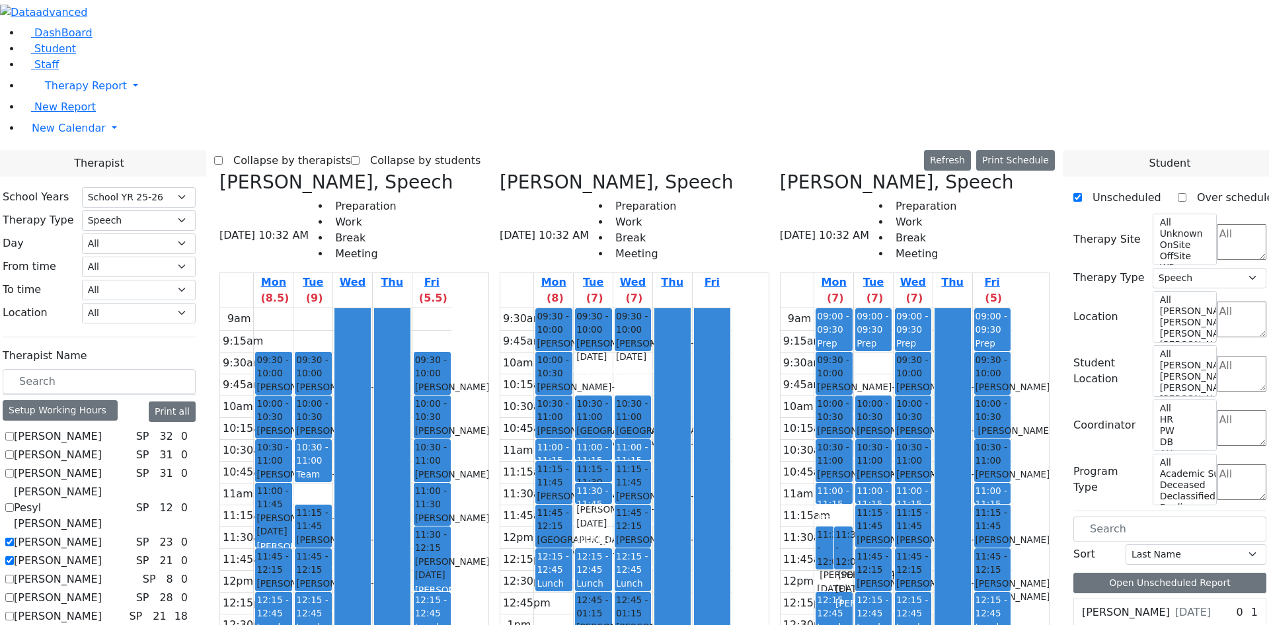
click at [910, 459] on div "9am 9:15am 9:30am 9:45am 10am 10:15am 10:30am 10:45am 11am 11:15am 11:30am 11:4…" at bounding box center [896, 570] width 231 height 524
click at [897, 463] on div "9am 9:15am 9:30am 9:45am 10am 10:15am 10:30am 10:45am 11am 11:15am 11:30am 11:4…" at bounding box center [896, 570] width 231 height 524
click at [918, 477] on div "9am 9:15am 9:30am 9:45am 10am 10:15am 10:30am 10:45am 11am 11:15am 11:30am 11:4…" at bounding box center [896, 570] width 231 height 524
click at [972, 463] on div "9am 9:15am 9:30am 9:45am 10am 10:15am 10:30am 10:45am 11am 11:15am 11:30am 11:4…" at bounding box center [896, 570] width 231 height 524
click at [970, 473] on div "9am 9:15am 9:30am 9:45am 10am 10:15am 10:30am 10:45am 11am 11:15am 11:30am 11:4…" at bounding box center [896, 570] width 231 height 524
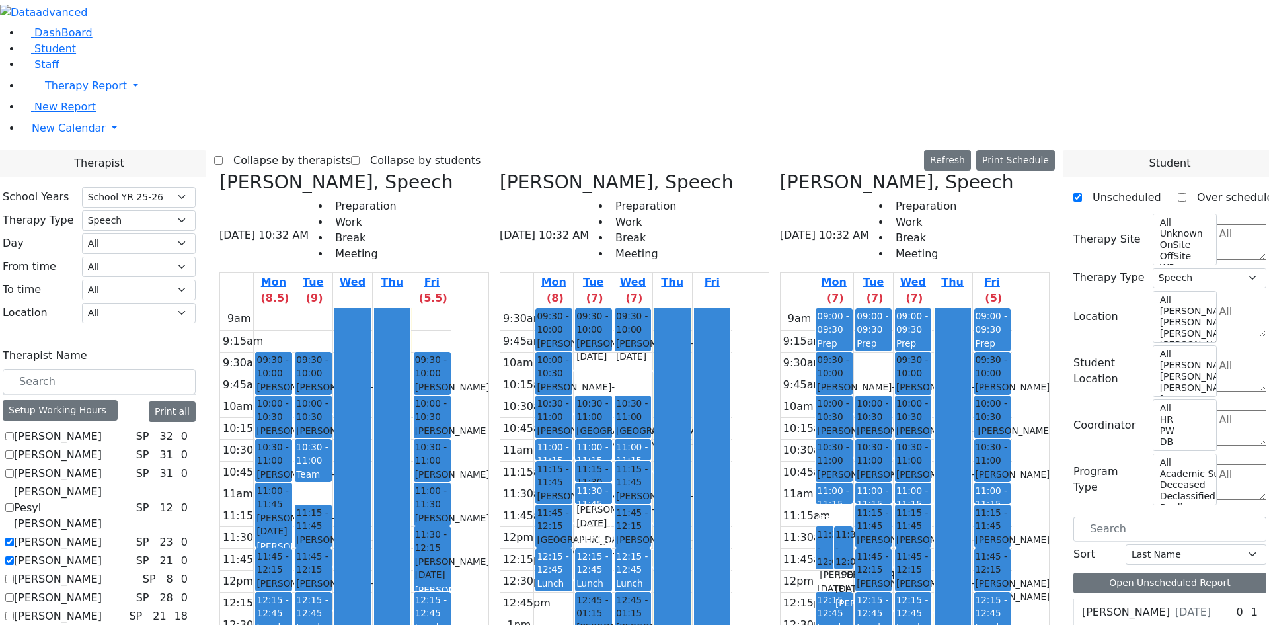
drag, startPoint x: 942, startPoint y: 458, endPoint x: 918, endPoint y: 465, distance: 24.7
click at [940, 459] on div "9am 9:15am 9:30am 9:45am 10am 10:15am 10:30am 10:45am 11am 11:15am 11:30am 11:4…" at bounding box center [896, 570] width 231 height 524
click at [894, 473] on div "9am 9:15am 9:30am 9:45am 10am 10:15am 10:30am 10:45am 11am 11:15am 11:30am 11:4…" at bounding box center [896, 570] width 231 height 524
click at [916, 486] on div "9am 9:15am 9:30am 9:45am 10am 10:15am 10:30am 10:45am 11am 11:15am 11:30am 11:4…" at bounding box center [896, 570] width 231 height 524
click at [966, 471] on div "9am 9:15am 9:30am 9:45am 10am 10:15am 10:30am 10:45am 11am 11:15am 11:30am 11:4…" at bounding box center [896, 570] width 231 height 524
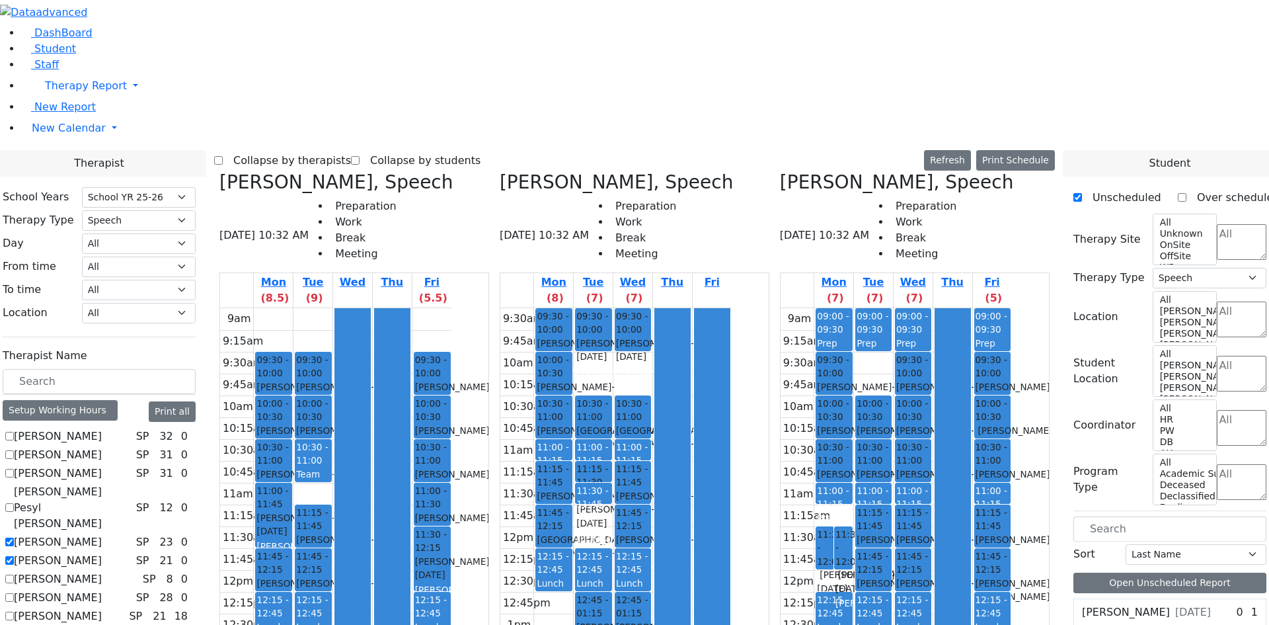
click at [893, 461] on div "9am 9:15am 9:30am 9:45am 10am 10:15am 10:30am 10:45am 11am 11:15am 11:30am 11:4…" at bounding box center [896, 570] width 231 height 524
click at [929, 477] on div "9am 9:15am 9:30am 9:45am 10am 10:15am 10:30am 10:45am 11am 11:15am 11:30am 11:4…" at bounding box center [896, 570] width 231 height 524
click at [960, 461] on div "9am 9:15am 9:30am 9:45am 10am 10:15am 10:30am 10:45am 11am 11:15am 11:30am 11:4…" at bounding box center [896, 570] width 231 height 524
click at [354, 171] on h3 "[PERSON_NAME], Speech" at bounding box center [336, 182] width 234 height 22
click at [347, 171] on div "[PERSON_NAME], Speech [DATE] 10:32 AM Preparation Work Break Meeting Mon (8.5) …" at bounding box center [354, 502] width 280 height 662
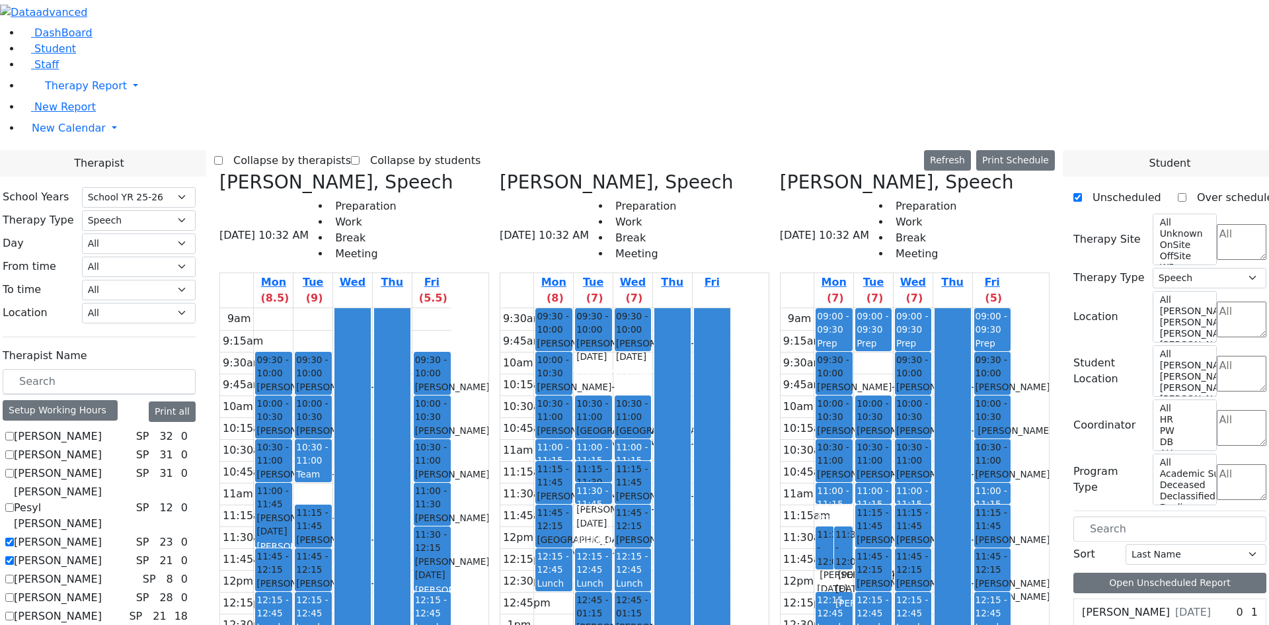
drag, startPoint x: 347, startPoint y: 46, endPoint x: 280, endPoint y: 291, distance: 253.7
click at [348, 171] on div "[PERSON_NAME], Speech [DATE] 10:32 AM Preparation Work Break Meeting Mon (8.5) …" at bounding box center [354, 502] width 280 height 662
click at [355, 171] on h3 "[PERSON_NAME], Speech" at bounding box center [336, 182] width 234 height 22
click at [196, 369] on input "text" at bounding box center [99, 381] width 193 height 25
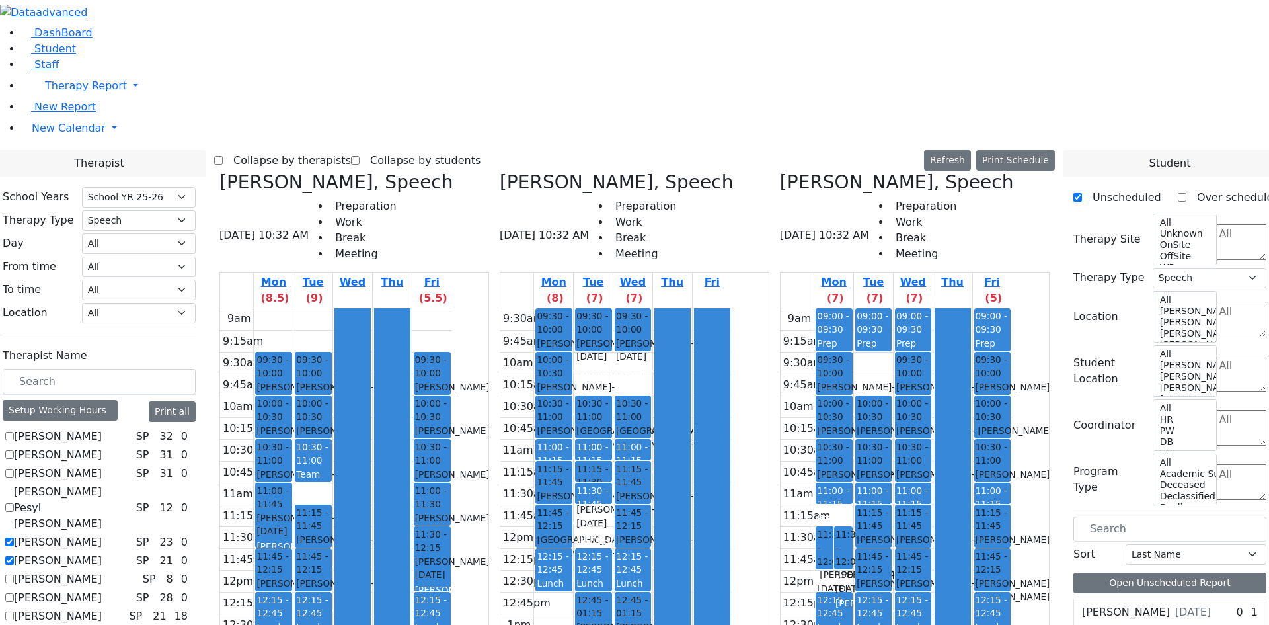
click at [102, 534] on label "[PERSON_NAME]" at bounding box center [58, 542] width 88 height 16
click at [14, 537] on input "[PERSON_NAME]" at bounding box center [9, 541] width 9 height 9
checkbox input "false"
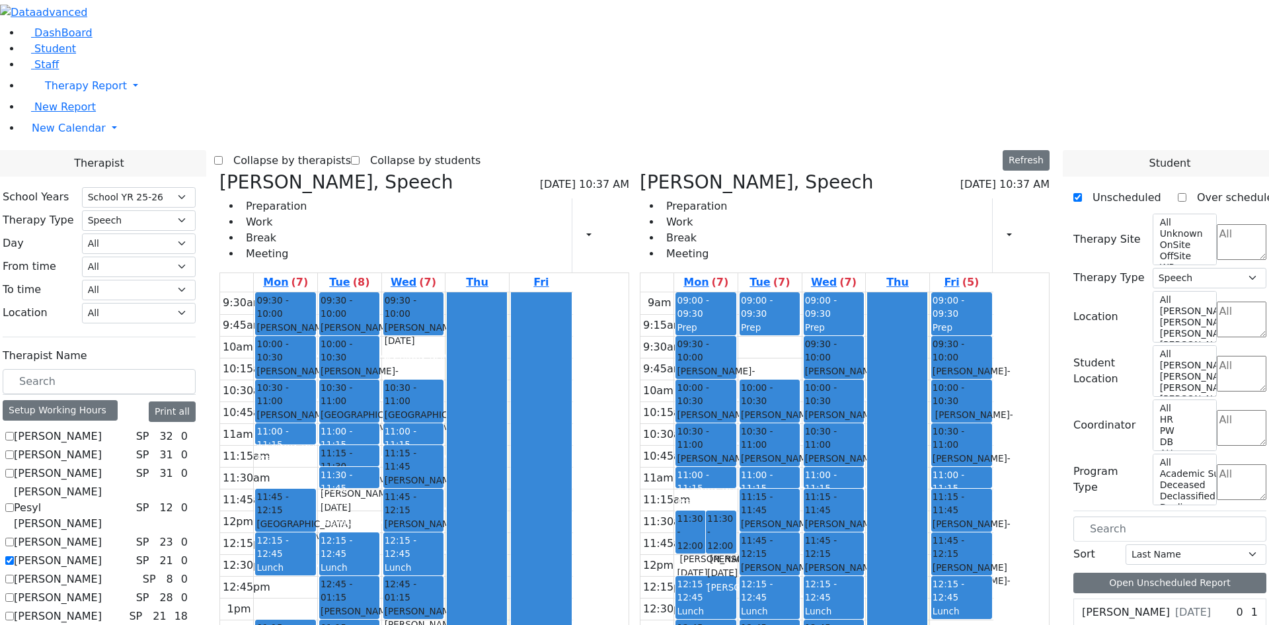
click at [102, 553] on label "[PERSON_NAME]" at bounding box center [58, 561] width 88 height 16
click at [14, 556] on input "[PERSON_NAME]" at bounding box center [9, 560] width 9 height 9
checkbox input "false"
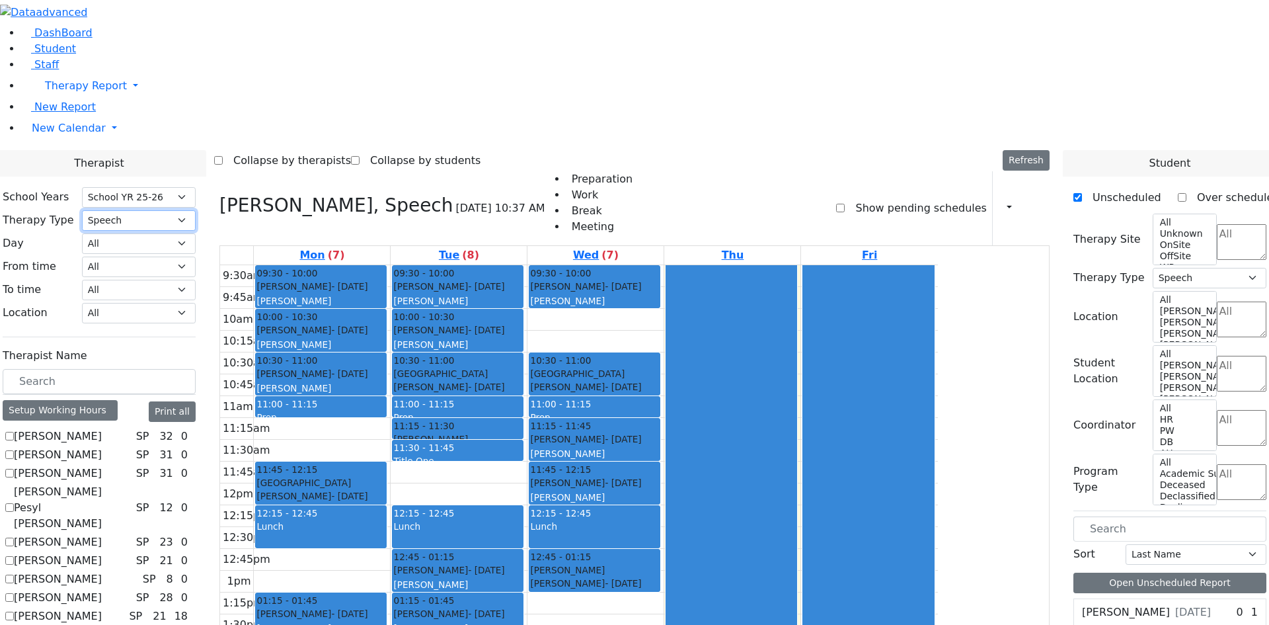
click at [196, 210] on select "All Psych Hearing Vision Speech Physical Occupational" at bounding box center [139, 220] width 114 height 20
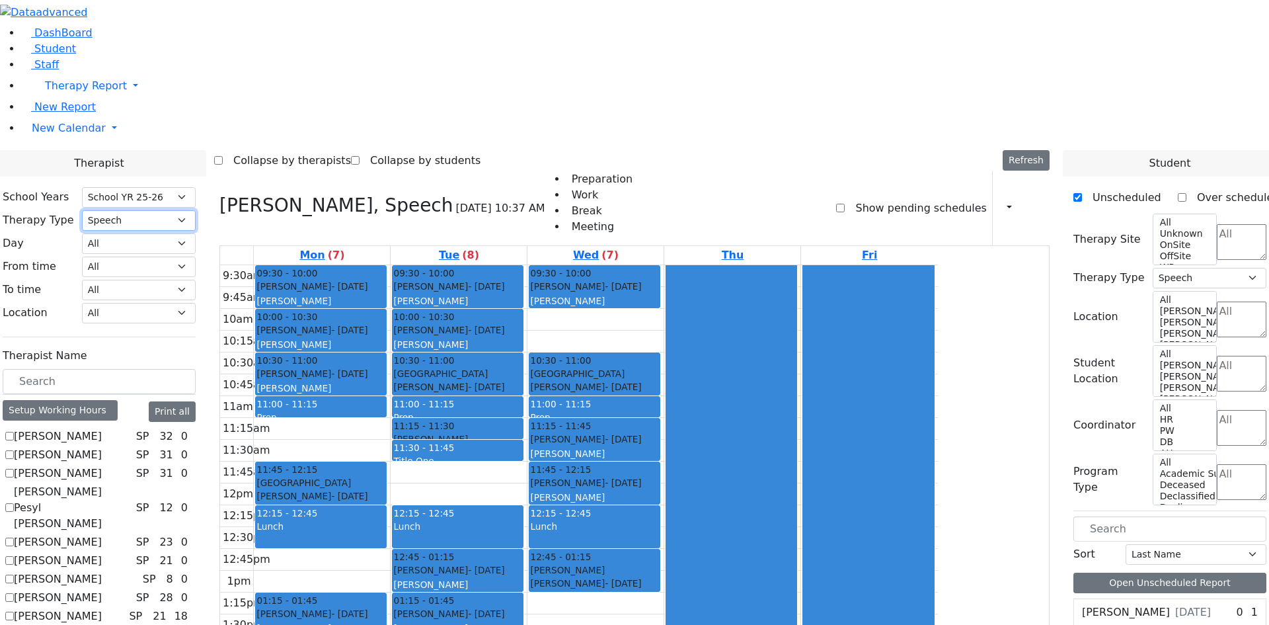
select select "1"
click at [196, 210] on select "All Psych Hearing Vision Speech Physical Occupational" at bounding box center [139, 220] width 114 height 20
select select "1"
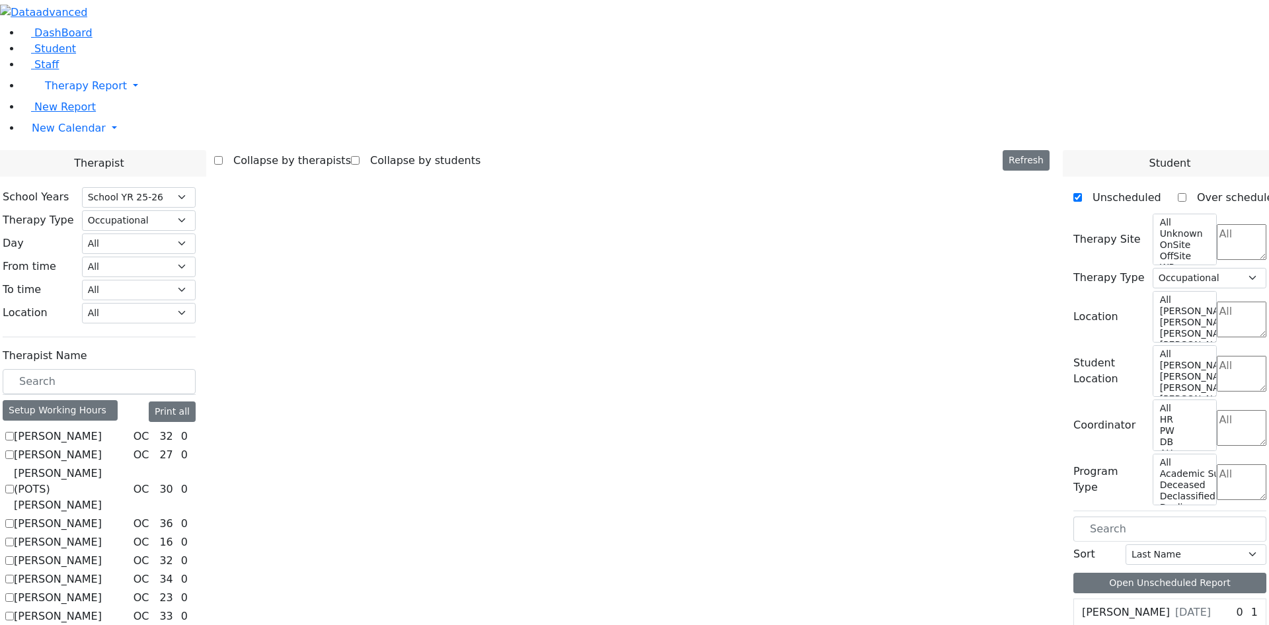
click at [102, 608] on label "[PERSON_NAME]" at bounding box center [58, 616] width 88 height 16
click at [14, 611] on input "[PERSON_NAME]" at bounding box center [9, 615] width 9 height 9
checkbox input "true"
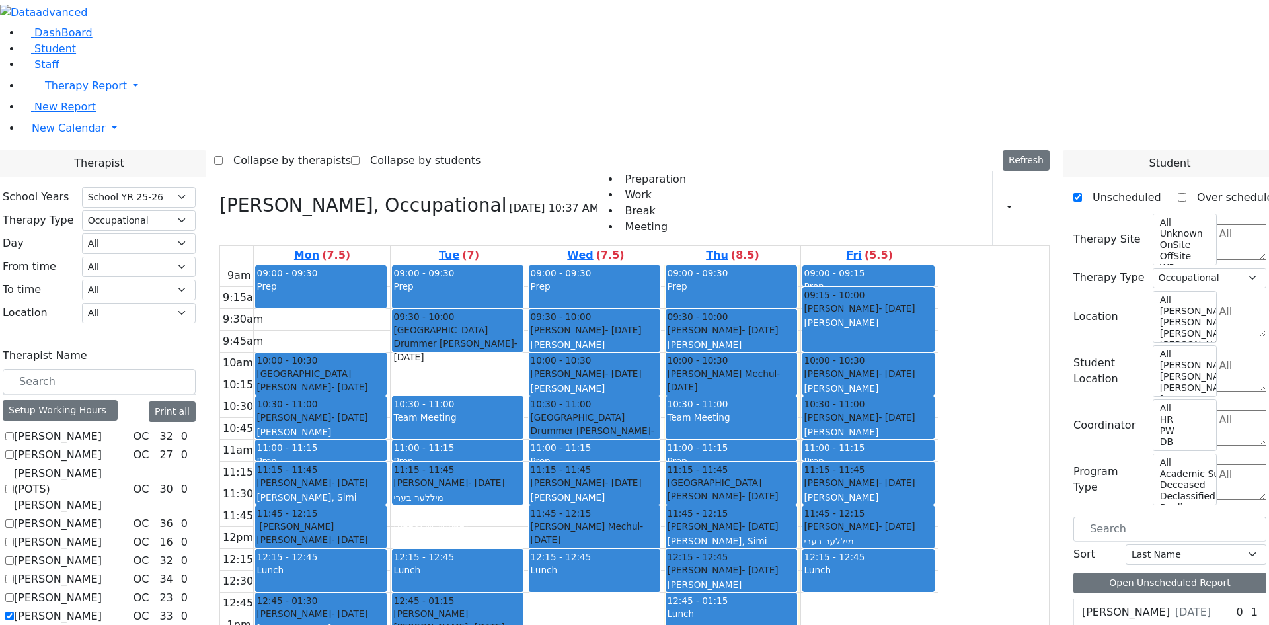
click at [102, 516] on label "[PERSON_NAME]" at bounding box center [58, 524] width 88 height 16
click at [14, 519] on input "[PERSON_NAME]" at bounding box center [9, 523] width 9 height 9
checkbox input "true"
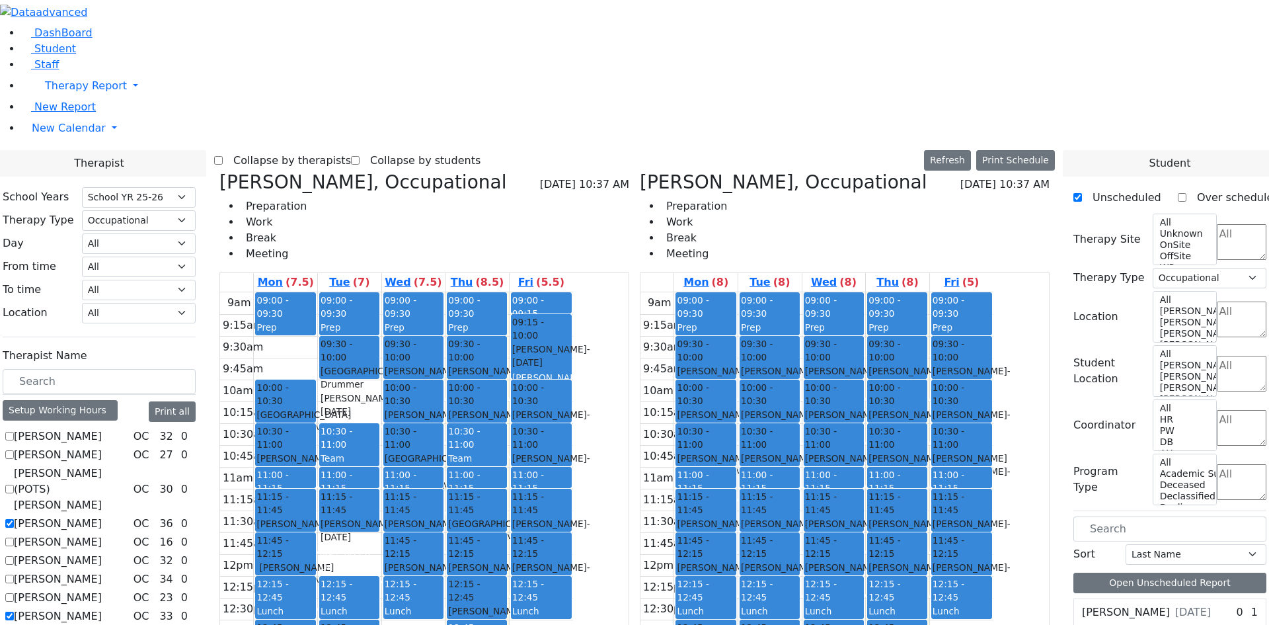
checkbox input "true"
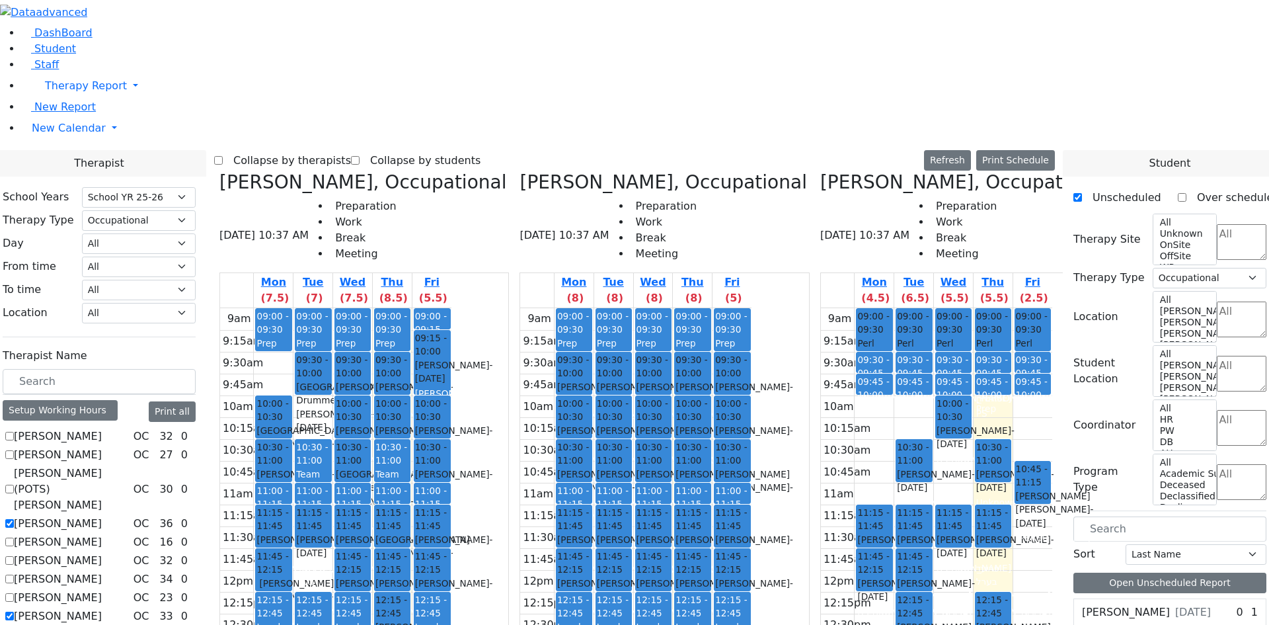
scroll to position [66, 0]
click at [157, 526] on div "School Years Select School YR Summer YR 25 School YR 25-26 Summer YR 25 School …" at bounding box center [99, 561] width 214 height 770
checkbox input "true"
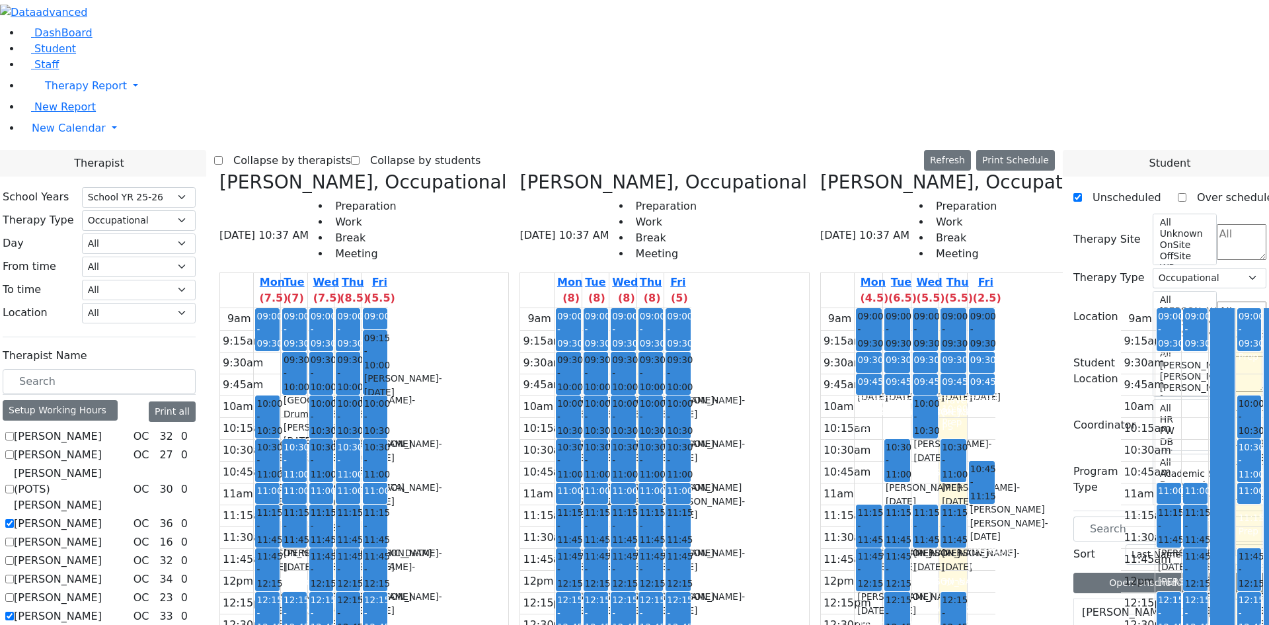
click at [815, 171] on div "[PERSON_NAME], Occupational [DATE] 10:37 AM Preparation Work Break Meeting Mon …" at bounding box center [965, 496] width 300 height 650
click at [820, 171] on icon at bounding box center [820, 182] width 0 height 22
checkbox input "false"
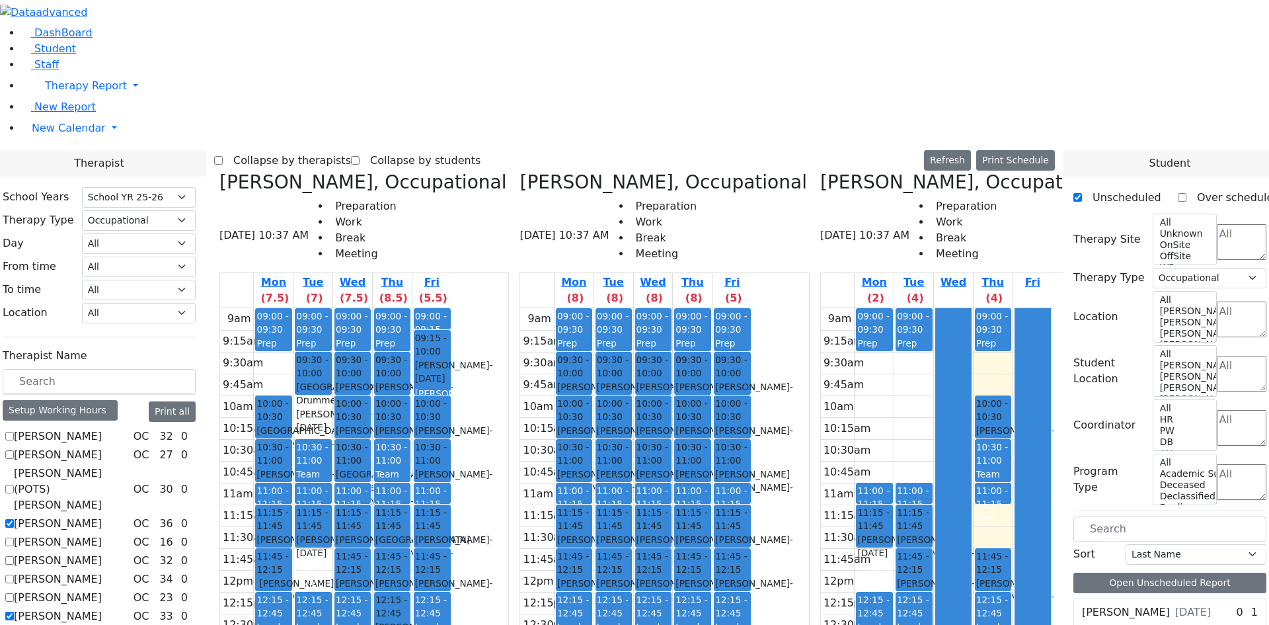
scroll to position [0, 0]
click at [128, 465] on label "[PERSON_NAME] (POTS) [PERSON_NAME]" at bounding box center [71, 489] width 114 height 48
click at [14, 485] on input "[PERSON_NAME] (POTS) [PERSON_NAME]" at bounding box center [9, 489] width 9 height 9
checkbox input "true"
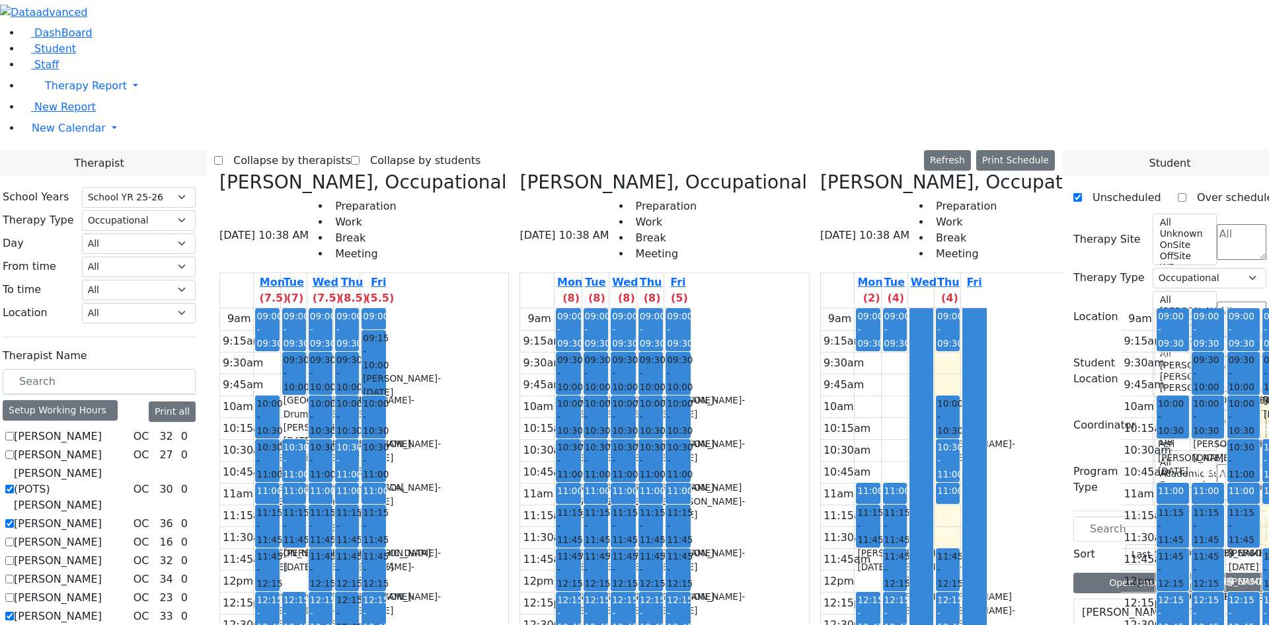
click at [665, 397] on span "10:00 - 10:30" at bounding box center [653, 417] width 26 height 40
click at [631, 397] on span "10:00 - 10:30" at bounding box center [625, 417] width 26 height 40
click at [590, 396] on div "10:00 - 10:30 [PERSON_NAME] - [DATE] [PERSON_NAME]" at bounding box center [596, 417] width 24 height 42
drag, startPoint x: 684, startPoint y: 198, endPoint x: 950, endPoint y: 237, distance: 269.2
click at [950, 237] on div "[PERSON_NAME], Occupational [DATE] 10:38 AM Preparation Work Break Meeting Mon …" at bounding box center [634, 502] width 841 height 662
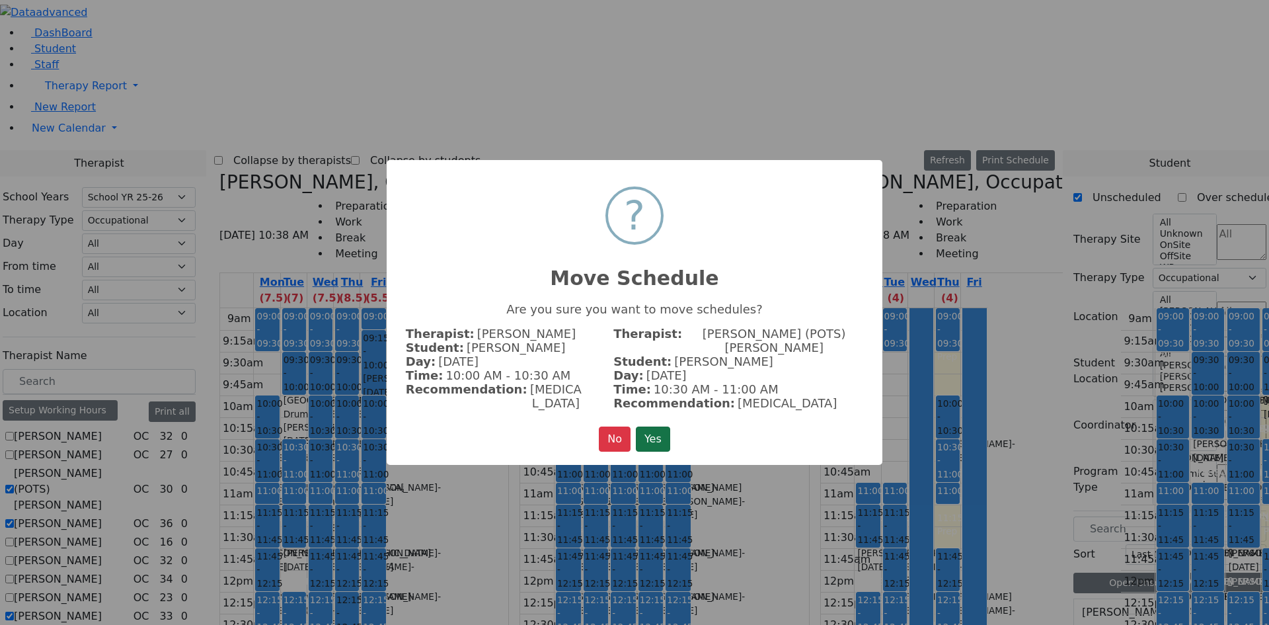
click at [654, 437] on button "Yes" at bounding box center [653, 438] width 34 height 25
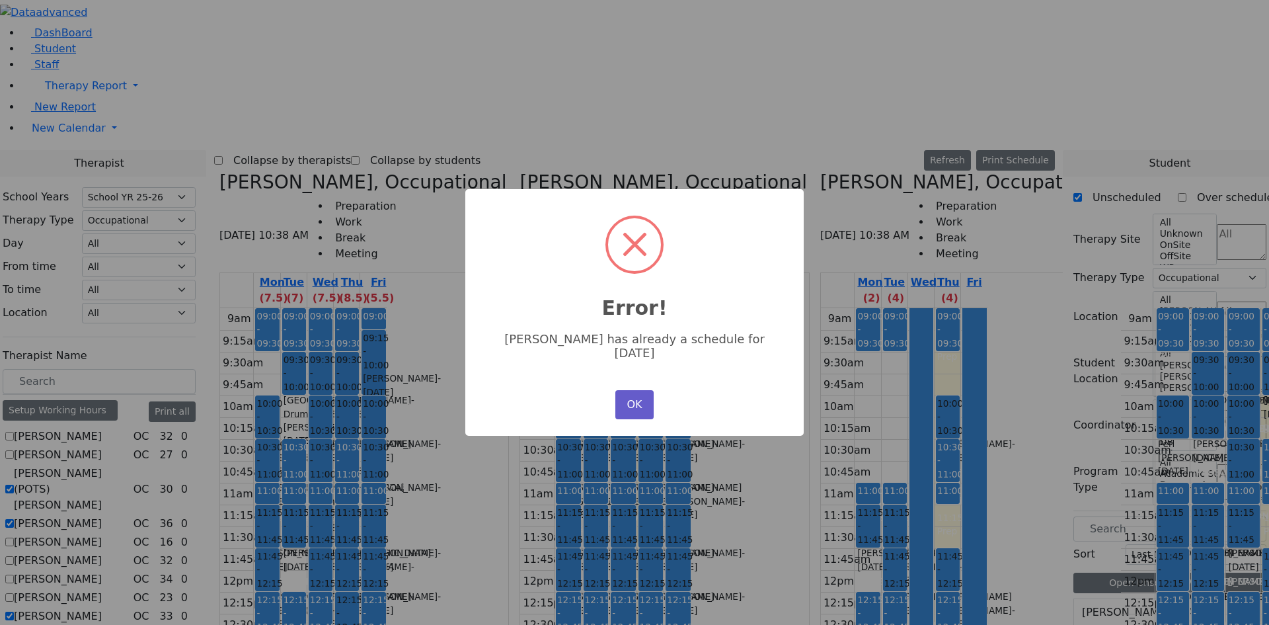
click at [640, 398] on button "OK" at bounding box center [634, 404] width 38 height 29
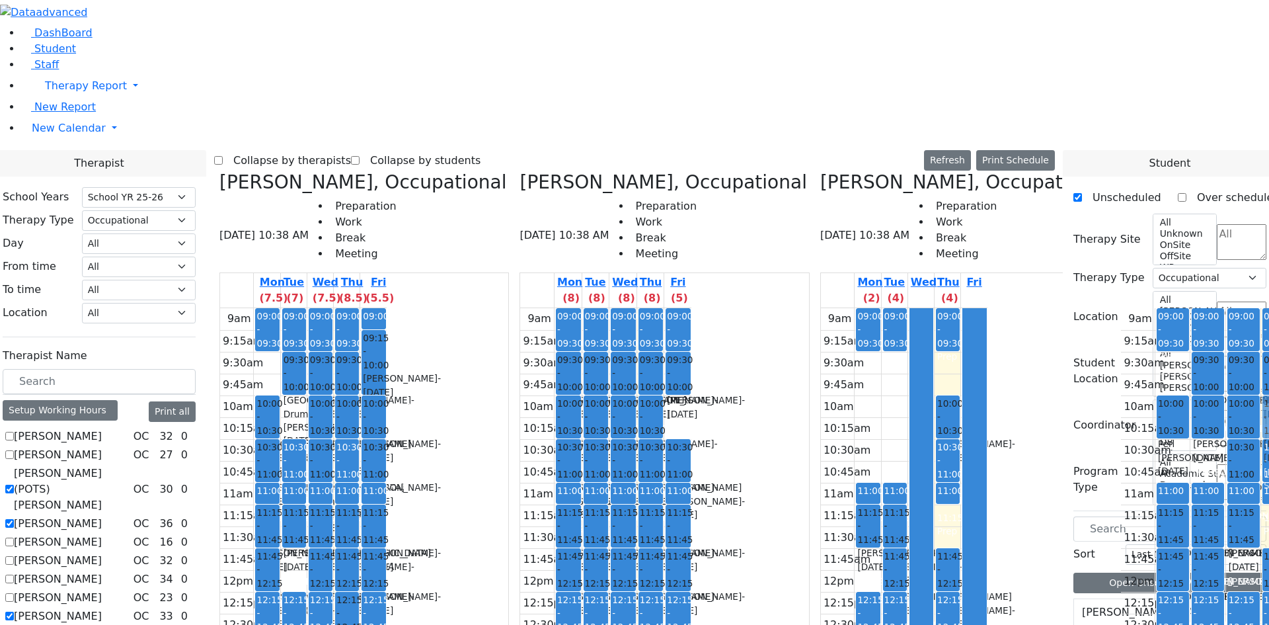
drag, startPoint x: 683, startPoint y: 186, endPoint x: 1034, endPoint y: 191, distance: 351.0
click at [1034, 191] on div "[PERSON_NAME], Occupational [DATE] 10:38 AM Preparation Work Break Meeting Mon …" at bounding box center [634, 502] width 841 height 662
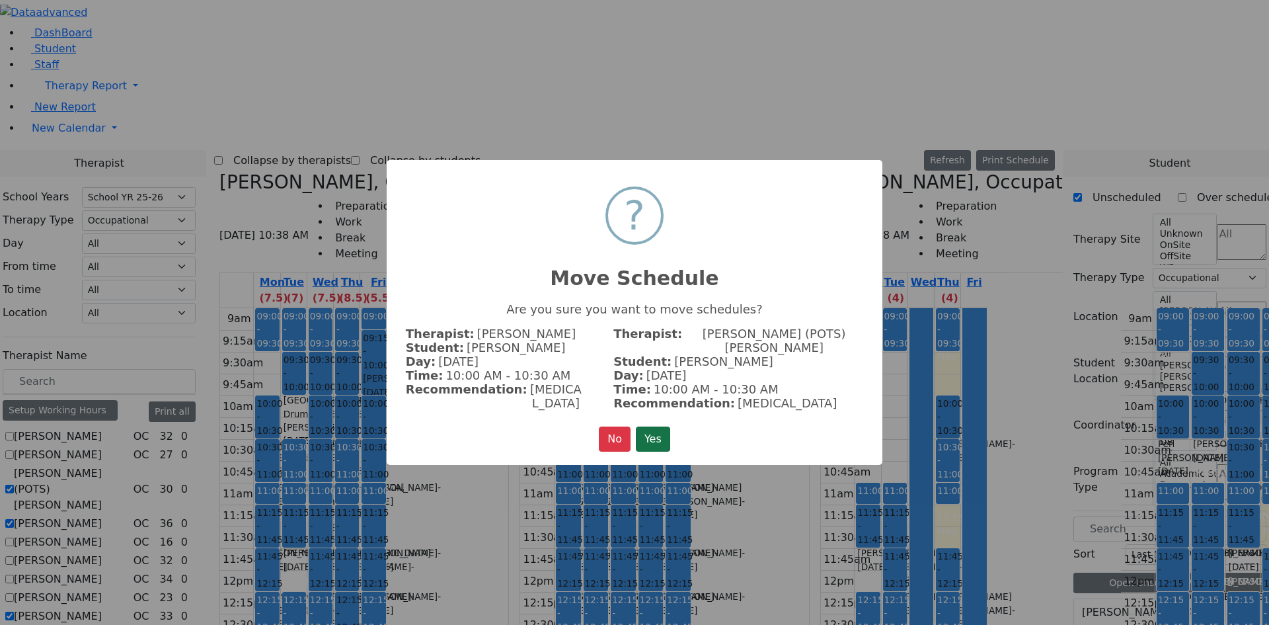
click at [652, 433] on button "Yes" at bounding box center [653, 438] width 34 height 25
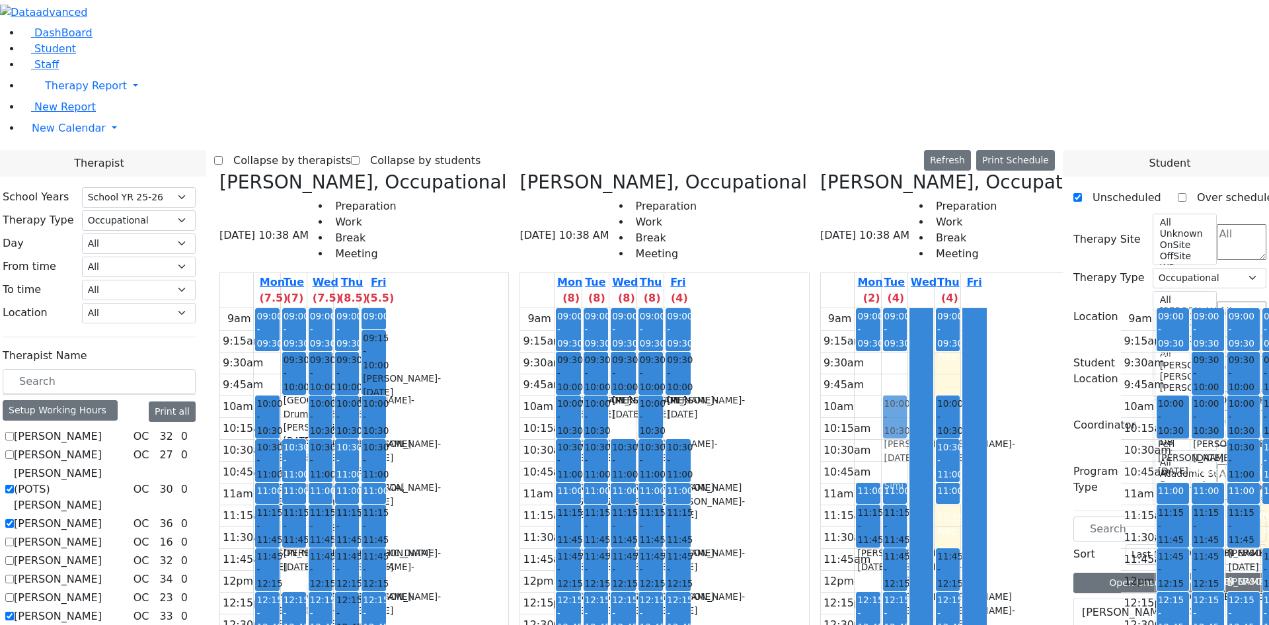
drag, startPoint x: 627, startPoint y: 193, endPoint x: 781, endPoint y: 202, distance: 153.6
click at [781, 196] on div "[PERSON_NAME], Occupational [DATE] 10:38 AM Preparation Work Break Meeting Mon …" at bounding box center [634, 502] width 841 height 662
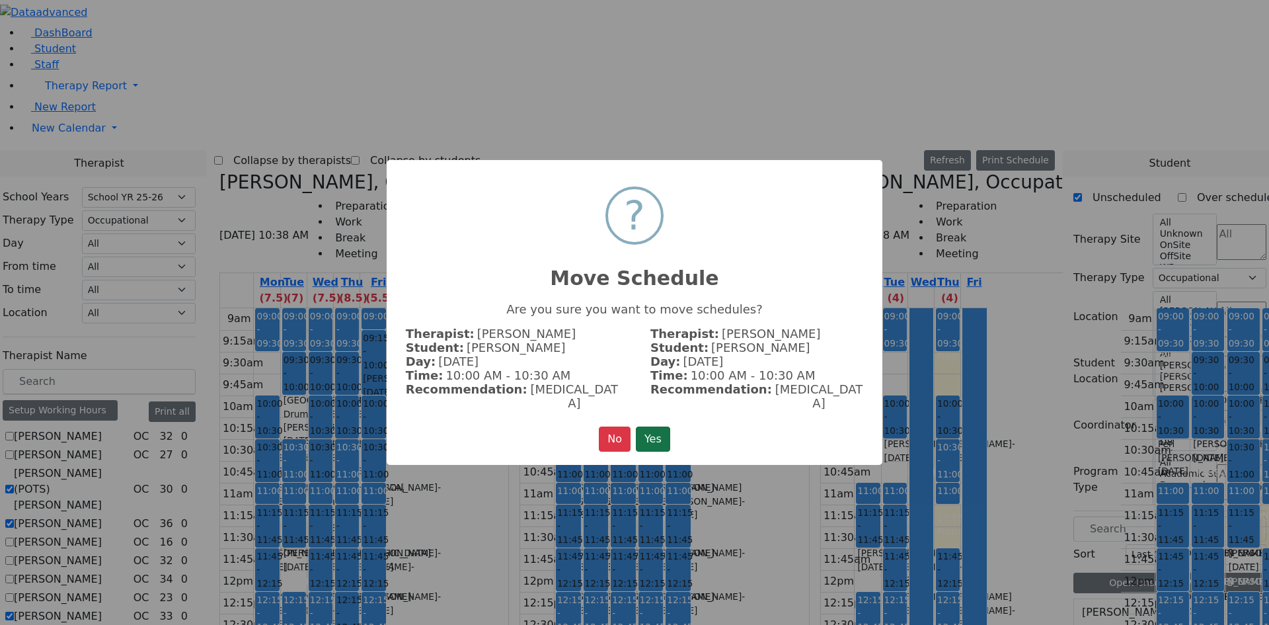
click at [654, 426] on button "Yes" at bounding box center [653, 438] width 34 height 25
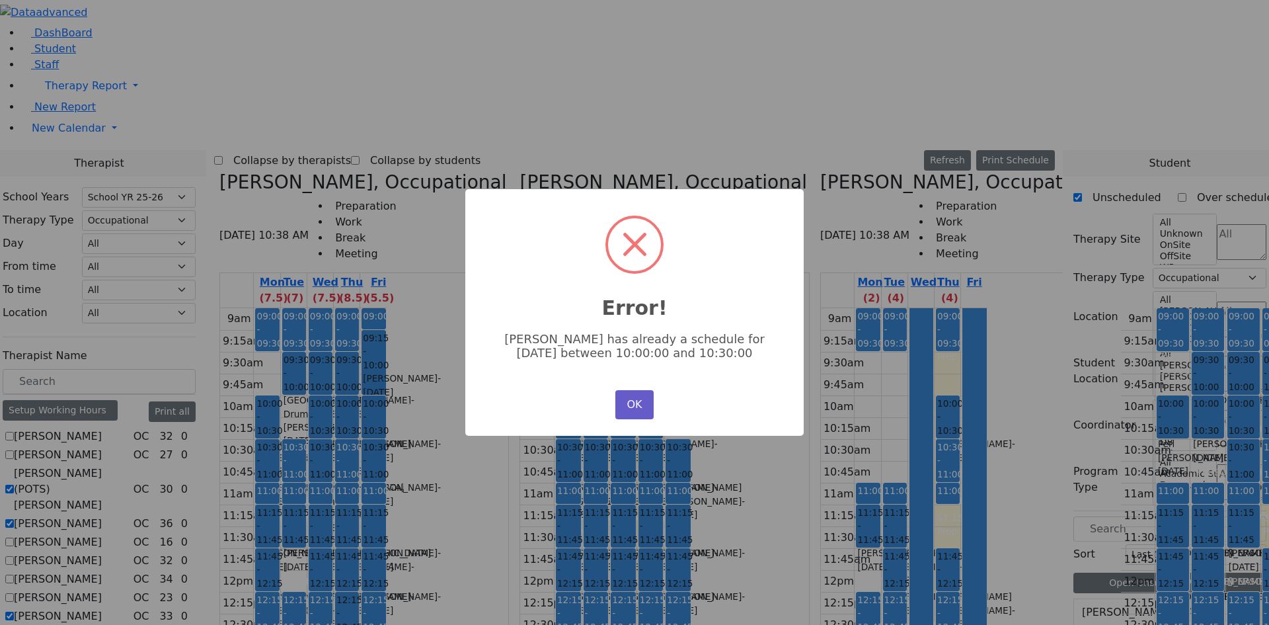
click at [643, 397] on button "OK" at bounding box center [634, 404] width 38 height 29
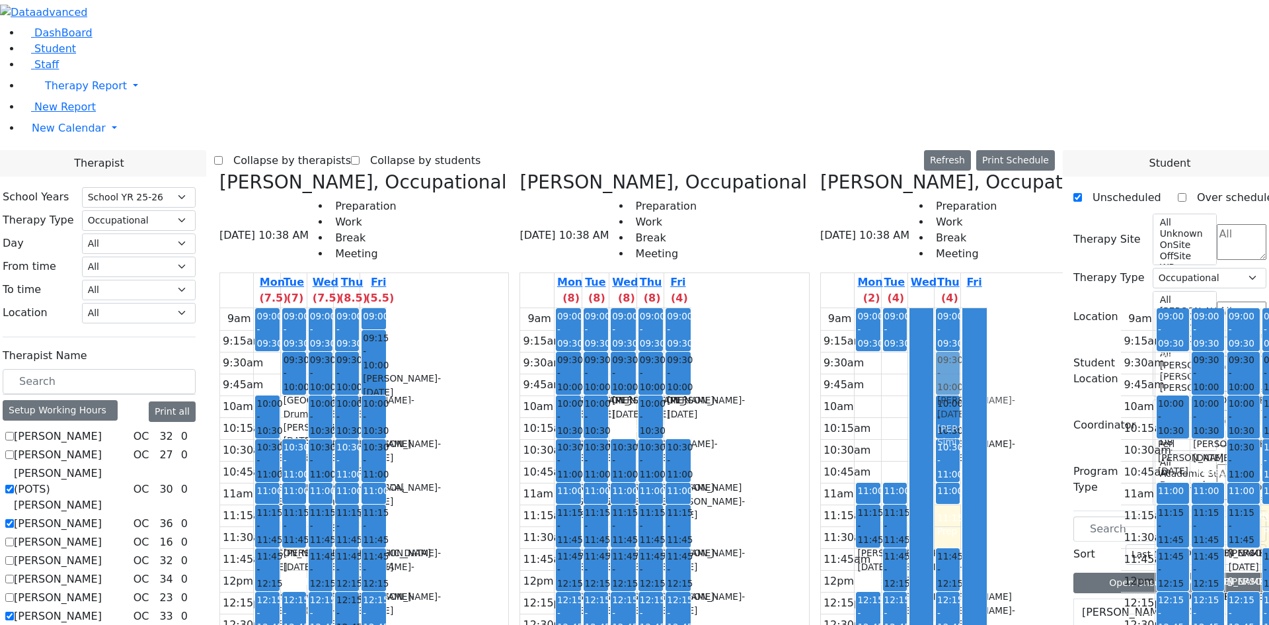
drag, startPoint x: 627, startPoint y: 186, endPoint x: 824, endPoint y: 139, distance: 201.7
click at [834, 171] on div "[PERSON_NAME], Occupational [DATE] 10:38 AM Preparation Work Break Meeting Mon …" at bounding box center [634, 502] width 841 height 662
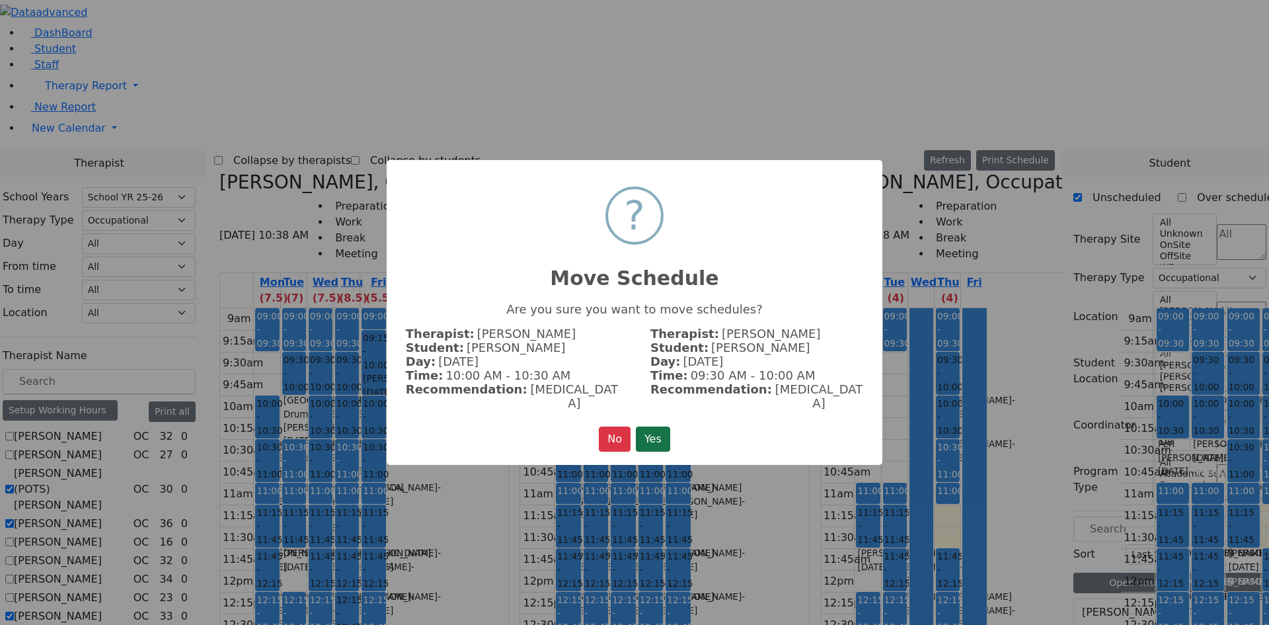
click at [646, 429] on button "Yes" at bounding box center [653, 438] width 34 height 25
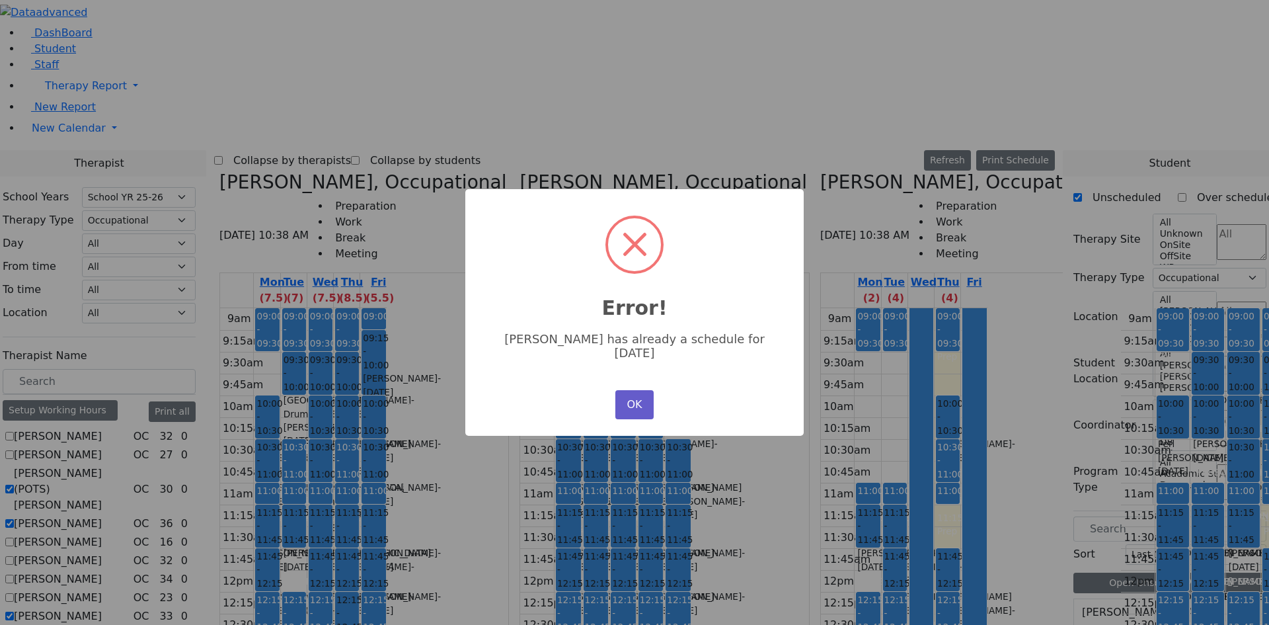
click at [615, 390] on button "OK" at bounding box center [634, 404] width 38 height 29
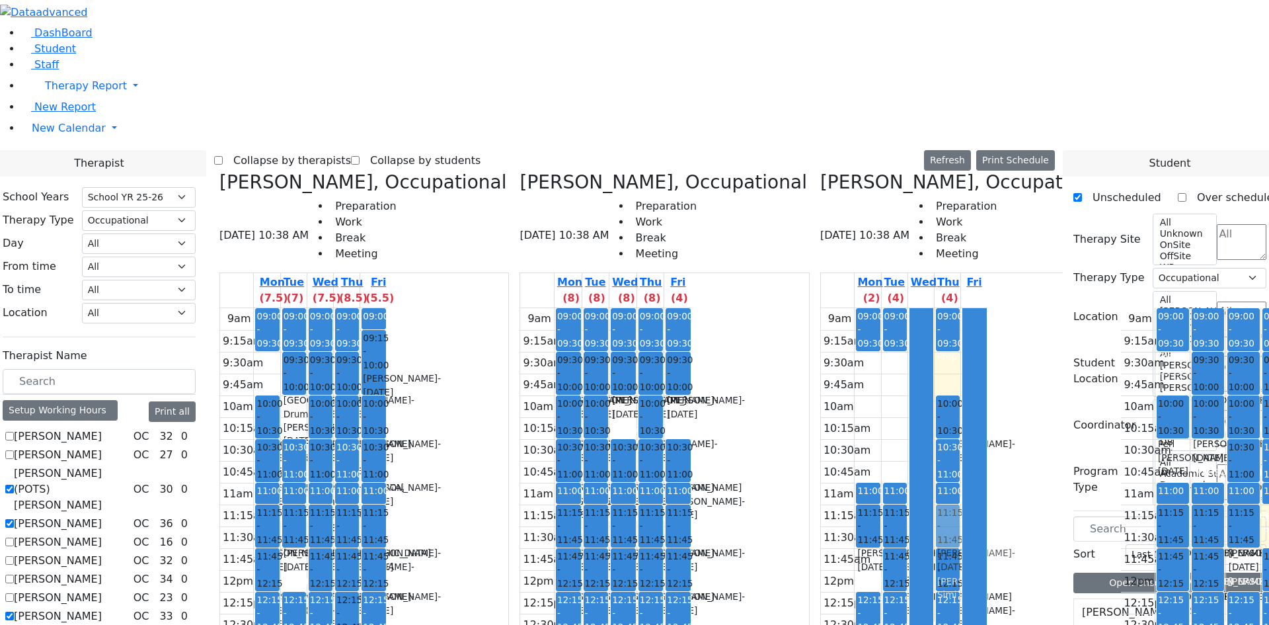
drag, startPoint x: 627, startPoint y: 190, endPoint x: 828, endPoint y: 290, distance: 224.7
click at [828, 290] on div "[PERSON_NAME], Occupational [DATE] 10:38 AM Preparation Work Break Meeting Mon …" at bounding box center [634, 502] width 841 height 662
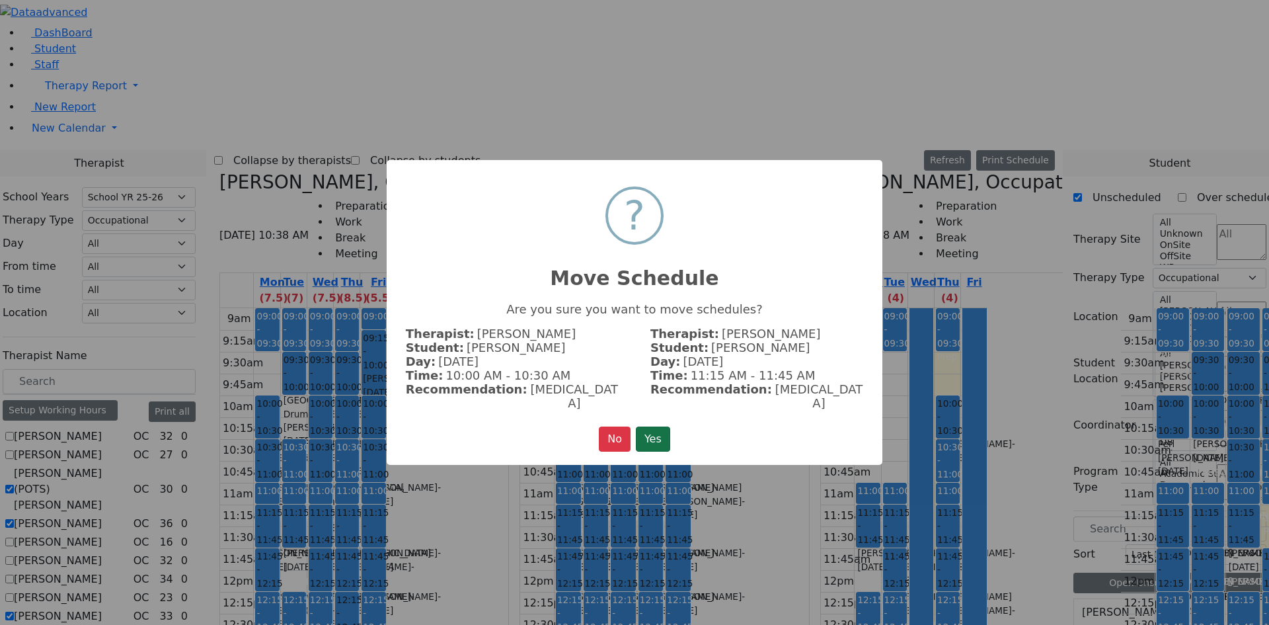
click at [656, 426] on button "Yes" at bounding box center [653, 438] width 34 height 25
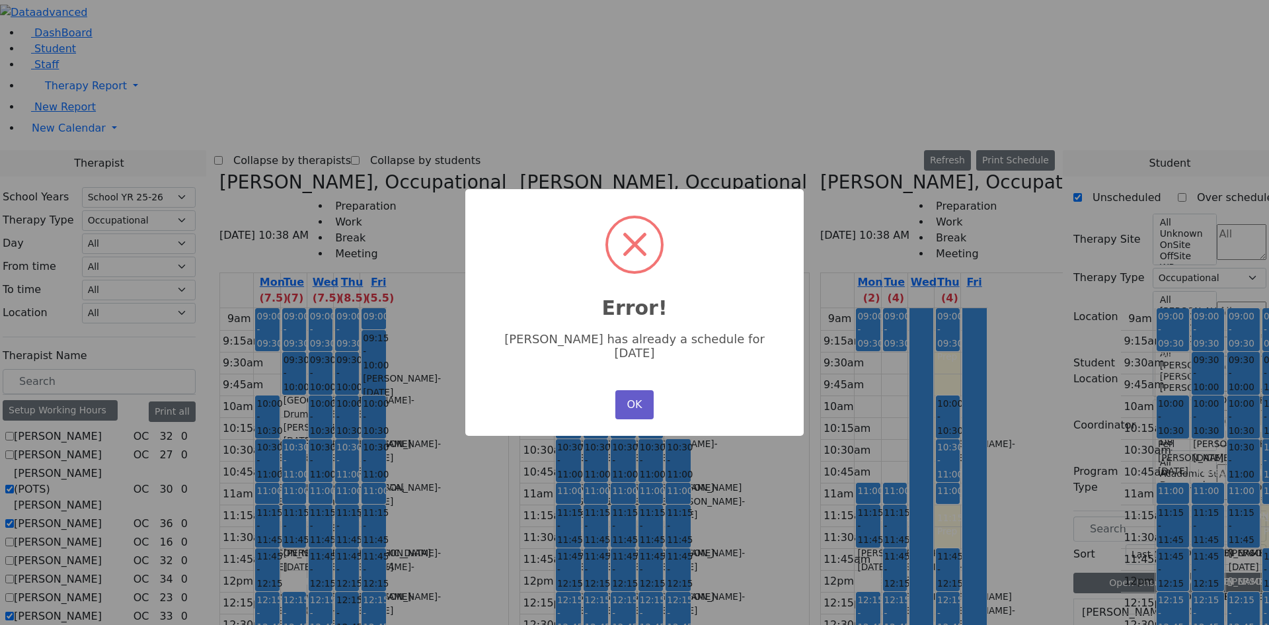
click at [627, 390] on button "OK" at bounding box center [634, 404] width 38 height 29
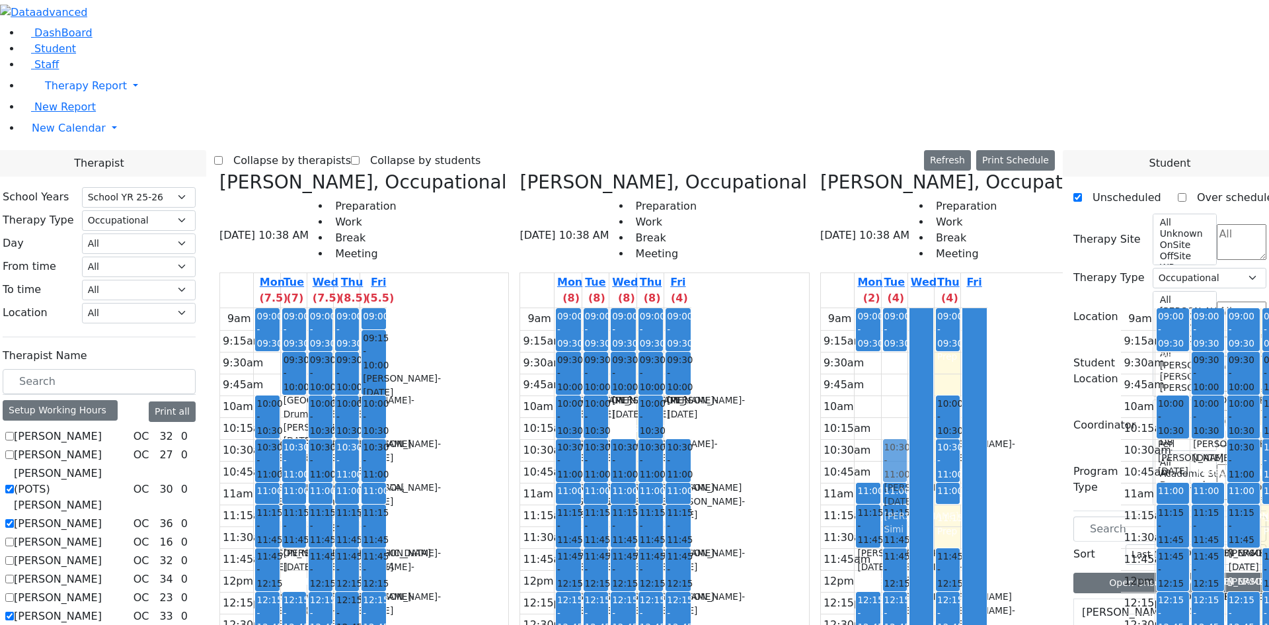
drag, startPoint x: 627, startPoint y: 186, endPoint x: 789, endPoint y: 235, distance: 168.5
click at [789, 235] on div "[PERSON_NAME], Occupational [DATE] 10:38 AM Preparation Work Break Meeting Mon …" at bounding box center [634, 502] width 841 height 662
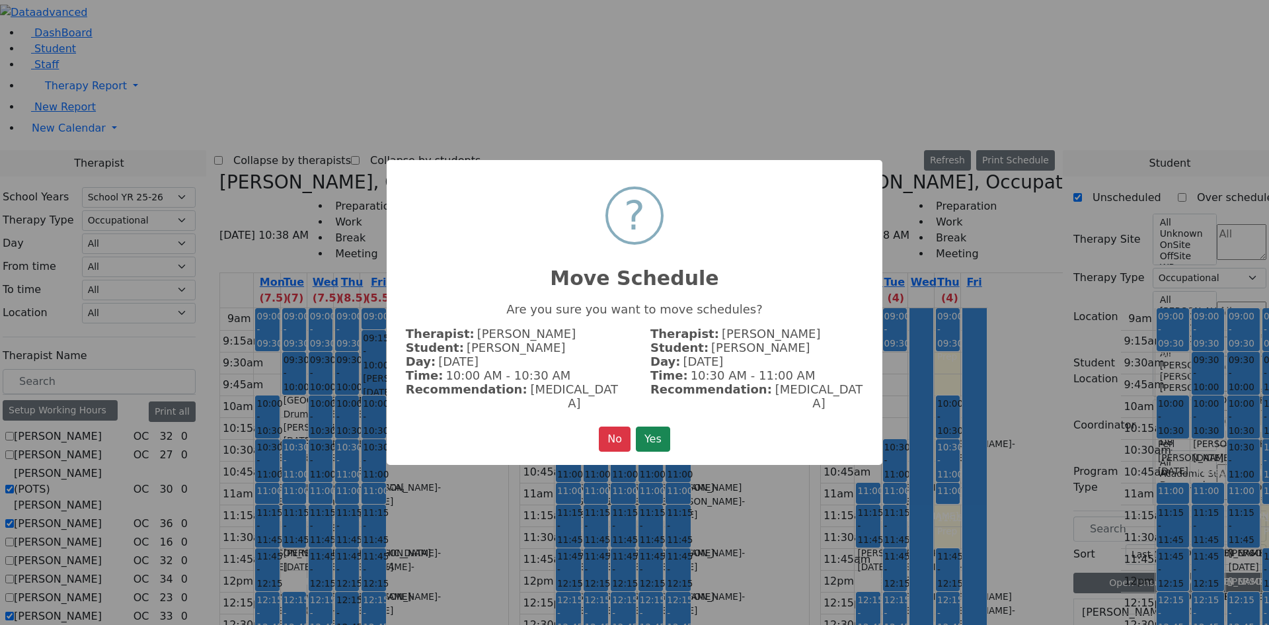
click at [660, 426] on button "Yes" at bounding box center [653, 438] width 34 height 25
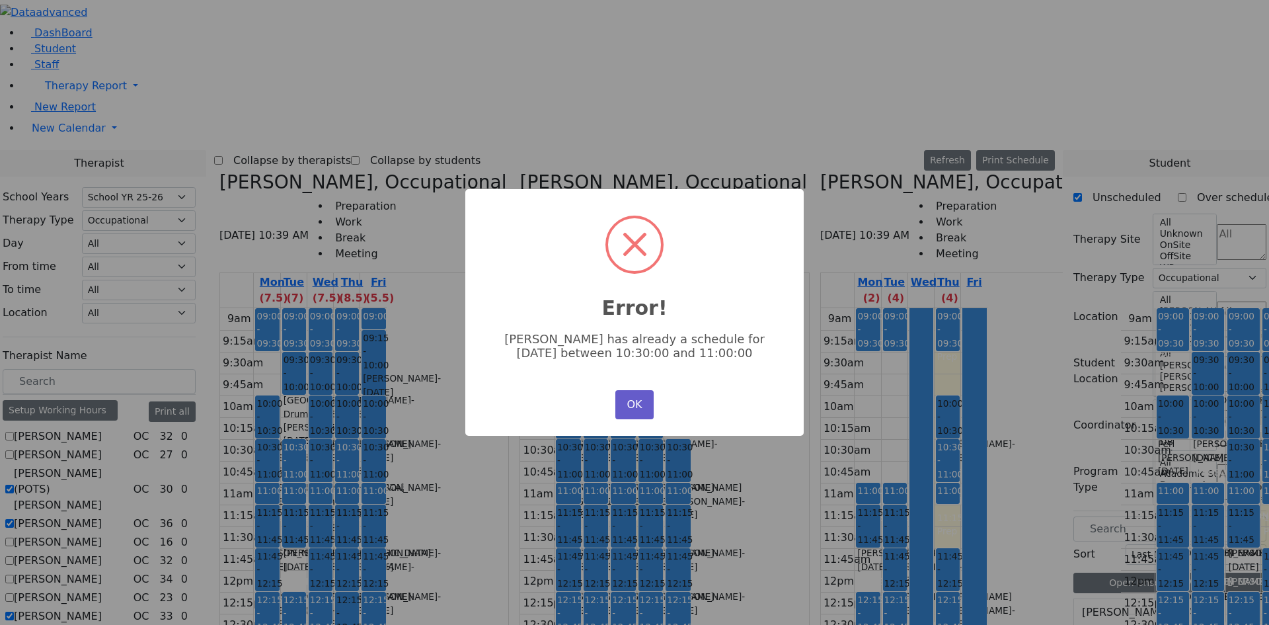
click at [637, 404] on button "OK" at bounding box center [634, 404] width 38 height 29
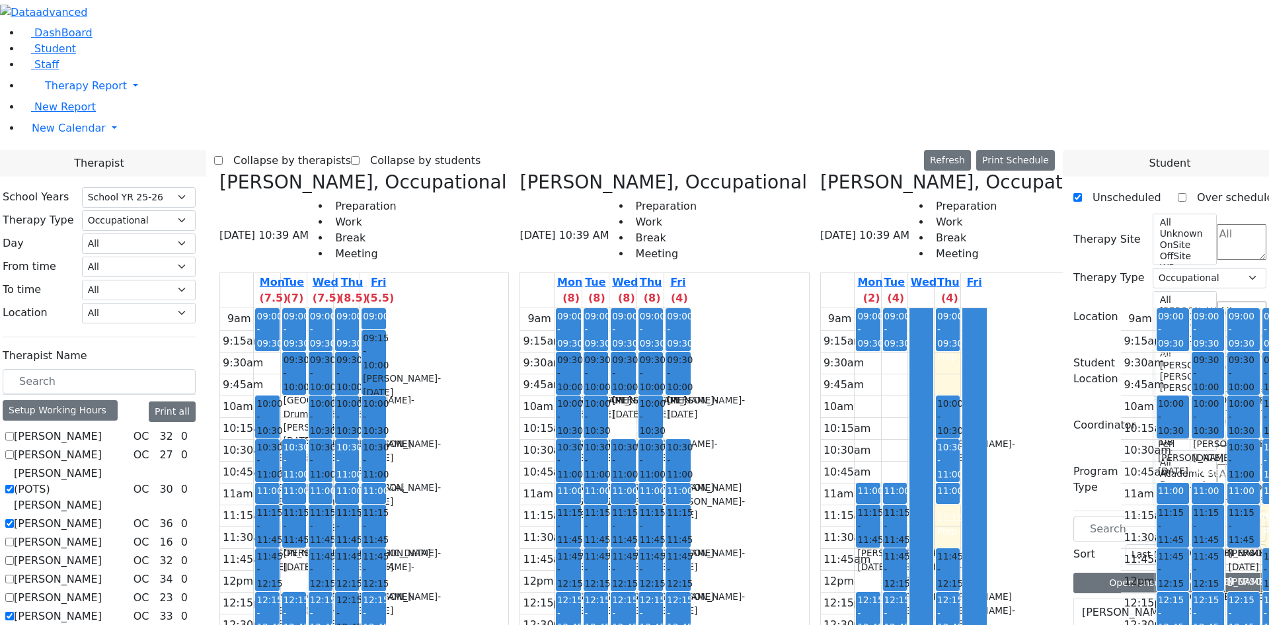
drag, startPoint x: 623, startPoint y: 185, endPoint x: 775, endPoint y: 475, distance: 327.6
click at [775, 475] on div "[PERSON_NAME], Occupational [DATE] 10:39 AM Preparation Work Break Meeting Mon …" at bounding box center [634, 502] width 841 height 662
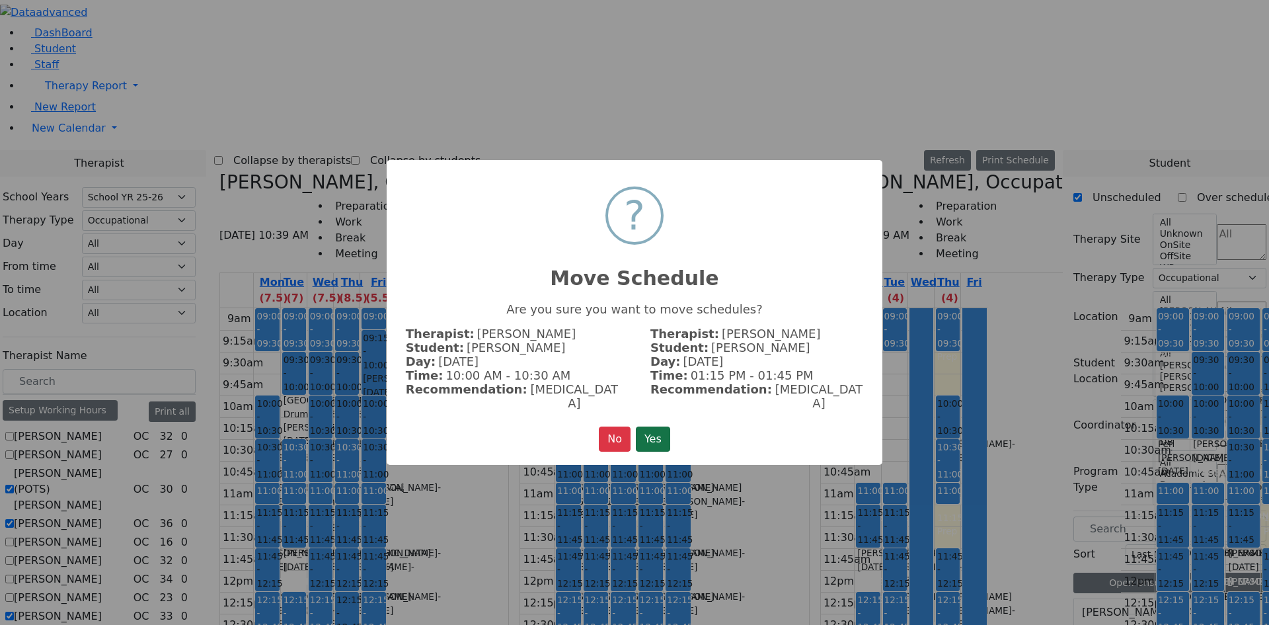
click at [639, 432] on button "Yes" at bounding box center [653, 438] width 34 height 25
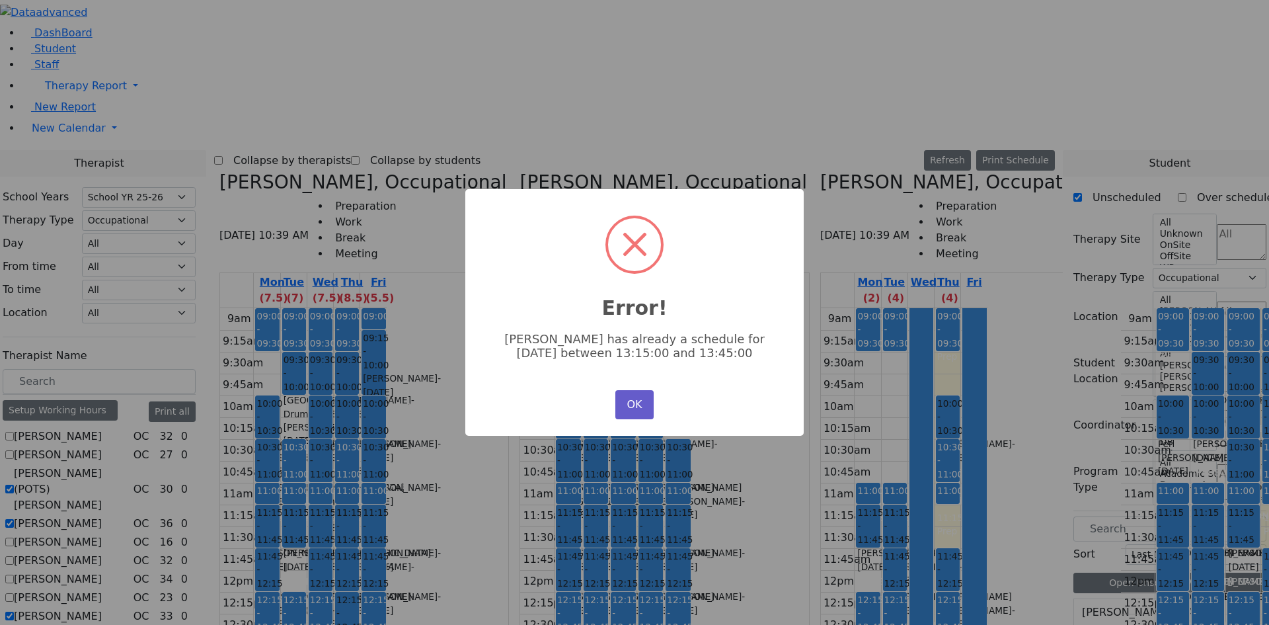
click at [635, 402] on button "OK" at bounding box center [634, 404] width 38 height 29
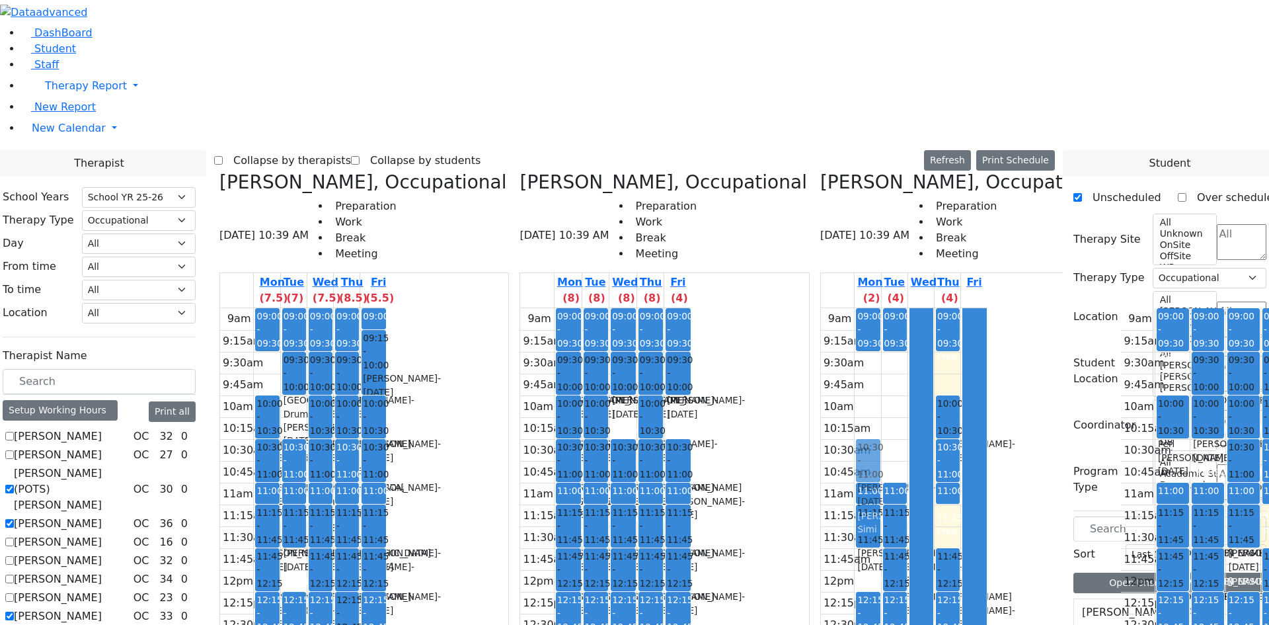
drag, startPoint x: 629, startPoint y: 187, endPoint x: 763, endPoint y: 226, distance: 140.4
click at [763, 226] on div "[PERSON_NAME], Occupational [DATE] 10:39 AM Preparation Work Break Meeting Mon …" at bounding box center [634, 502] width 841 height 662
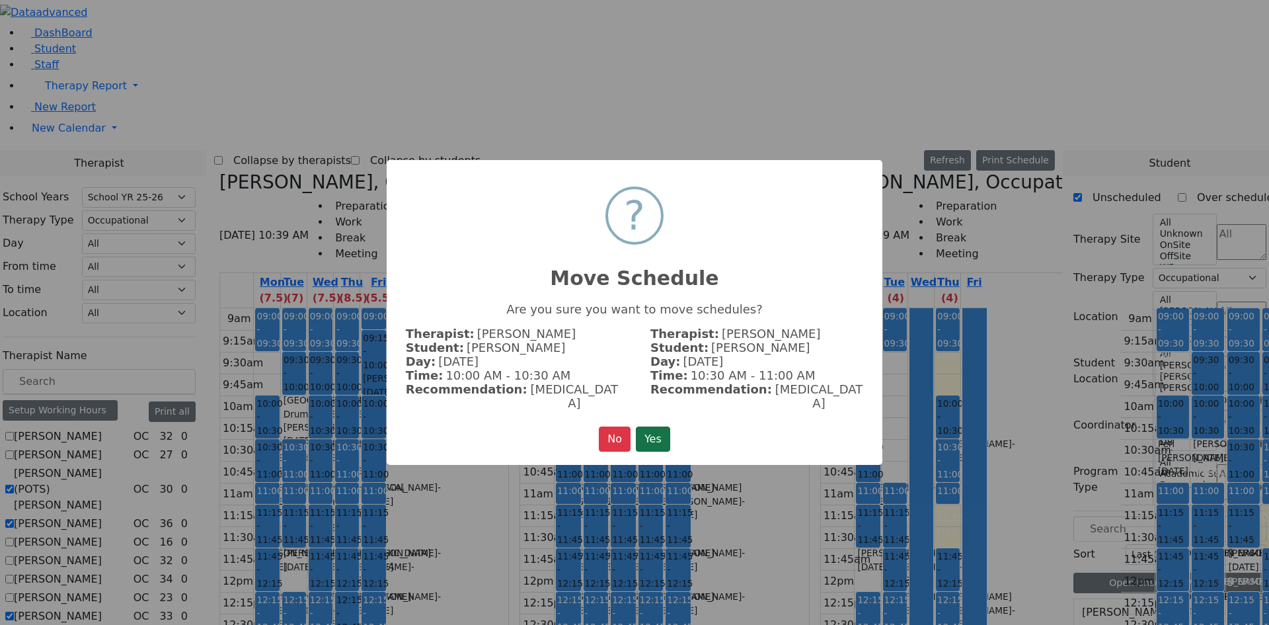
click at [650, 433] on button "Yes" at bounding box center [653, 438] width 34 height 25
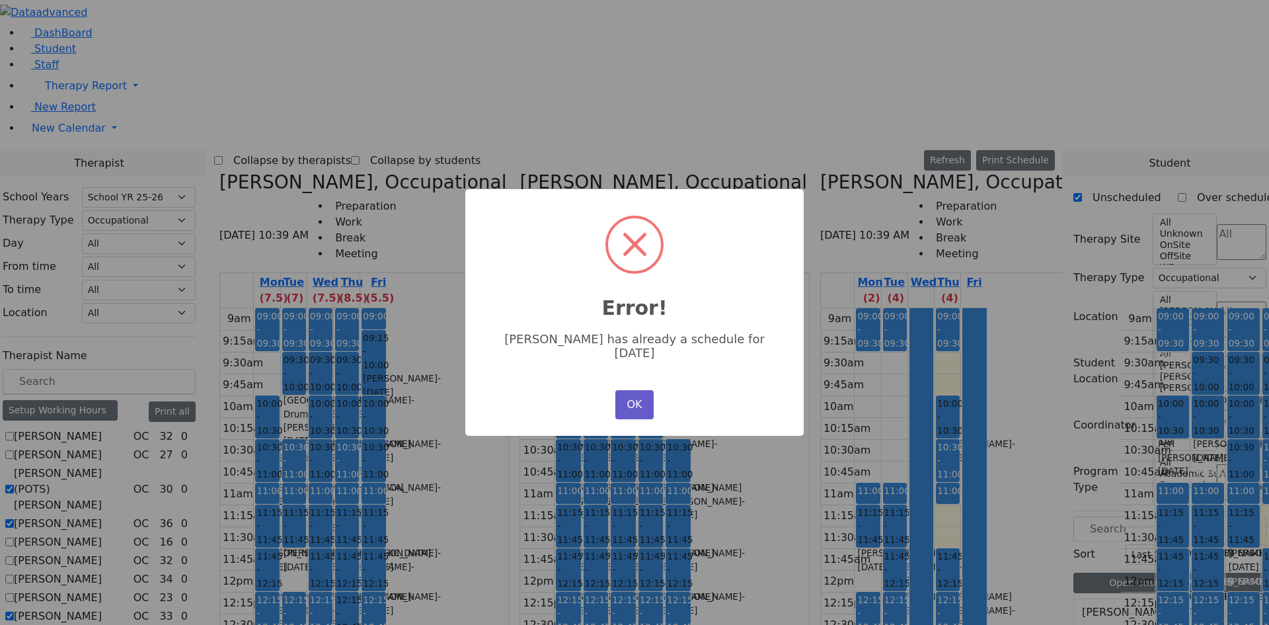
click at [635, 399] on button "OK" at bounding box center [634, 404] width 38 height 29
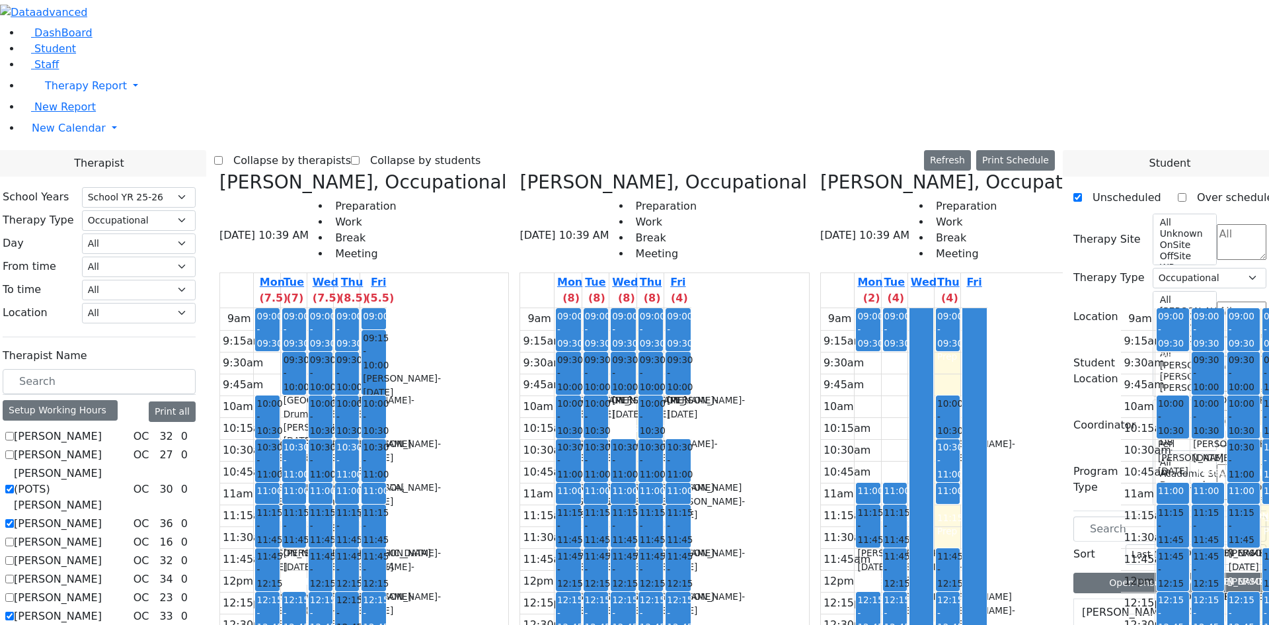
drag, startPoint x: 627, startPoint y: 186, endPoint x: 766, endPoint y: 477, distance: 322.3
click at [755, 477] on div "[PERSON_NAME], Occupational [DATE] 10:39 AM Preparation Work Break Meeting Mon …" at bounding box center [634, 502] width 841 height 662
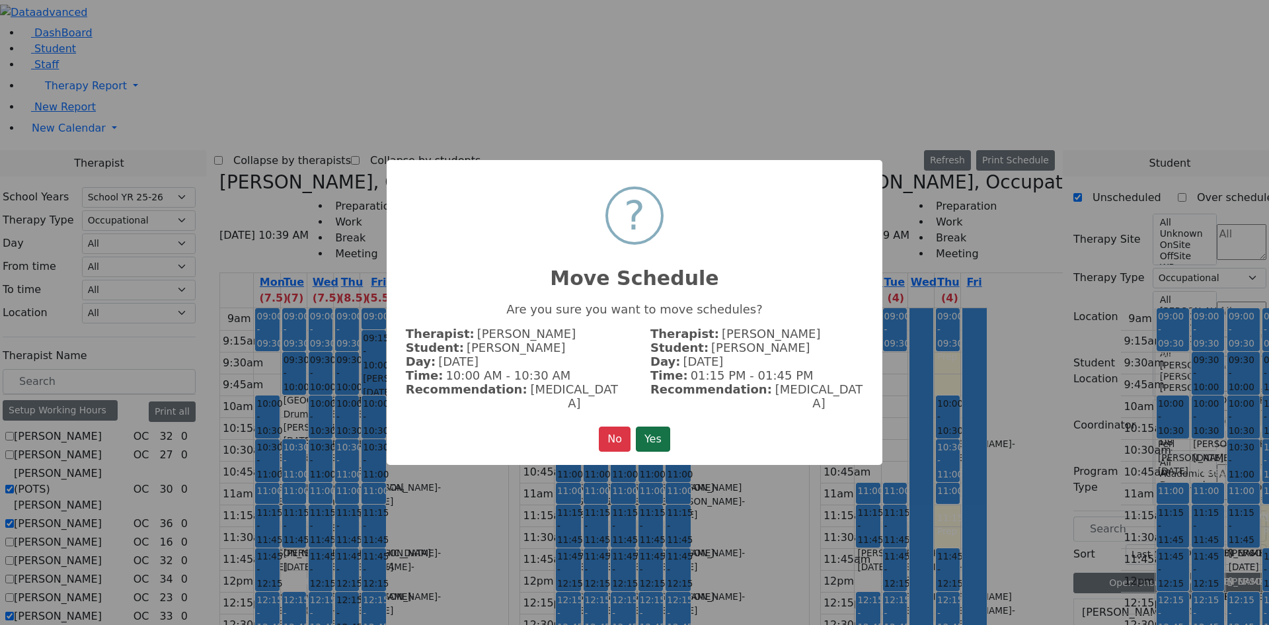
click at [656, 431] on button "Yes" at bounding box center [653, 438] width 34 height 25
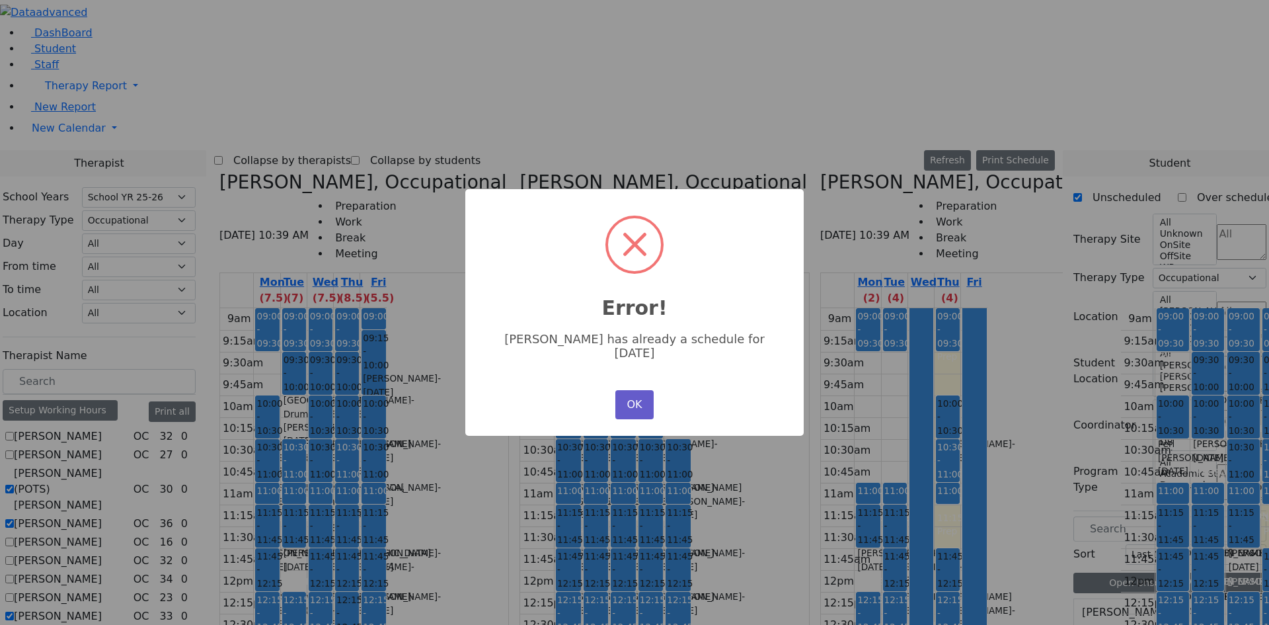
click at [638, 394] on button "OK" at bounding box center [634, 404] width 38 height 29
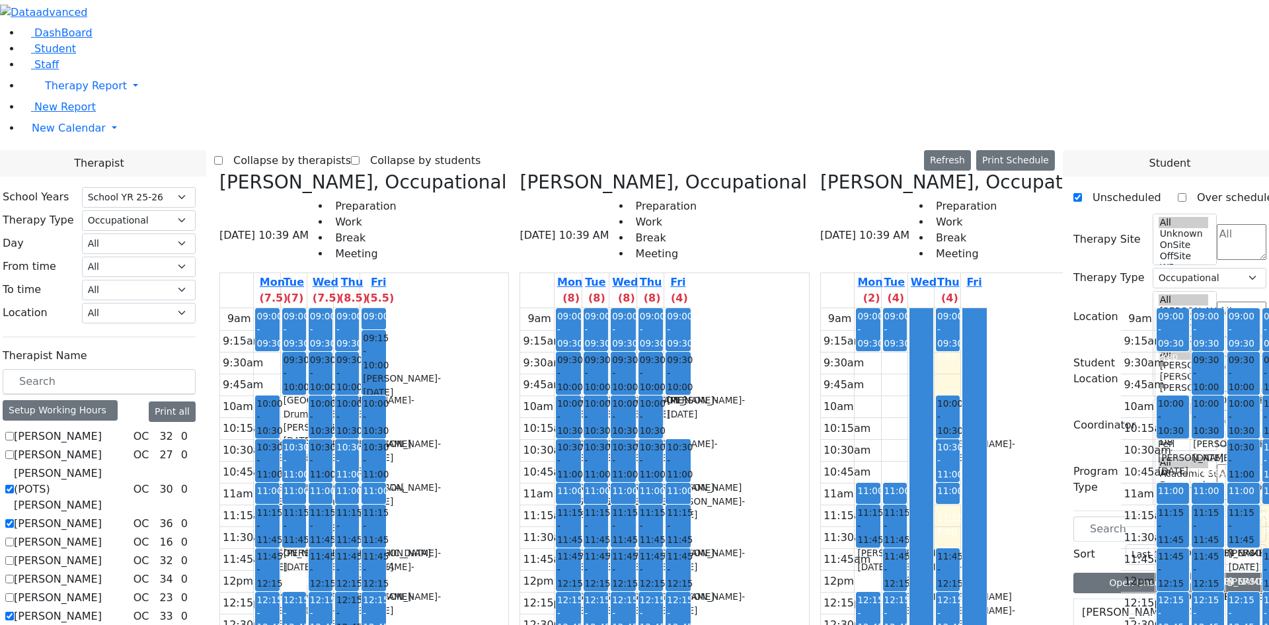
select select "212"
select select "1"
click at [652, 308] on tr "09:00 - 09:30 Prep 09:30 - 10:00 Cik Yitzchok - 12/10/2018 Neuman, Simi 10:00 -…" at bounding box center [605, 570] width 171 height 524
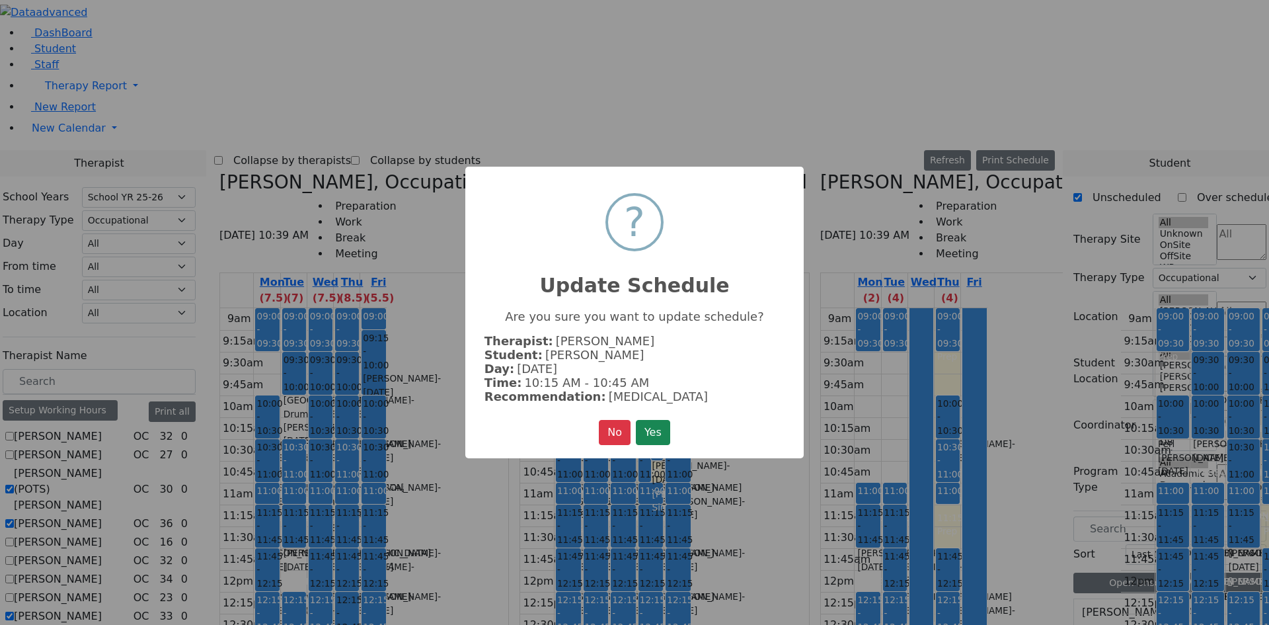
click at [637, 195] on div "× ? Update Schedule Are you sure you want to update schedule? Therapist: Brown …" at bounding box center [634, 312] width 338 height 291
click at [608, 432] on button "No" at bounding box center [615, 432] width 32 height 25
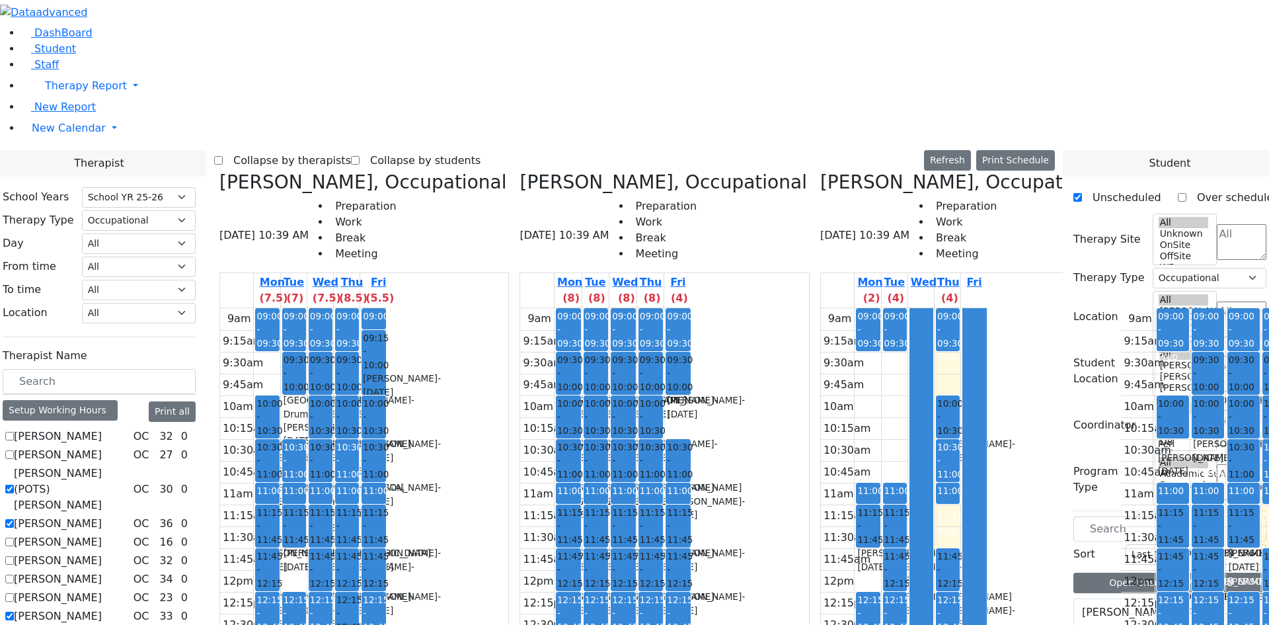
scroll to position [0, 32]
drag, startPoint x: 1039, startPoint y: 223, endPoint x: 886, endPoint y: 224, distance: 153.4
click at [1121, 308] on div "9am 9:15am 9:30am 9:45am 10am 10:15am 10:30am 10:45am 11am 11:15am 11:30am 11:4…" at bounding box center [1226, 570] width 210 height 524
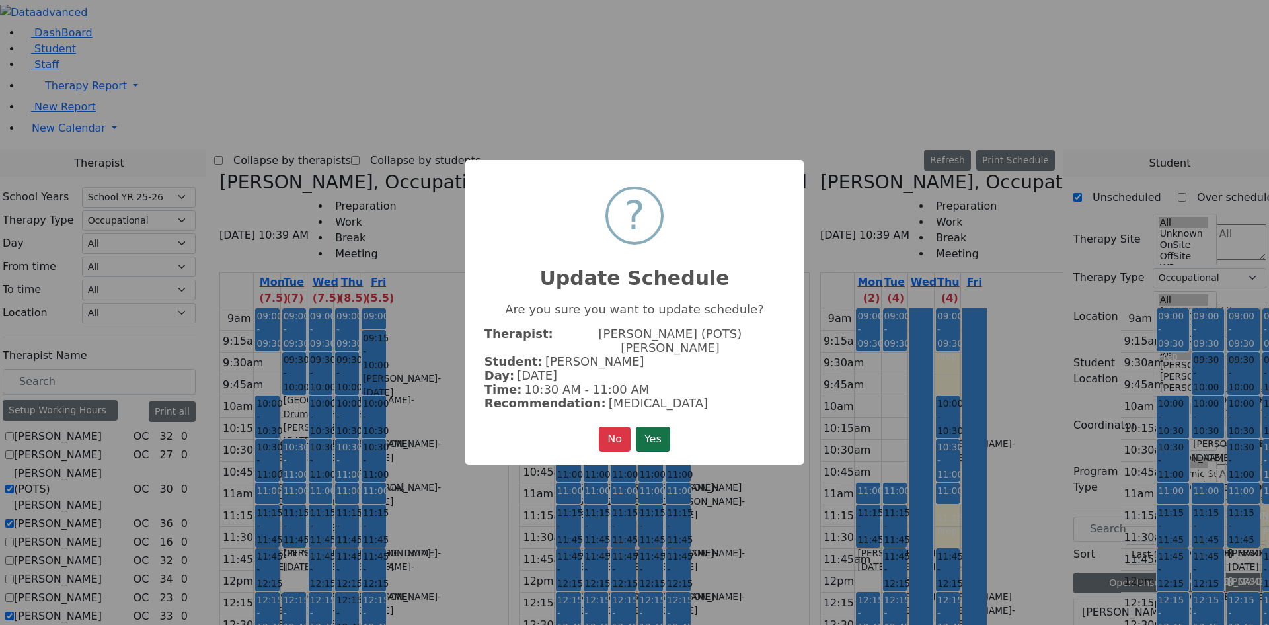
click at [652, 426] on button "Yes" at bounding box center [653, 438] width 34 height 25
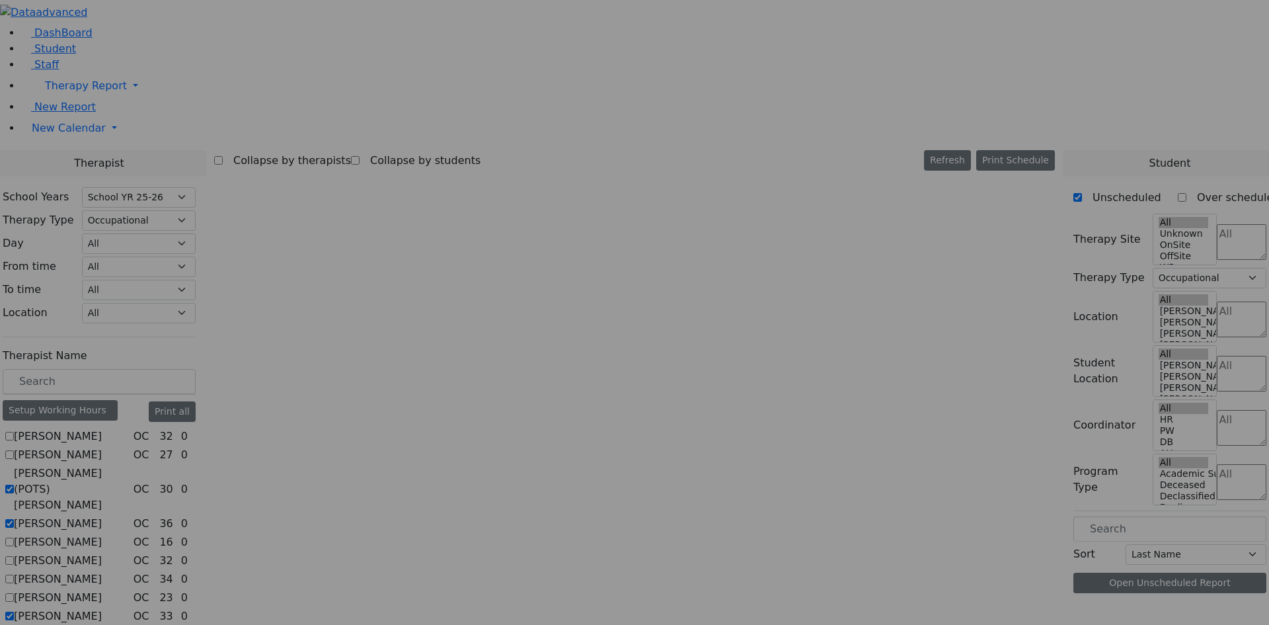
scroll to position [0, 0]
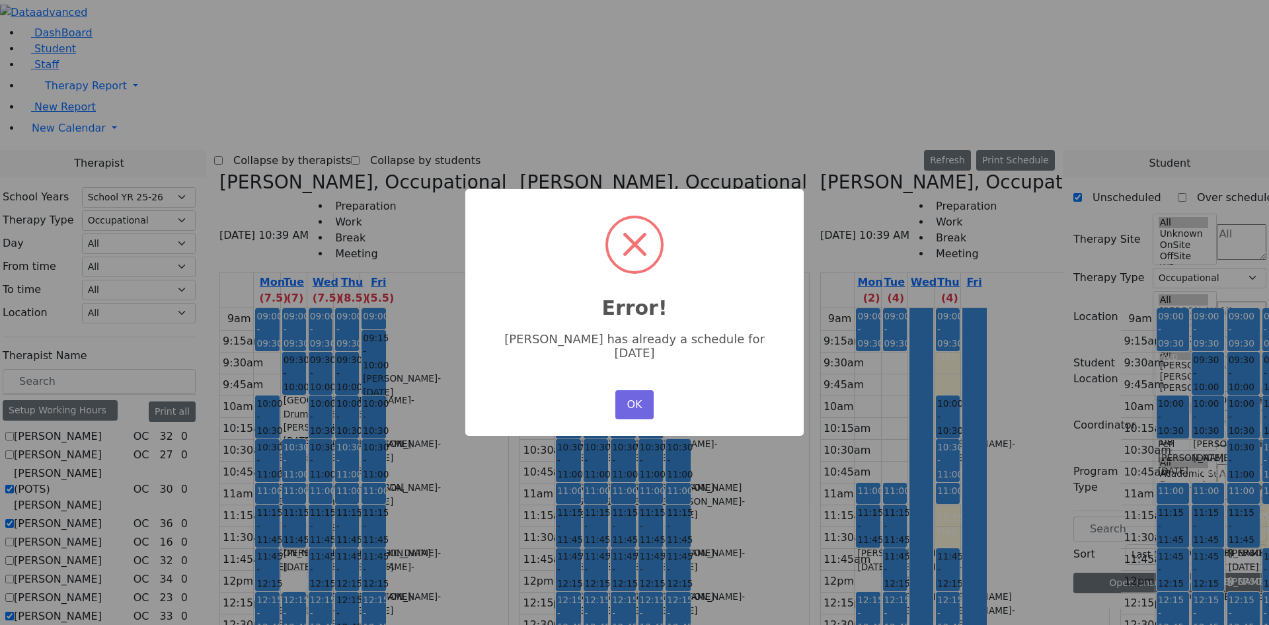
click at [607, 377] on div "× Error! Avrum Diamant has already a schedule for Monday OK No Cancel" at bounding box center [634, 312] width 338 height 247
click at [629, 390] on button "OK" at bounding box center [634, 404] width 38 height 29
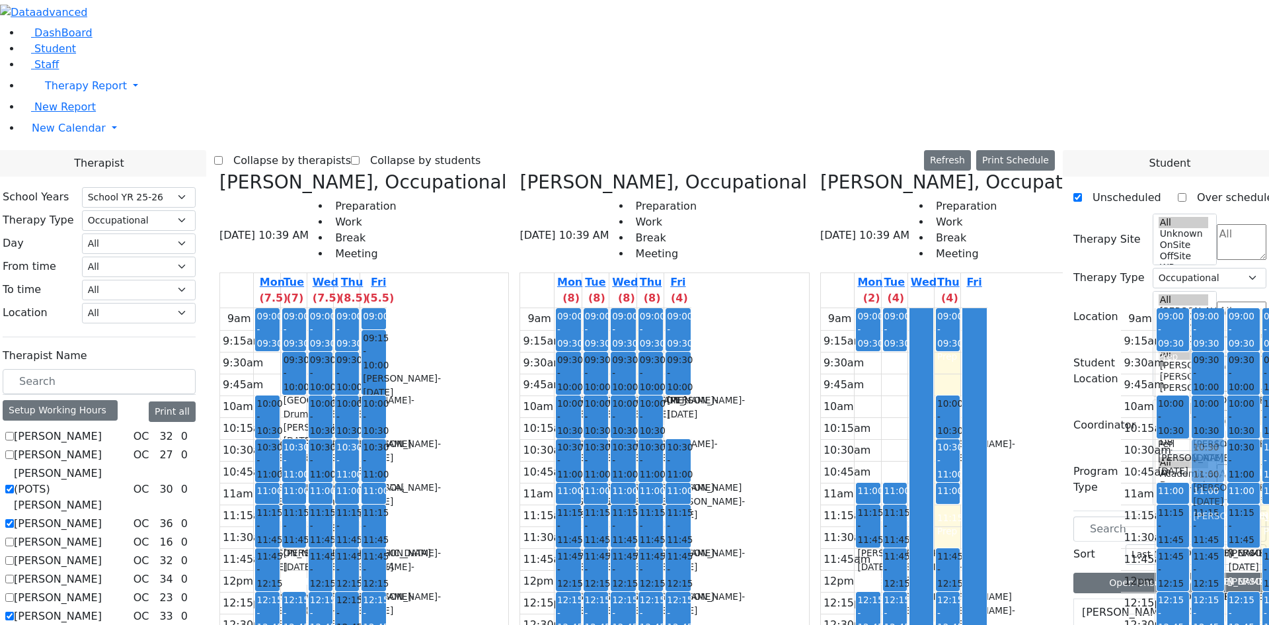
drag, startPoint x: 1066, startPoint y: 233, endPoint x: 965, endPoint y: 237, distance: 101.2
click at [1121, 308] on tr "09:00 - 09:30 Prep 10:00 - 10:30 Perl Aaron - 12/29/2017 Unknown 11:00 - 11:15 …" at bounding box center [1226, 570] width 210 height 524
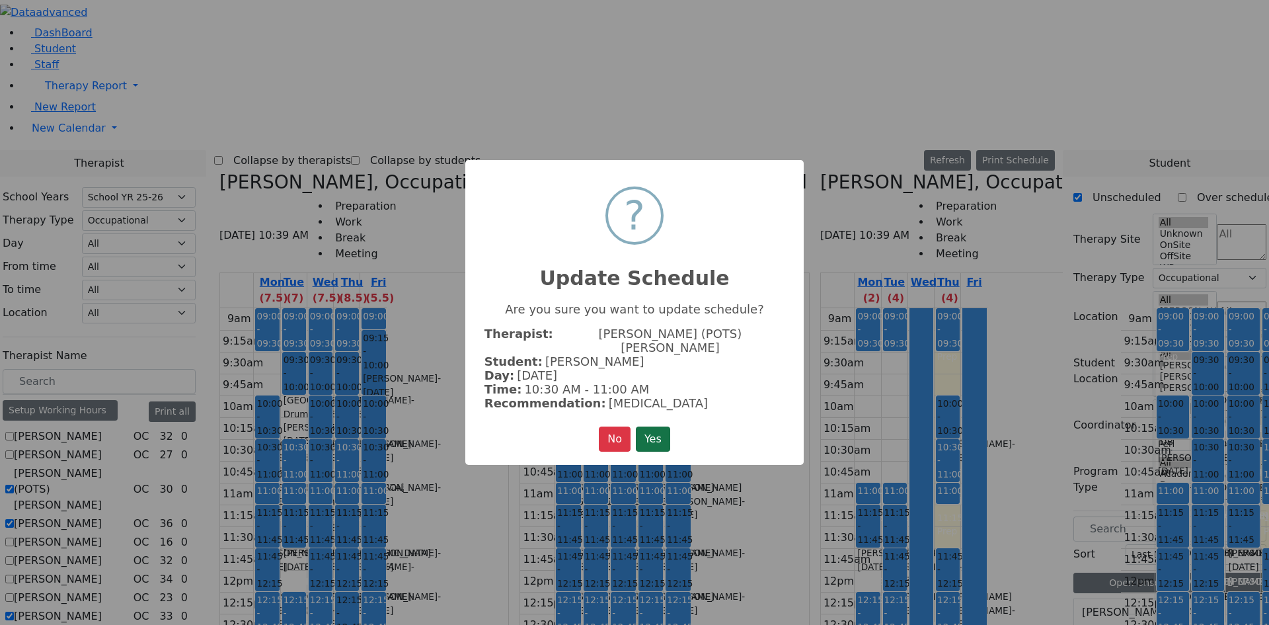
click at [661, 434] on button "Yes" at bounding box center [653, 438] width 34 height 25
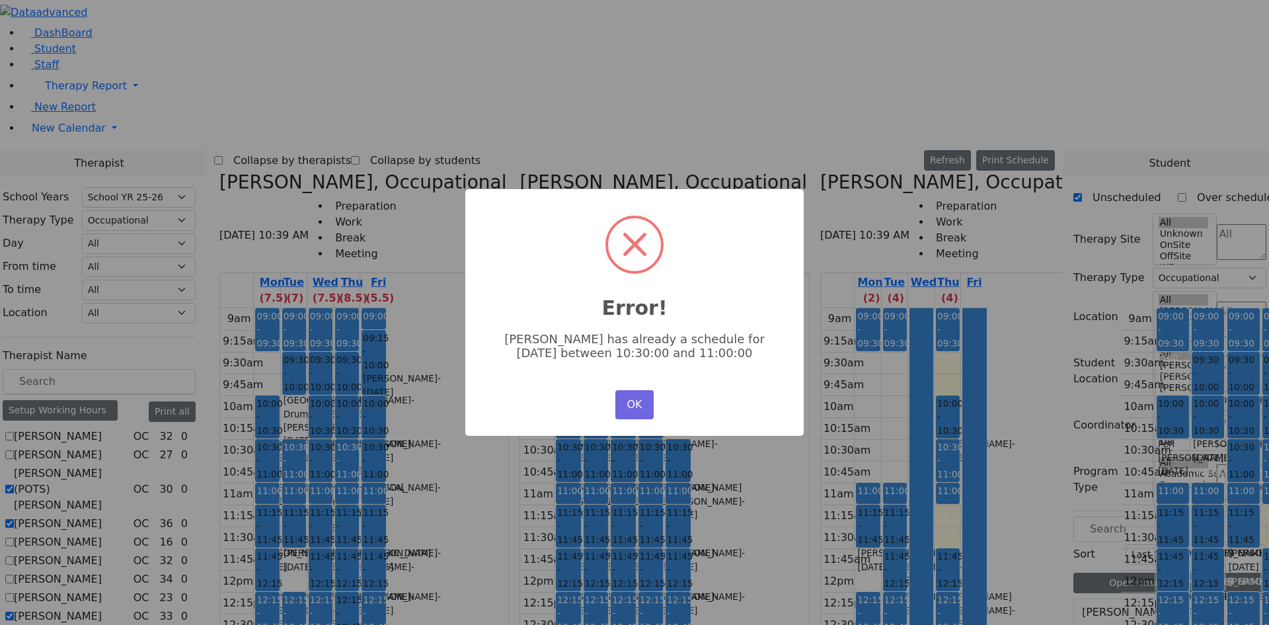
click at [635, 420] on div "× Error! Avrum Diamant has already a schedule for Tuesday between 10:30:00 and …" at bounding box center [634, 312] width 338 height 247
click at [642, 398] on button "OK" at bounding box center [634, 404] width 38 height 29
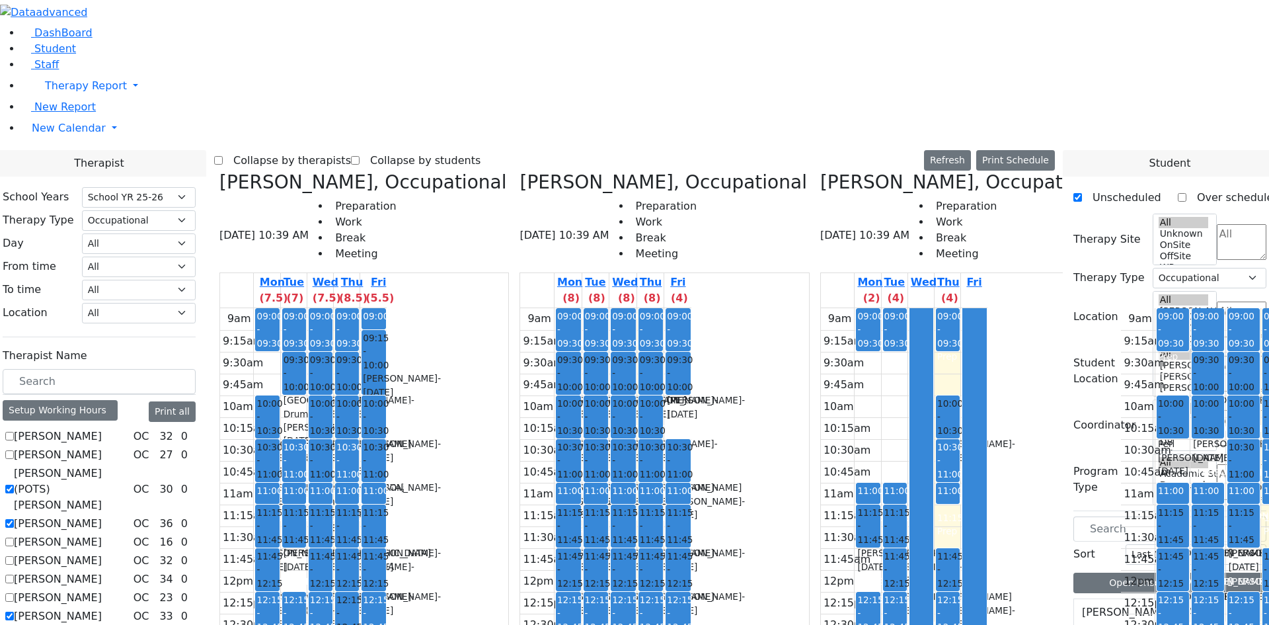
scroll to position [0, 32]
drag, startPoint x: 1039, startPoint y: 304, endPoint x: 1021, endPoint y: 307, distance: 18.7
click at [1121, 308] on tr "09:00 - 09:30 Prep 10:00 - 10:30 Perl Aaron - 12/29/2017 Unknown 11:00 - 11:15 …" at bounding box center [1226, 570] width 210 height 524
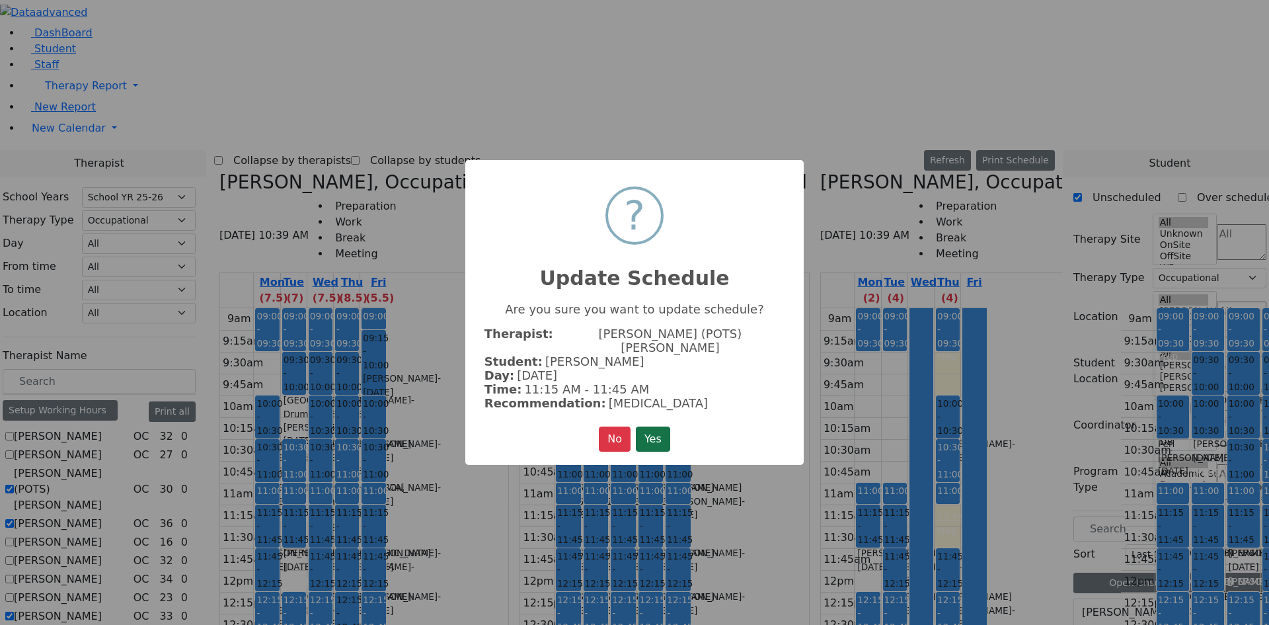
click at [666, 430] on button "Yes" at bounding box center [653, 438] width 34 height 25
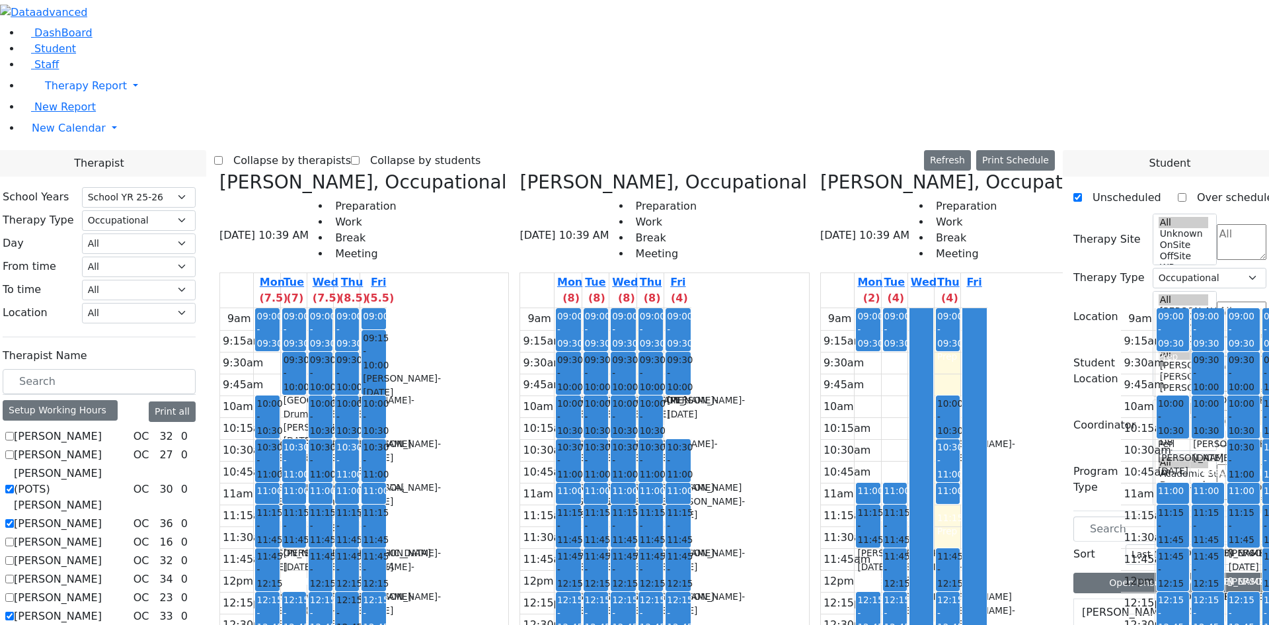
scroll to position [0, 0]
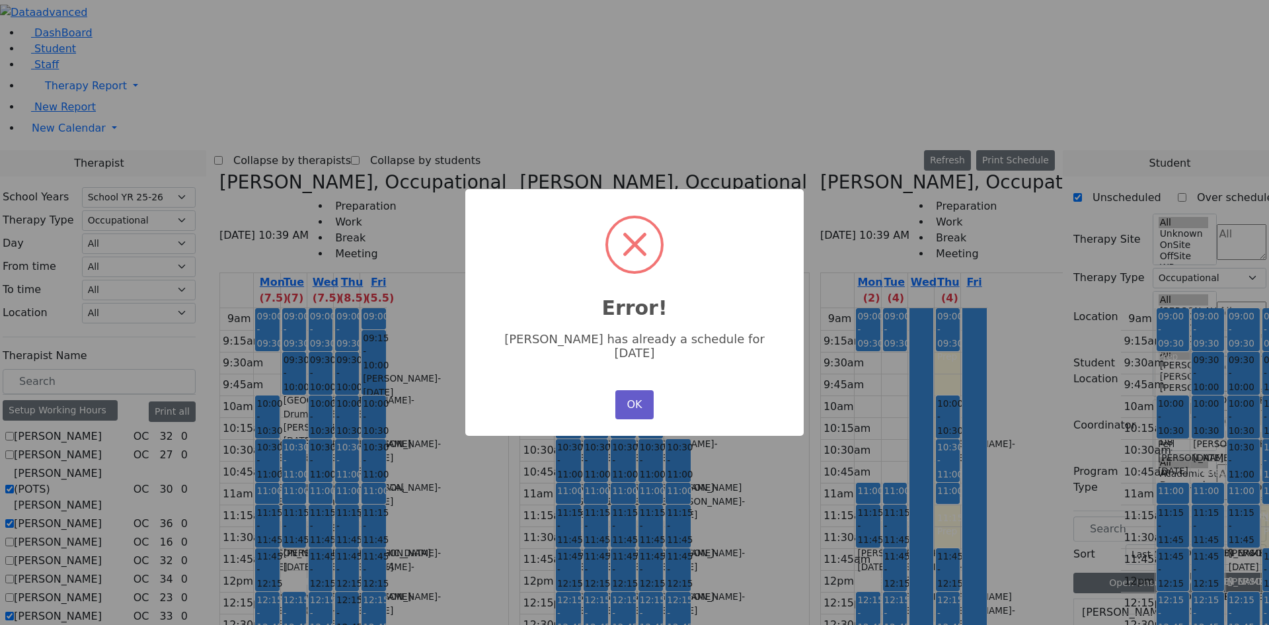
click at [635, 390] on button "OK" at bounding box center [634, 404] width 38 height 29
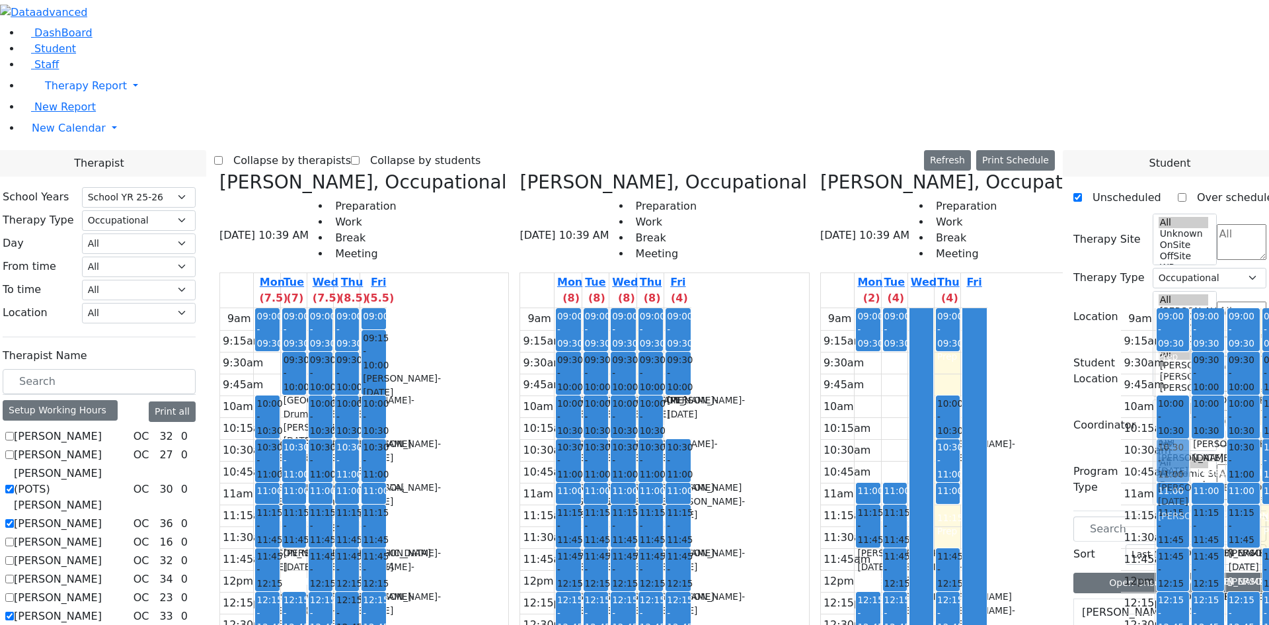
drag, startPoint x: 1071, startPoint y: 309, endPoint x: 940, endPoint y: 246, distance: 145.2
click at [1121, 308] on tr "09:00 - 09:30 Prep 10:00 - 10:30 Perl Aaron - 12/29/2017 Unknown 11:00 - 11:15 …" at bounding box center [1226, 570] width 210 height 524
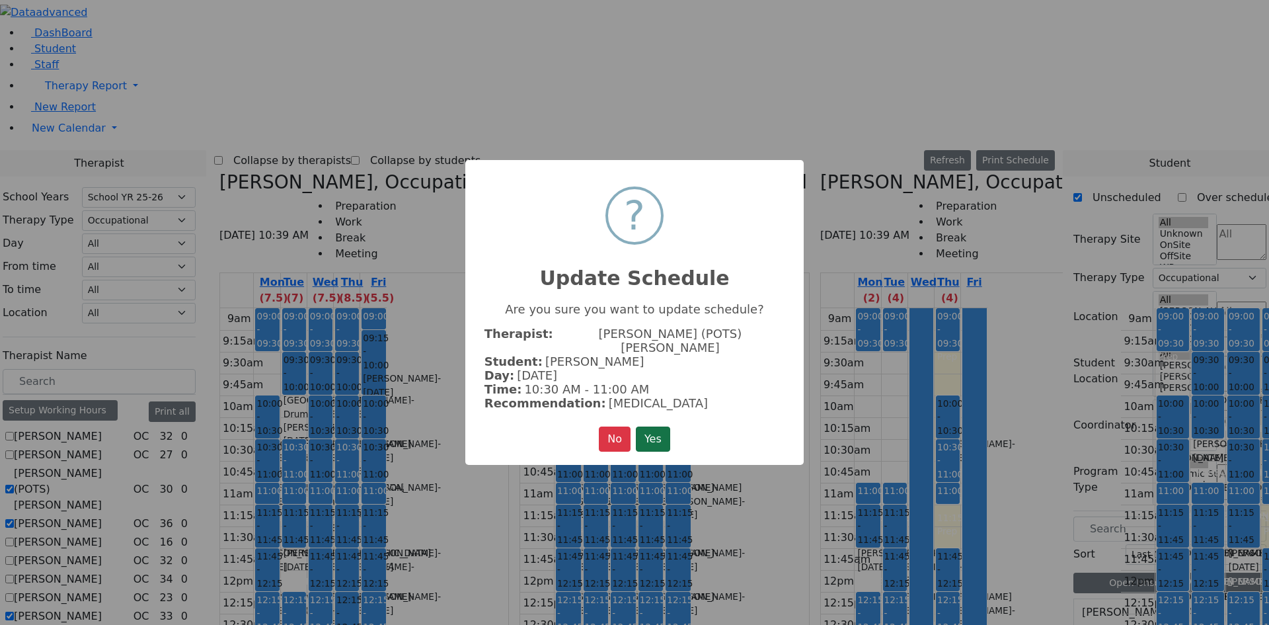
click at [662, 431] on button "Yes" at bounding box center [653, 438] width 34 height 25
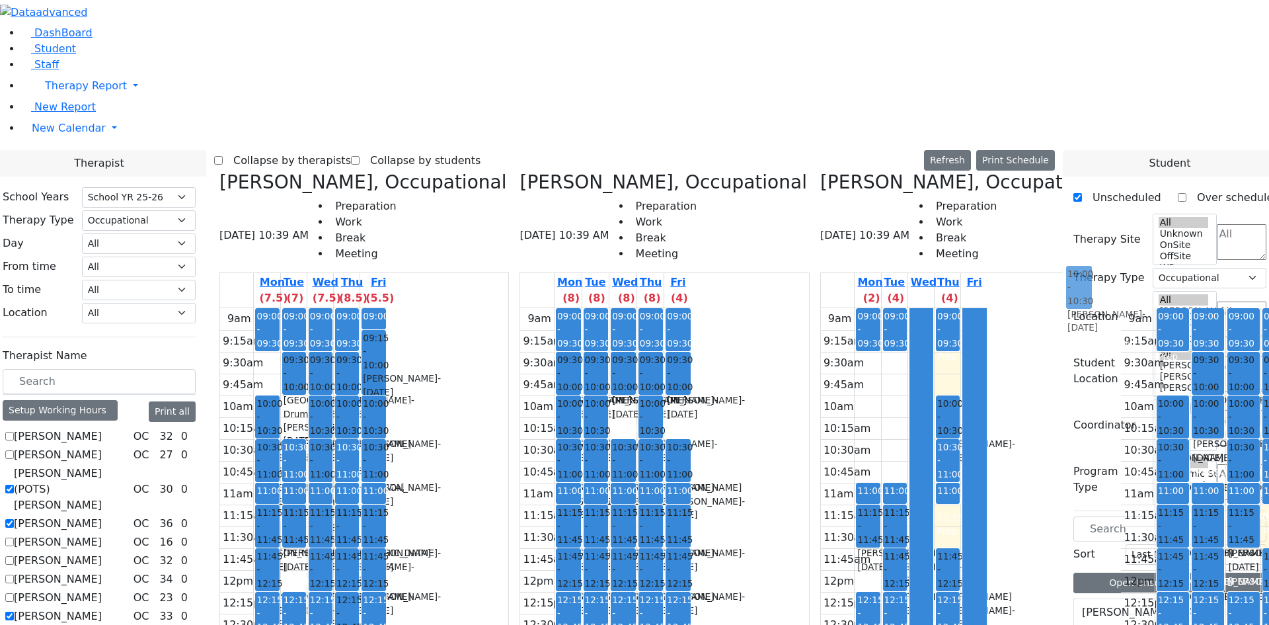
drag, startPoint x: 627, startPoint y: 186, endPoint x: 1077, endPoint y: 290, distance: 461.3
drag, startPoint x: 592, startPoint y: 178, endPoint x: 1029, endPoint y: 288, distance: 451.3
click at [1037, 285] on div "[PERSON_NAME], Occupational [DATE] 10:39 AM Preparation Work Break Meeting Mon …" at bounding box center [634, 502] width 841 height 662
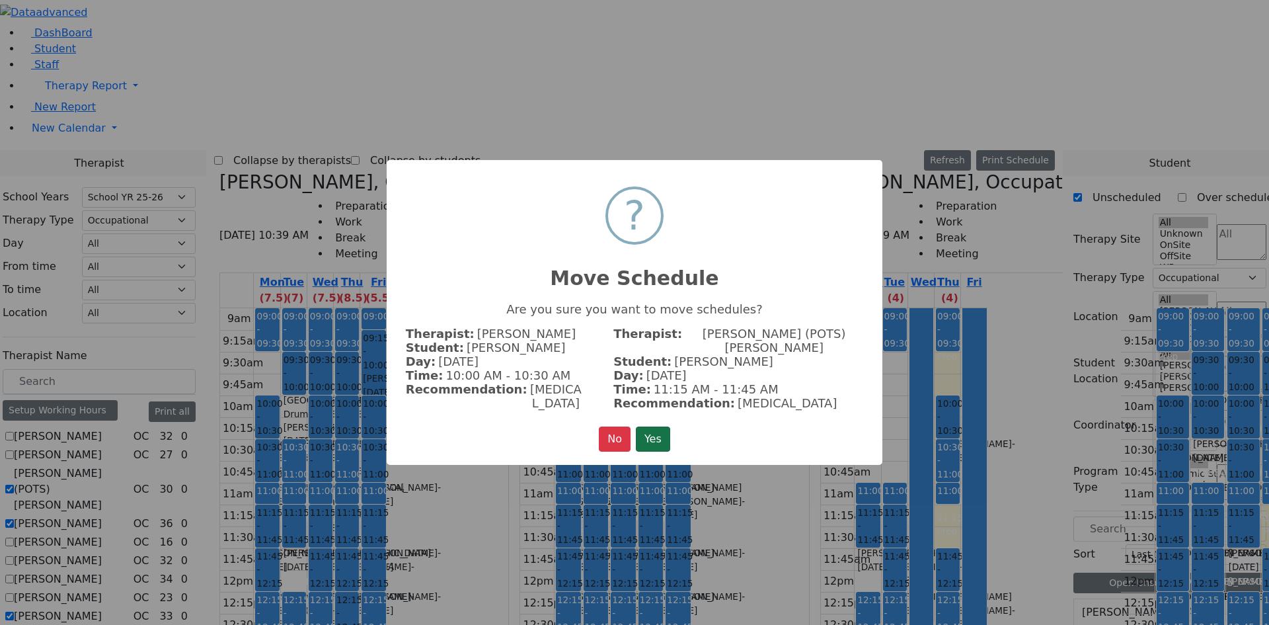
click at [658, 426] on button "Yes" at bounding box center [653, 438] width 34 height 25
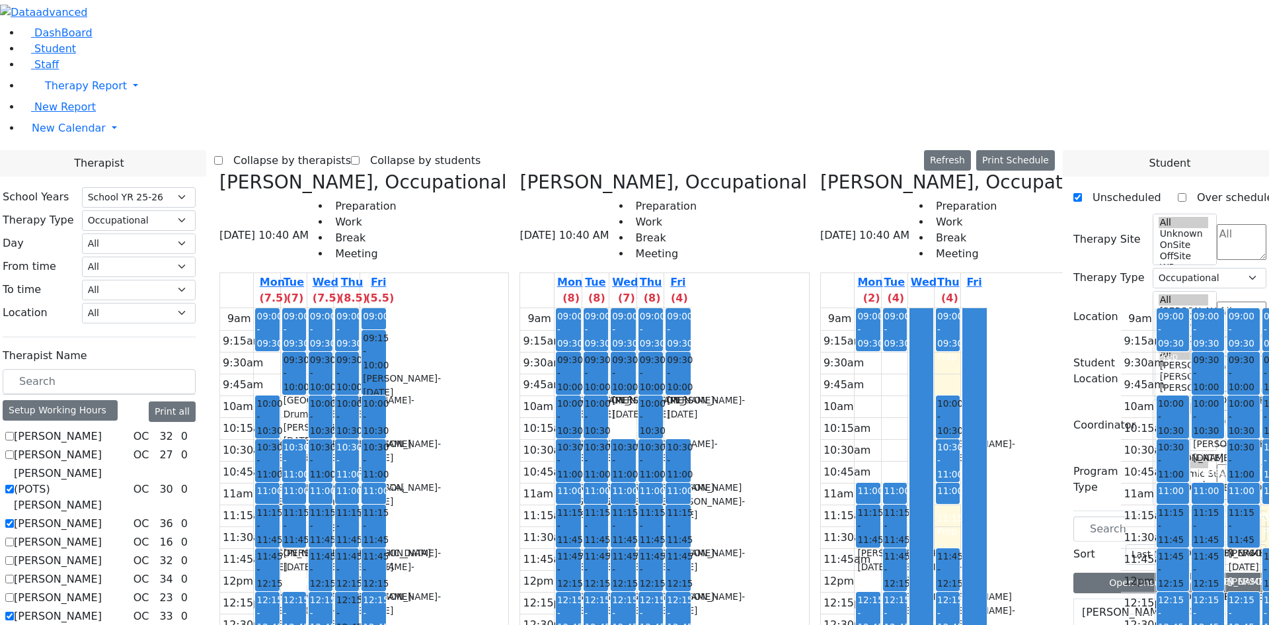
click at [1229, 393] on div "Katz Rivka - 11/06/2015" at bounding box center [1244, 406] width 30 height 27
drag, startPoint x: 944, startPoint y: 521, endPoint x: 721, endPoint y: 233, distance: 363.7
click at [721, 233] on div "Kenig Shira, Occupational 08/21/2025 10:40 AM Preparation Work Break Meeting Mo…" at bounding box center [634, 502] width 841 height 662
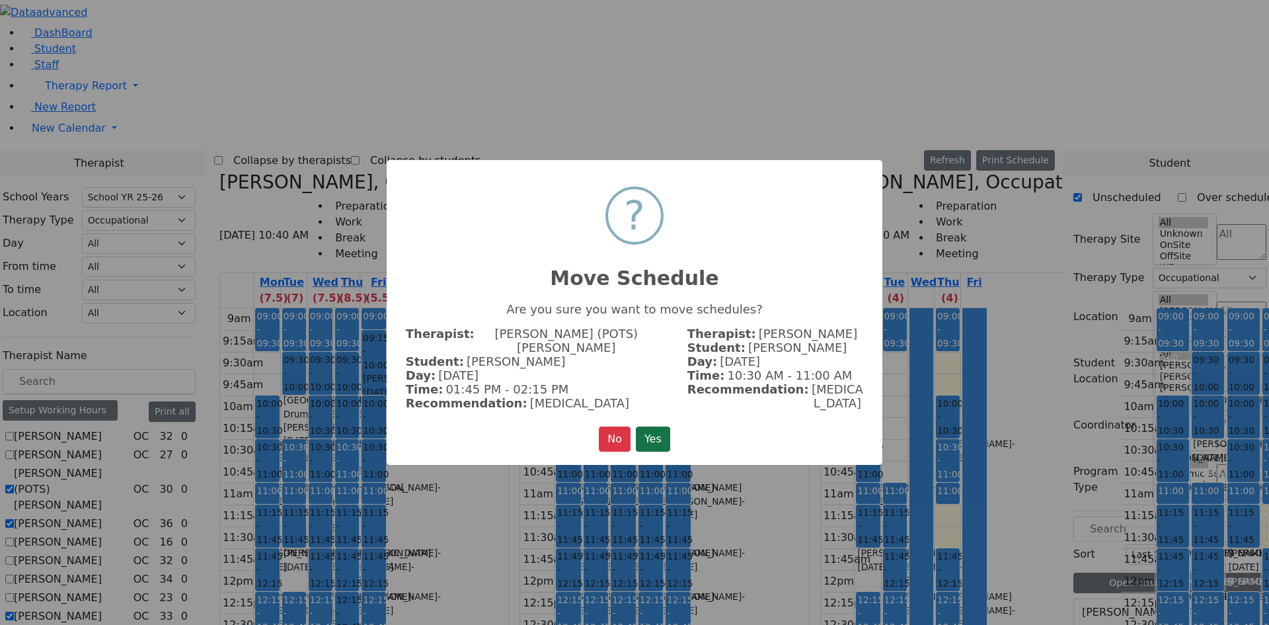
click at [663, 426] on button "Yes" at bounding box center [653, 438] width 34 height 25
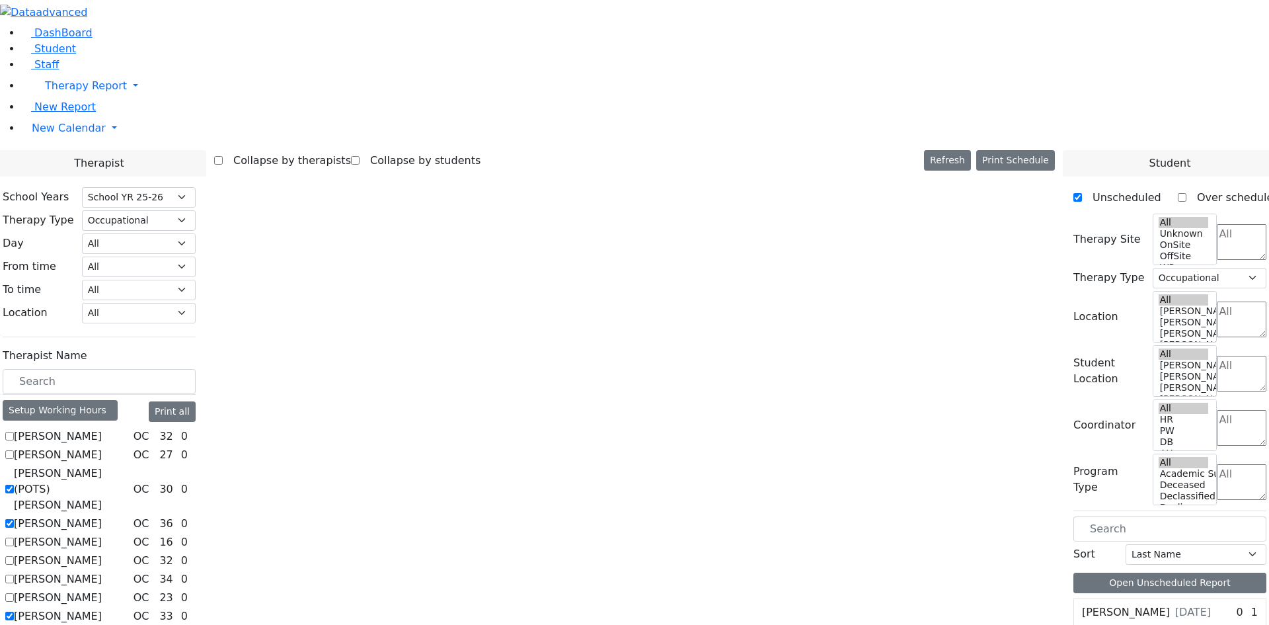
scroll to position [0, 0]
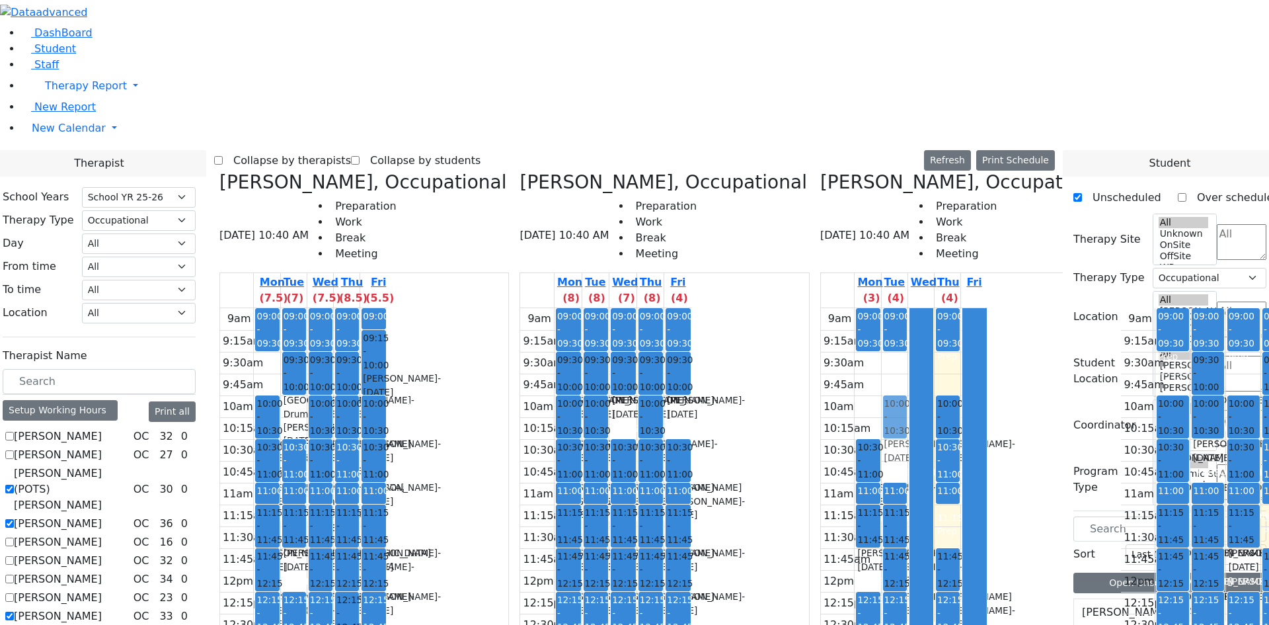
drag, startPoint x: 1008, startPoint y: 139, endPoint x: 780, endPoint y: 192, distance: 234.2
click at [780, 192] on div "Kenig Shira, Occupational 08/21/2025 10:40 AM Preparation Work Break Meeting Mo…" at bounding box center [634, 502] width 841 height 662
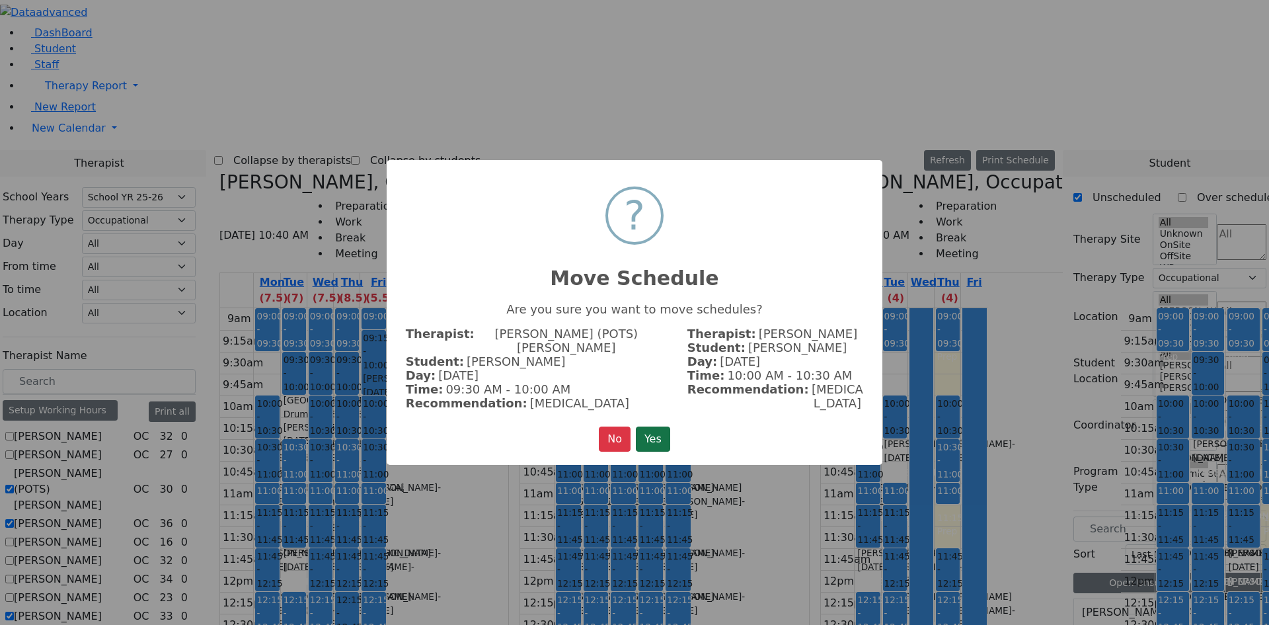
click at [668, 435] on button "Yes" at bounding box center [653, 438] width 34 height 25
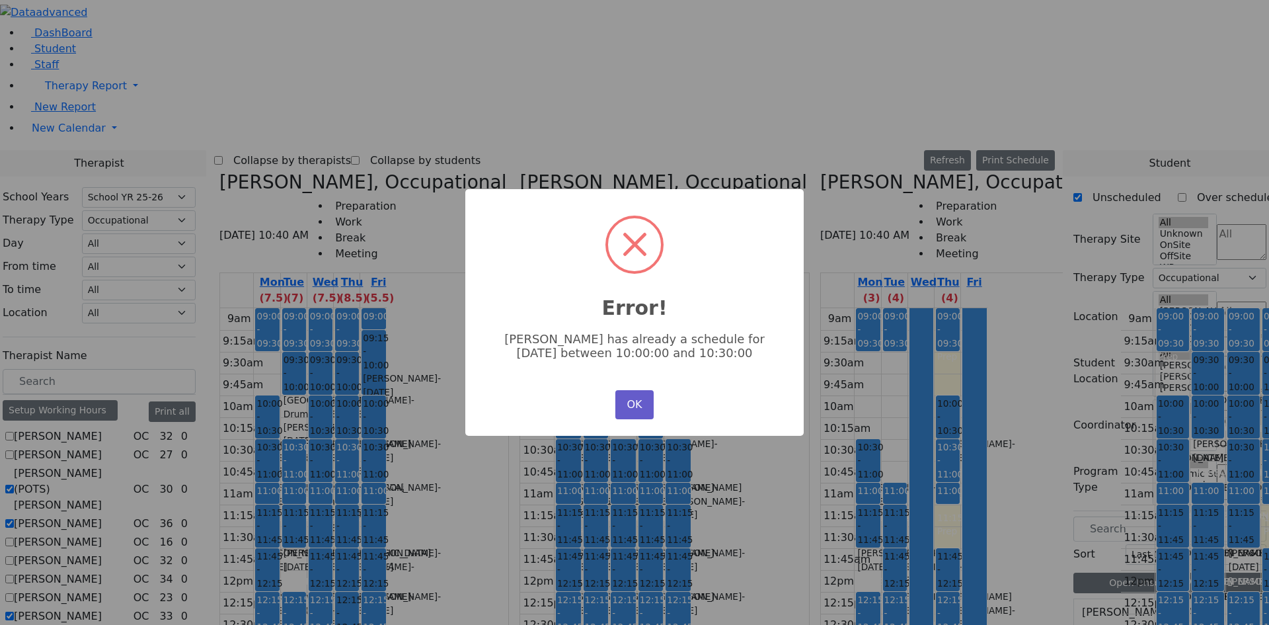
click at [638, 406] on button "OK" at bounding box center [634, 404] width 38 height 29
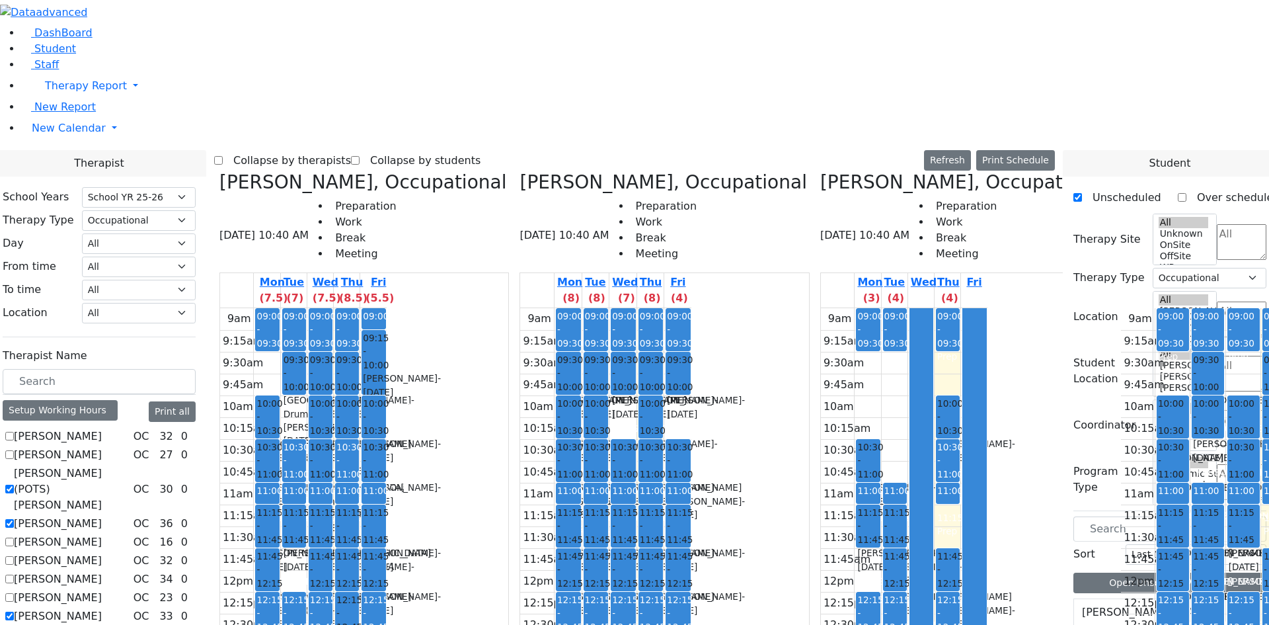
drag, startPoint x: 1015, startPoint y: 132, endPoint x: 780, endPoint y: 469, distance: 411.1
click at [779, 461] on div "Kenig Shira, Occupational 08/21/2025 10:40 AM Preparation Work Break Meeting Mo…" at bounding box center [634, 502] width 841 height 662
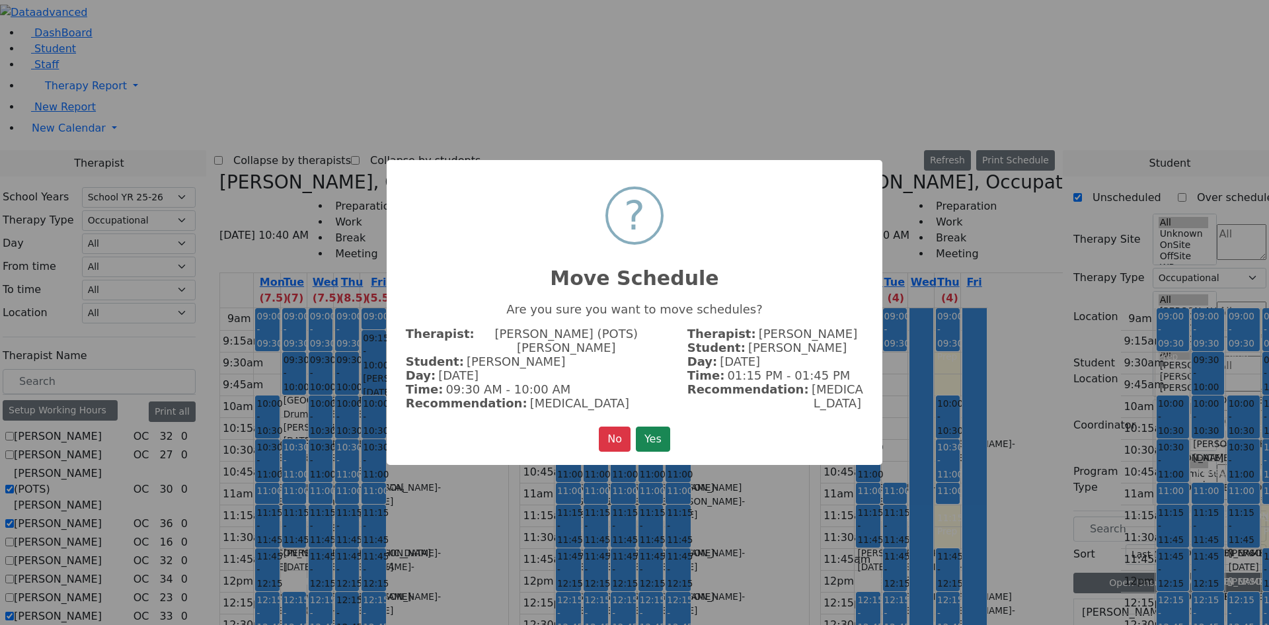
click at [656, 447] on div "× ? Move Schedule Are you sure you want to move schedules? Therapist: Bernsley …" at bounding box center [635, 312] width 496 height 305
click at [652, 432] on button "Yes" at bounding box center [653, 438] width 34 height 25
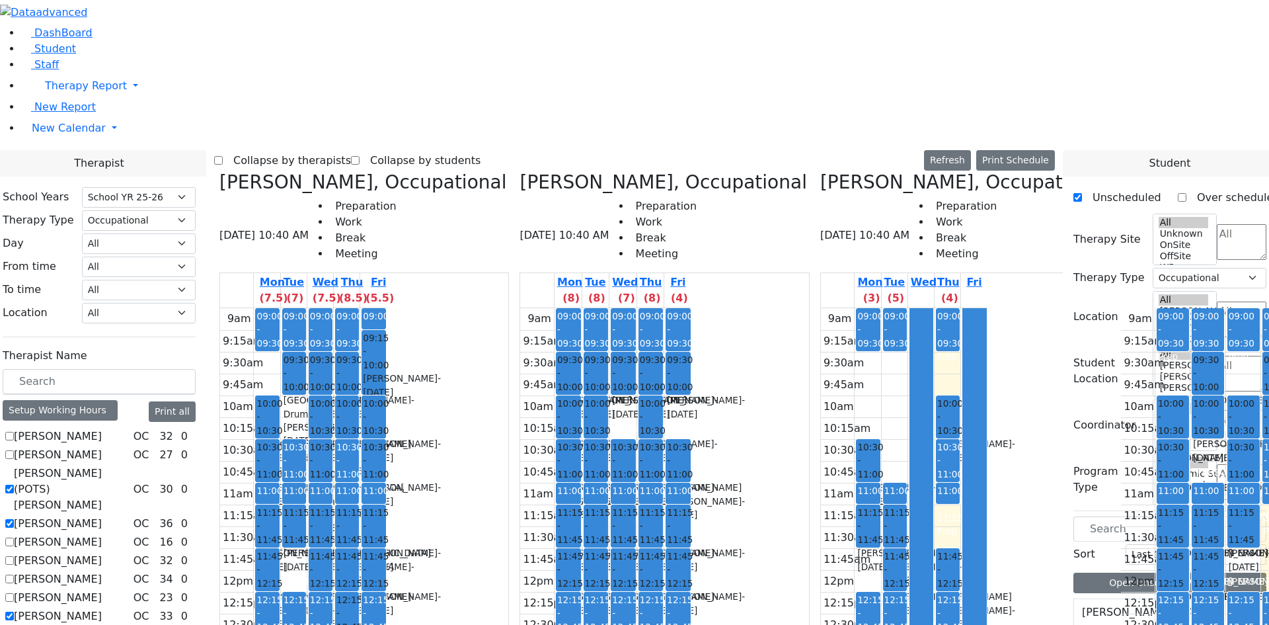
drag, startPoint x: 1046, startPoint y: 337, endPoint x: 988, endPoint y: 467, distance: 142.6
click at [1121, 467] on tr "09:00 - 09:30 Prep 10:00 - 10:30 Perl Aaron - 12/29/2017 Unknown 10:30 - 11:00 …" at bounding box center [1226, 570] width 210 height 524
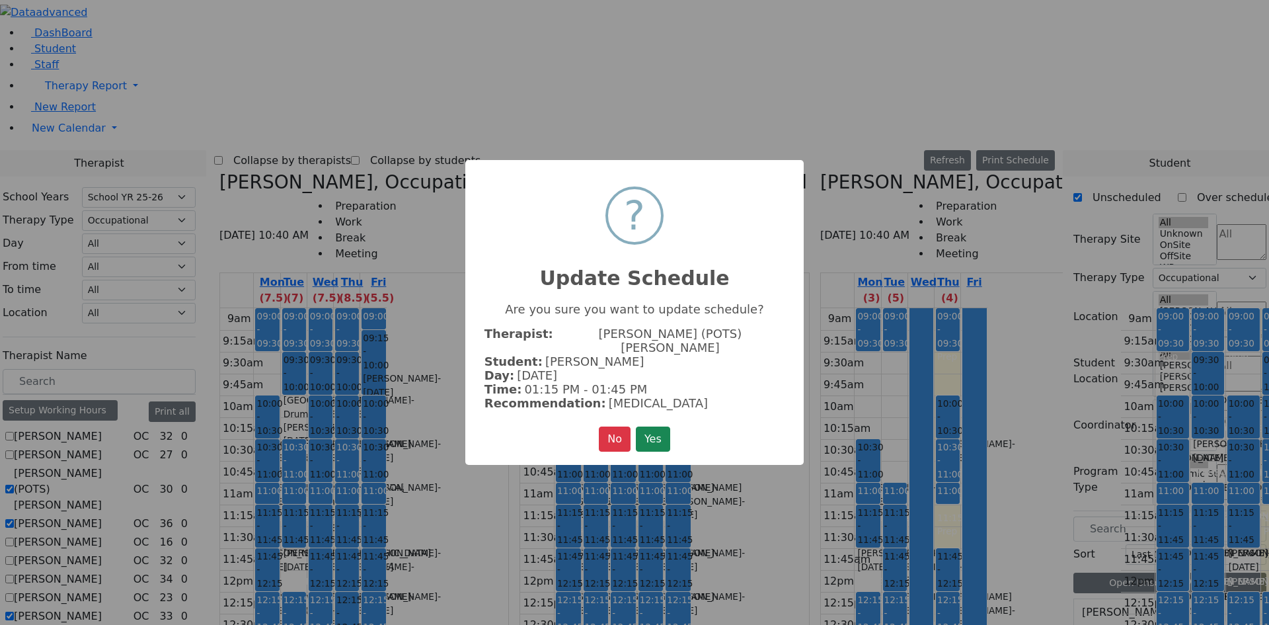
click at [665, 434] on button "Yes" at bounding box center [653, 438] width 34 height 25
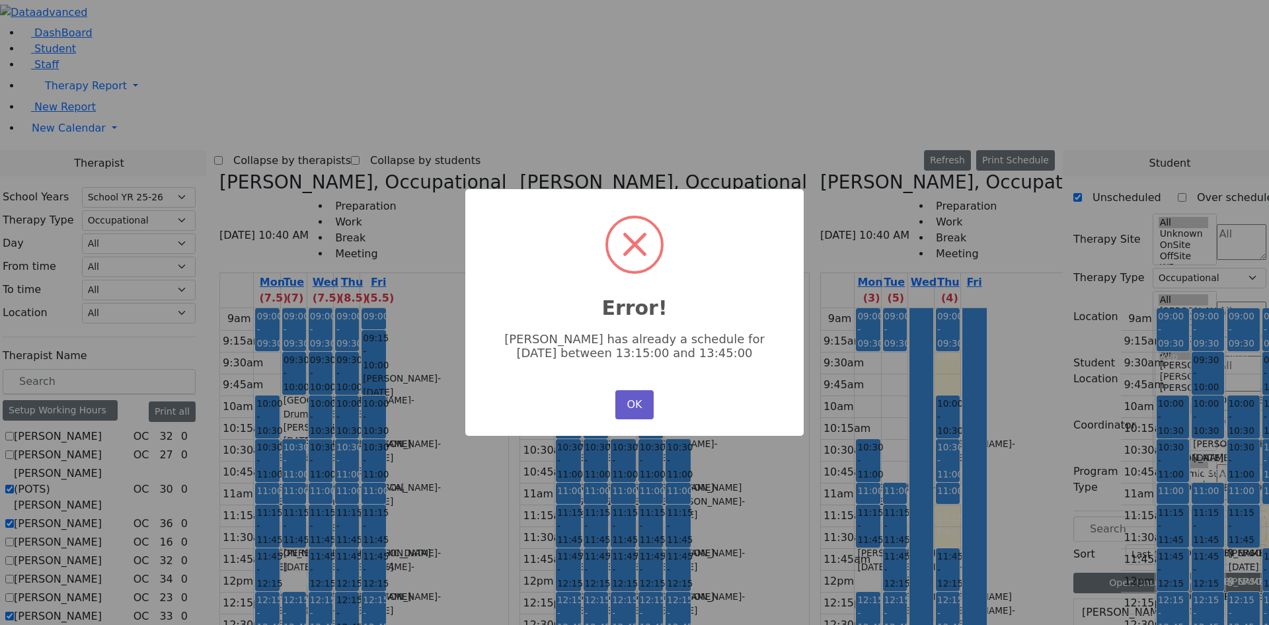
click at [635, 410] on button "OK" at bounding box center [634, 404] width 38 height 29
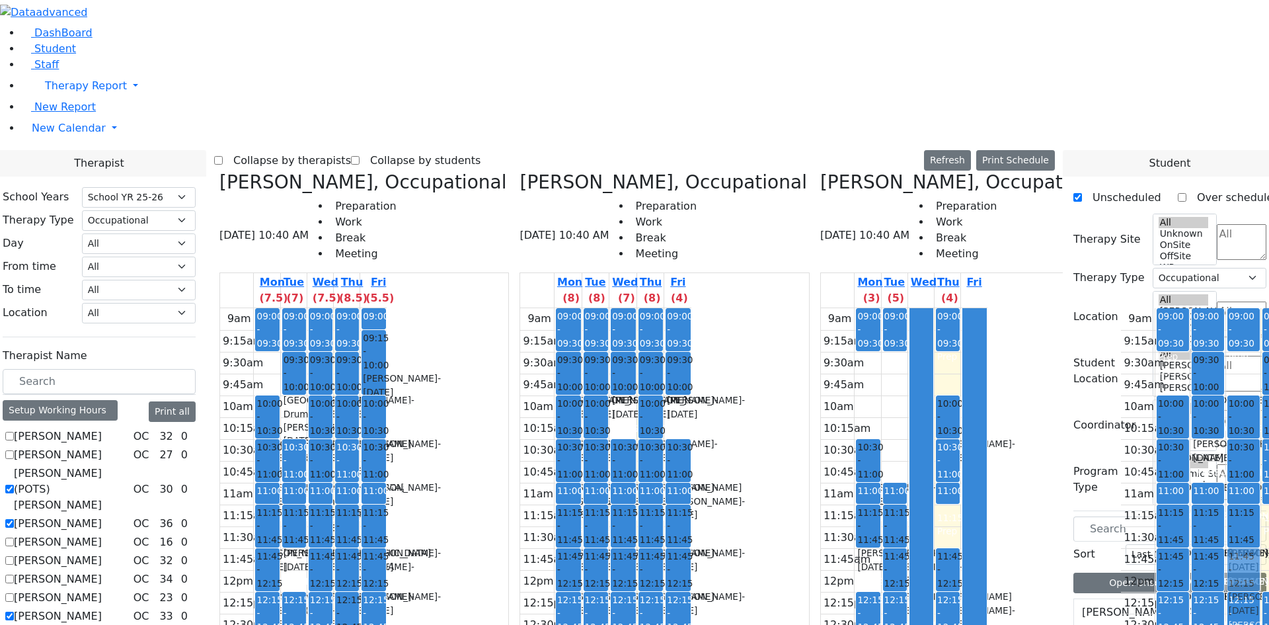
drag, startPoint x: 1041, startPoint y: 338, endPoint x: 1006, endPoint y: 342, distance: 35.2
click at [1121, 342] on tr "09:00 - 09:30 Prep 10:00 - 10:30 Perl Aaron - 12/29/2017 Unknown 10:30 - 11:00 …" at bounding box center [1226, 570] width 210 height 524
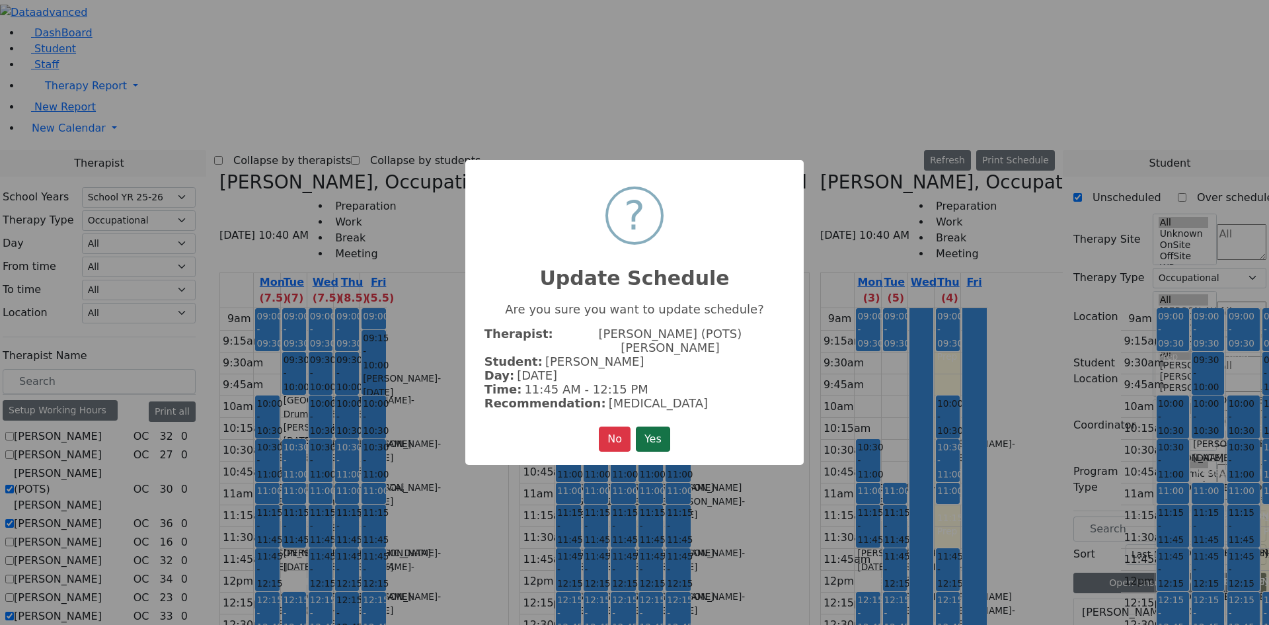
click at [644, 432] on button "Yes" at bounding box center [653, 438] width 34 height 25
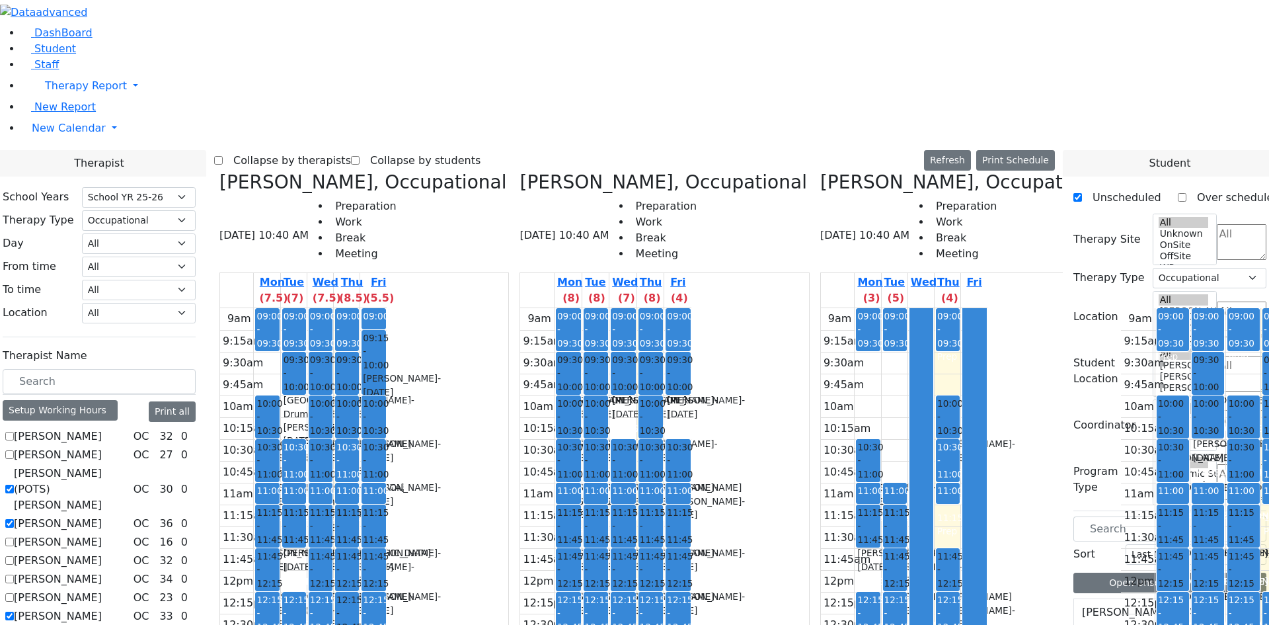
click at [580, 546] on div "Leifer Yechiel - 08/27/2015" at bounding box center [568, 559] width 22 height 27
click at [662, 546] on div "Leifer Yechiel - 08/27/2015" at bounding box center [651, 559] width 22 height 27
drag, startPoint x: 573, startPoint y: 475, endPoint x: 983, endPoint y: 516, distance: 411.9
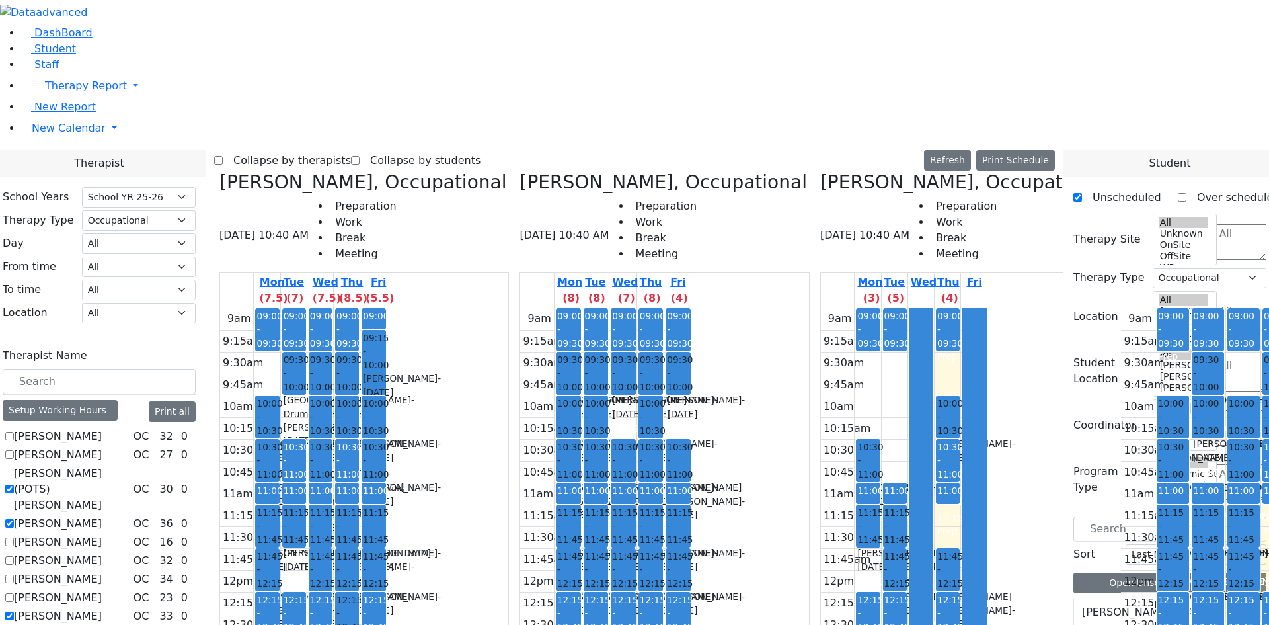
click at [983, 516] on div "Kenig Shira, Occupational 08/21/2025 10:40 AM Preparation Work Break Meeting Mo…" at bounding box center [634, 502] width 841 height 662
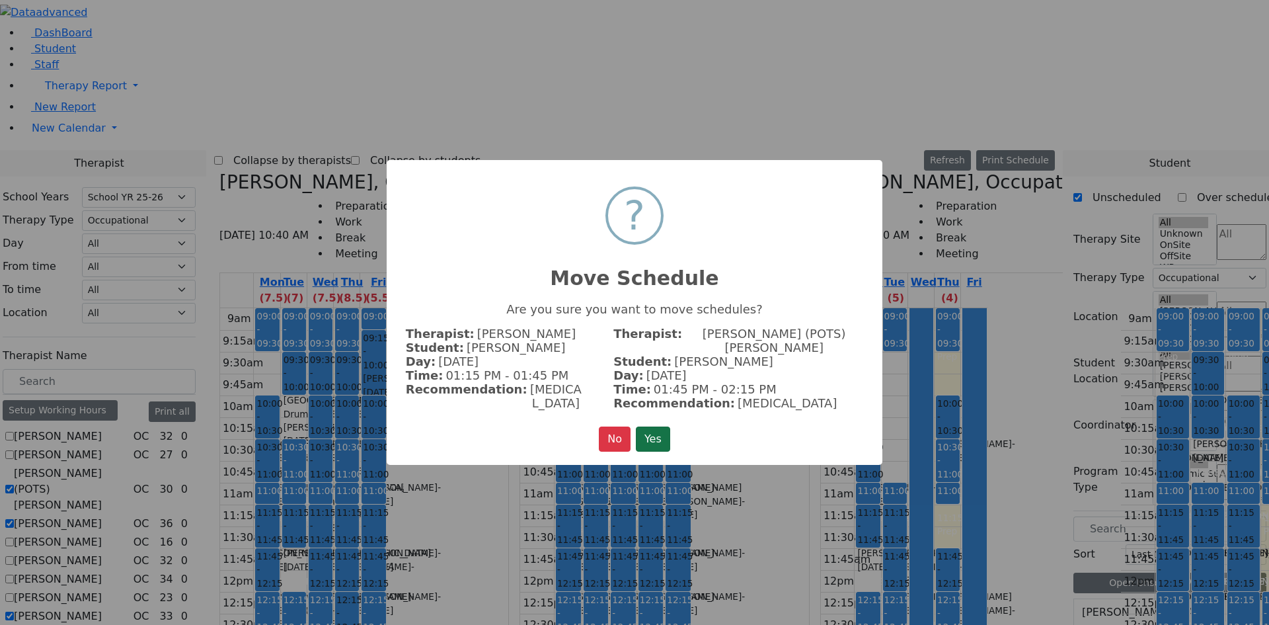
click at [652, 430] on button "Yes" at bounding box center [653, 438] width 34 height 25
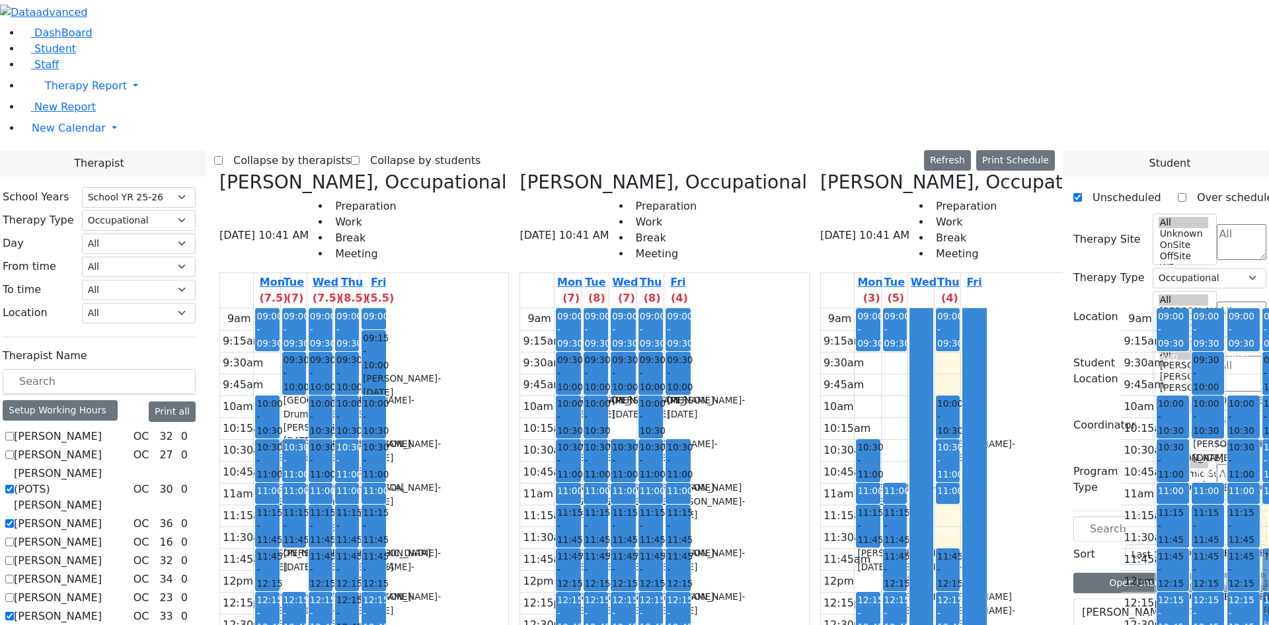
drag, startPoint x: 629, startPoint y: 424, endPoint x: 1034, endPoint y: 336, distance: 414.5
click at [1034, 336] on div "Kenig Shira, Occupational 08/21/2025 10:41 AM Preparation Work Break Meeting Mo…" at bounding box center [634, 502] width 841 height 662
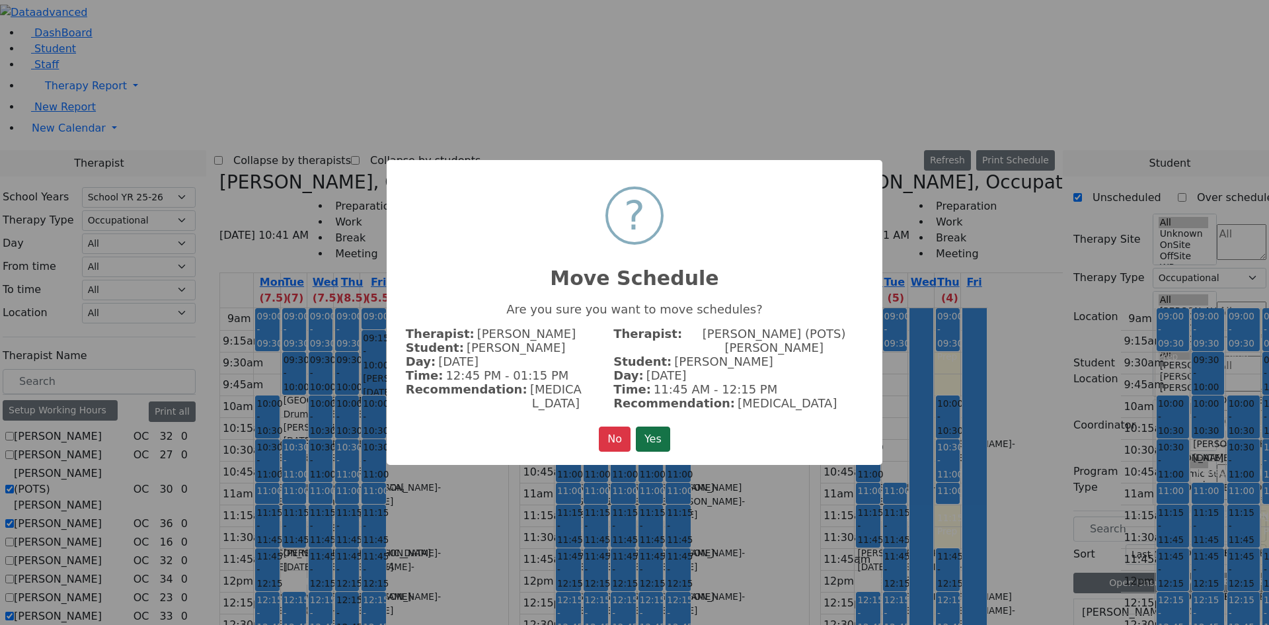
click at [658, 431] on button "Yes" at bounding box center [653, 438] width 34 height 25
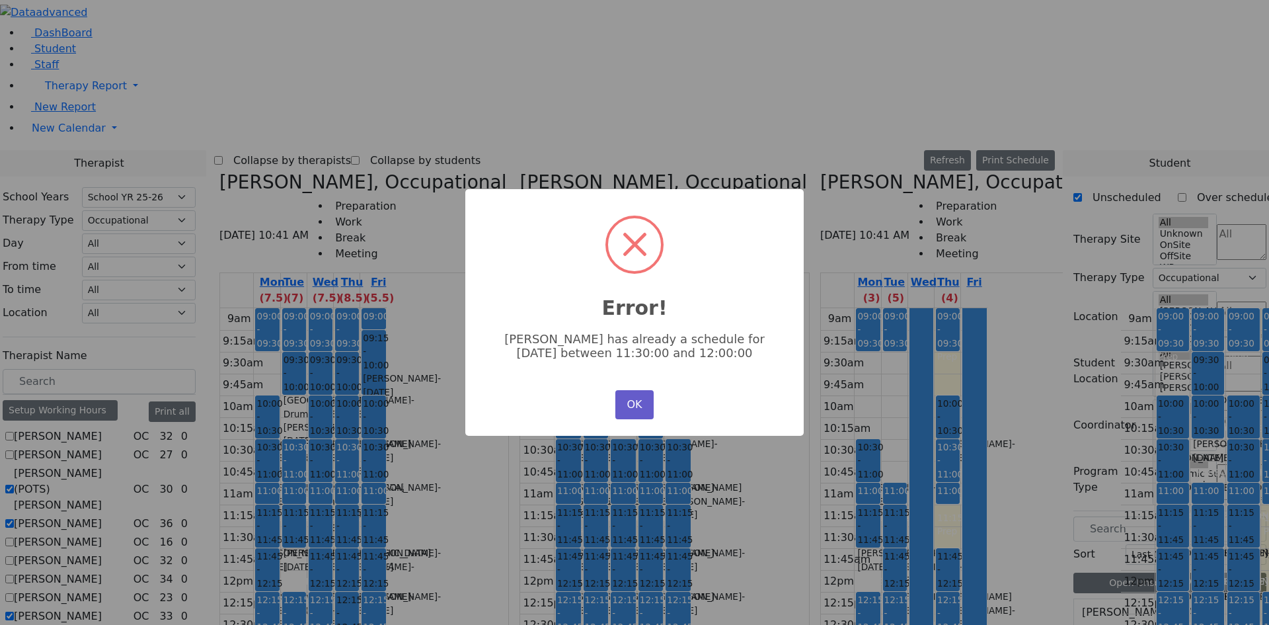
click at [639, 413] on button "OK" at bounding box center [634, 404] width 38 height 29
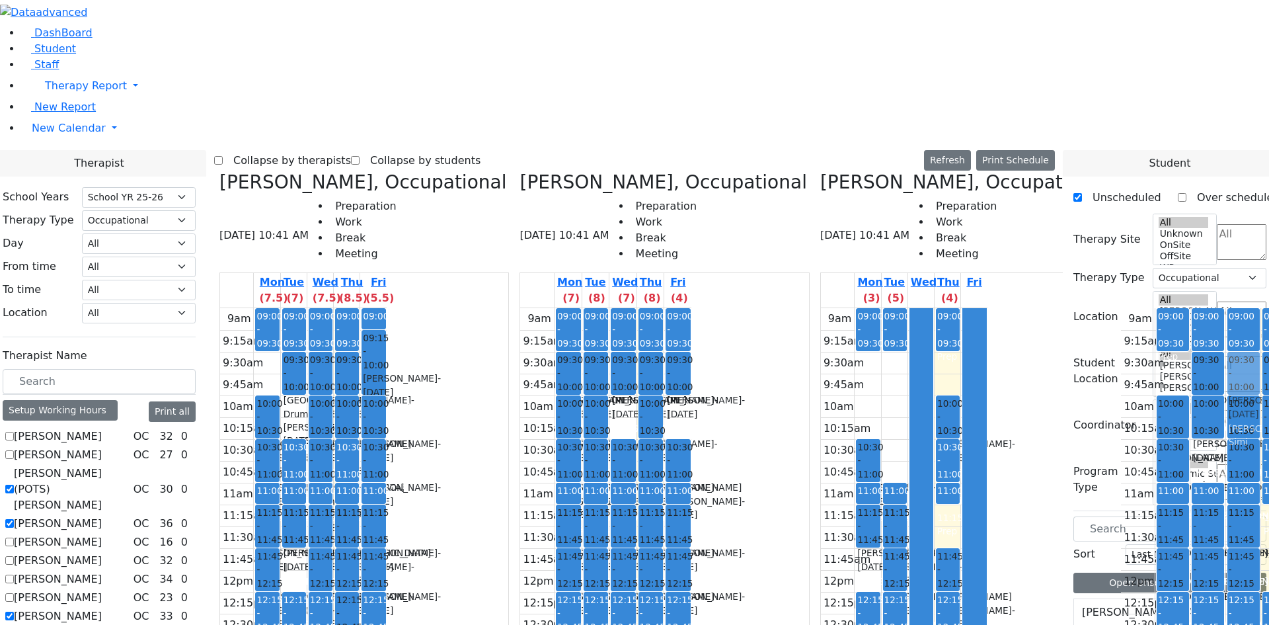
drag, startPoint x: 635, startPoint y: 417, endPoint x: 1010, endPoint y: 143, distance: 464.1
click at [1015, 171] on div "Kenig Shira, Occupational 08/21/2025 10:41 AM Preparation Work Break Meeting Mo…" at bounding box center [634, 502] width 841 height 662
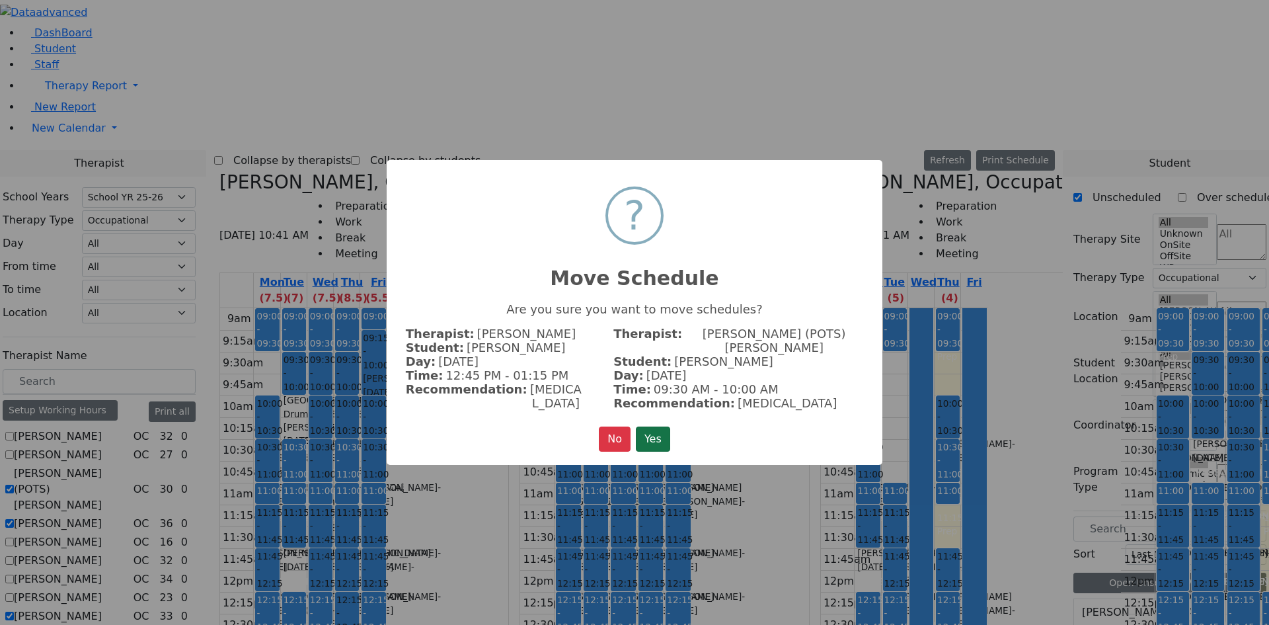
click at [653, 430] on button "Yes" at bounding box center [653, 438] width 34 height 25
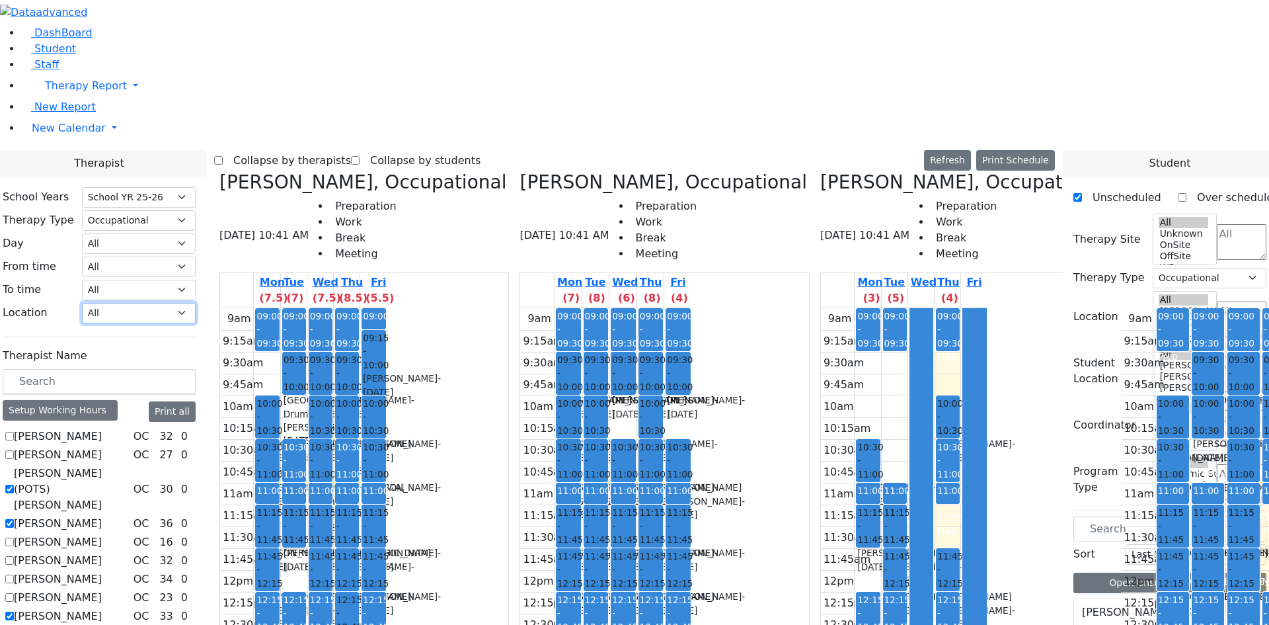
click at [196, 303] on select "All Binyan Klein 5 Binyan Klein 4 Binyan Klein 3 Binyan Klein 2 Binyan Klein 1 …" at bounding box center [139, 313] width 114 height 20
click at [196, 369] on input "text" at bounding box center [99, 381] width 193 height 25
drag, startPoint x: 430, startPoint y: 186, endPoint x: 429, endPoint y: 175, distance: 11.3
click at [387, 308] on div "9am 9:15am 9:30am 9:45am 10am 10:15am 10:30am 10:45am 11am 11:15am 11:30am 11:4…" at bounding box center [303, 570] width 167 height 524
drag, startPoint x: 430, startPoint y: 192, endPoint x: 428, endPoint y: 175, distance: 17.2
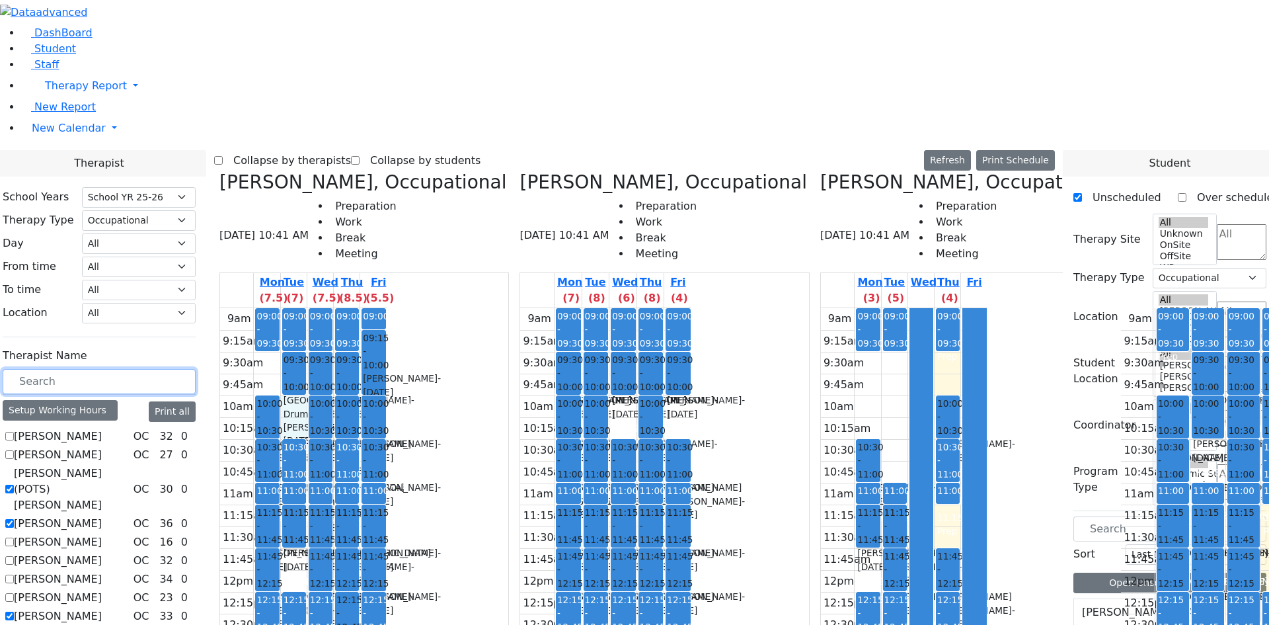
click at [387, 308] on div "9am 9:15am 9:30am 9:45am 10am 10:15am 10:30am 10:45am 11am 11:15am 11:30am 11:4…" at bounding box center [303, 570] width 167 height 524
drag, startPoint x: 403, startPoint y: 120, endPoint x: 402, endPoint y: 149, distance: 28.4
click at [387, 308] on div "9am 9:15am 9:30am 9:45am 10am 10:15am 10:30am 10:45am 11am 11:15am 11:30am 11:4…" at bounding box center [303, 570] width 167 height 524
drag, startPoint x: 786, startPoint y: 293, endPoint x: 789, endPoint y: 235, distance: 58.3
click at [882, 308] on div "09:00 - 09:30 Prep 11:00 - 11:15 Prep 11:15 - 11:45 [PERSON_NAME] Reitzy - [DAT…" at bounding box center [895, 570] width 26 height 524
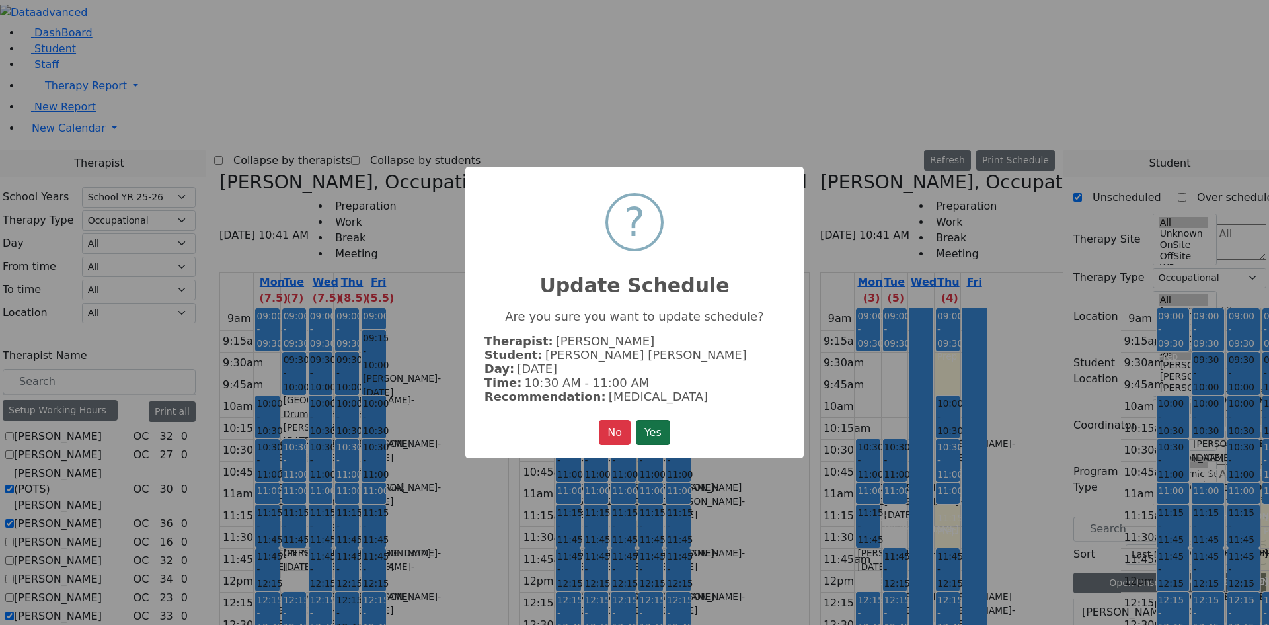
click at [663, 427] on button "Yes" at bounding box center [653, 432] width 34 height 25
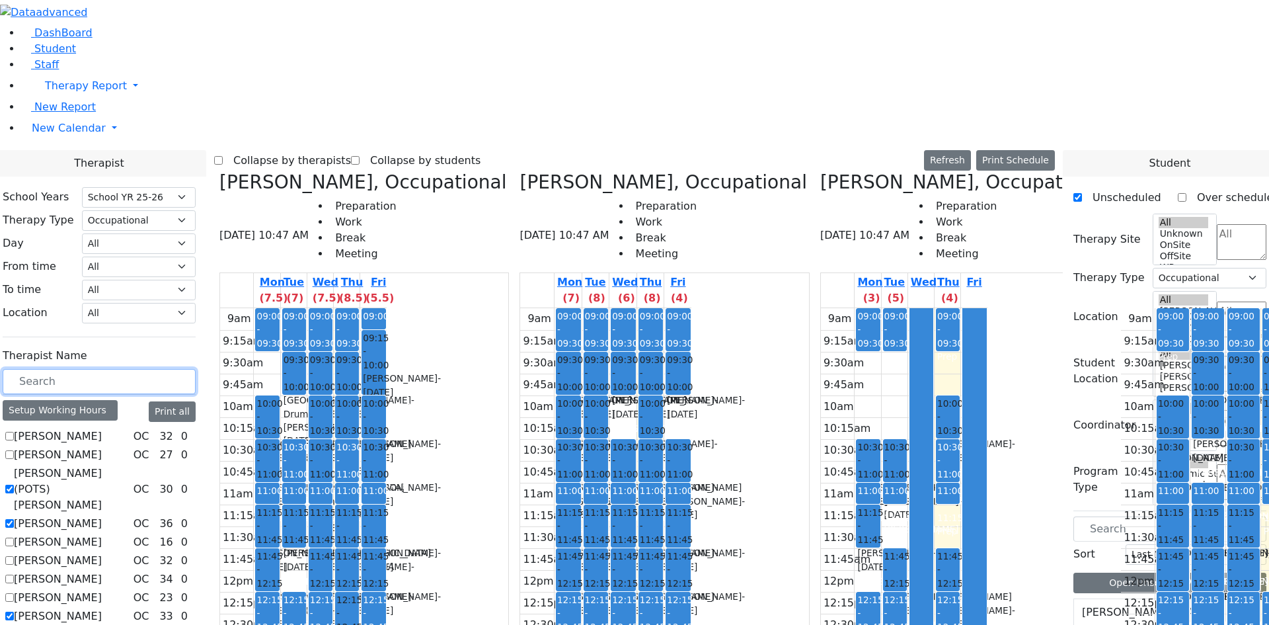
drag, startPoint x: 783, startPoint y: 469, endPoint x: 783, endPoint y: 517, distance: 48.3
click at [882, 517] on div "09:00 - 09:30 Prep 10:30 - 11:00 Herzog Reitzy - 03/02/2017 Peymer Bracha 11:00…" at bounding box center [895, 570] width 26 height 524
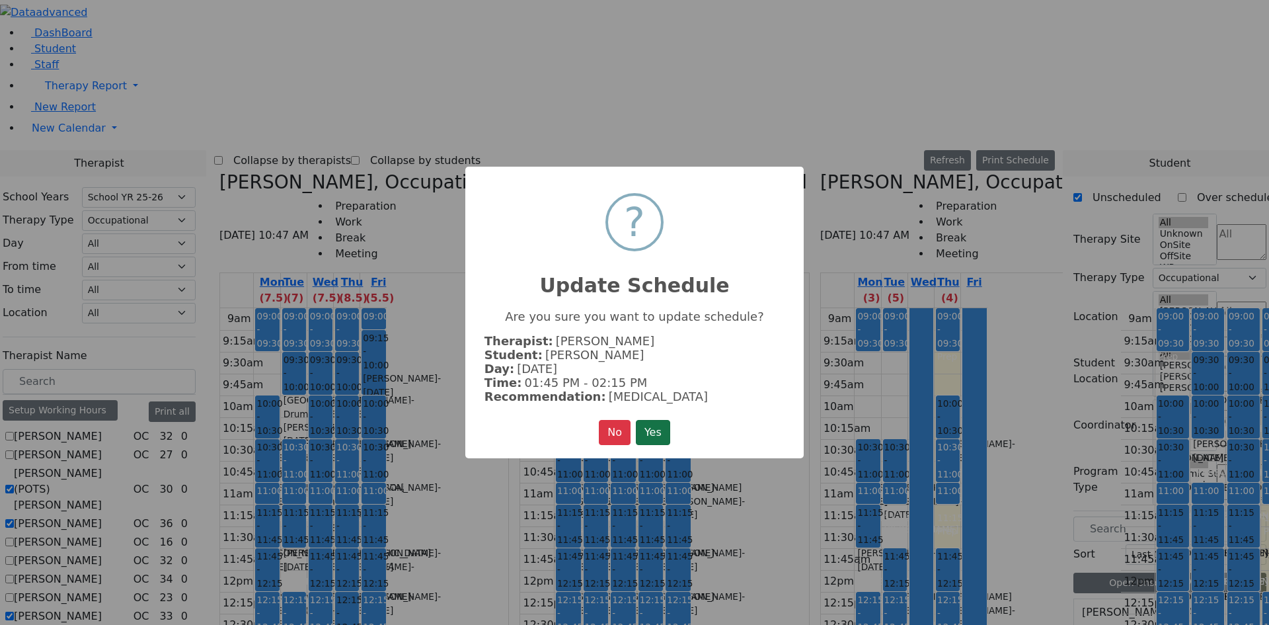
click at [660, 434] on button "Yes" at bounding box center [653, 432] width 34 height 25
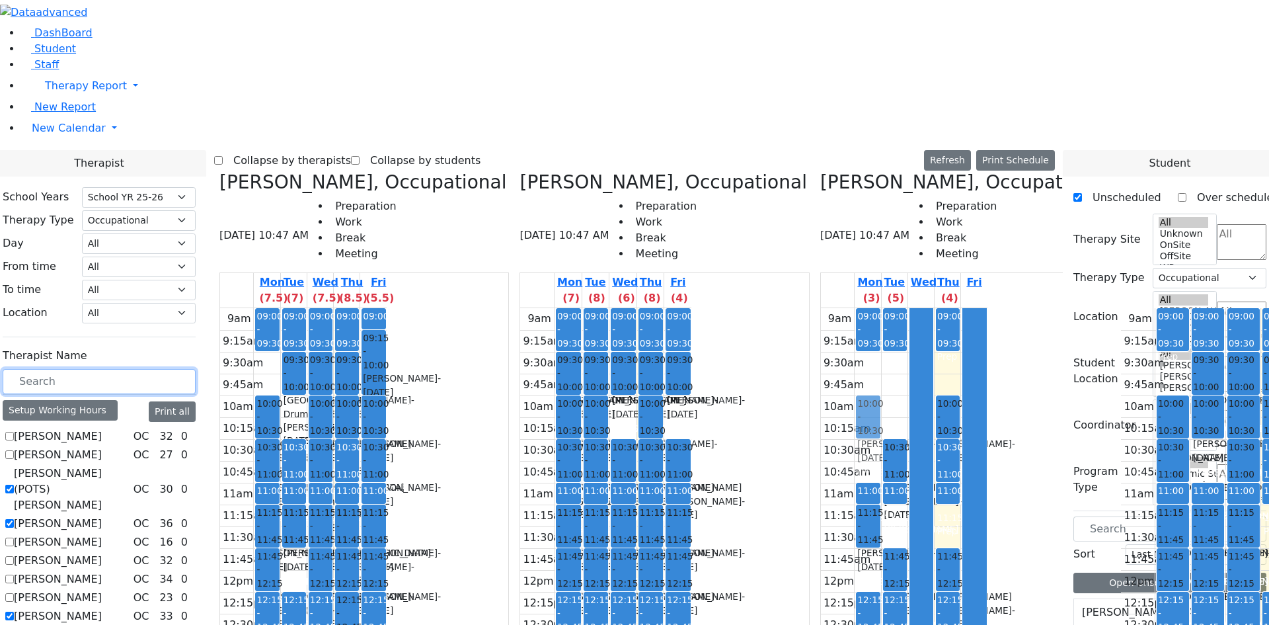
drag, startPoint x: 751, startPoint y: 215, endPoint x: 755, endPoint y: 180, distance: 35.3
click at [855, 308] on div "09:00 - 09:30 Prep 10:30 - 11:00 Katz Rivka - 11/06/2015 Peymer Bracha 11:00 - …" at bounding box center [868, 570] width 26 height 524
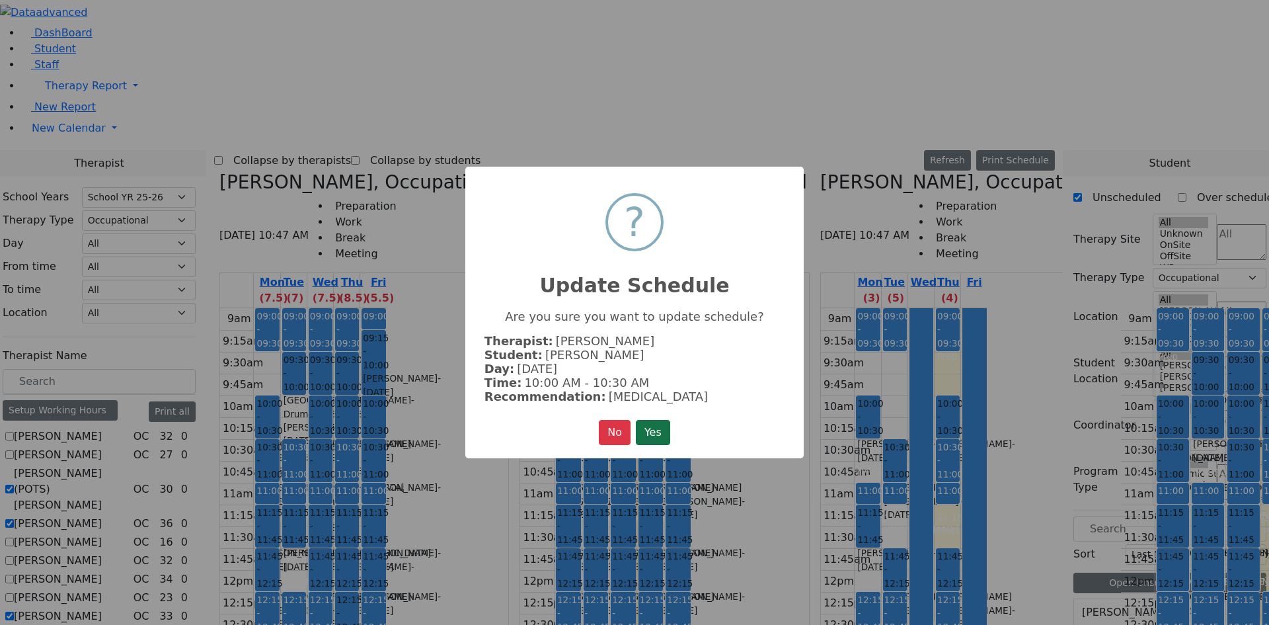
click at [651, 431] on button "Yes" at bounding box center [653, 432] width 34 height 25
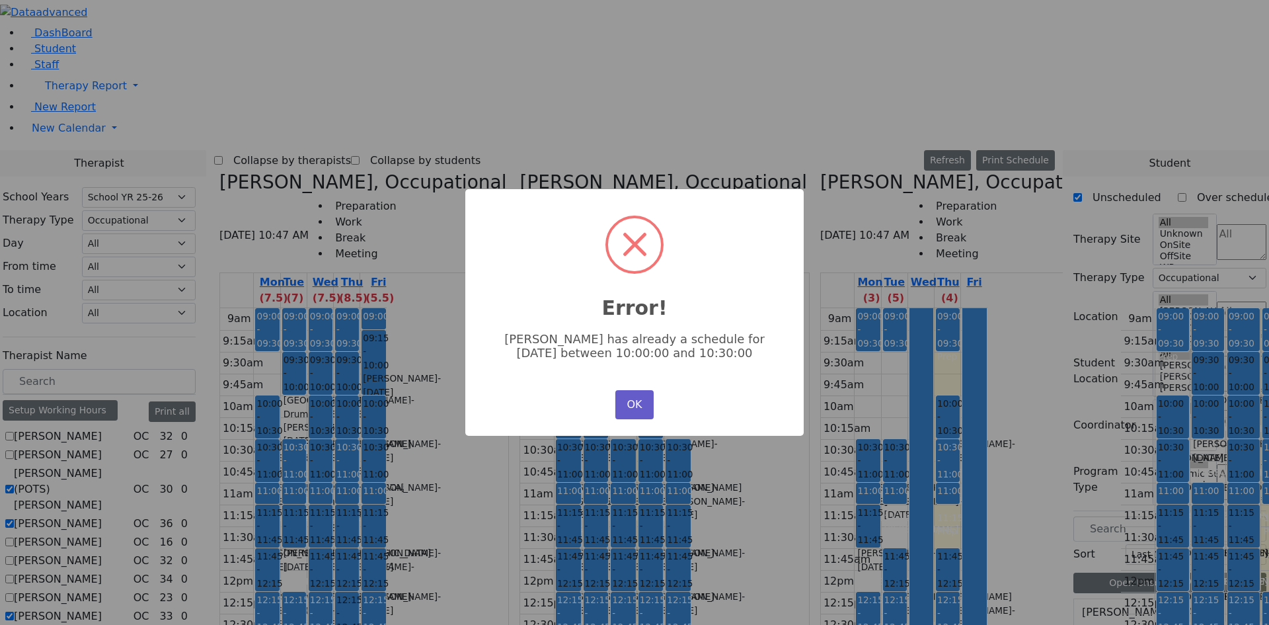
click at [640, 405] on button "OK" at bounding box center [634, 404] width 38 height 29
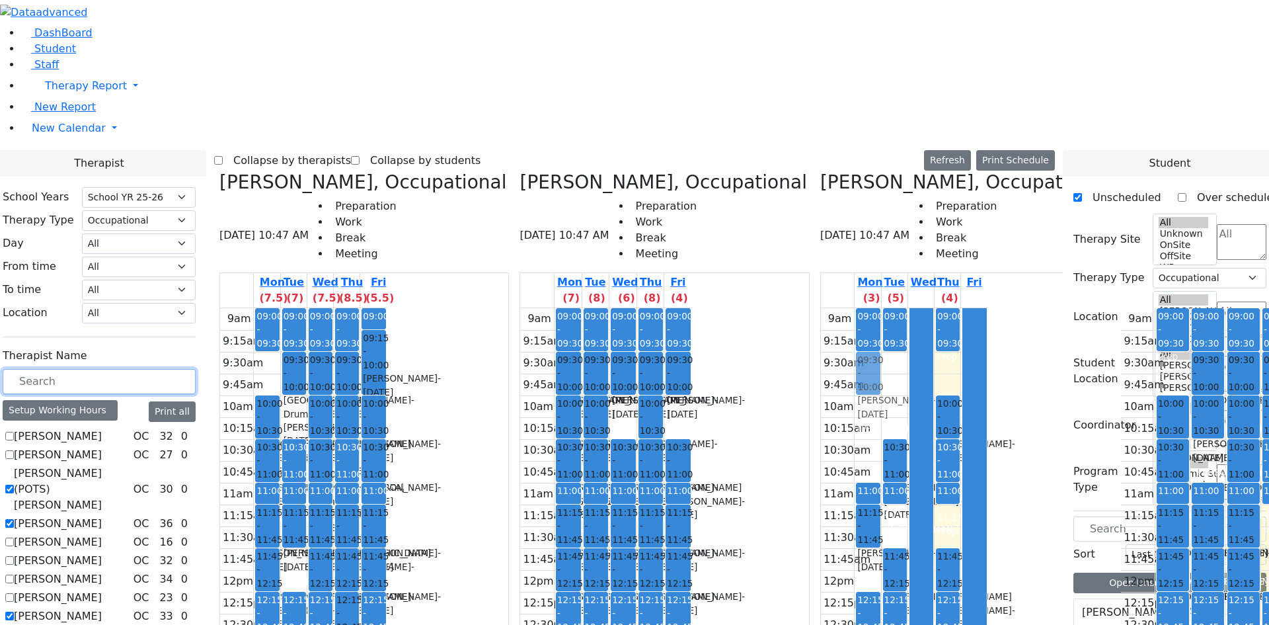
drag, startPoint x: 758, startPoint y: 225, endPoint x: 759, endPoint y: 141, distance: 84.0
click at [855, 308] on div "09:00 - 09:30 Prep 10:30 - 11:00 Katz Rivka - 11/06/2015 Peymer Bracha 11:00 - …" at bounding box center [868, 570] width 26 height 524
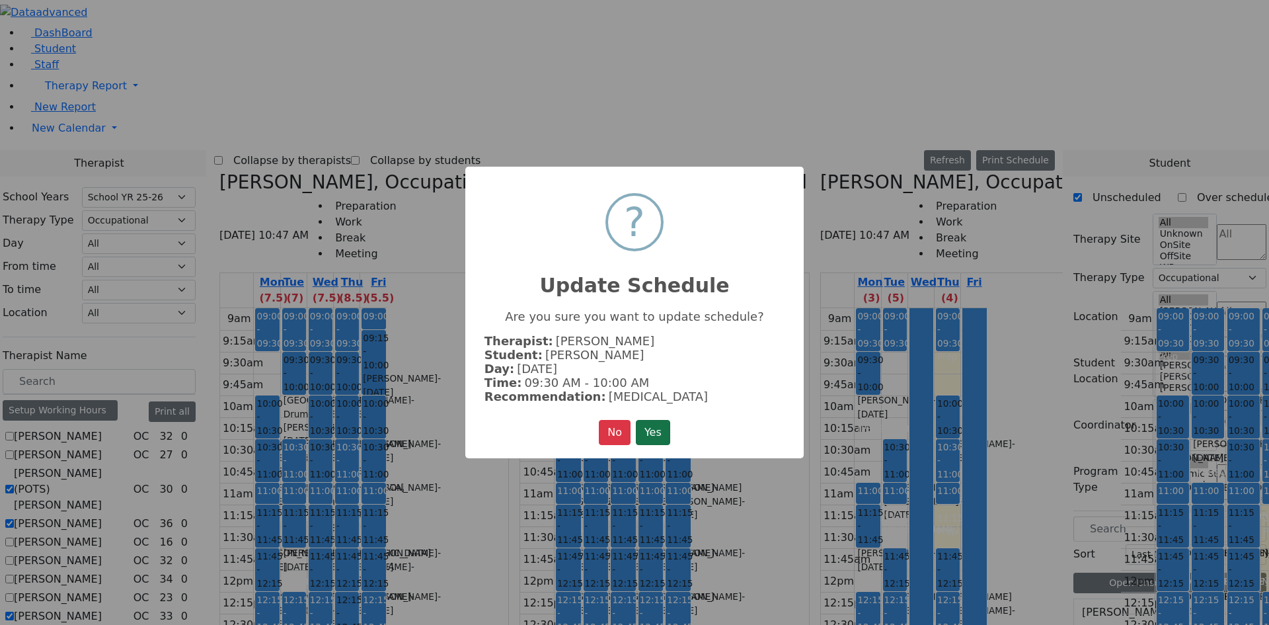
click at [662, 434] on button "Yes" at bounding box center [653, 432] width 34 height 25
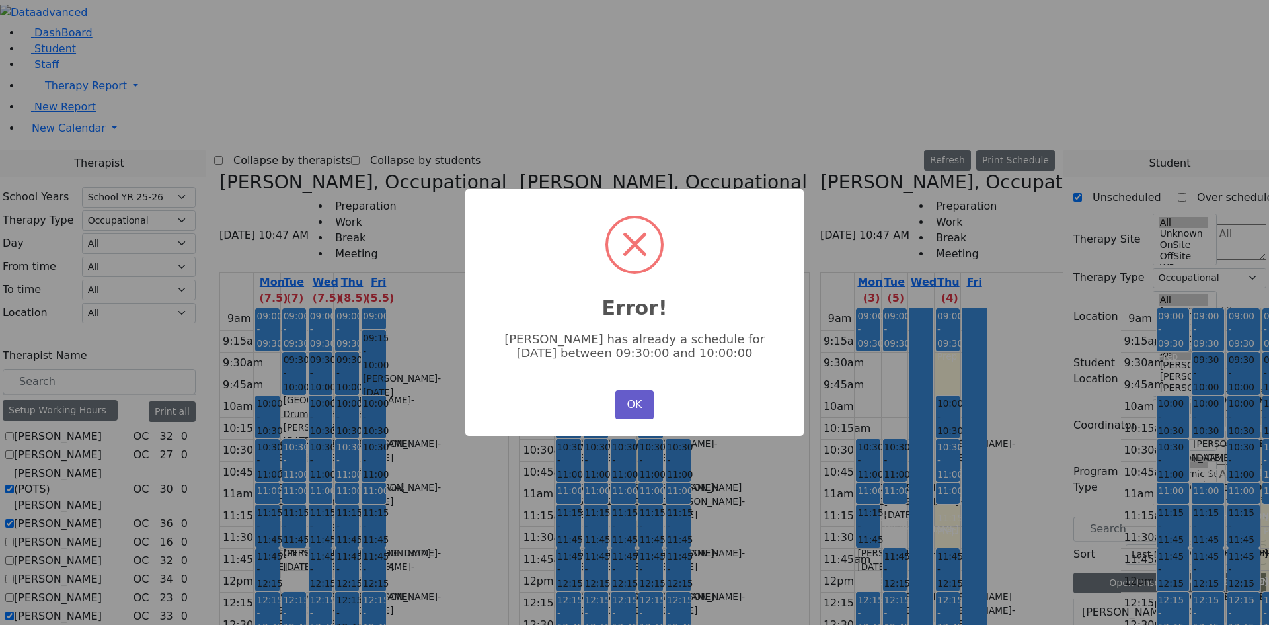
click at [633, 403] on button "OK" at bounding box center [634, 404] width 38 height 29
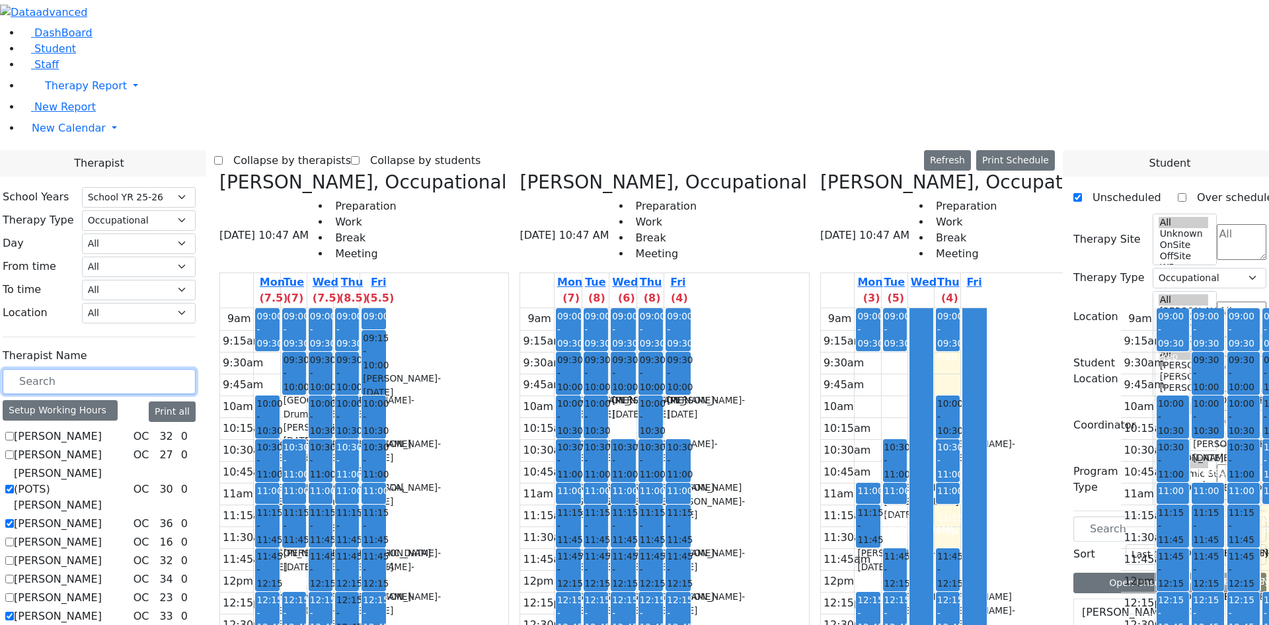
drag, startPoint x: 754, startPoint y: 225, endPoint x: 744, endPoint y: 487, distance: 262.6
click at [855, 497] on div "09:00 - 09:30 Prep 10:30 - 11:00 Katz Rivka - 11/06/2015 Peymer Bracha 11:00 - …" at bounding box center [868, 570] width 26 height 524
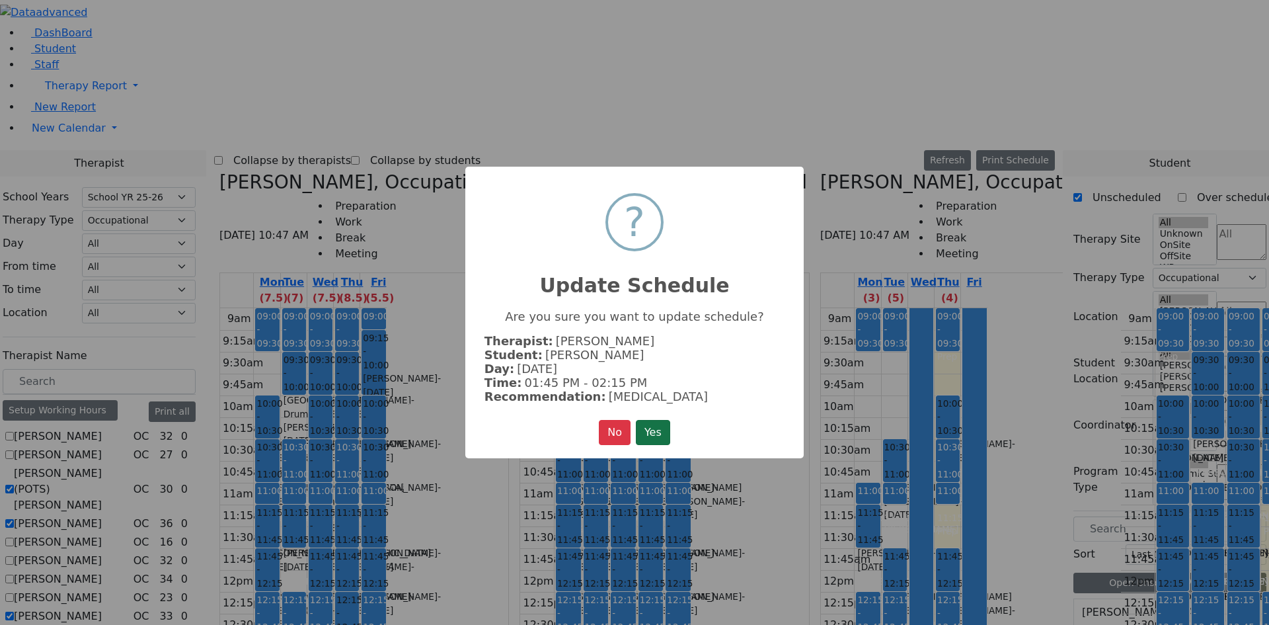
click at [654, 436] on button "Yes" at bounding box center [653, 432] width 34 height 25
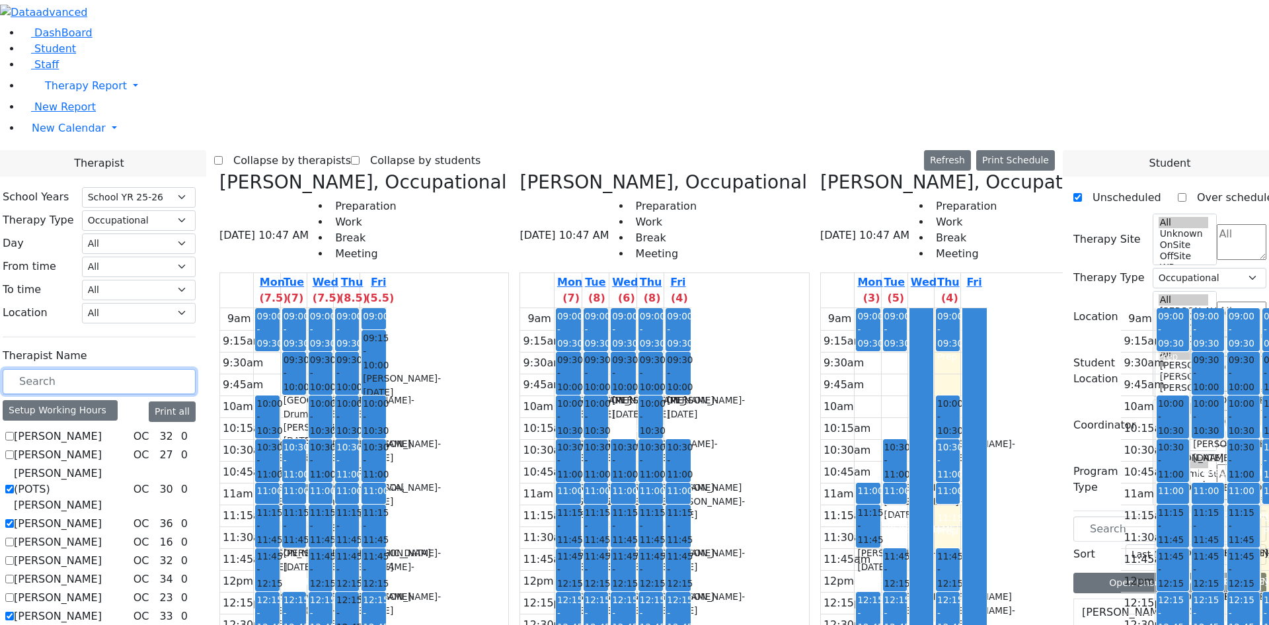
drag, startPoint x: 837, startPoint y: 422, endPoint x: 837, endPoint y: 498, distance: 76.7
click at [935, 514] on div "09:00 - 09:30 Prep 10:00 - 10:30 Vanchozker Abe - 12/12/2017 Gordon Goldie 10:3…" at bounding box center [948, 570] width 26 height 524
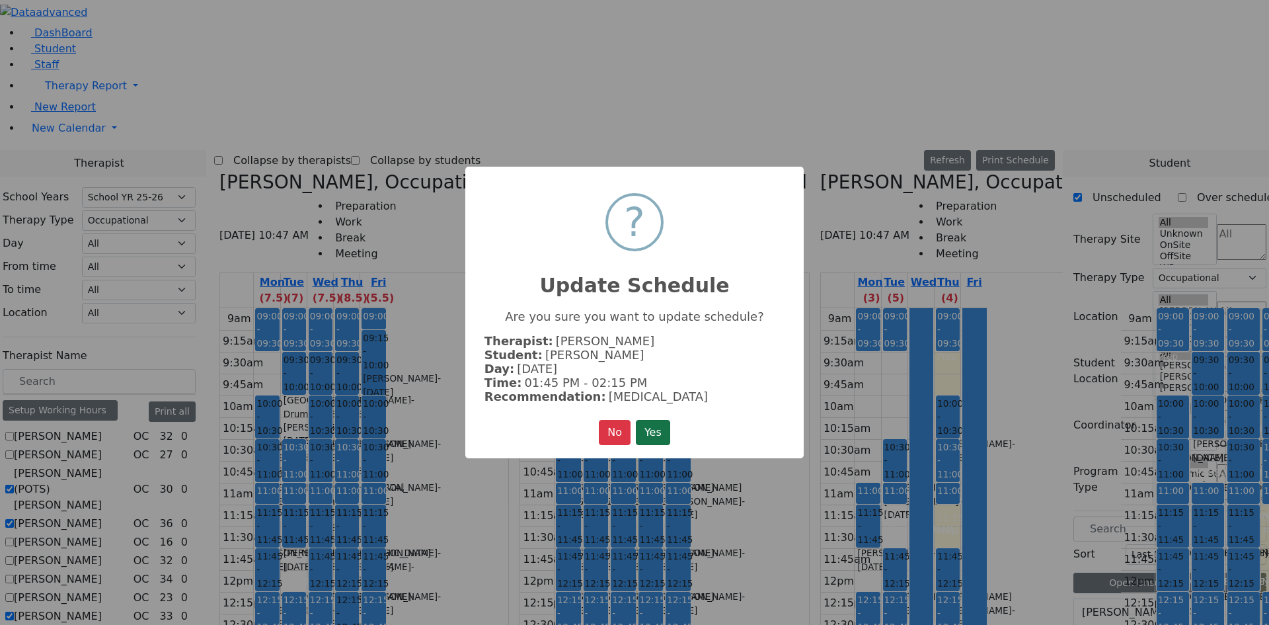
click at [650, 439] on button "Yes" at bounding box center [653, 432] width 34 height 25
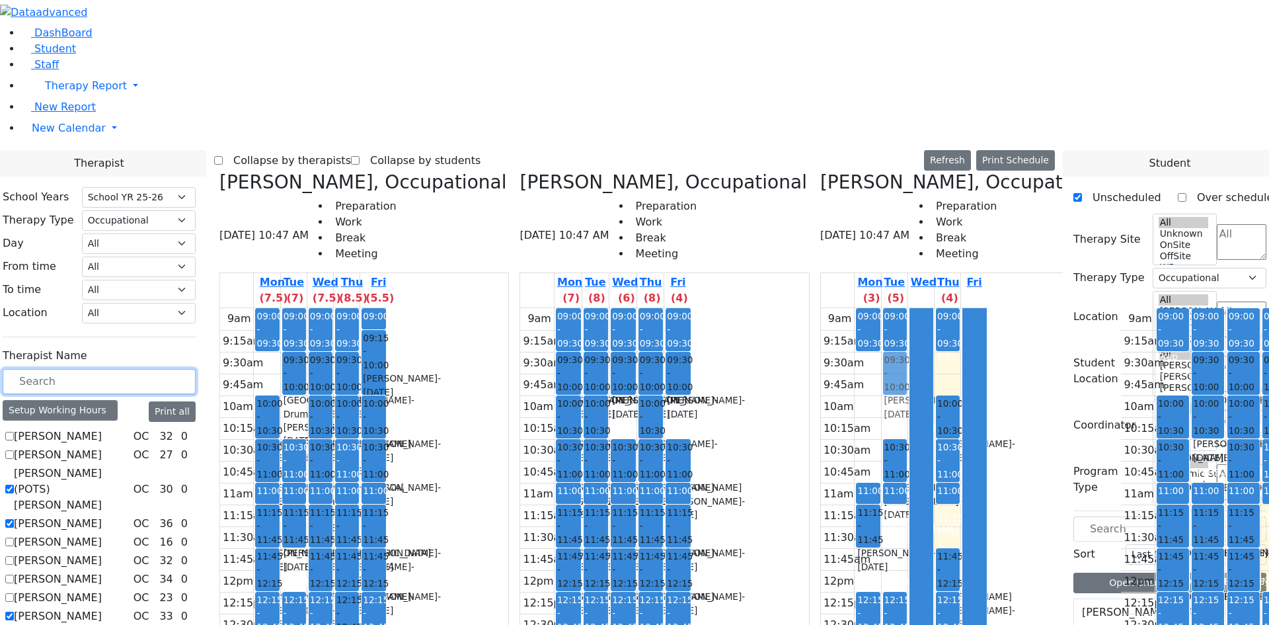
drag, startPoint x: 785, startPoint y: 341, endPoint x: 789, endPoint y: 155, distance: 186.4
click at [882, 308] on div "09:00 - 09:30 Prep 10:30 - 11:00 Herzog Reitzy - 03/02/2017 Peymer Bracha 11:00…" at bounding box center [895, 570] width 26 height 524
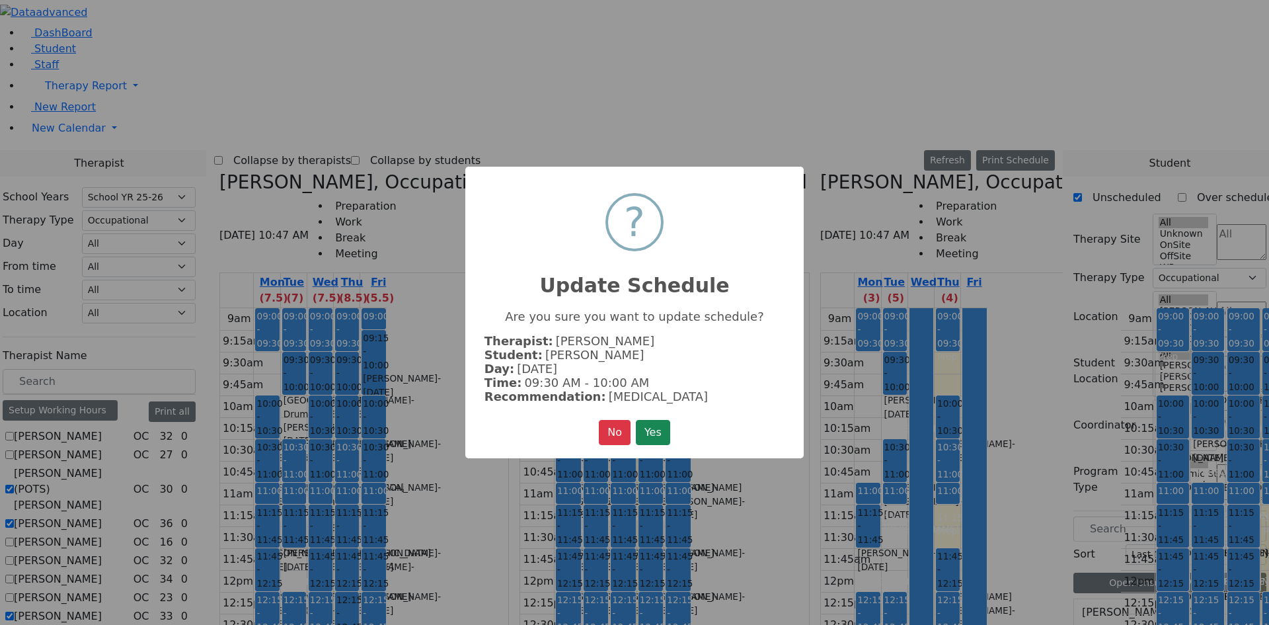
click at [660, 423] on button "Yes" at bounding box center [653, 432] width 34 height 25
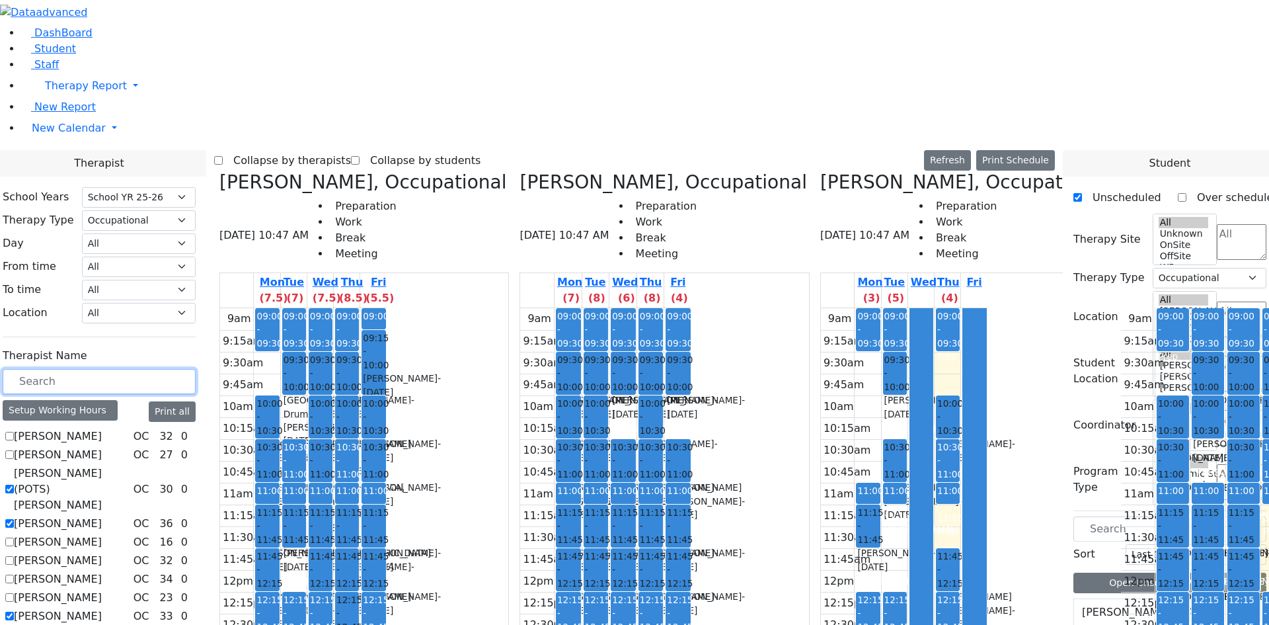
drag, startPoint x: 780, startPoint y: 436, endPoint x: 781, endPoint y: 426, distance: 10.7
click at [882, 434] on div "09:00 - 09:30 Prep 09:30 - 10:00 Halberstam Bruche - 06/06/2017 Peymer Bracha 1…" at bounding box center [895, 570] width 26 height 524
drag, startPoint x: 600, startPoint y: 303, endPoint x: 631, endPoint y: 428, distance: 129.2
click at [633, 438] on tr "09:00 - 09:30 Prep 09:30 - 10:00 Cik Yitzchok - 12/10/2018 Neuman, Simi 10:00 -…" at bounding box center [605, 570] width 171 height 524
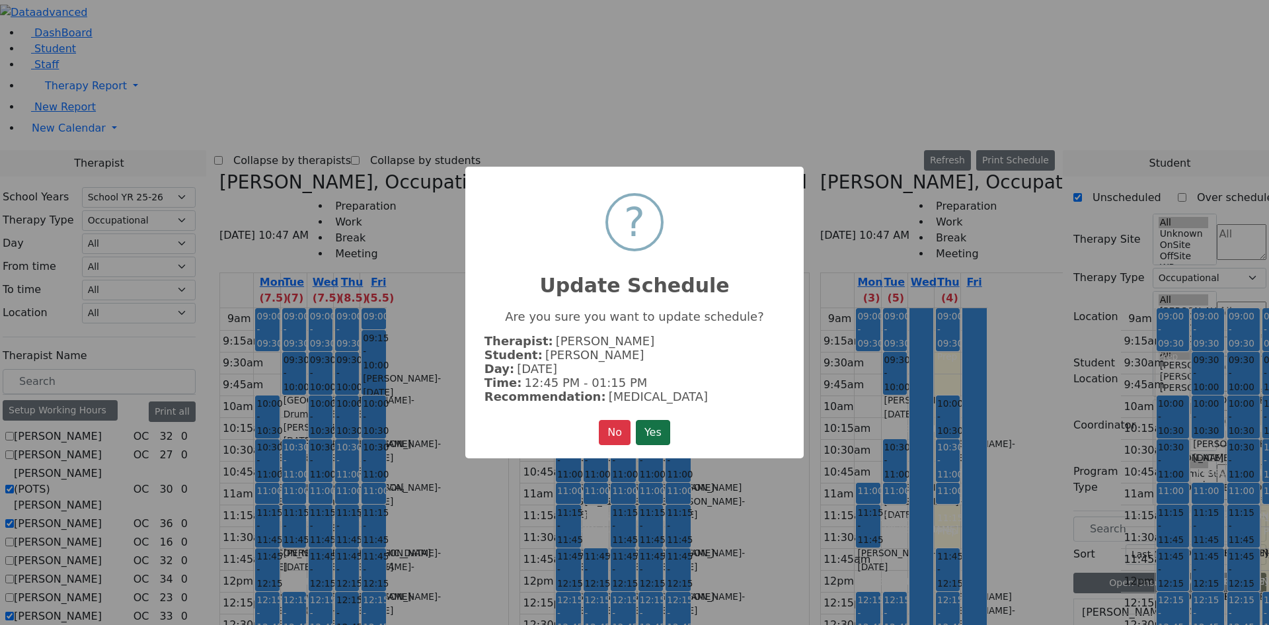
click at [647, 436] on button "Yes" at bounding box center [653, 432] width 34 height 25
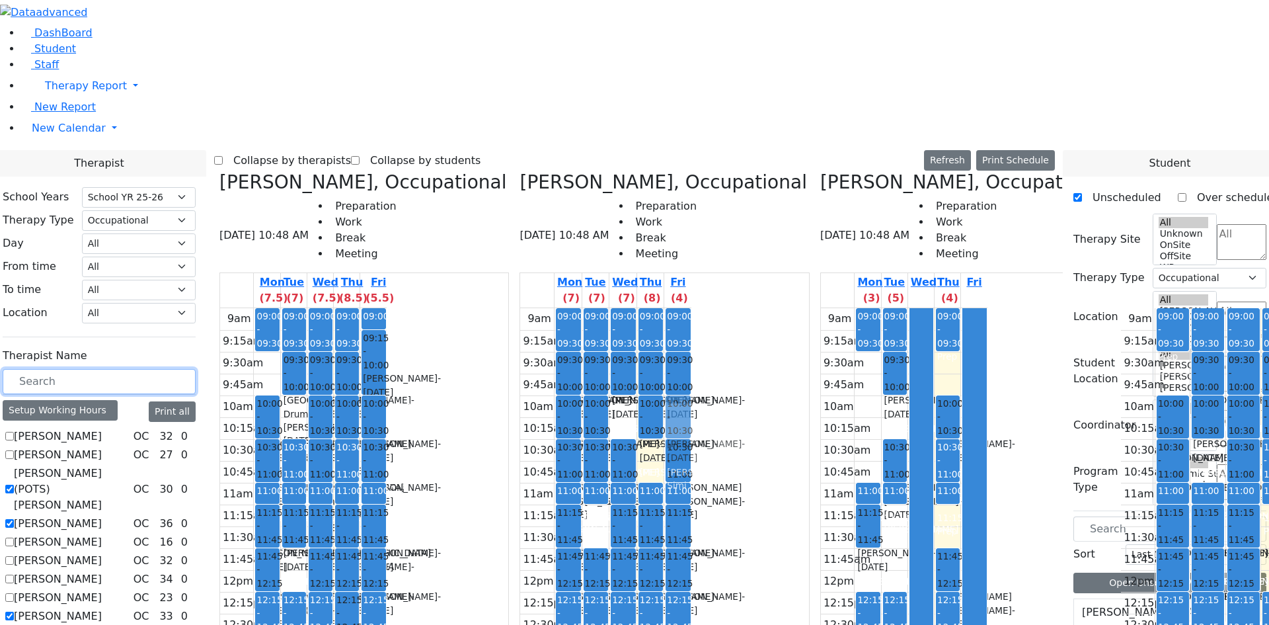
drag, startPoint x: 659, startPoint y: 227, endPoint x: 687, endPoint y: 187, distance: 49.3
click at [687, 308] on tr "09:00 - 09:30 Prep 09:30 - 10:00 Cik Yitzchok - 12/10/2018 Neuman, Simi 10:00 -…" at bounding box center [605, 570] width 171 height 524
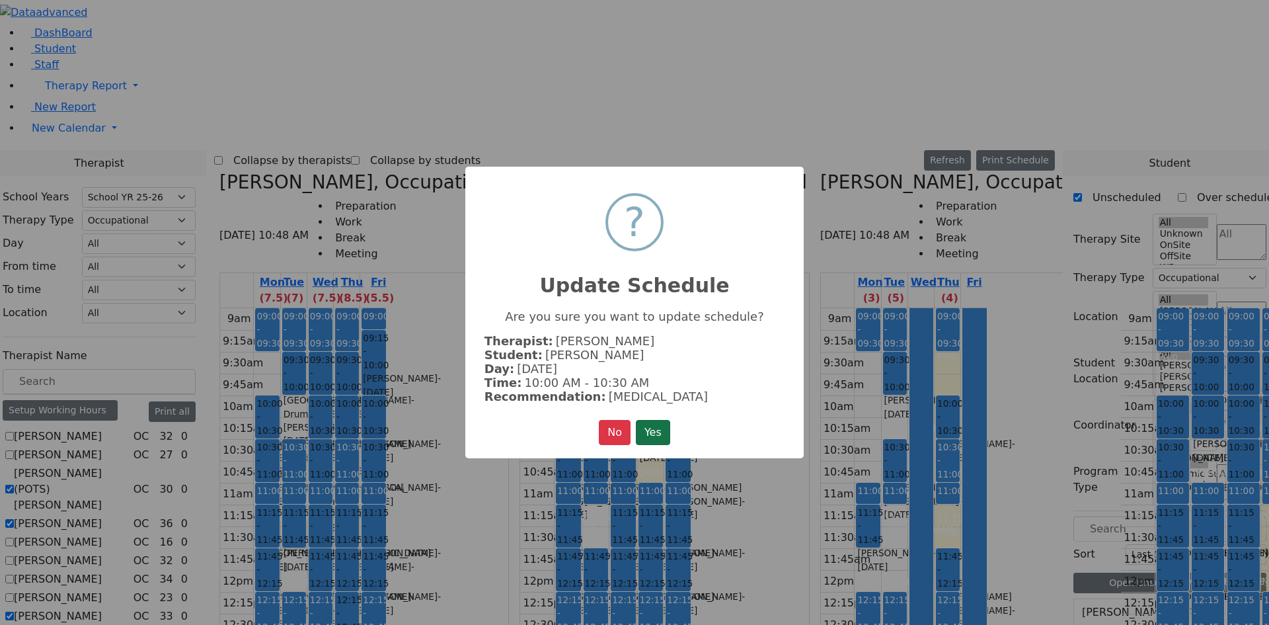
click at [655, 422] on button "Yes" at bounding box center [653, 432] width 34 height 25
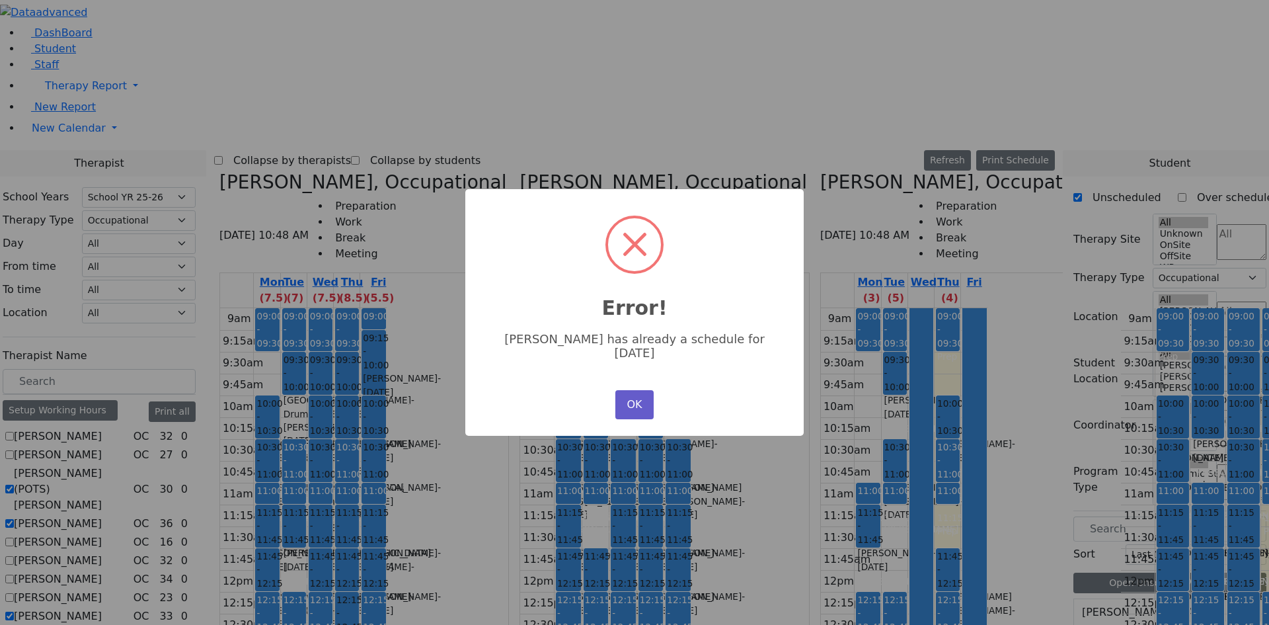
click at [635, 390] on button "OK" at bounding box center [634, 404] width 38 height 29
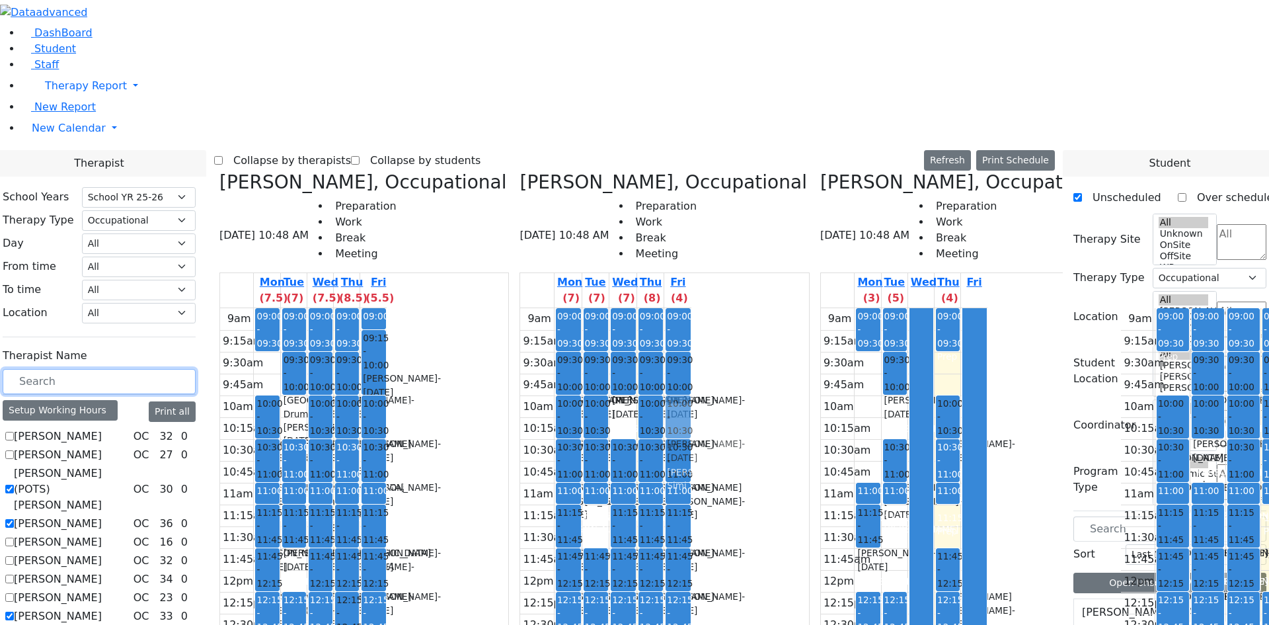
drag, startPoint x: 657, startPoint y: 509, endPoint x: 683, endPoint y: 196, distance: 314.4
click at [683, 308] on tr "09:00 - 09:30 Prep 09:30 - 10:00 Cik Yitzchok - 12/10/2018 Neuman, Simi 10:00 -…" at bounding box center [605, 570] width 171 height 524
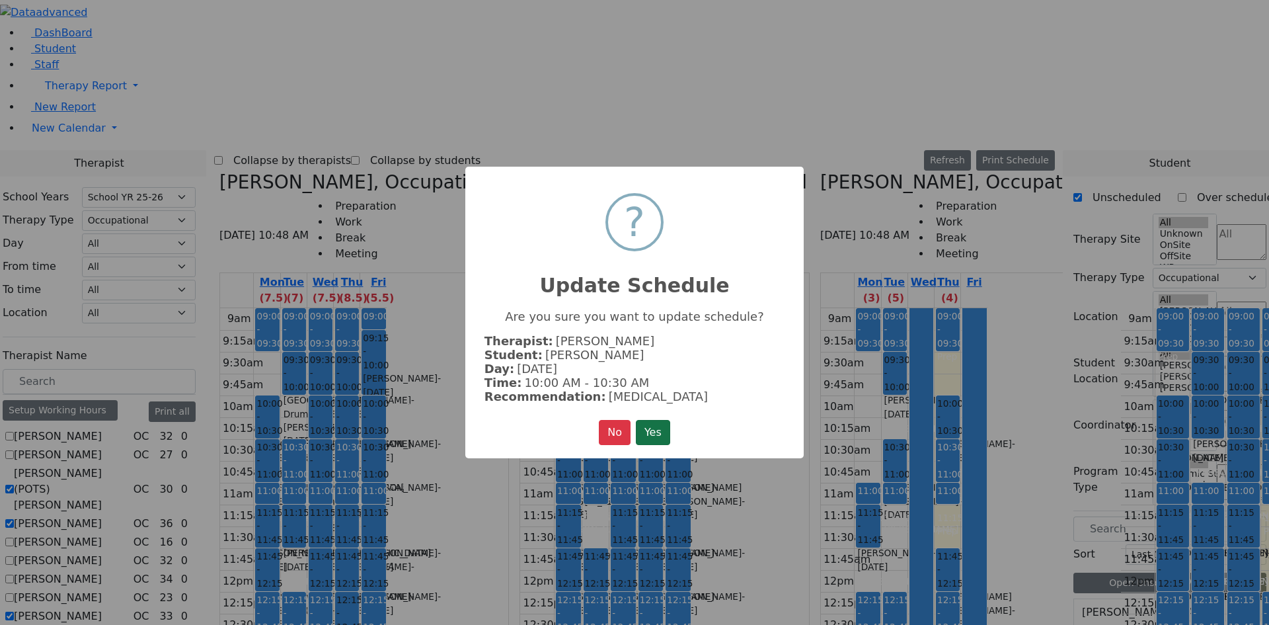
click at [650, 426] on button "Yes" at bounding box center [653, 432] width 34 height 25
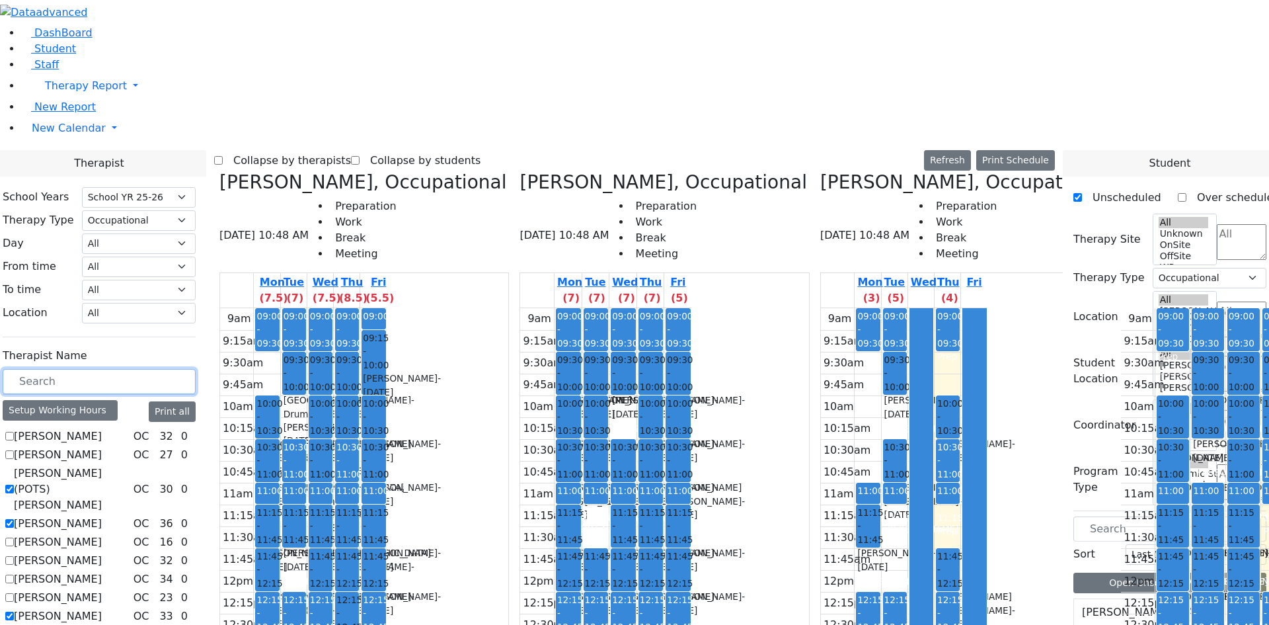
scroll to position [0, 32]
drag, startPoint x: 1012, startPoint y: 426, endPoint x: 1005, endPoint y: 329, distance: 98.1
click at [1261, 336] on div "09:00 - 09:30 Prep 09:30 - 10:00 Kahan Shloime - 03/07/2017 Gordon Goldie 10:00…" at bounding box center [1278, 570] width 34 height 524
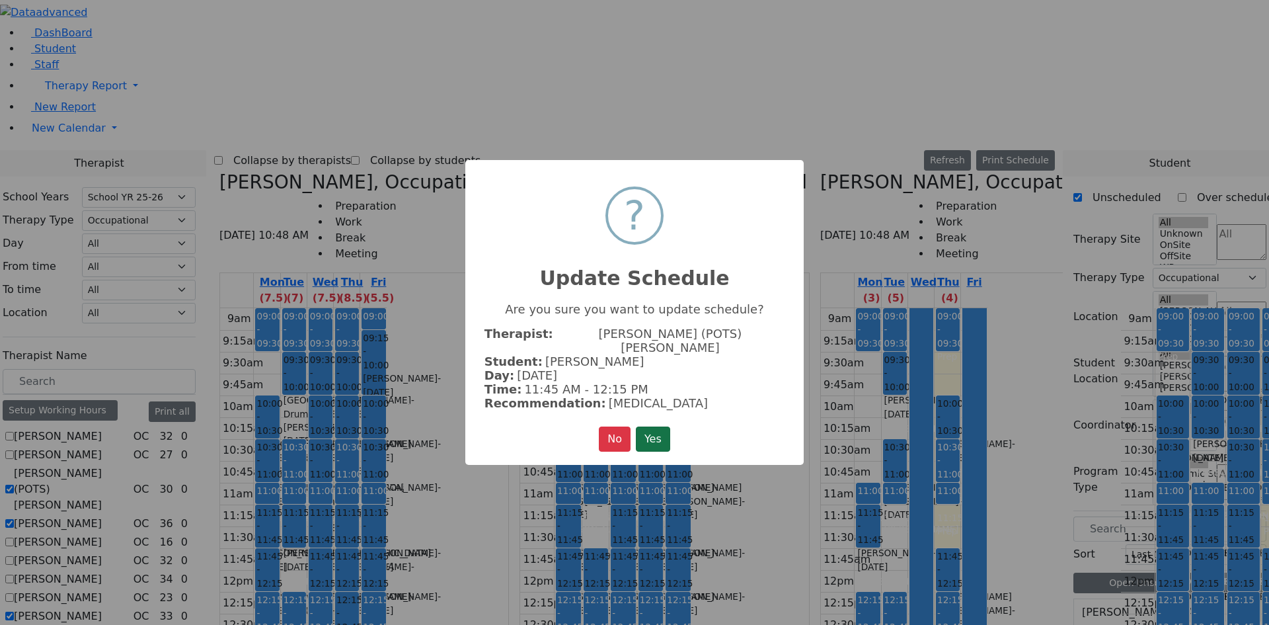
click at [658, 434] on button "Yes" at bounding box center [653, 438] width 34 height 25
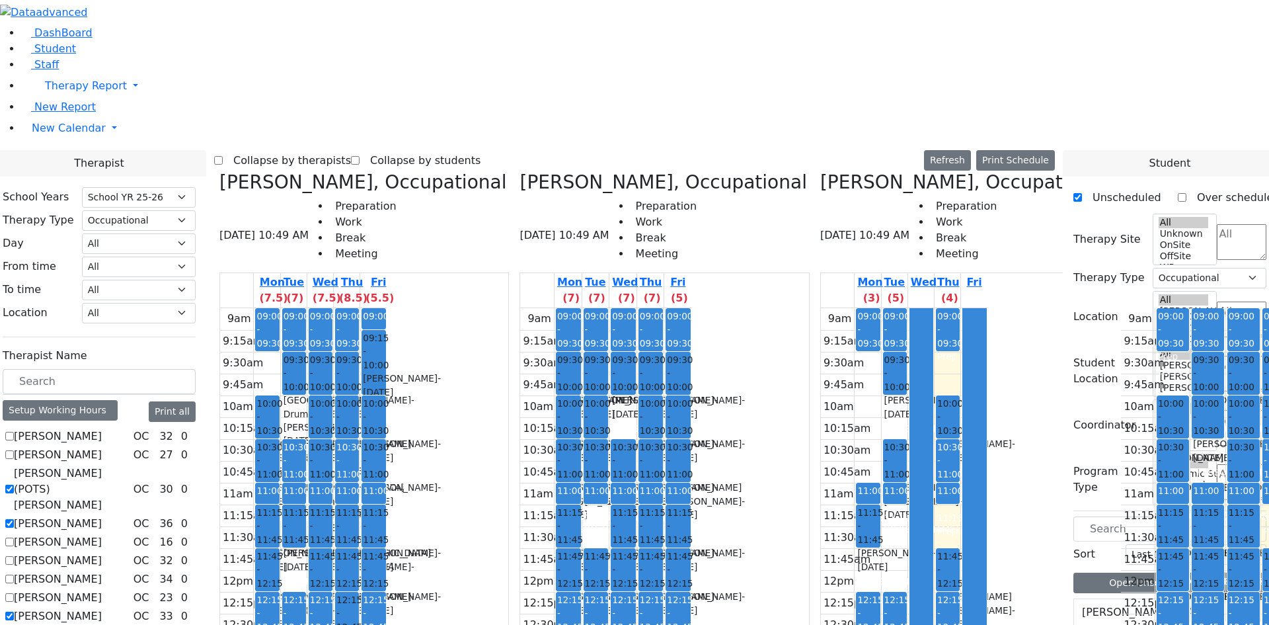
scroll to position [66, 0]
checkbox input "true"
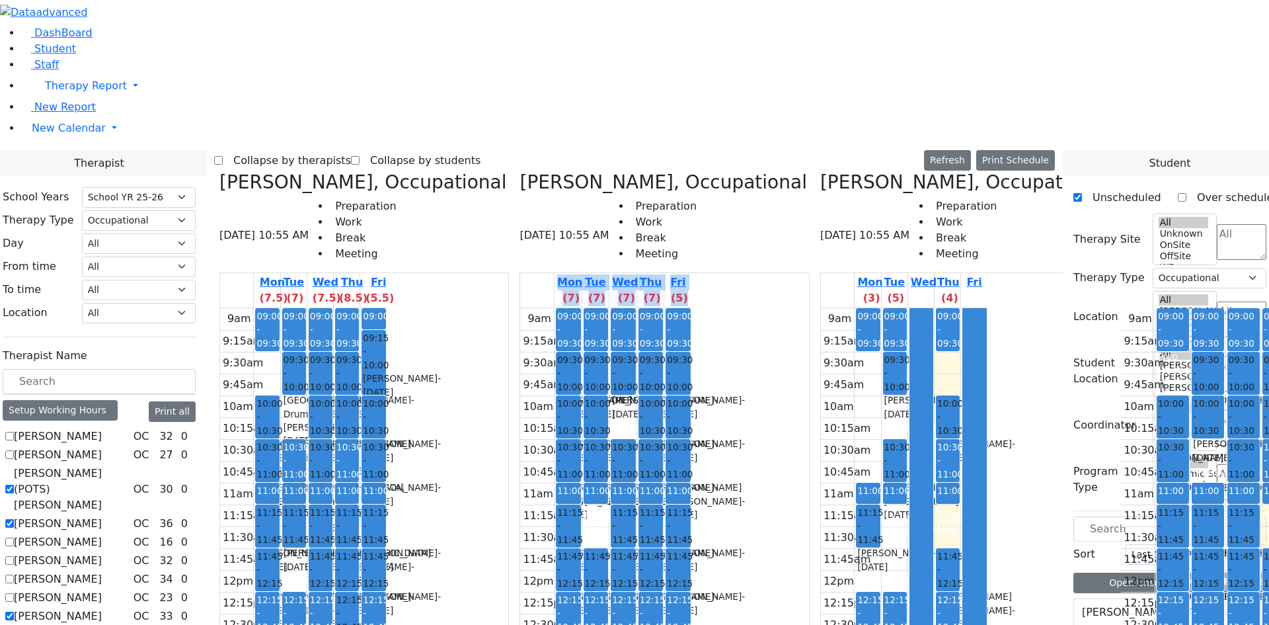
drag, startPoint x: 610, startPoint y: 598, endPoint x: 650, endPoint y: 612, distance: 42.2
drag, startPoint x: 621, startPoint y: 543, endPoint x: 622, endPoint y: 563, distance: 20.5
click at [622, 563] on div "09:00 - 09:30 Prep 09:30 - 10:00 Rubenstein Rafael - 06/05/2013 Schmutter, Mich…" at bounding box center [622, 570] width 27 height 524
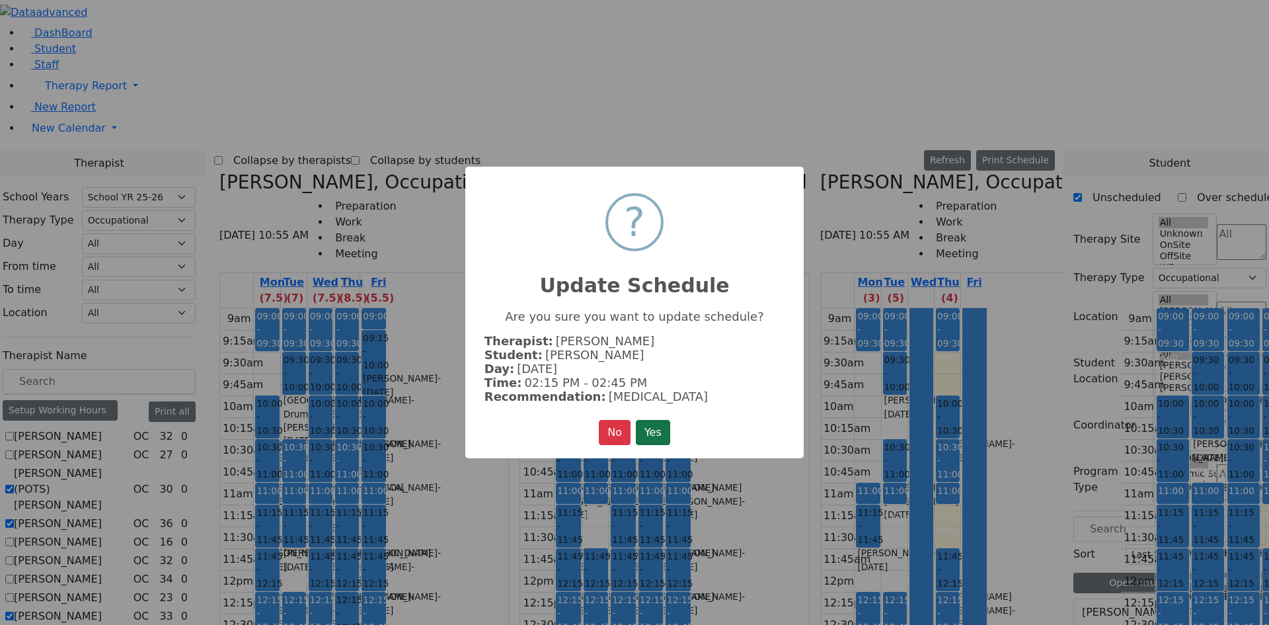
click at [648, 436] on button "Yes" at bounding box center [653, 432] width 34 height 25
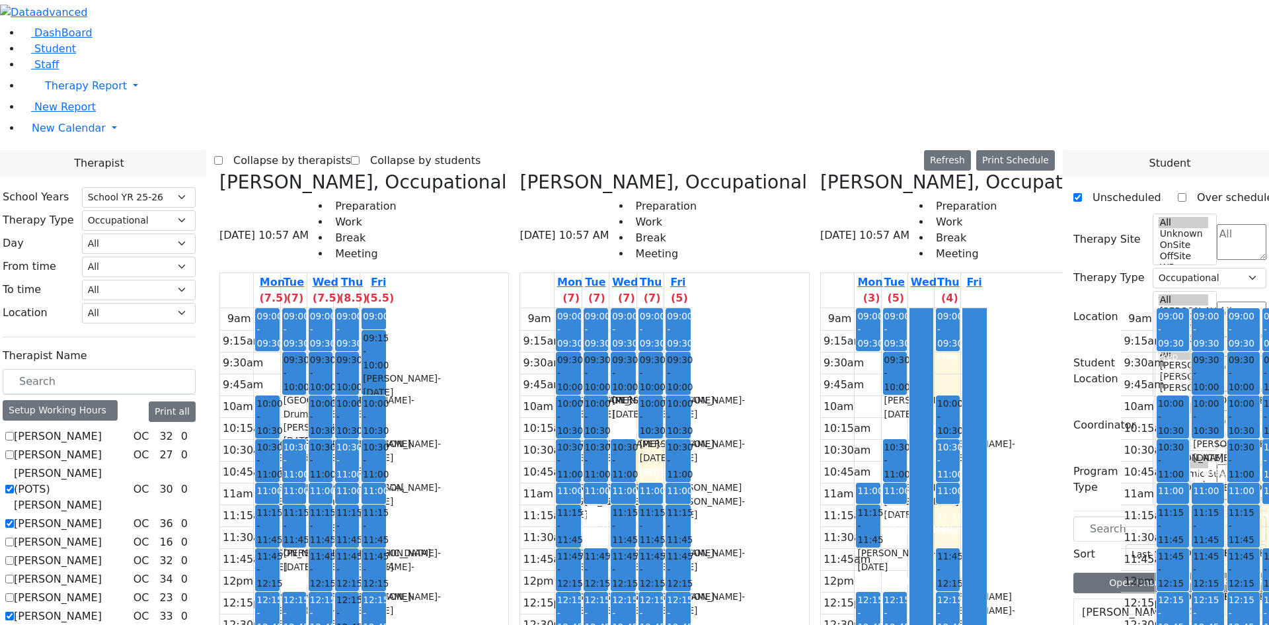
drag, startPoint x: 651, startPoint y: 222, endPoint x: 644, endPoint y: 514, distance: 291.6
click at [644, 514] on div "09:00 - 09:30 Prep 09:30 - 10:00 [PERSON_NAME] - [DATE] [PERSON_NAME] 10:00 - 1…" at bounding box center [650, 570] width 27 height 524
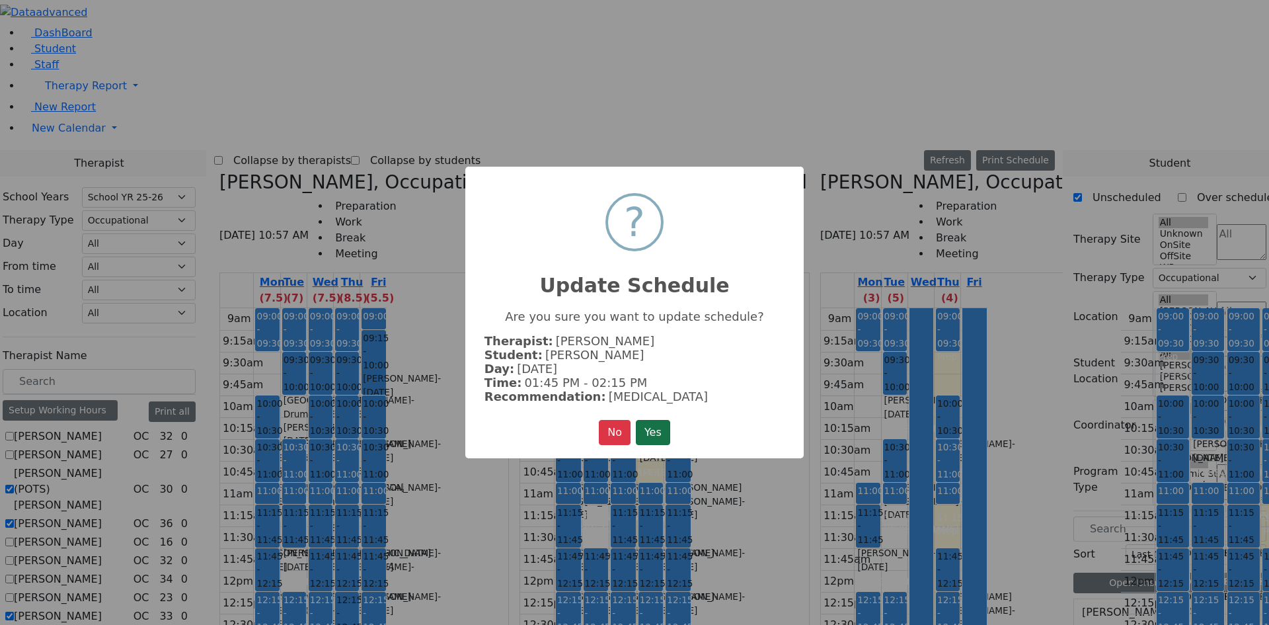
click at [644, 421] on button "Yes" at bounding box center [653, 432] width 34 height 25
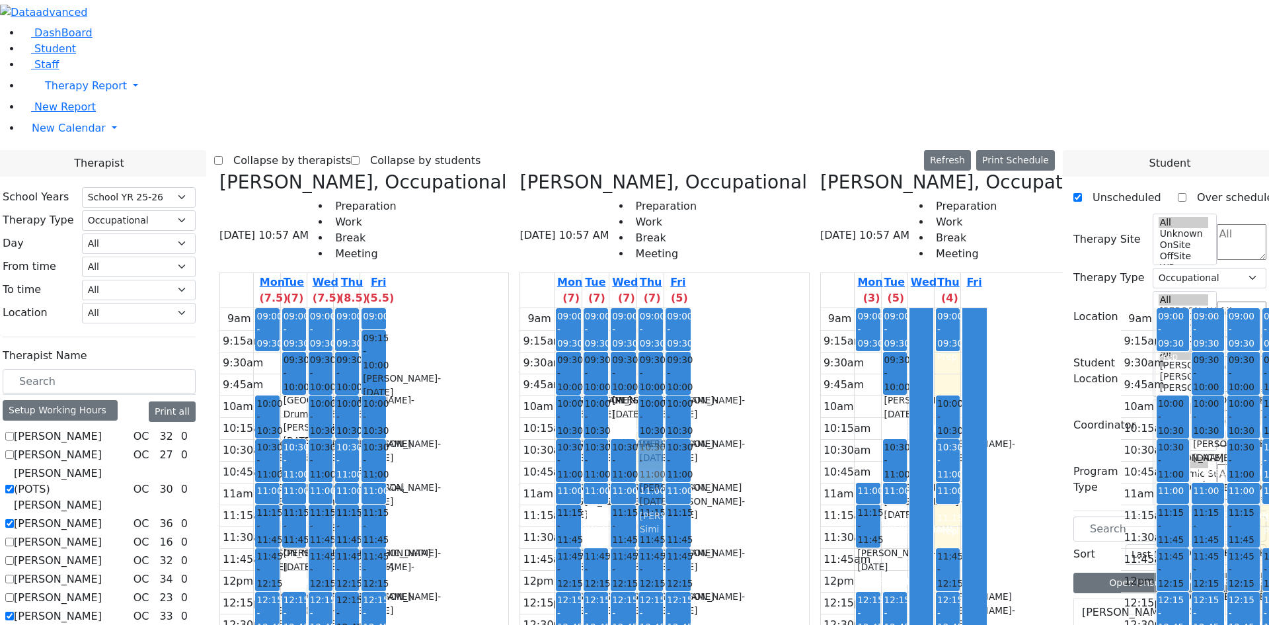
drag, startPoint x: 654, startPoint y: 511, endPoint x: 650, endPoint y: 219, distance: 291.5
click at [650, 308] on div "09:00 - 09:30 Prep 09:30 - 10:00 Polchak Chaim - 02/02/2013 Kramer Bluma 10:00 …" at bounding box center [650, 570] width 27 height 524
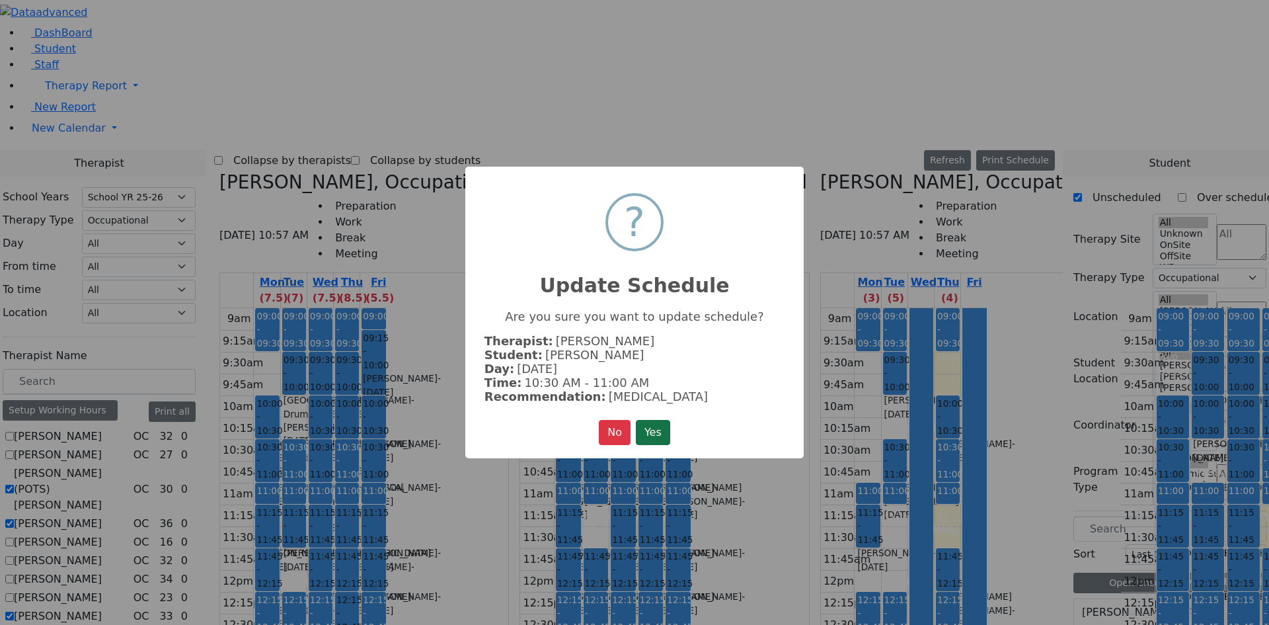
click at [656, 436] on button "Yes" at bounding box center [653, 432] width 34 height 25
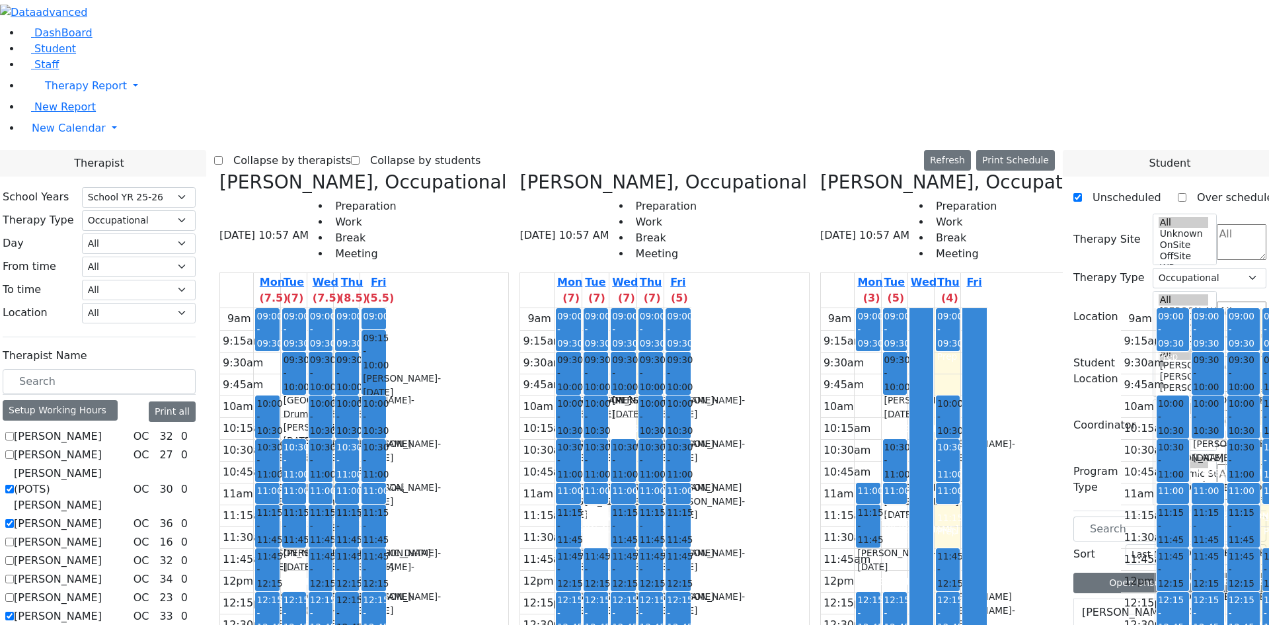
drag, startPoint x: 633, startPoint y: 419, endPoint x: 665, endPoint y: 504, distance: 91.0
click at [665, 504] on tr "09:00 - 09:30 Prep 09:30 - 10:00 Cik Yitzchok - 12/10/2018 Neuman, Simi 10:00 -…" at bounding box center [605, 570] width 171 height 524
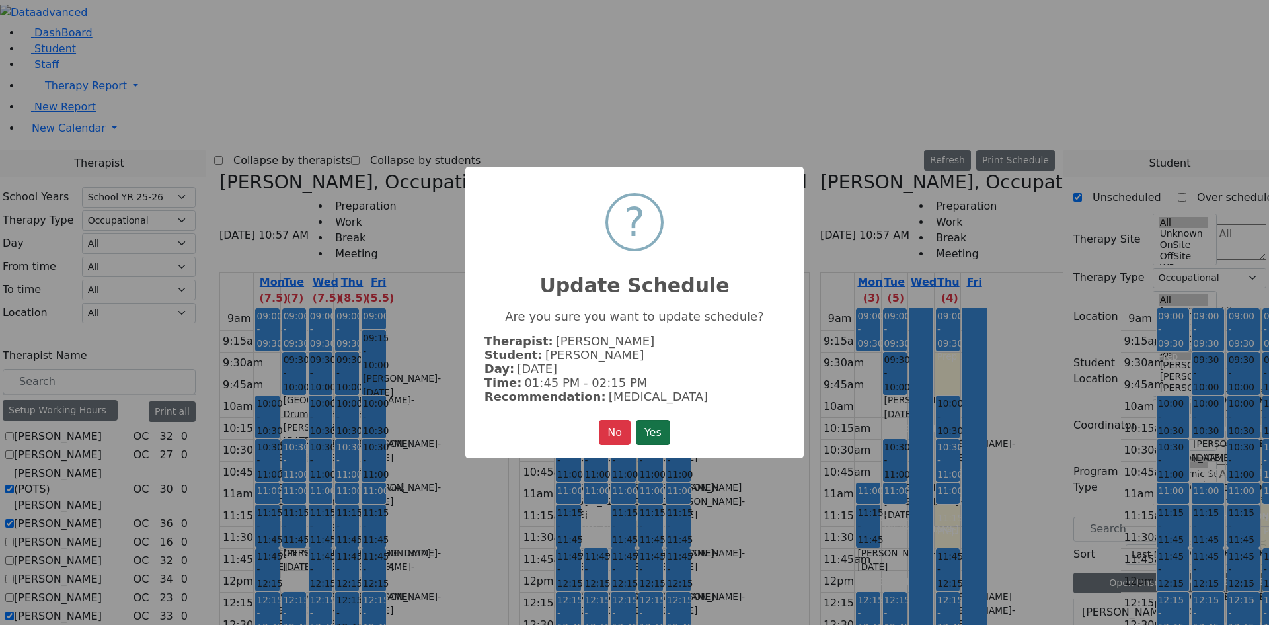
click at [651, 438] on button "Yes" at bounding box center [653, 432] width 34 height 25
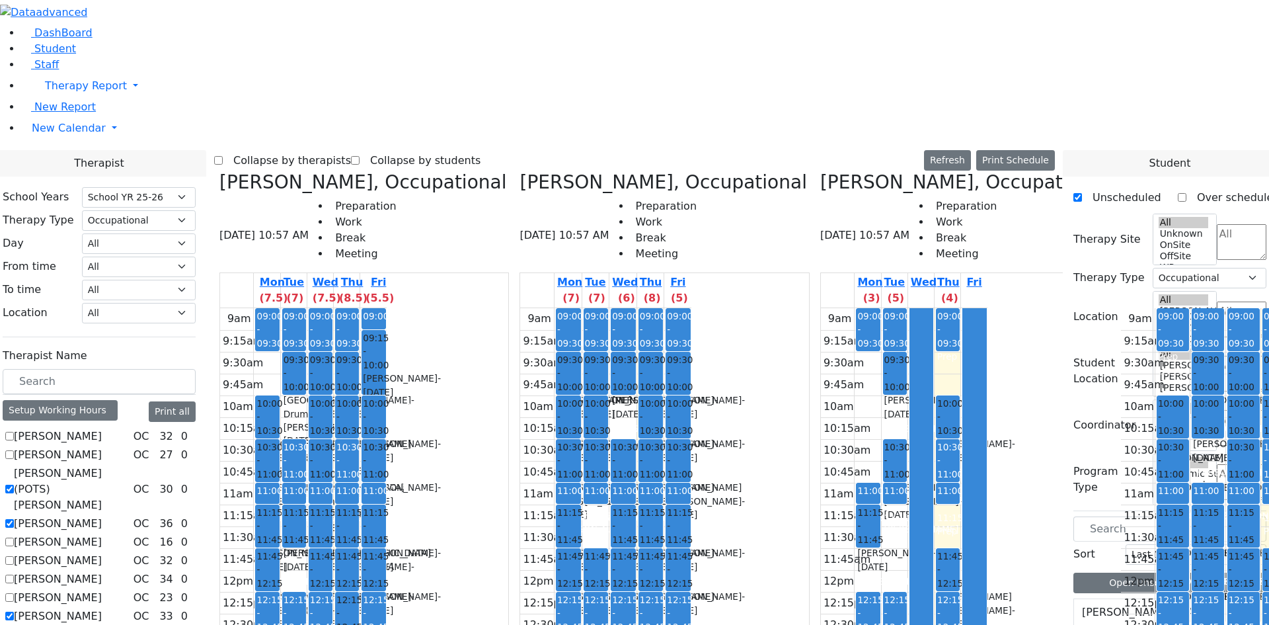
drag, startPoint x: 662, startPoint y: 511, endPoint x: 633, endPoint y: 423, distance: 92.4
click at [633, 423] on tr "09:00 - 09:30 Prep 09:30 - 10:00 Cik Yitzchok - 12/10/2018 Neuman, Simi 10:00 -…" at bounding box center [605, 570] width 171 height 524
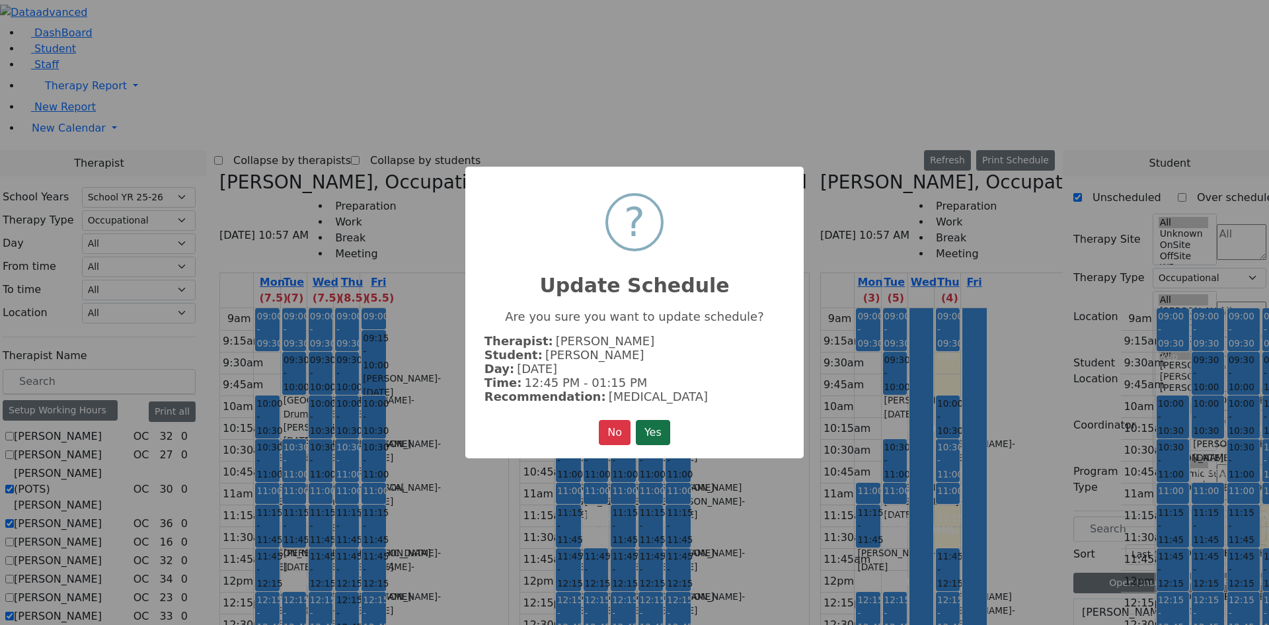
click at [653, 422] on button "Yes" at bounding box center [653, 432] width 34 height 25
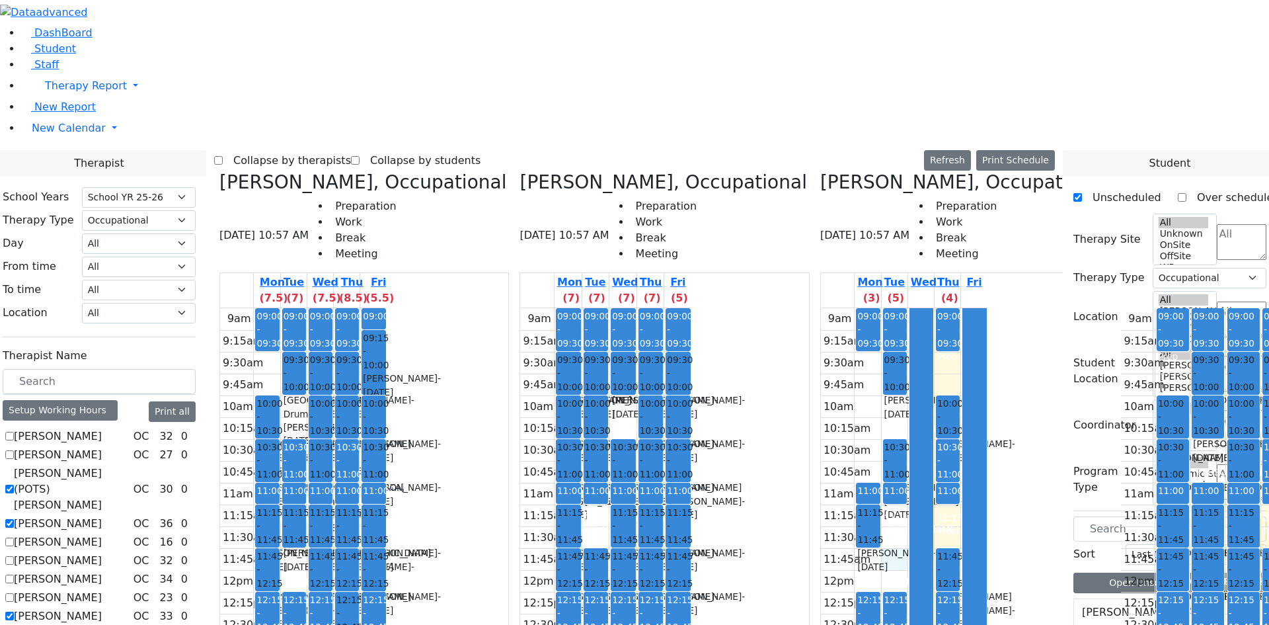
click at [821, 327] on div "9am 9:15am 9:30am 9:45am 10am 10:15am 10:30am 10:45am 11am 11:15am 11:30am 11:4…" at bounding box center [904, 570] width 167 height 524
click at [821, 346] on div "9am 9:15am 9:30am 9:45am 10am 10:15am 10:30am 10:45am 11am 11:15am 11:30am 11:4…" at bounding box center [904, 570] width 167 height 524
click at [821, 327] on div "9am 9:15am 9:30am 9:45am 10am 10:15am 10:30am 10:45am 11am 11:15am 11:30am 11:4…" at bounding box center [904, 570] width 167 height 524
click at [821, 330] on div "9am 9:15am 9:30am 9:45am 10am 10:15am 10:30am 10:45am 11am 11:15am 11:30am 11:4…" at bounding box center [904, 570] width 167 height 524
click at [193, 598] on icon at bounding box center [193, 598] width 0 height 0
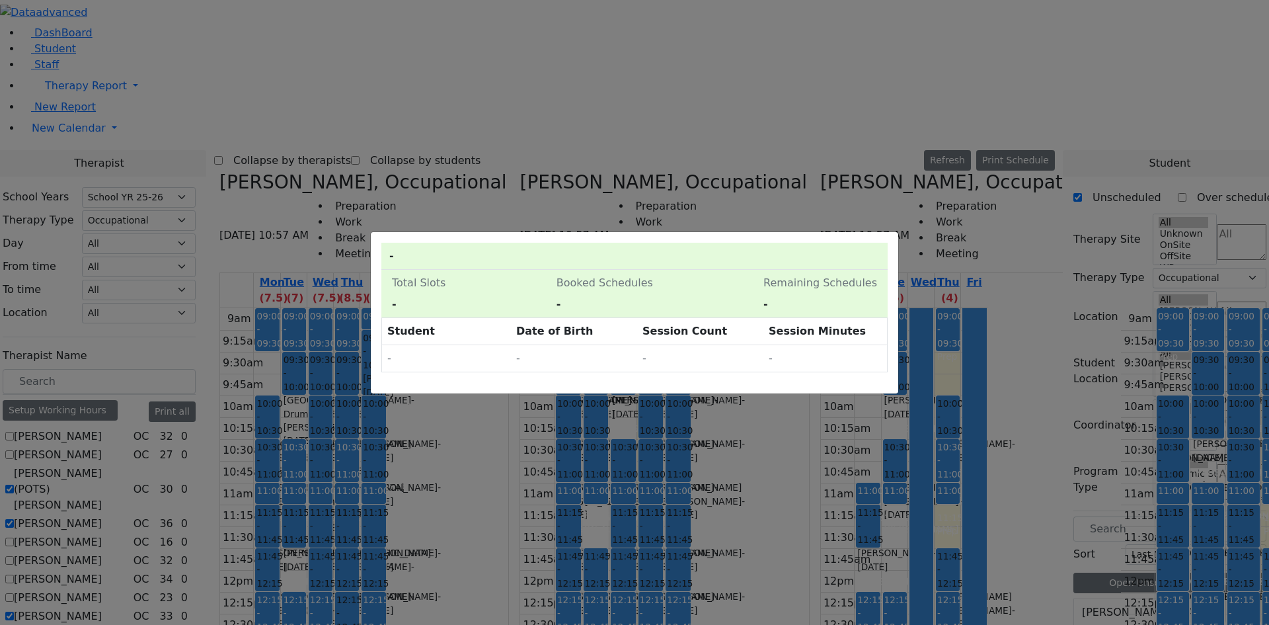
click at [592, 350] on div "-" at bounding box center [571, 358] width 126 height 16
click at [814, 243] on div "-" at bounding box center [634, 256] width 506 height 27
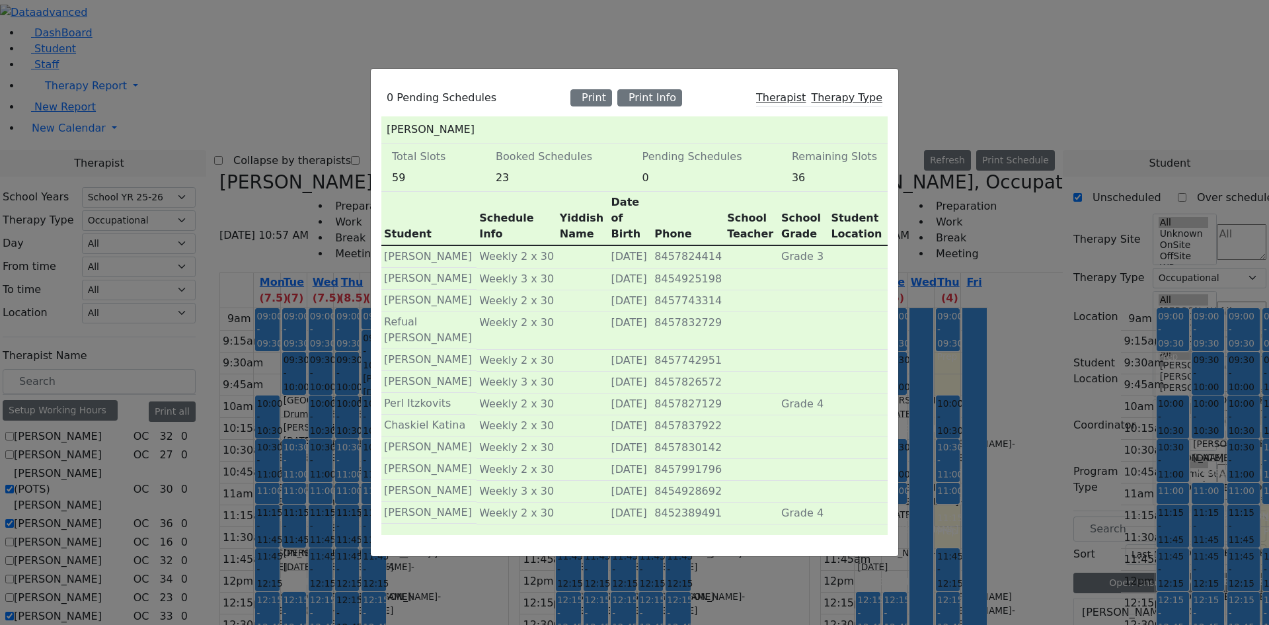
click at [330, 217] on div "0 Pending Schedules Print Print Info Therapist Therapy Type Jacknis Brana Total…" at bounding box center [634, 312] width 1269 height 625
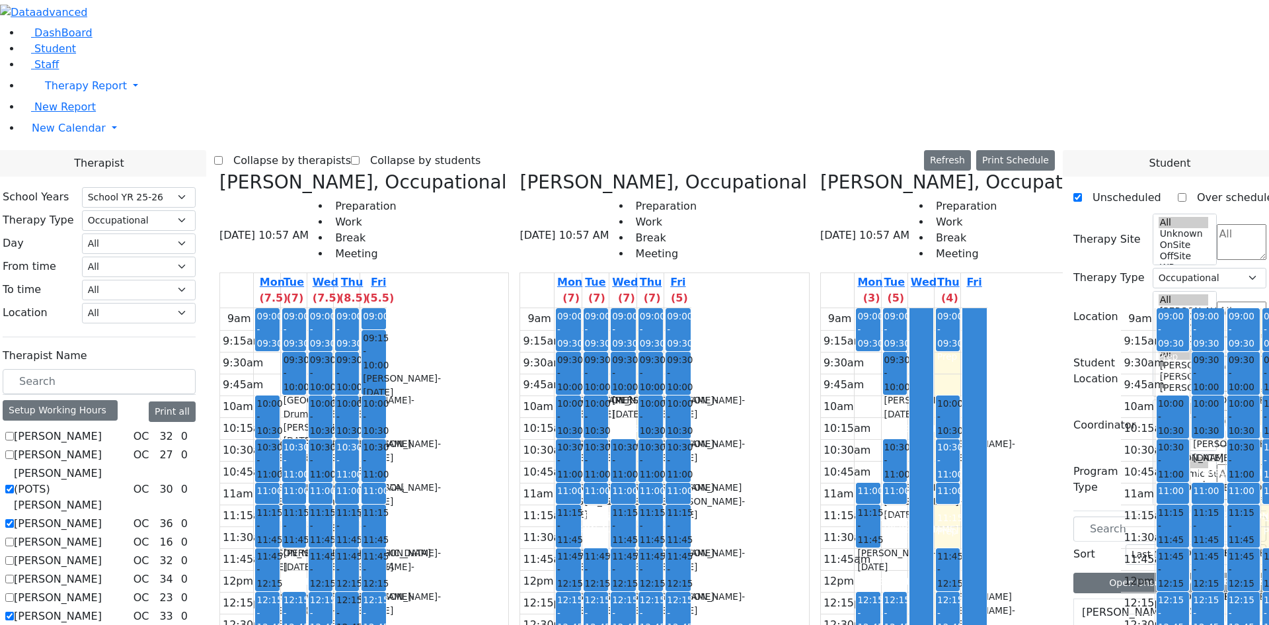
click at [102, 590] on label "[PERSON_NAME]" at bounding box center [58, 598] width 88 height 16
click at [14, 593] on input "[PERSON_NAME]" at bounding box center [9, 597] width 9 height 9
checkbox input "true"
drag, startPoint x: 940, startPoint y: 571, endPoint x: 845, endPoint y: 430, distance: 170.5
click at [845, 434] on div "Kenig Shira, Occupational 08/21/2025 11:01 AM Preparation Work Break Meeting Mo…" at bounding box center [634, 502] width 841 height 662
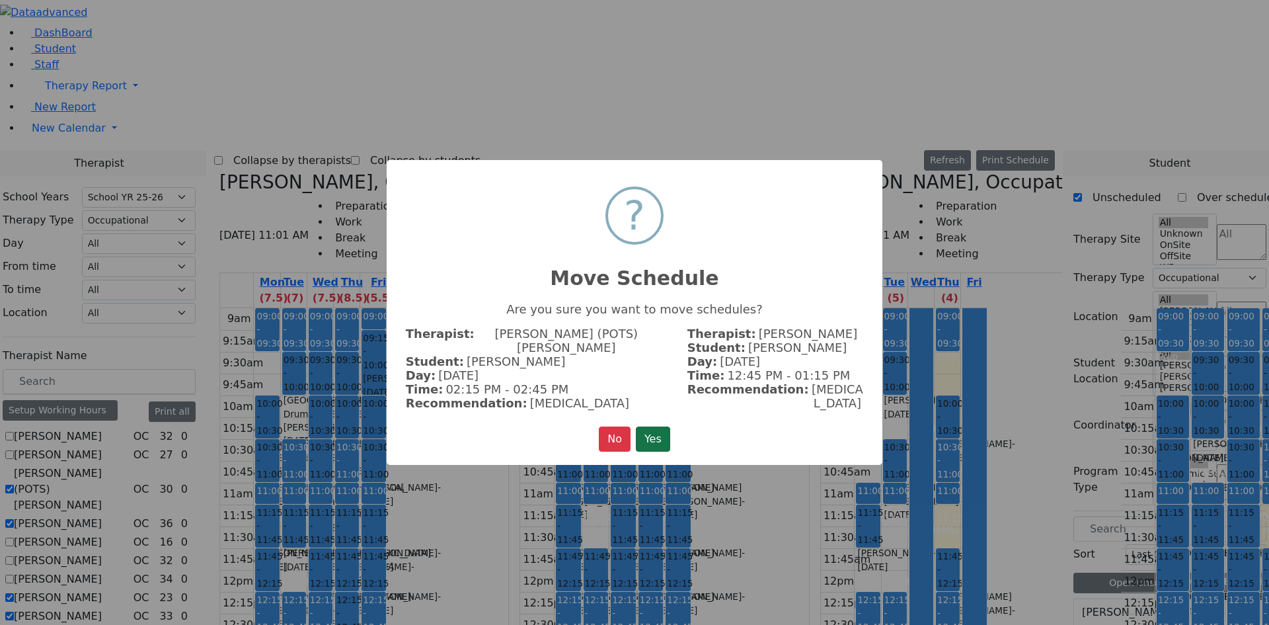
click at [656, 426] on button "Yes" at bounding box center [653, 438] width 34 height 25
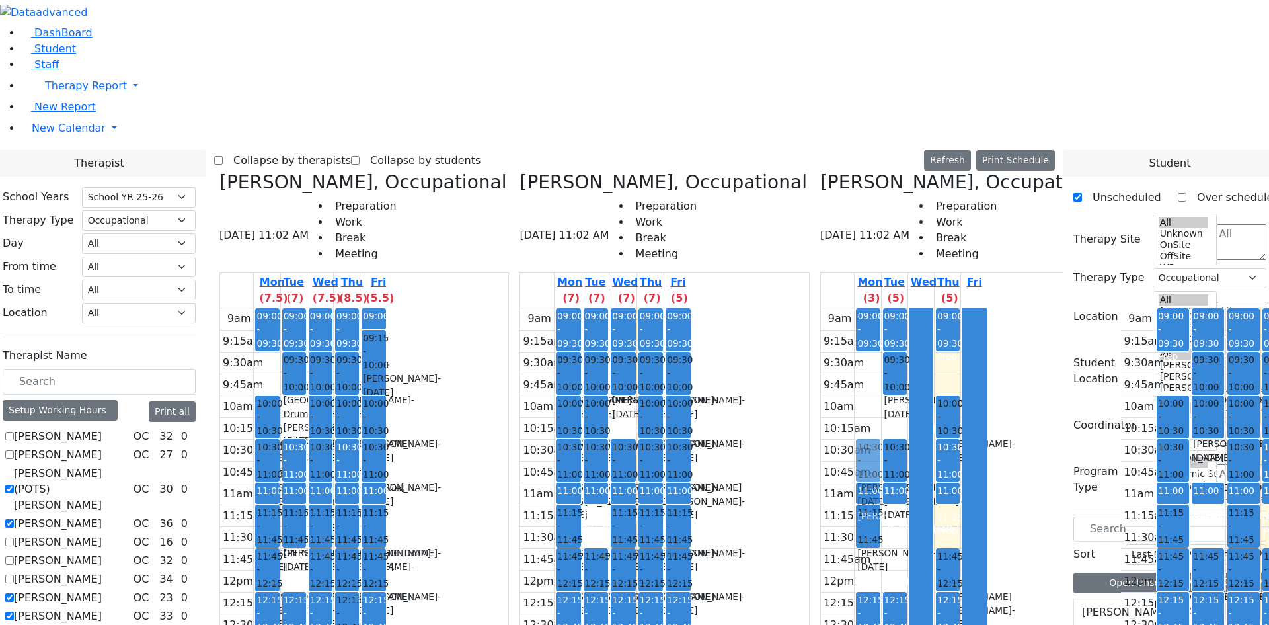
drag, startPoint x: 983, startPoint y: 290, endPoint x: 756, endPoint y: 214, distance: 238.9
click at [756, 214] on div "Kenig Shira, Occupational 08/21/2025 11:02 AM Preparation Work Break Meeting Mo…" at bounding box center [634, 502] width 841 height 662
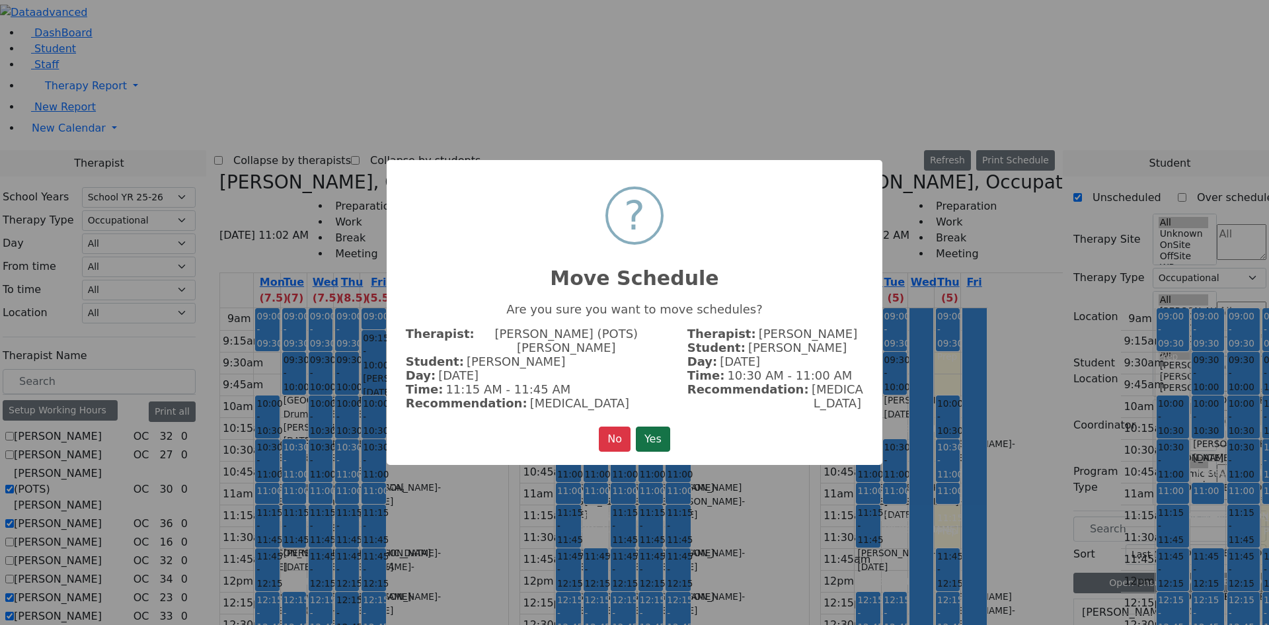
click at [659, 432] on button "Yes" at bounding box center [653, 438] width 34 height 25
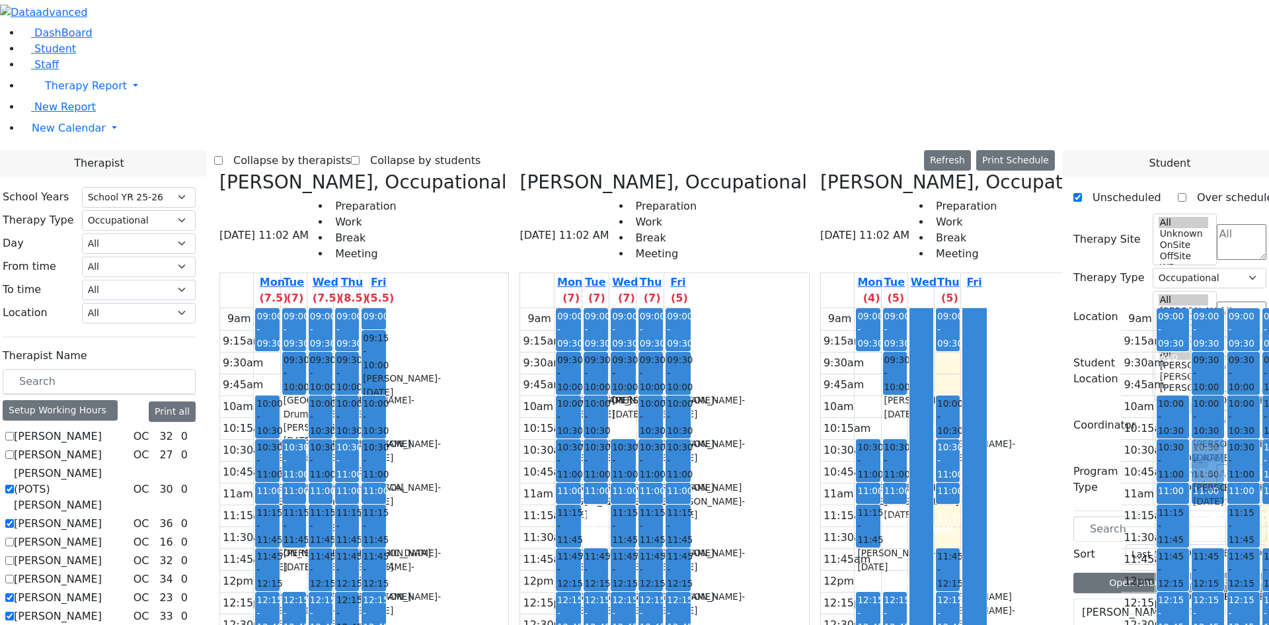
drag, startPoint x: 628, startPoint y: 558, endPoint x: 981, endPoint y: 231, distance: 480.8
click at [981, 231] on div "Kenig Shira, Occupational 08/21/2025 11:02 AM Preparation Work Break Meeting Mo…" at bounding box center [634, 502] width 841 height 662
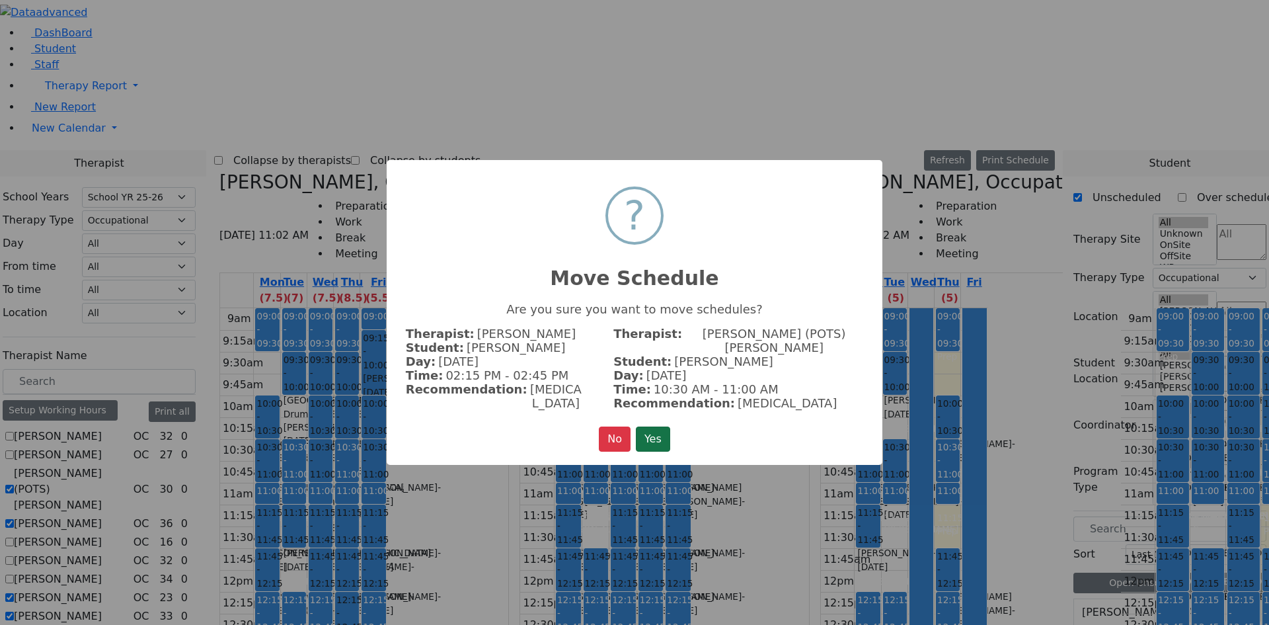
click at [655, 426] on button "Yes" at bounding box center [653, 438] width 34 height 25
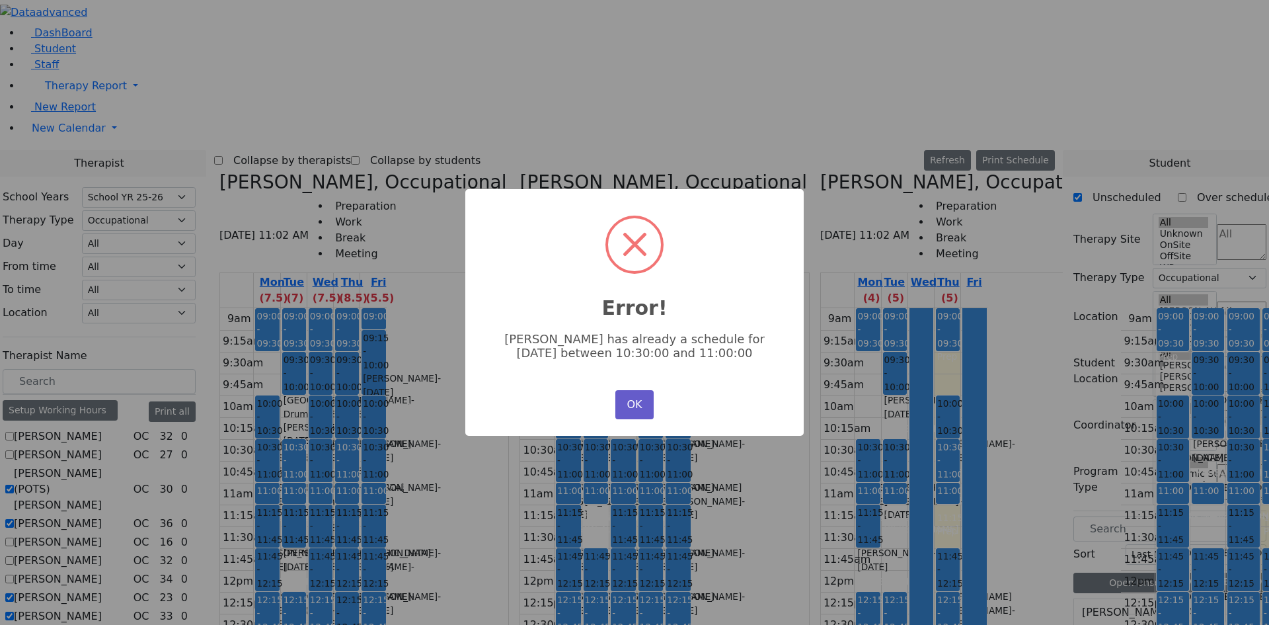
click at [632, 403] on button "OK" at bounding box center [634, 404] width 38 height 29
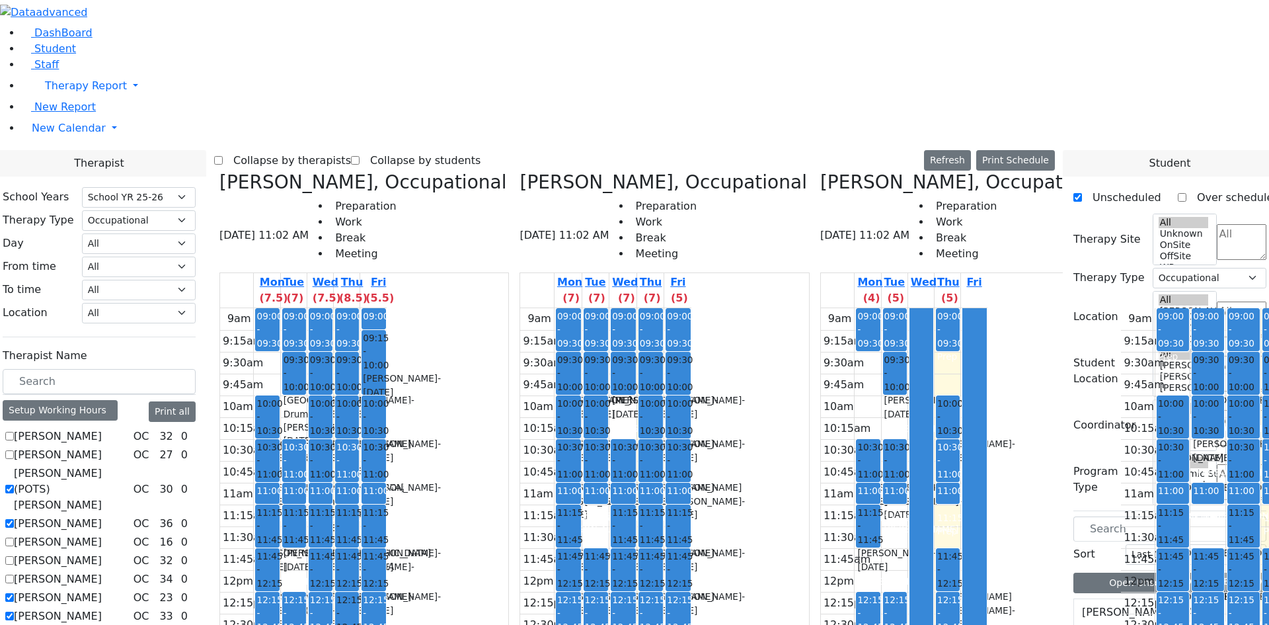
drag, startPoint x: 650, startPoint y: 537, endPoint x: 933, endPoint y: 557, distance: 283.6
click at [932, 559] on div "Kenig Shira, Occupational 08/21/2025 11:02 AM Preparation Work Break Meeting Mo…" at bounding box center [634, 502] width 841 height 662
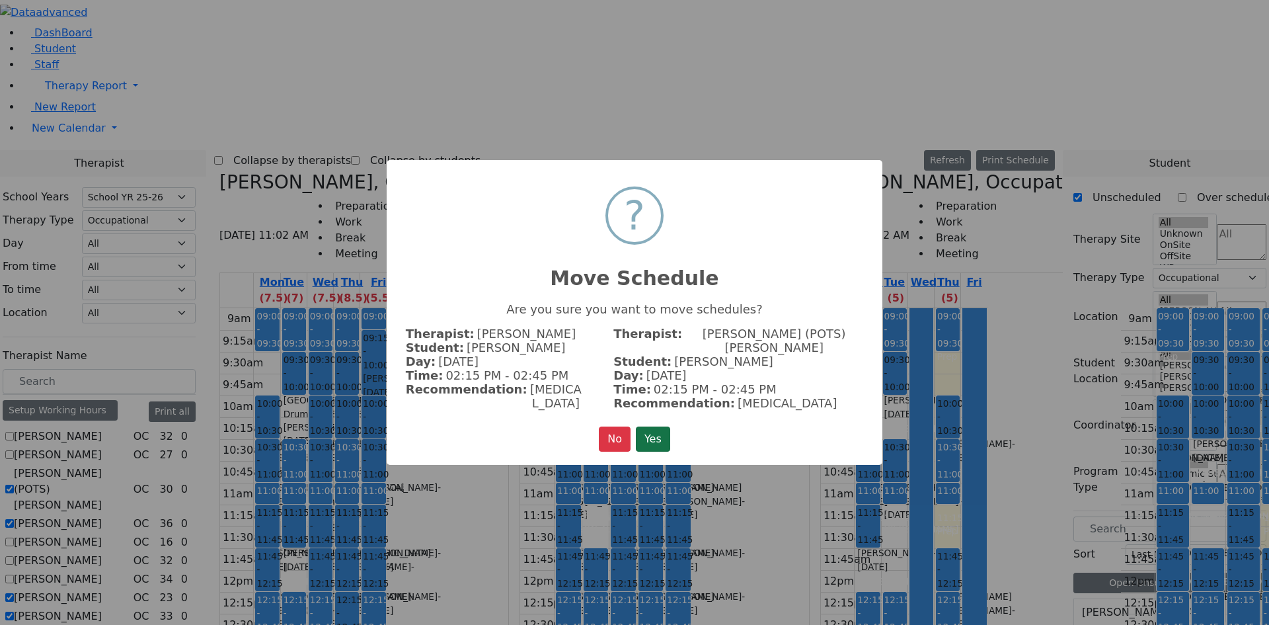
click at [646, 426] on button "Yes" at bounding box center [653, 438] width 34 height 25
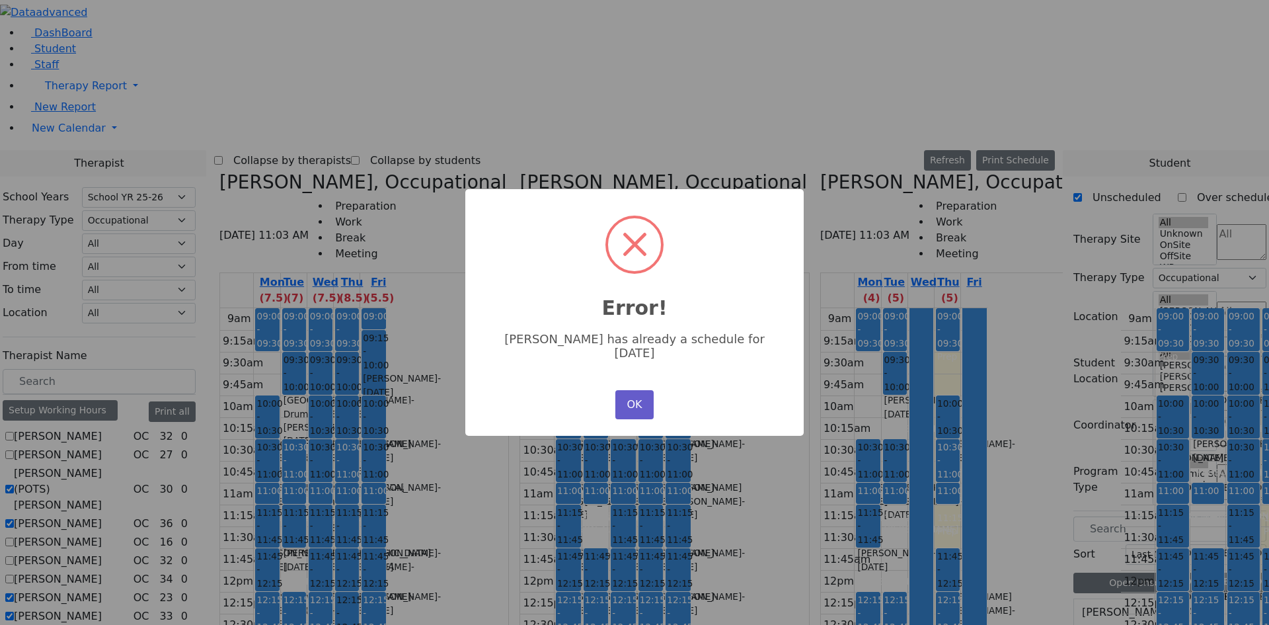
click at [630, 390] on button "OK" at bounding box center [634, 404] width 38 height 29
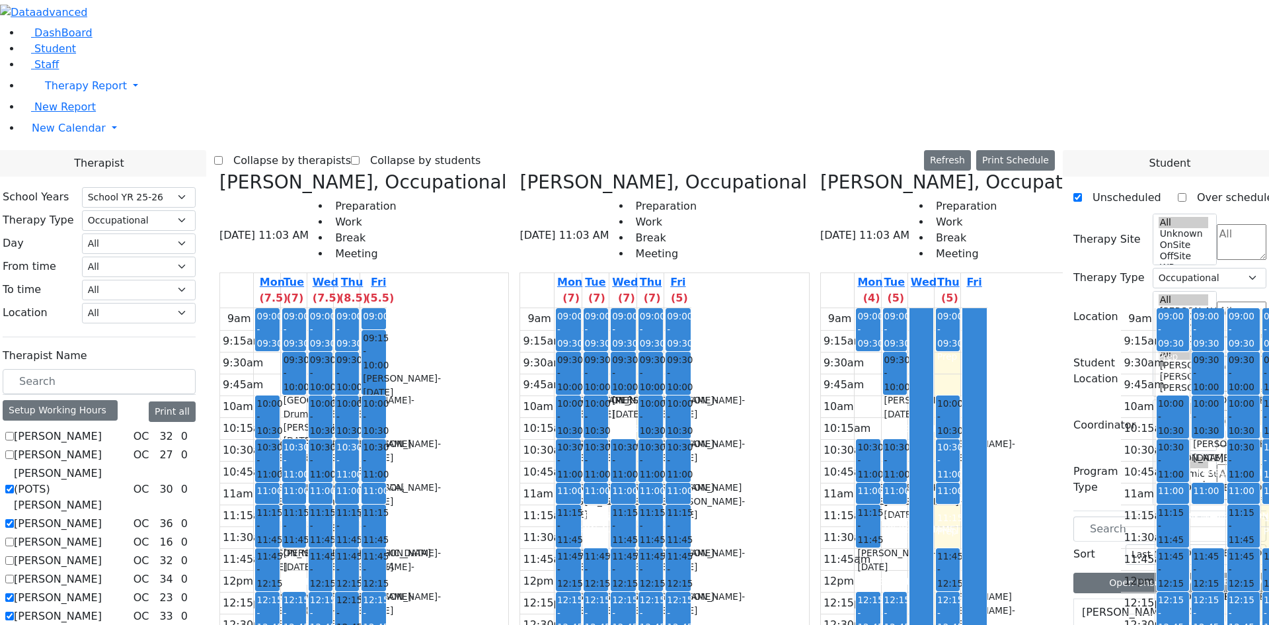
drag, startPoint x: 568, startPoint y: 499, endPoint x: 935, endPoint y: 545, distance: 370.3
click at [935, 545] on div "Kenig Shira, Occupational 08/21/2025 11:03 AM Preparation Work Break Meeting Mo…" at bounding box center [634, 502] width 841 height 662
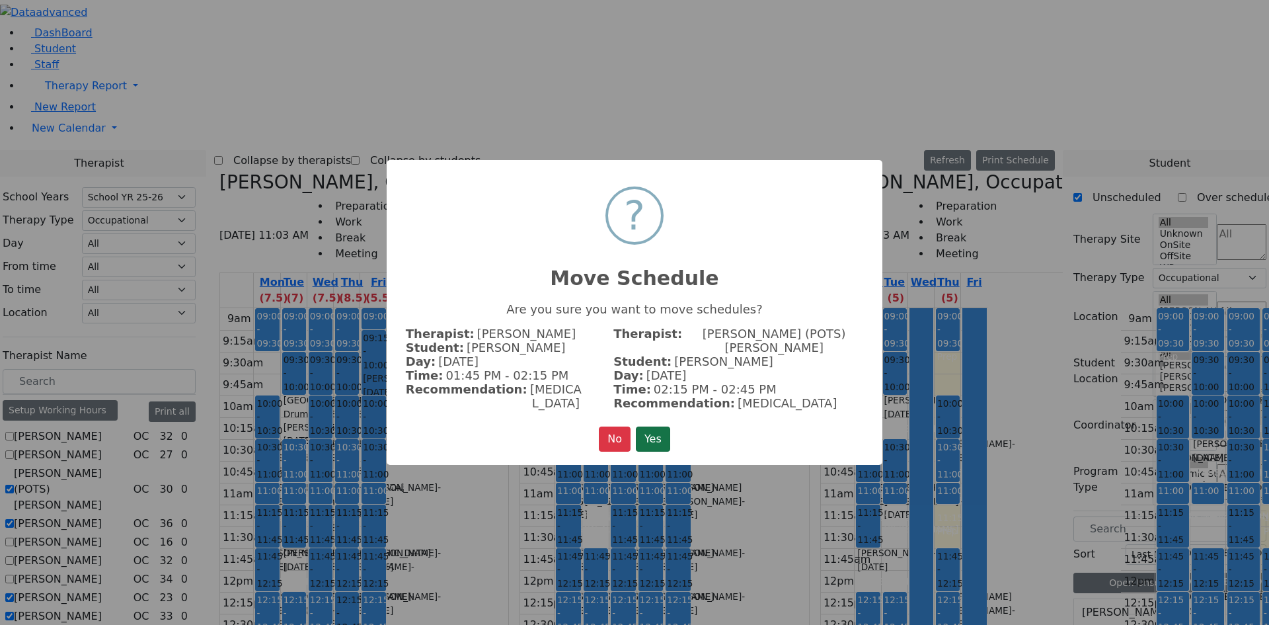
click at [663, 426] on button "Yes" at bounding box center [653, 438] width 34 height 25
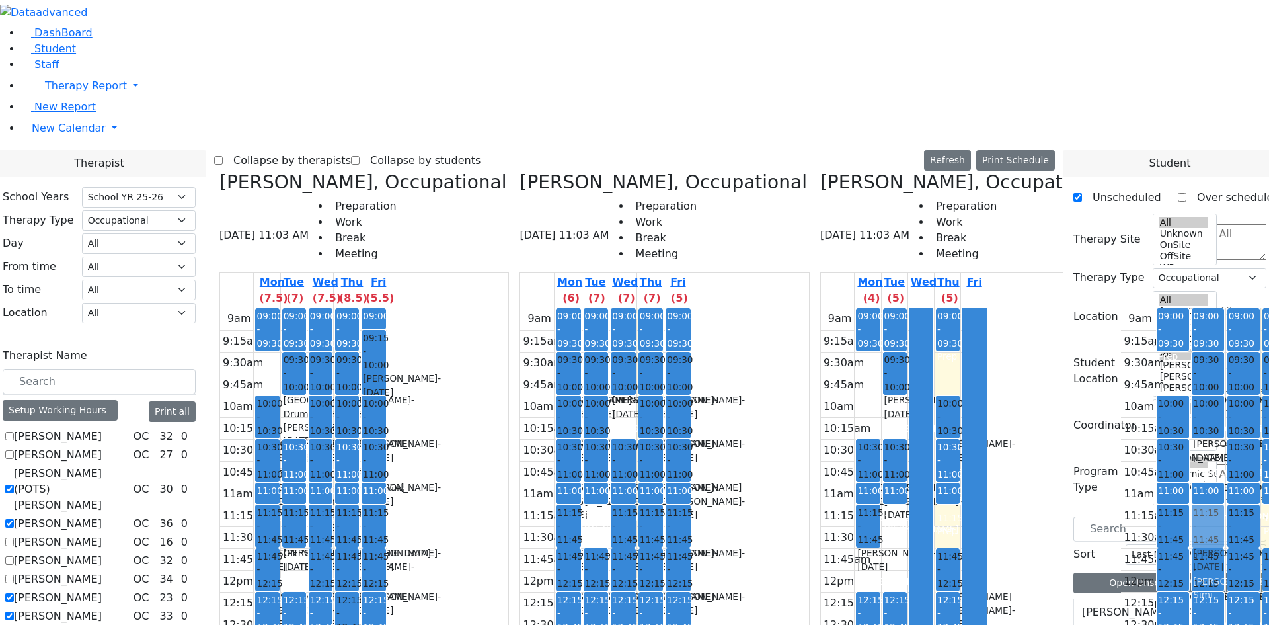
drag, startPoint x: 629, startPoint y: 556, endPoint x: 987, endPoint y: 297, distance: 441.6
click at [987, 297] on div "Kenig Shira, Occupational 08/21/2025 11:03 AM Preparation Work Break Meeting Mo…" at bounding box center [634, 502] width 841 height 662
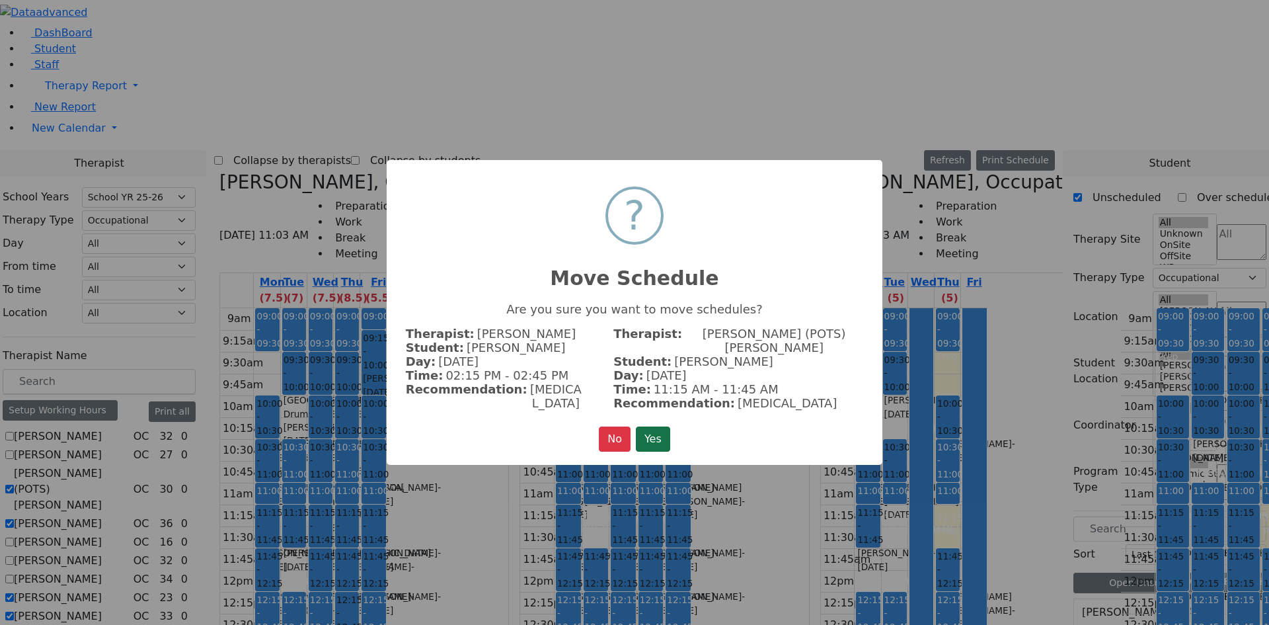
click at [657, 426] on button "Yes" at bounding box center [653, 438] width 34 height 25
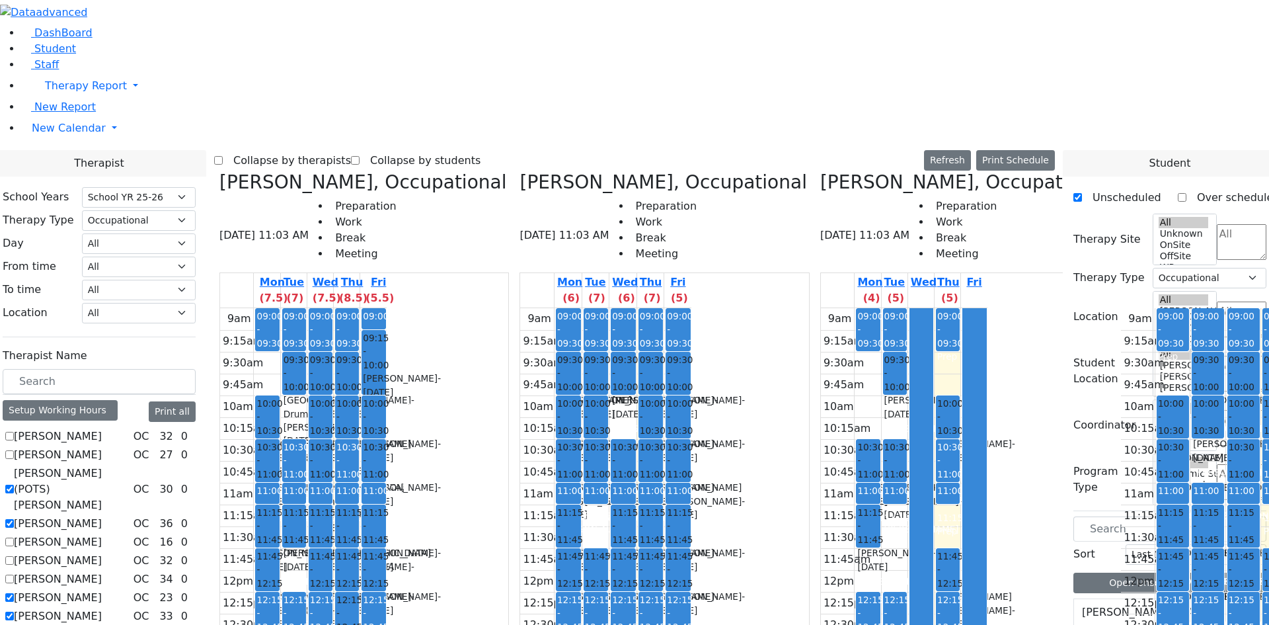
click at [679, 535] on div "9am 9:15am 9:30am 9:45am 10am 10:15am 10:30am 10:45am 11am 11:15am 11:30am 11:4…" at bounding box center [605, 570] width 171 height 524
click at [815, 461] on div "Sheps Rachel, Occupational 08/21/2025 11:03 AM Preparation Work Break Meeting M…" at bounding box center [965, 502] width 300 height 662
click at [685, 465] on div "9am 9:15am 9:30am 9:45am 10am 10:15am 10:30am 10:45am 11am 11:15am 11:30am 11:4…" at bounding box center [605, 570] width 171 height 524
drag, startPoint x: 683, startPoint y: 415, endPoint x: 683, endPoint y: 497, distance: 82.0
click at [683, 497] on div "9am 9:15am 9:30am 9:45am 10am 10:15am 10:30am 10:45am 11am 11:15am 11:30am 11:4…" at bounding box center [605, 570] width 171 height 524
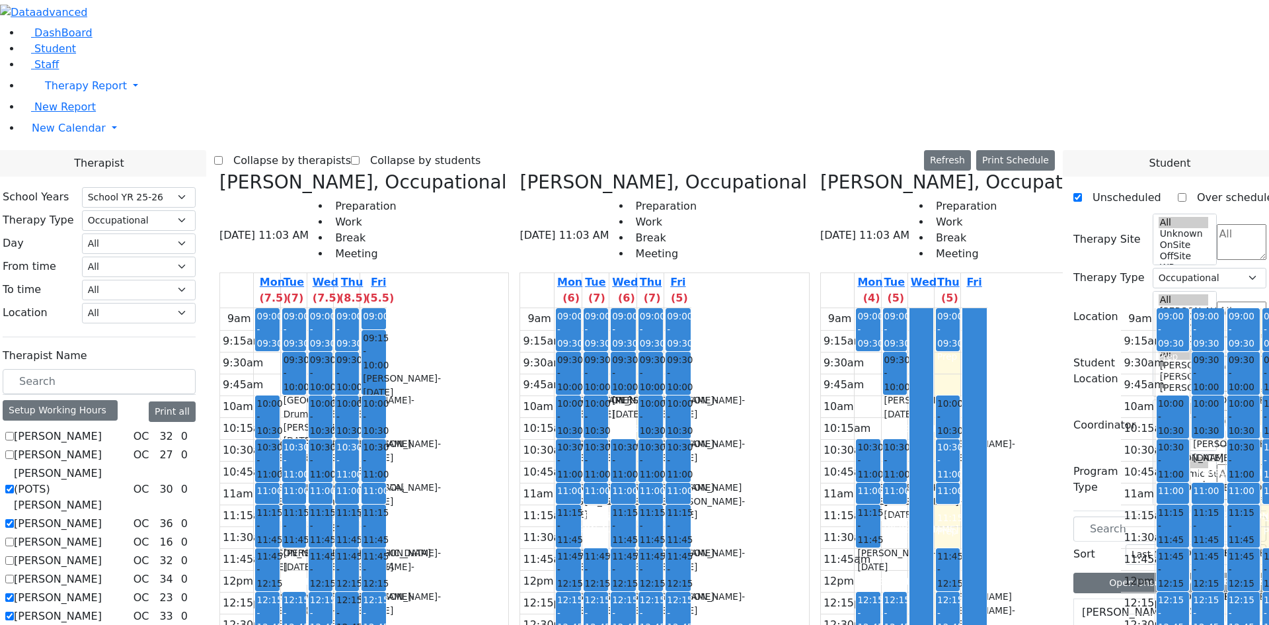
drag, startPoint x: 683, startPoint y: 502, endPoint x: 684, endPoint y: 436, distance: 66.1
drag, startPoint x: 682, startPoint y: 522, endPoint x: 680, endPoint y: 589, distance: 67.4
click at [680, 589] on div "9am 9:15am 9:30am 9:45am 10am 10:15am 10:30am 10:45am 11am 11:15am 11:30am 11:4…" at bounding box center [605, 570] width 171 height 524
drag, startPoint x: 682, startPoint y: 571, endPoint x: 679, endPoint y: 513, distance: 58.3
click at [679, 520] on div "9am 9:15am 9:30am 9:45am 10am 10:15am 10:30am 10:45am 11am 11:15am 11:30am 11:4…" at bounding box center [605, 570] width 171 height 524
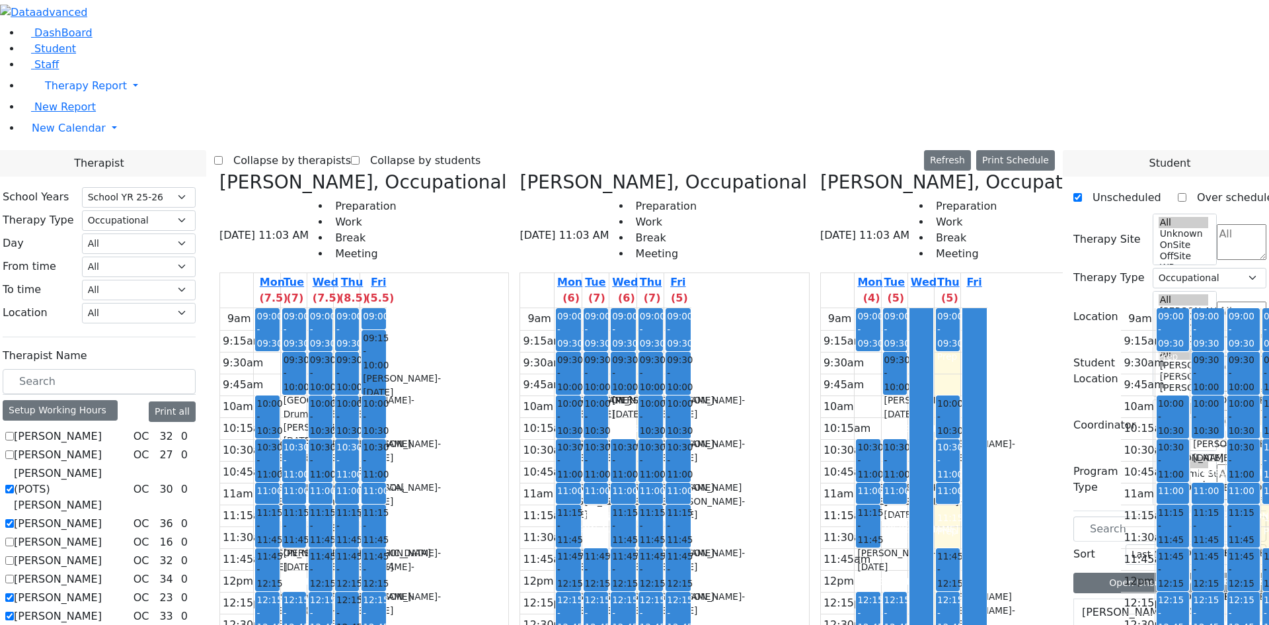
drag, startPoint x: 679, startPoint y: 535, endPoint x: 679, endPoint y: 590, distance: 54.2
click at [679, 590] on div "9am 9:15am 9:30am 9:45am 10am 10:15am 10:30am 10:45am 11am 11:15am 11:30am 11:4…" at bounding box center [605, 570] width 171 height 524
drag, startPoint x: 679, startPoint y: 590, endPoint x: 686, endPoint y: 527, distance: 63.2
click at [676, 485] on div "9am 9:15am 9:30am 9:45am 10am 10:15am 10:30am 10:45am 11am 11:15am 11:30am 11:4…" at bounding box center [605, 570] width 171 height 524
drag, startPoint x: 687, startPoint y: 502, endPoint x: 685, endPoint y: 444, distance: 58.9
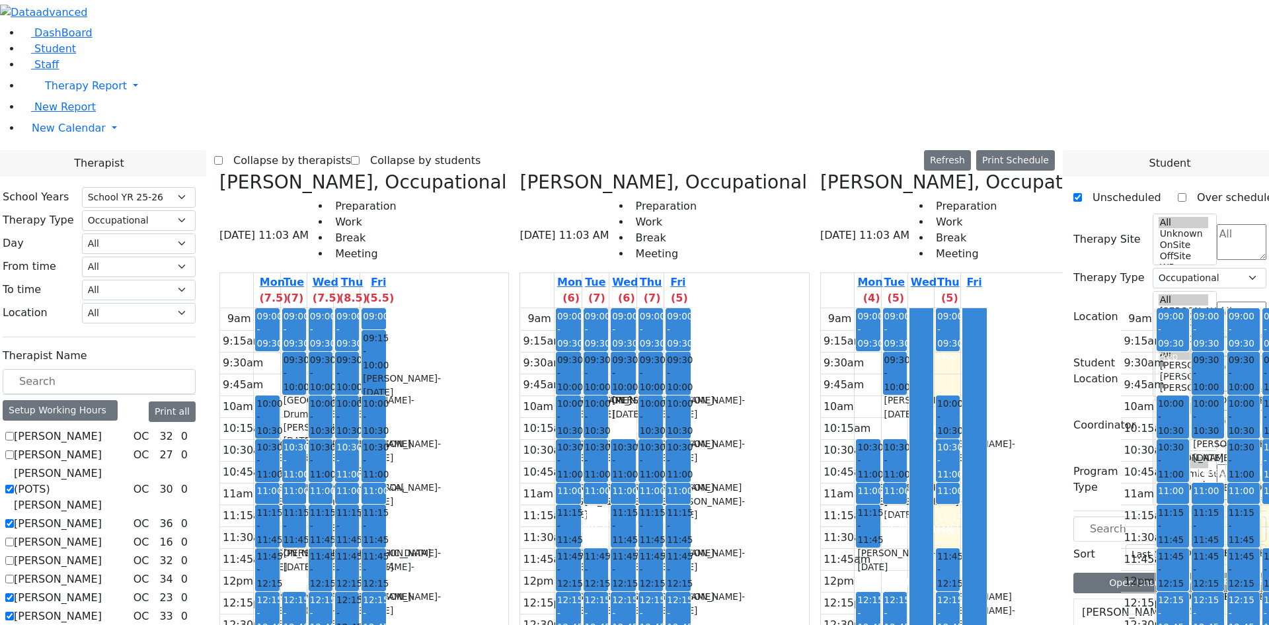
click at [685, 444] on div "9am 9:15am 9:30am 9:45am 10am 10:15am 10:30am 10:45am 11am 11:15am 11:30am 11:4…" at bounding box center [605, 570] width 171 height 524
drag, startPoint x: 683, startPoint y: 524, endPoint x: 683, endPoint y: 585, distance: 61.5
click at [685, 587] on div "9am 9:15am 9:30am 9:45am 10am 10:15am 10:30am 10:45am 11am 11:15am 11:30am 11:4…" at bounding box center [605, 570] width 171 height 524
click at [654, 555] on div "9am 9:15am 9:30am 9:45am 10am 10:15am 10:30am 10:45am 11am 11:15am 11:30am 11:4…" at bounding box center [605, 570] width 171 height 524
drag, startPoint x: 658, startPoint y: 529, endPoint x: 658, endPoint y: 554, distance: 25.1
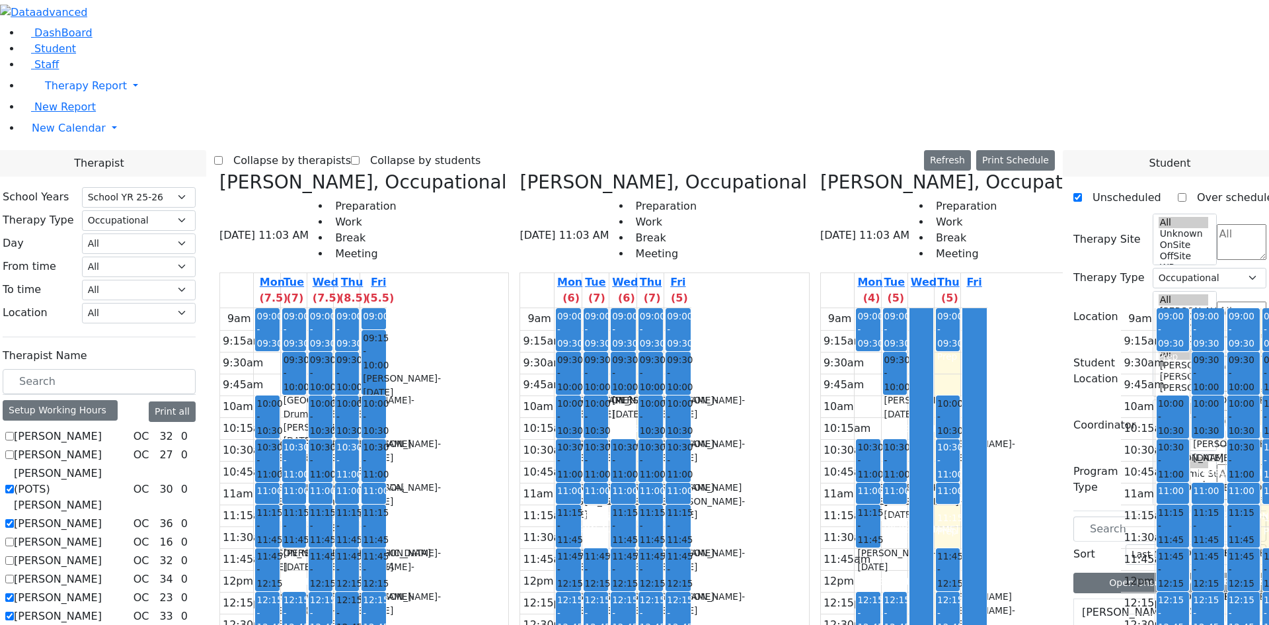
click at [658, 564] on div "9am 9:15am 9:30am 9:45am 10am 10:15am 10:30am 10:45am 11am 11:15am 11:30am 11:4…" at bounding box center [605, 570] width 171 height 524
click at [630, 506] on div "9am 9:15am 9:30am 9:45am 10am 10:15am 10:30am 10:45am 11am 11:15am 11:30am 11:4…" at bounding box center [605, 570] width 171 height 524
click at [633, 516] on div "9am 9:15am 9:30am 9:45am 10am 10:15am 10:30am 10:45am 11am 11:15am 11:30am 11:4…" at bounding box center [605, 570] width 171 height 524
drag, startPoint x: 633, startPoint y: 516, endPoint x: 632, endPoint y: 574, distance: 58.8
drag, startPoint x: 579, startPoint y: 566, endPoint x: 576, endPoint y: 530, distance: 35.8
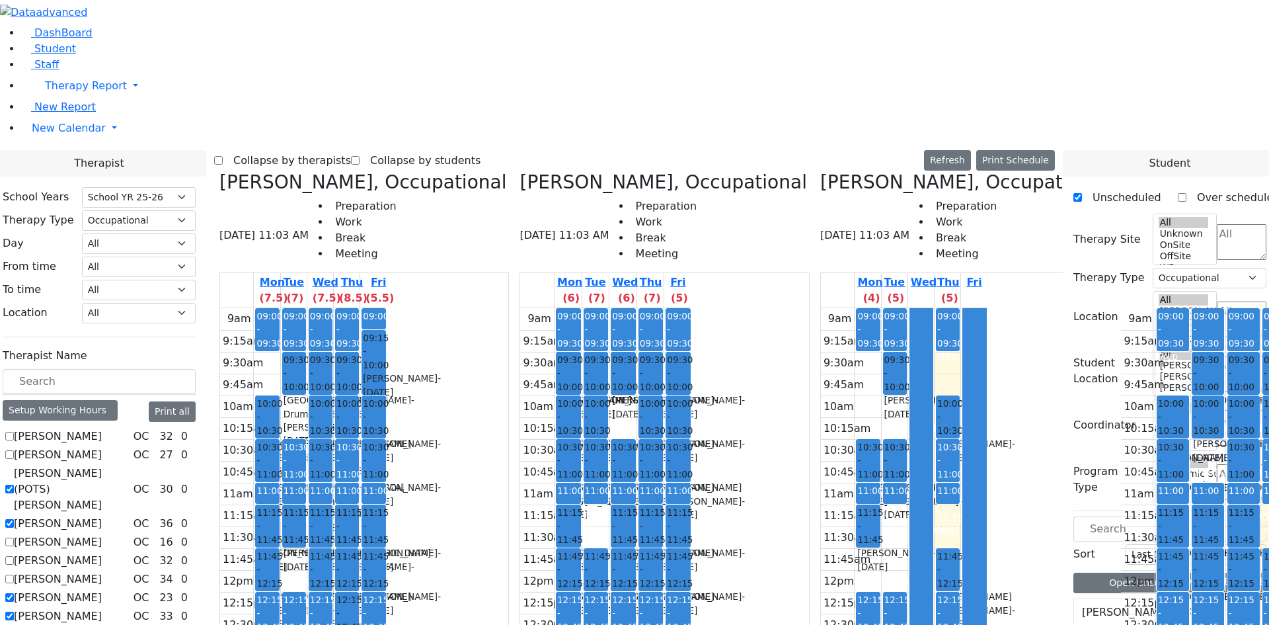
click at [576, 530] on div "9am 9:15am 9:30am 9:45am 10am 10:15am 10:30am 10:45am 11am 11:15am 11:30am 11:4…" at bounding box center [605, 570] width 171 height 524
drag, startPoint x: 657, startPoint y: 520, endPoint x: 656, endPoint y: 562, distance: 42.3
click at [656, 562] on div "9am 9:15am 9:30am 9:45am 10am 10:15am 10:30am 10:45am 11am 11:15am 11:30am 11:4…" at bounding box center [605, 570] width 171 height 524
click at [690, 522] on div "9am 9:15am 9:30am 9:45am 10am 10:15am 10:30am 10:45am 11am 11:15am 11:30am 11:4…" at bounding box center [605, 570] width 171 height 524
click at [677, 599] on div "Brown Darlene, Occupational 08/21/2025 11:03 AM Preparation Work Break Meeting …" at bounding box center [664, 502] width 300 height 662
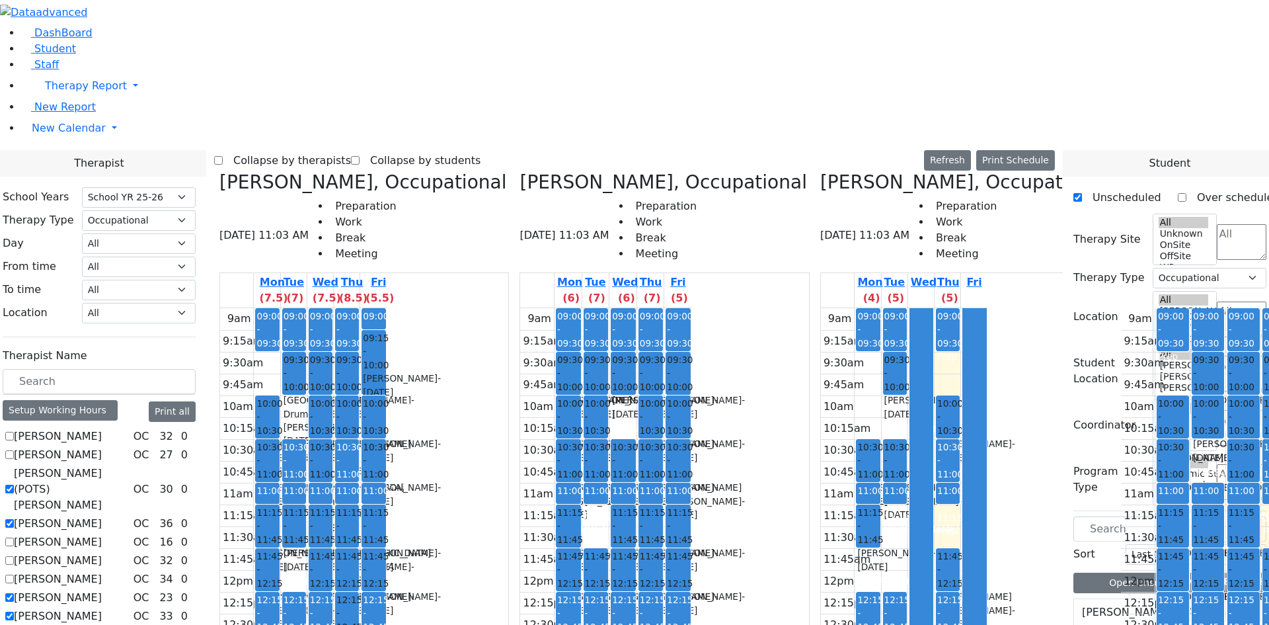
click at [678, 592] on div "9am 9:15am 9:30am 9:45am 10am 10:15am 10:30am 10:45am 11am 11:15am 11:30am 11:4…" at bounding box center [605, 570] width 171 height 524
click at [678, 572] on div "9am 9:15am 9:30am 9:45am 10am 10:15am 10:30am 10:45am 11am 11:15am 11:30am 11:4…" at bounding box center [605, 570] width 171 height 524
click at [676, 547] on div "9am 9:15am 9:30am 9:45am 10am 10:15am 10:30am 10:45am 11am 11:15am 11:30am 11:4…" at bounding box center [605, 570] width 171 height 524
click at [657, 550] on div "9am 9:15am 9:30am 9:45am 10am 10:15am 10:30am 10:45am 11am 11:15am 11:30am 11:4…" at bounding box center [605, 570] width 171 height 524
click at [656, 564] on div "9am 9:15am 9:30am 9:45am 10am 10:15am 10:30am 10:45am 11am 11:15am 11:30am 11:4…" at bounding box center [605, 570] width 171 height 524
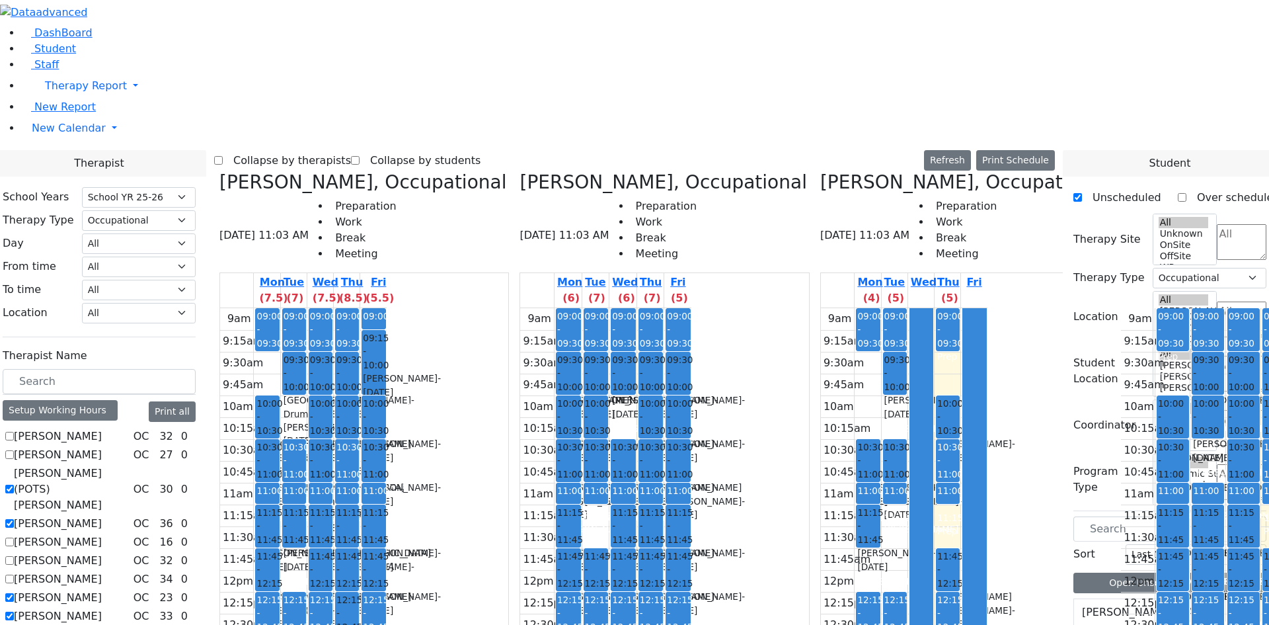
click at [659, 547] on div "9am 9:15am 9:30am 9:45am 10am 10:15am 10:30am 10:45am 11am 11:15am 11:30am 11:4…" at bounding box center [605, 570] width 171 height 524
click at [662, 527] on div "9am 9:15am 9:30am 9:45am 10am 10:15am 10:30am 10:45am 11am 11:15am 11:30am 11:4…" at bounding box center [605, 570] width 171 height 524
click at [681, 525] on div "9am 9:15am 9:30am 9:45am 10am 10:15am 10:30am 10:45am 11am 11:15am 11:30am 11:4…" at bounding box center [605, 570] width 171 height 524
click at [691, 546] on div "9am 9:15am 9:30am 9:45am 10am 10:15am 10:30am 10:45am 11am 11:15am 11:30am 11:4…" at bounding box center [605, 570] width 171 height 524
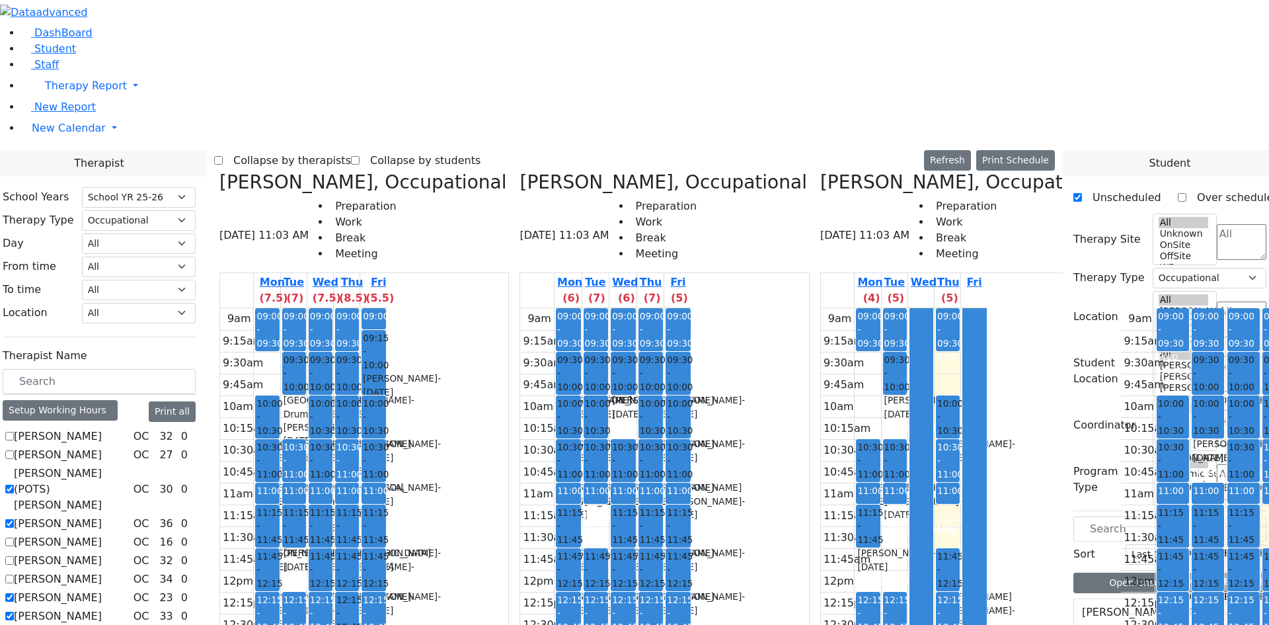
click at [600, 601] on div "Brown Darlene, Occupational 08/21/2025 11:03 AM Preparation Work Break Meeting …" at bounding box center [664, 502] width 300 height 662
click at [681, 590] on div "9am 9:15am 9:30am 9:45am 10am 10:15am 10:30am 10:45am 11am 11:15am 11:30am 11:4…" at bounding box center [605, 570] width 171 height 524
click at [1136, 604] on label "[PERSON_NAME]" at bounding box center [1126, 612] width 88 height 16
